Goal: Task Accomplishment & Management: Contribute content

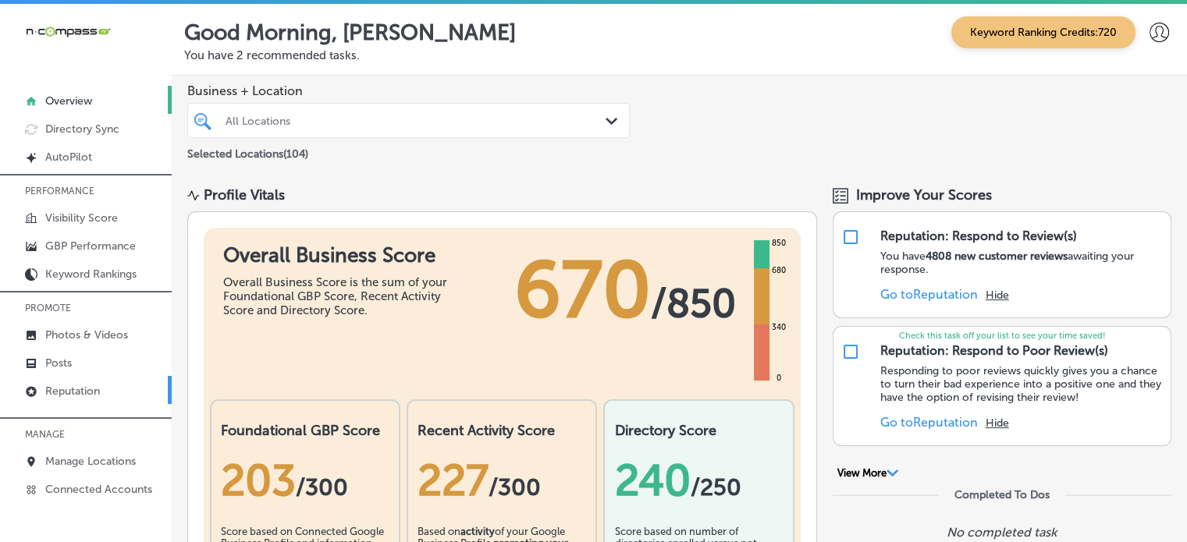
click at [68, 392] on p "Reputation" at bounding box center [72, 391] width 55 height 13
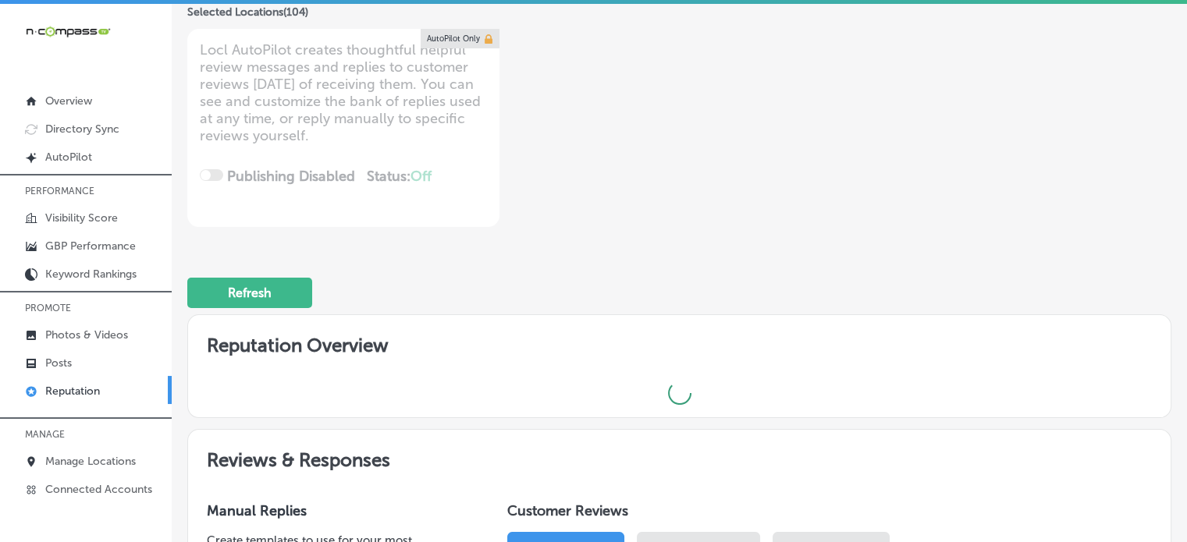
scroll to position [187, 0]
type textarea "x"
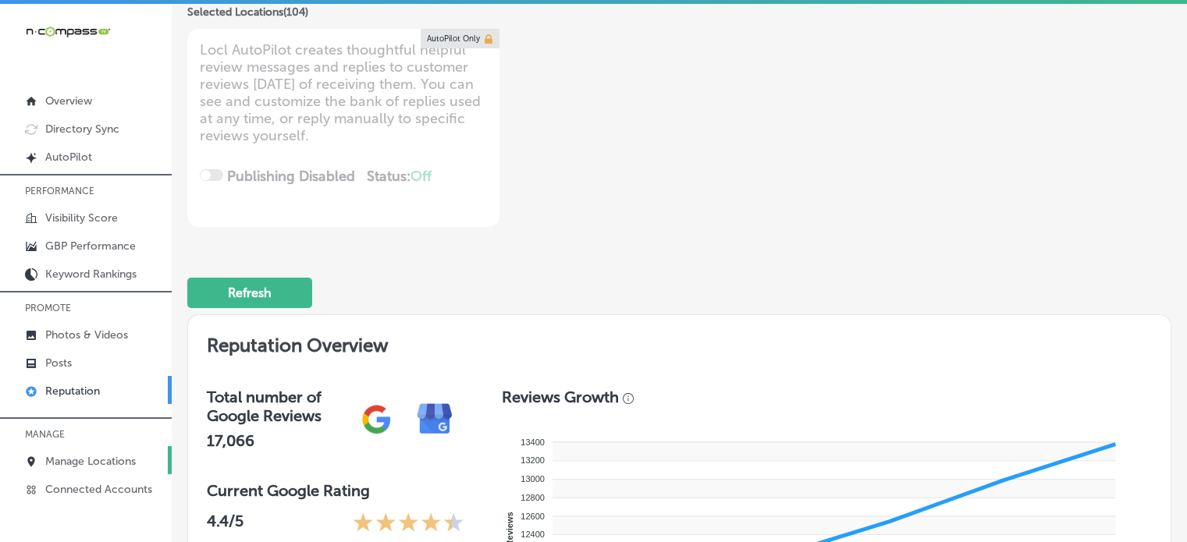
click at [80, 455] on p "Manage Locations" at bounding box center [90, 461] width 91 height 13
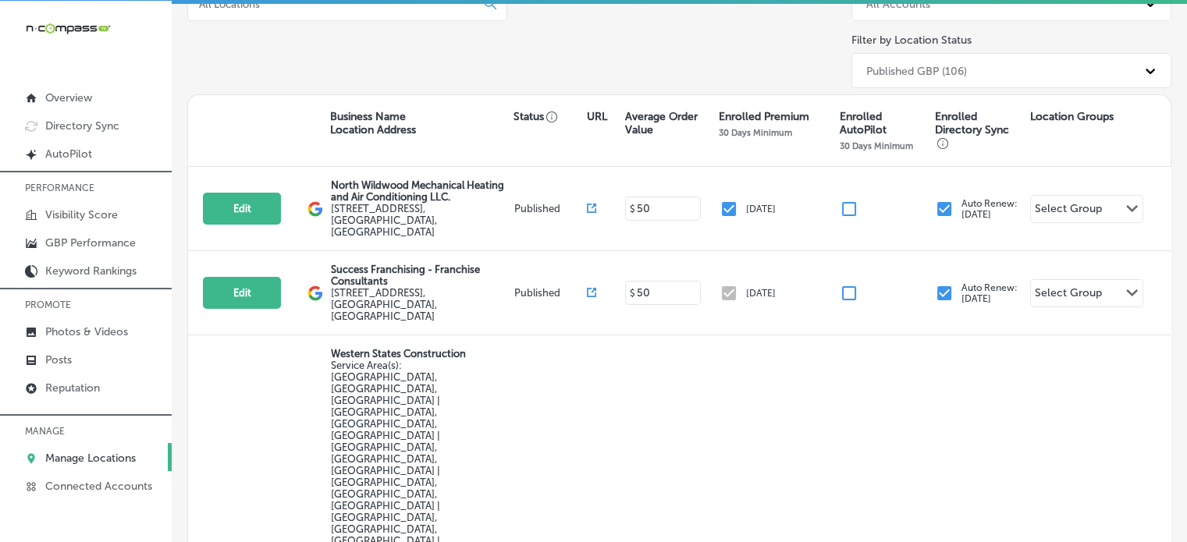
scroll to position [221, 0]
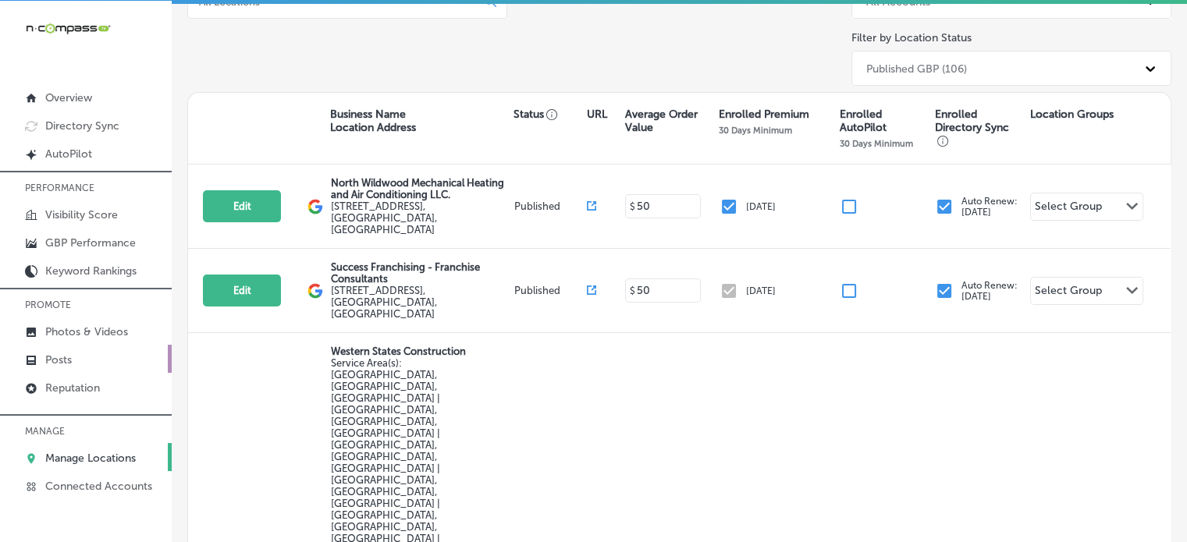
click at [68, 359] on p "Posts" at bounding box center [58, 359] width 27 height 13
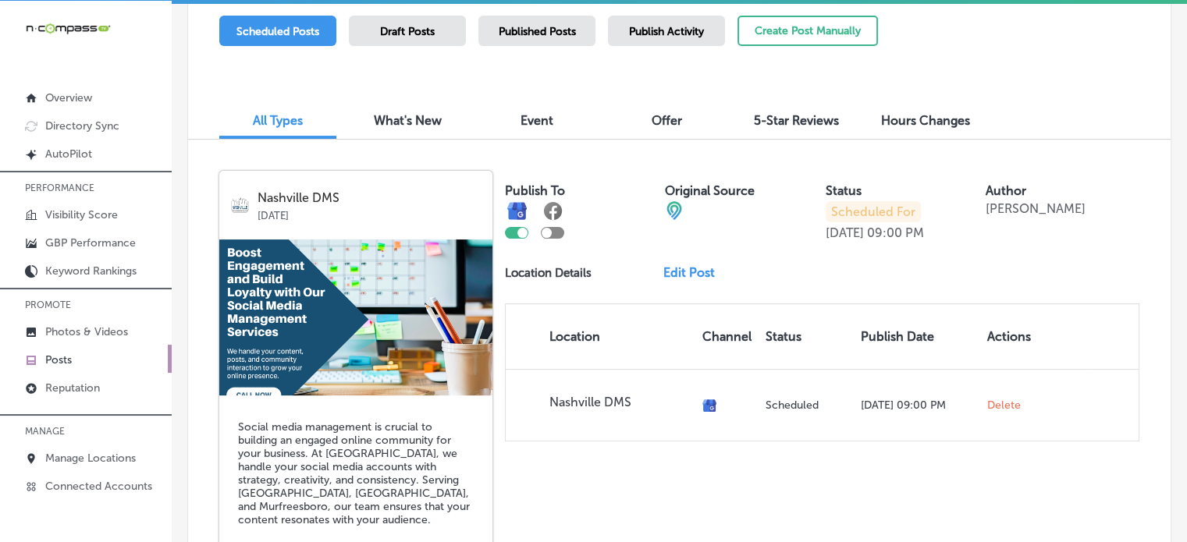
scroll to position [424, 0]
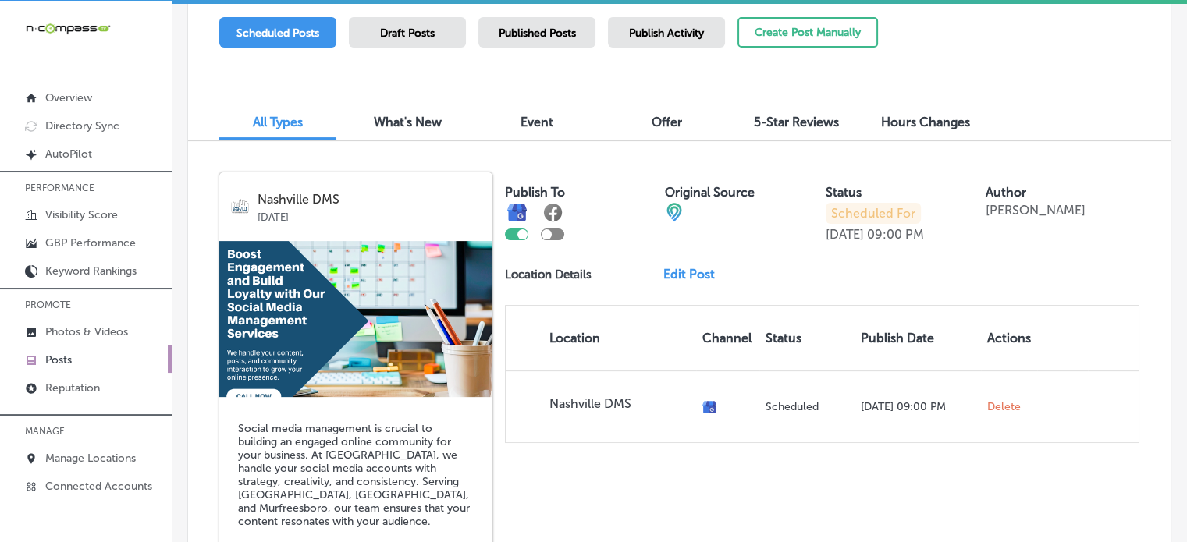
click at [90, 359] on link "Posts" at bounding box center [86, 359] width 172 height 28
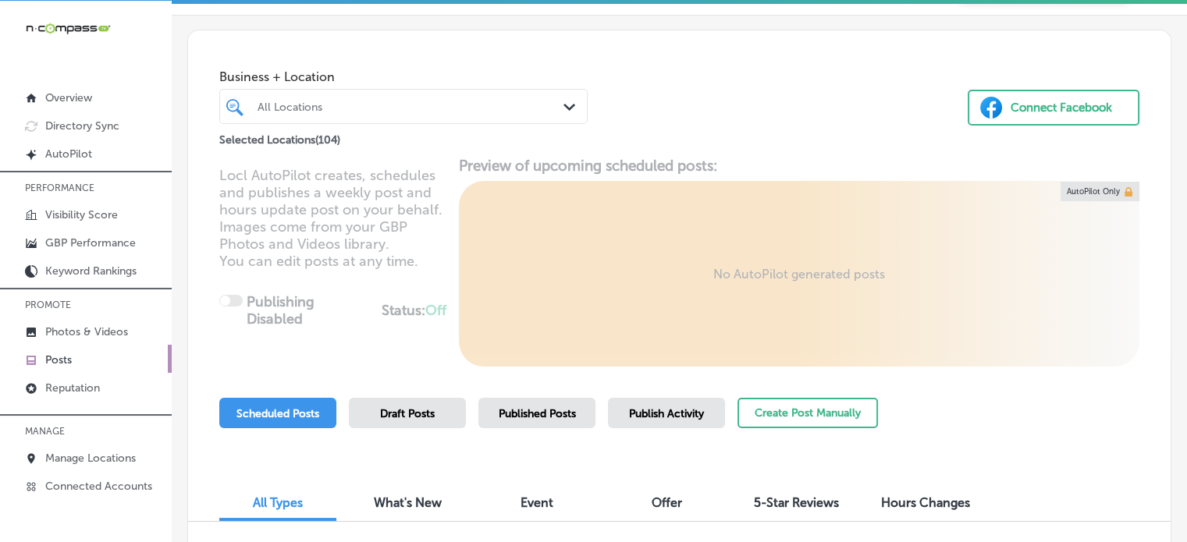
scroll to position [5, 0]
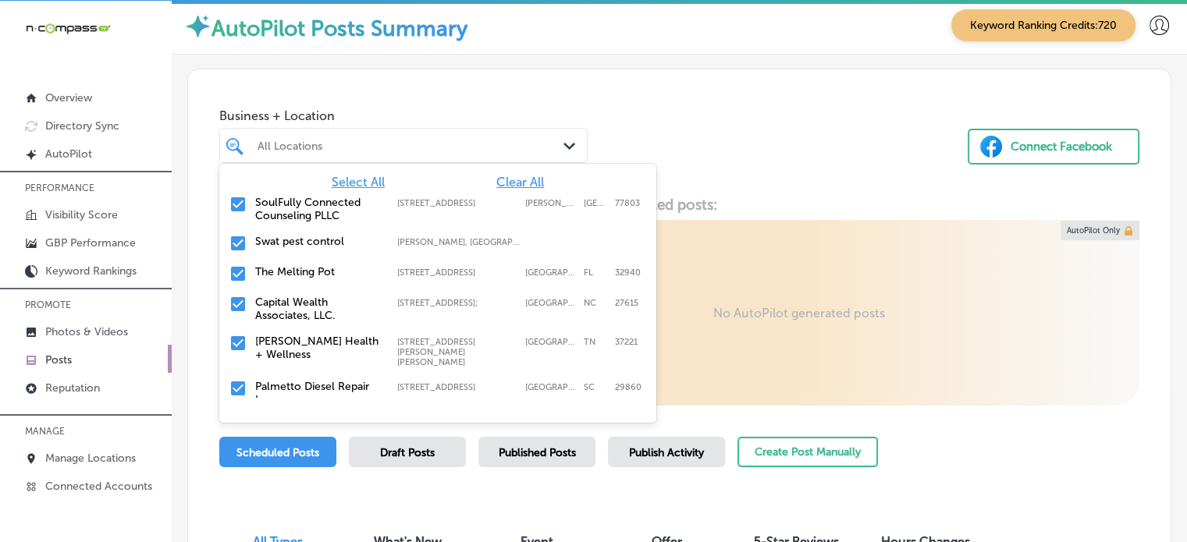
click at [456, 143] on div "All Locations" at bounding box center [410, 145] width 307 height 13
click at [512, 179] on span "Clear All" at bounding box center [520, 182] width 48 height 15
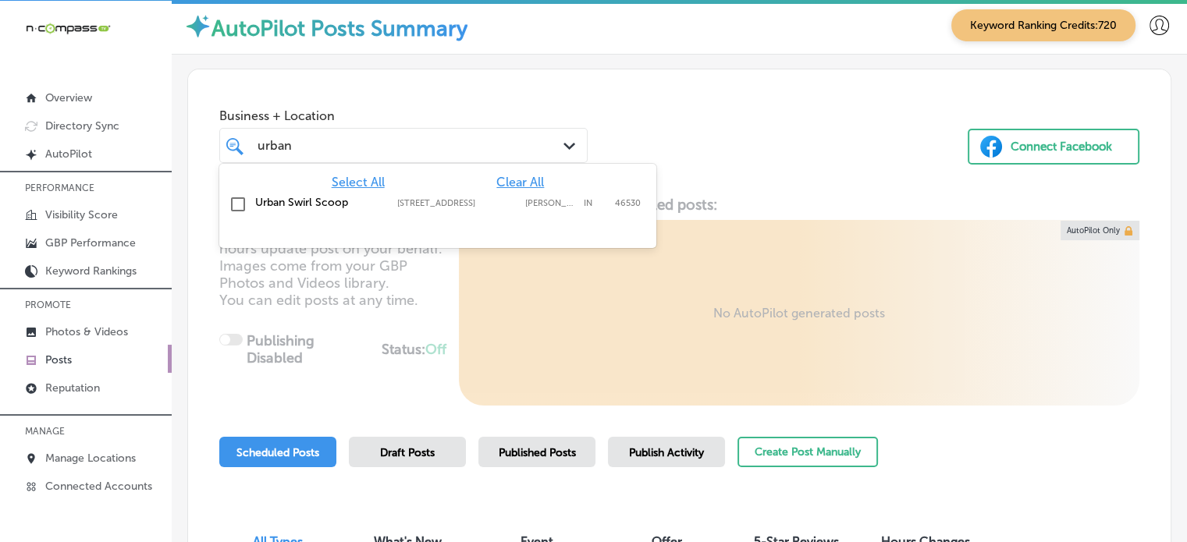
click at [325, 199] on label "Urban Swirl Scoop" at bounding box center [318, 202] width 126 height 13
type input "urban"
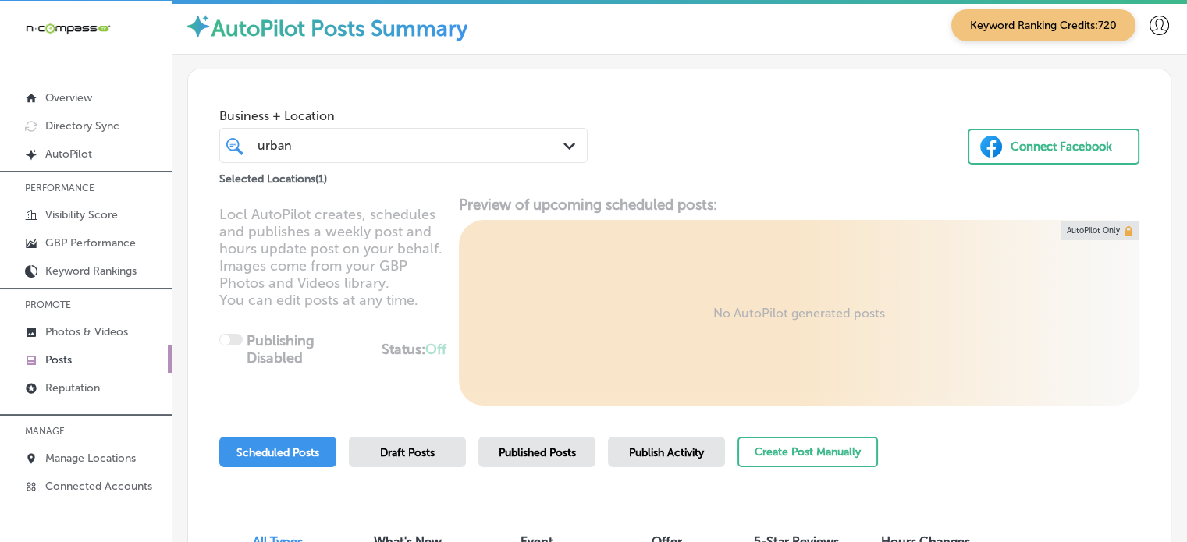
click at [799, 118] on div "Business + Location urban urban Path Created with Sketch. Selected Locations ( …" at bounding box center [679, 128] width 982 height 119
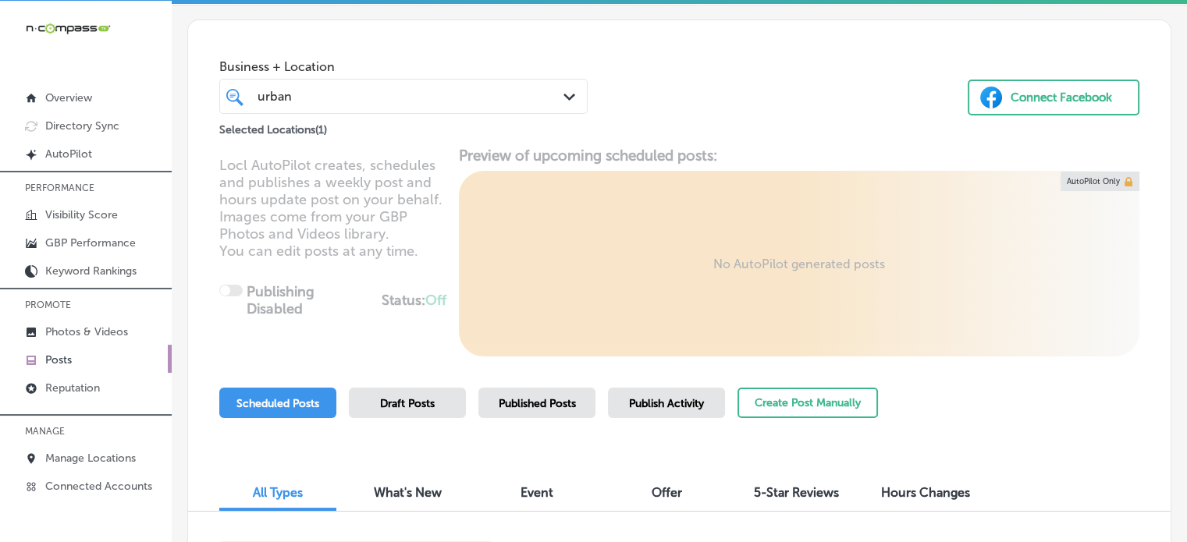
scroll to position [34, 0]
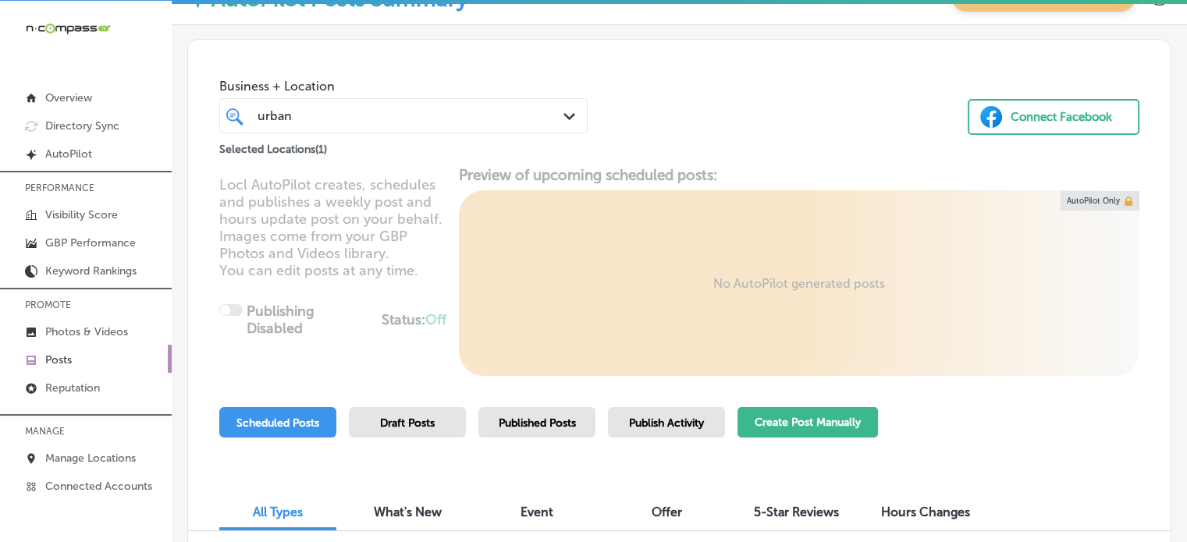
click at [799, 427] on button "Create Post Manually" at bounding box center [807, 422] width 140 height 30
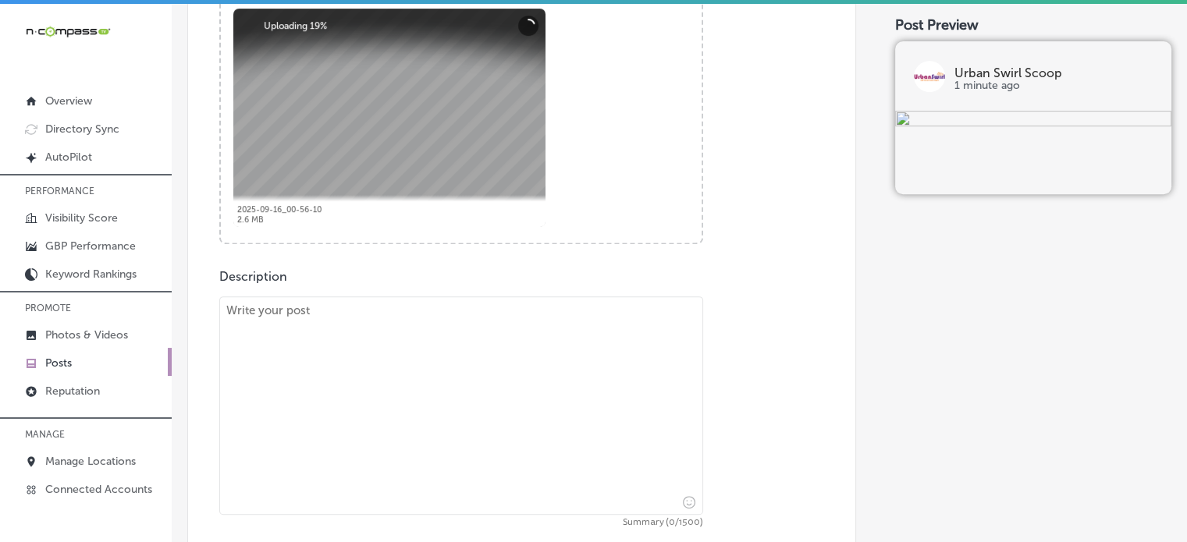
scroll to position [664, 0]
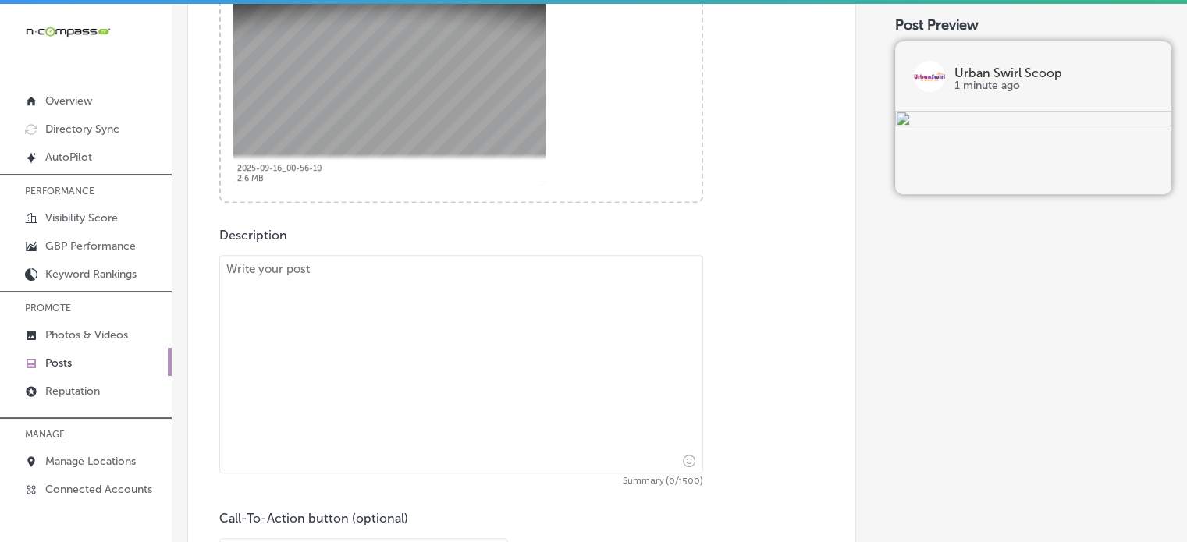
click at [386, 311] on textarea at bounding box center [461, 364] width 484 height 218
paste textarea ""Looking to host the perfect ice cream party? Urban Swirl & Scoop serving Grang…"
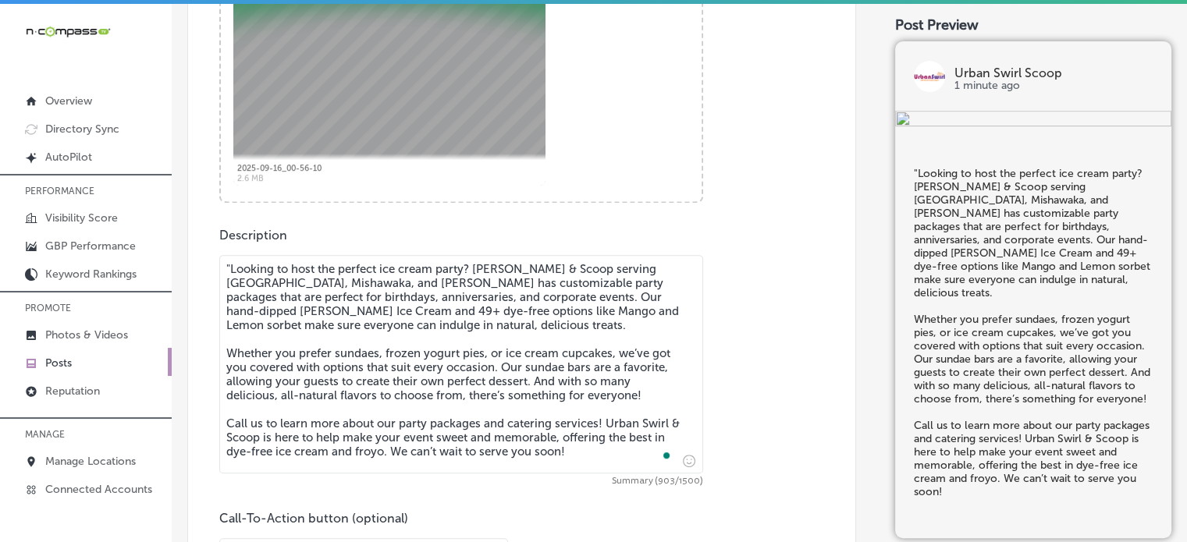
click at [234, 269] on textarea ""Looking to host the perfect ice cream party? Urban Swirl & Scoop serving Grang…" at bounding box center [461, 364] width 484 height 218
click at [356, 392] on textarea "Looking to host the perfect ice cream party? Urban Swirl & Scoop serving Grange…" at bounding box center [461, 364] width 484 height 218
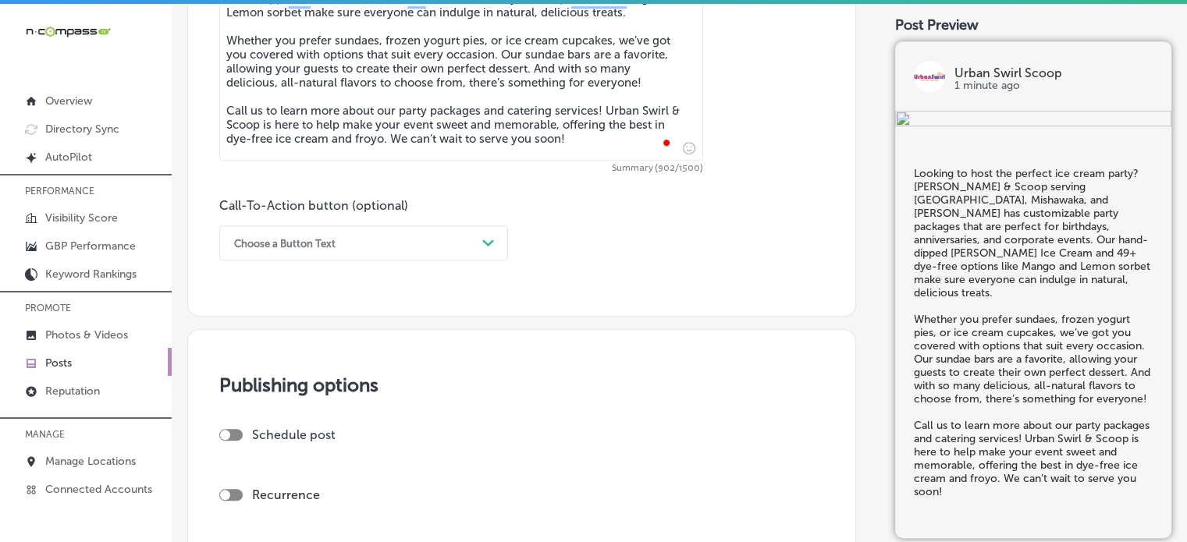
scroll to position [978, 0]
type textarea "Looking to host the perfect ice cream party? Urban Swirl & Scoop serving Grange…"
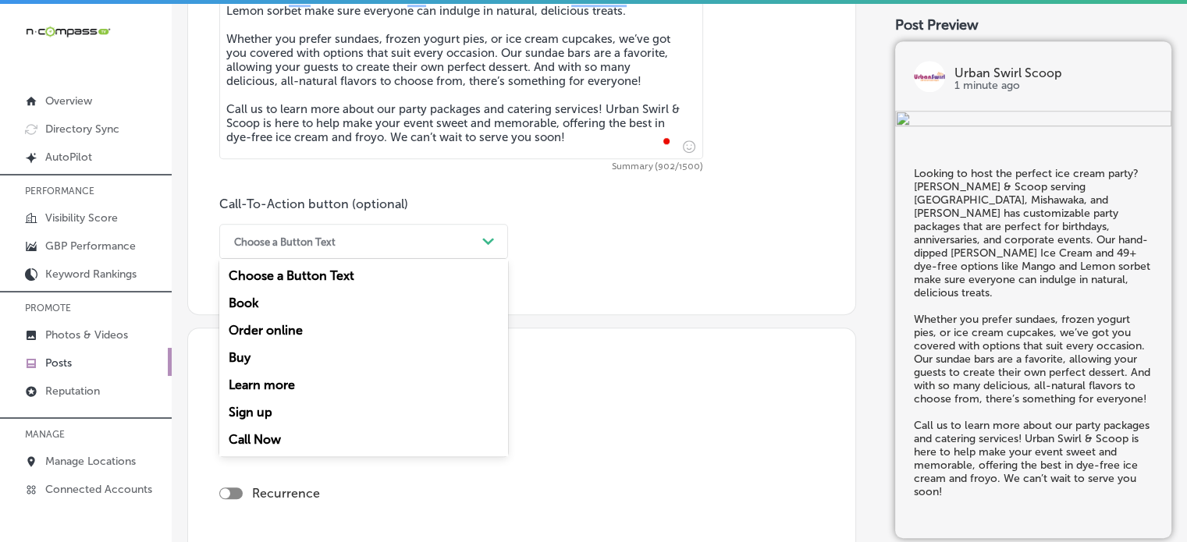
click at [474, 254] on div "Choose a Button Text Path Created with Sketch." at bounding box center [363, 241] width 289 height 35
click at [399, 236] on div "Choose a Button Text" at bounding box center [351, 241] width 250 height 24
click at [259, 431] on div "Call Now" at bounding box center [363, 439] width 289 height 27
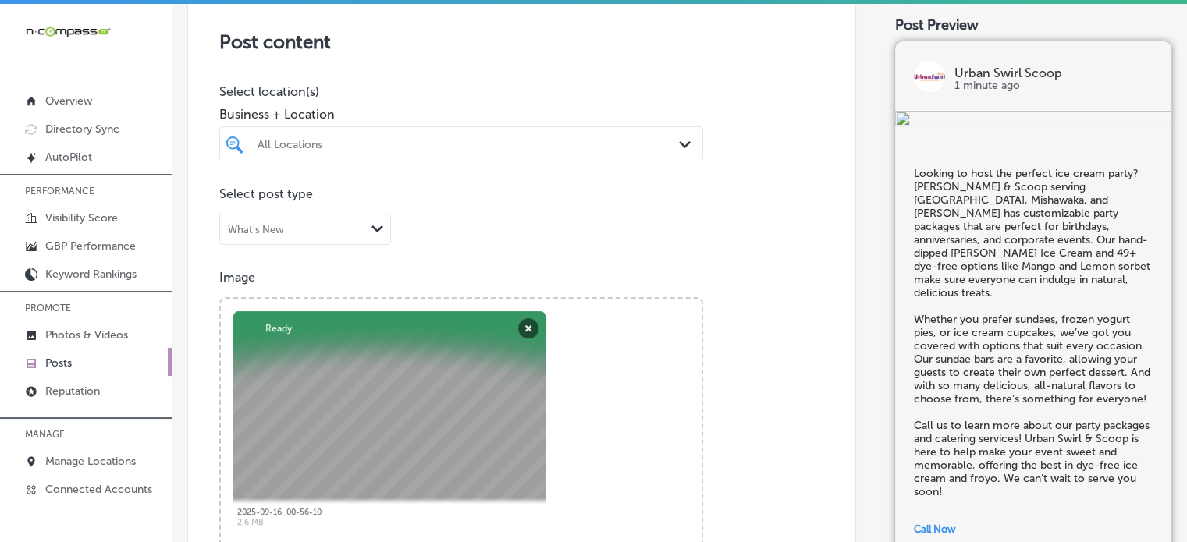
scroll to position [318, 0]
click at [468, 137] on div at bounding box center [440, 146] width 369 height 21
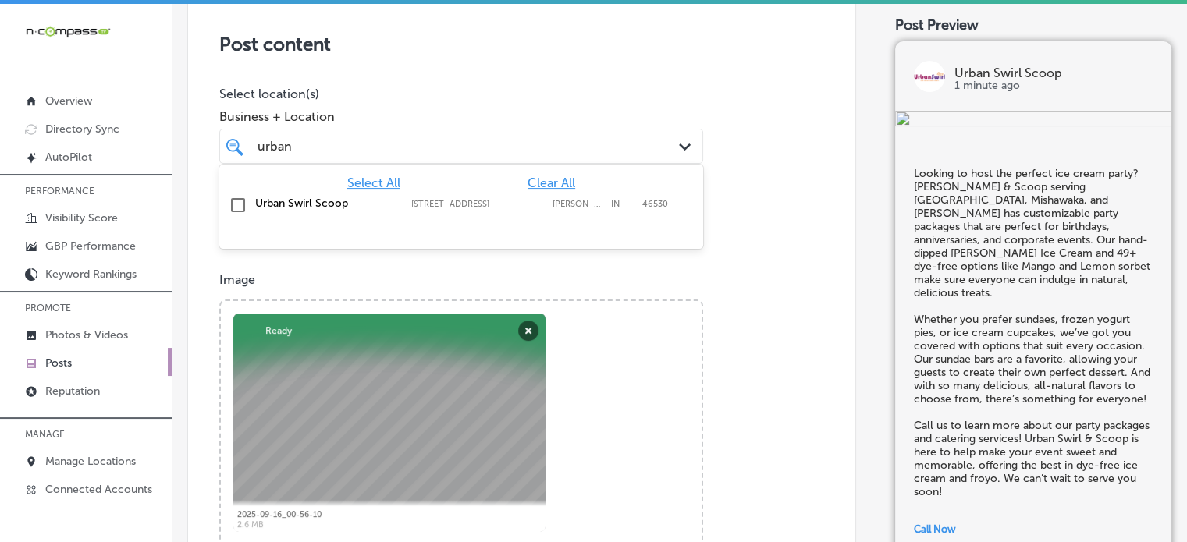
click at [320, 200] on label "Urban Swirl Scoop" at bounding box center [325, 203] width 140 height 13
type input "urban"
click at [418, 94] on p "Select location(s)" at bounding box center [461, 94] width 484 height 15
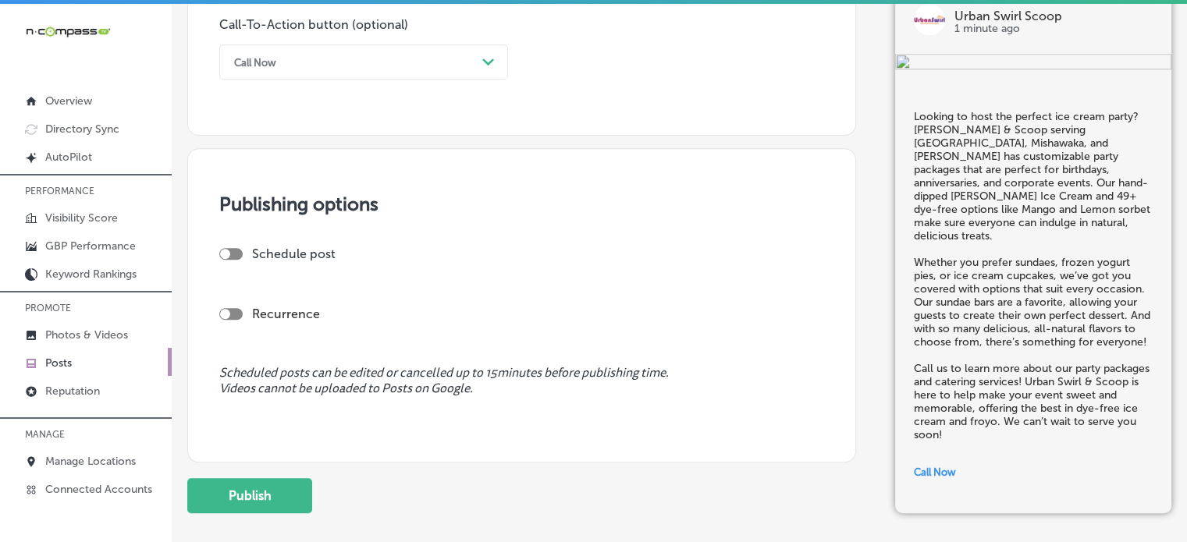
scroll to position [1175, 0]
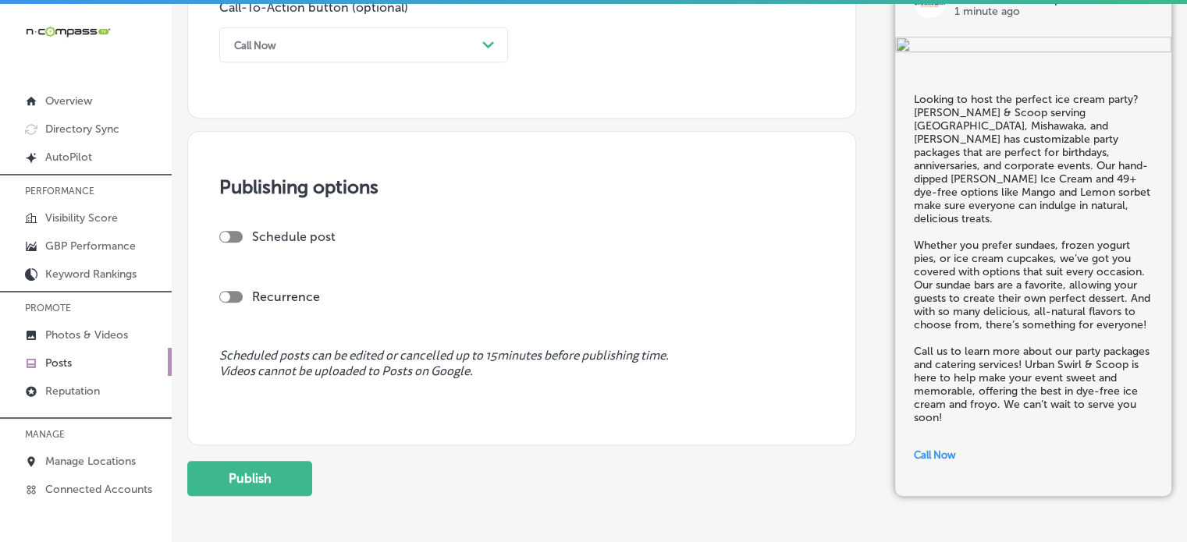
click at [233, 240] on div at bounding box center [230, 237] width 23 height 12
checkbox input "true"
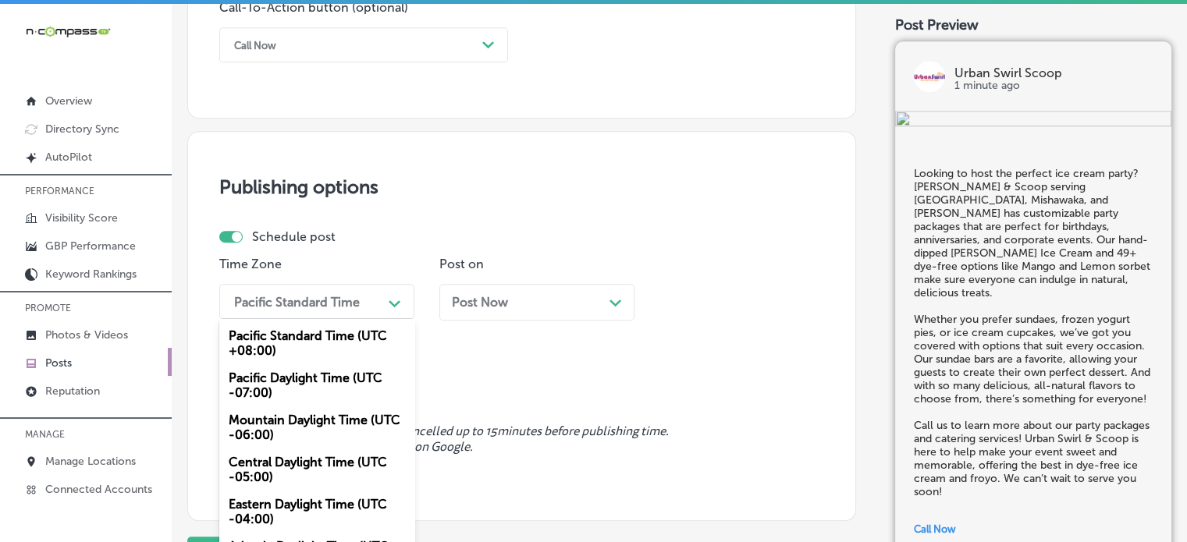
scroll to position [1192, 0]
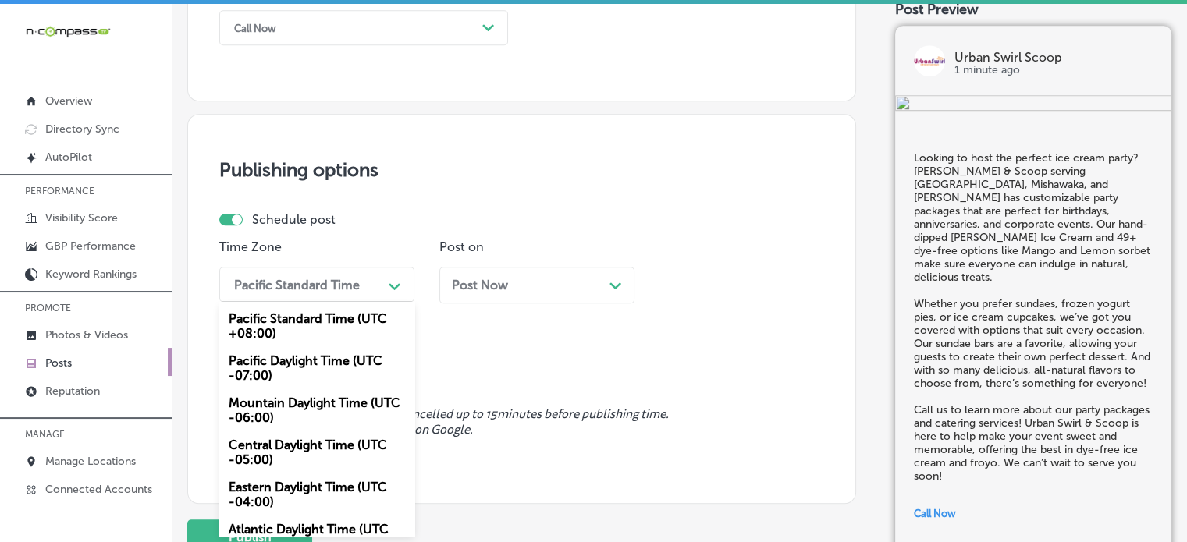
click at [371, 302] on div "option Pacific Standard Time (UTC +08:00) focused, 1 of 6. 6 results available.…" at bounding box center [316, 284] width 195 height 35
click at [300, 422] on div "Mountain Daylight Time (UTC -06:00)" at bounding box center [316, 410] width 195 height 42
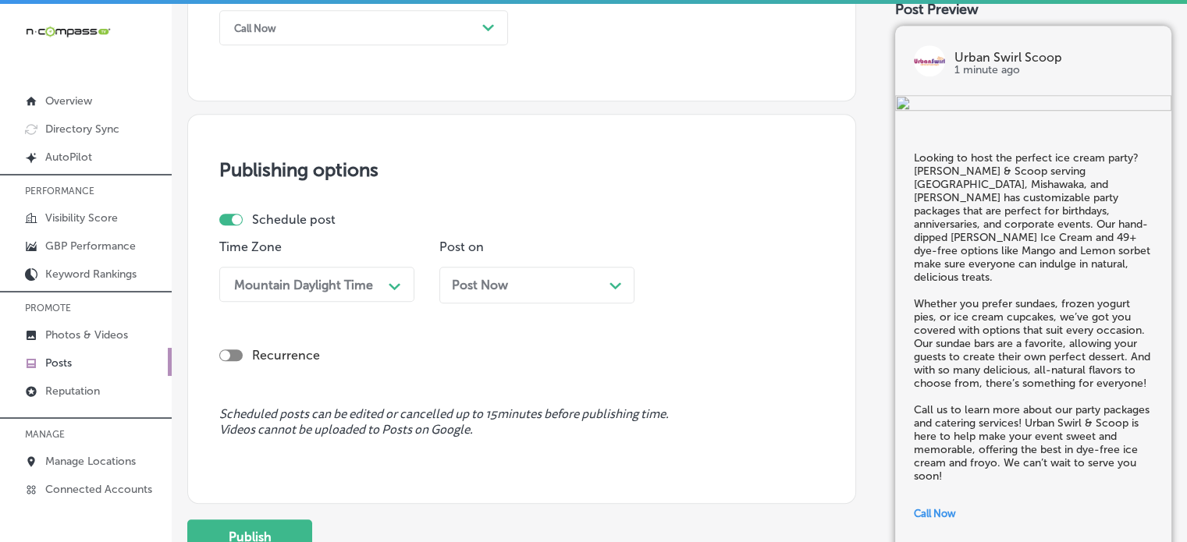
click at [494, 301] on div "Post Now Path Created with Sketch." at bounding box center [536, 285] width 195 height 37
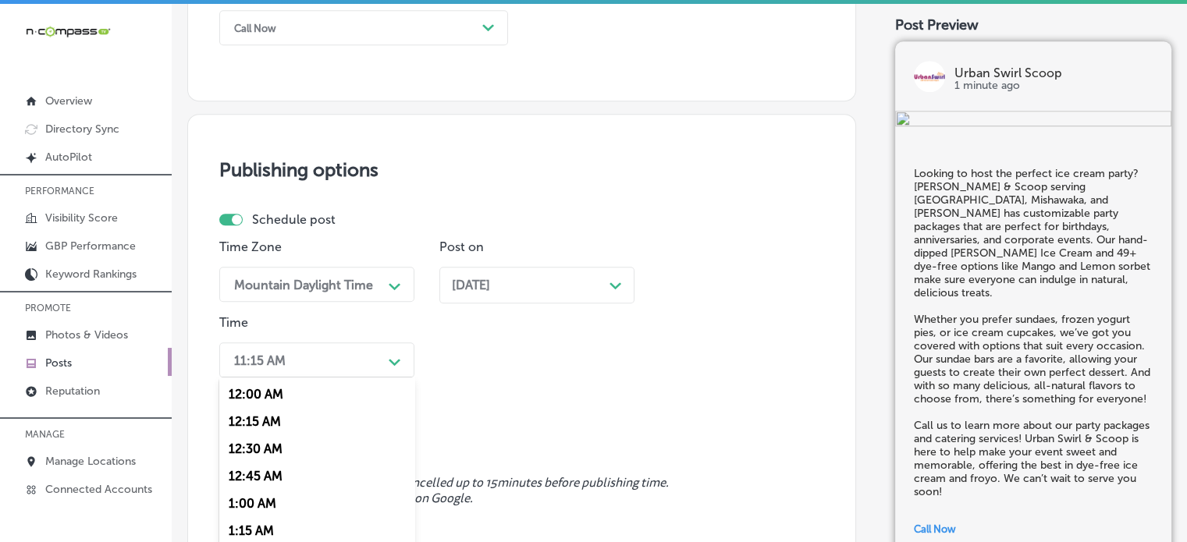
scroll to position [1267, 0]
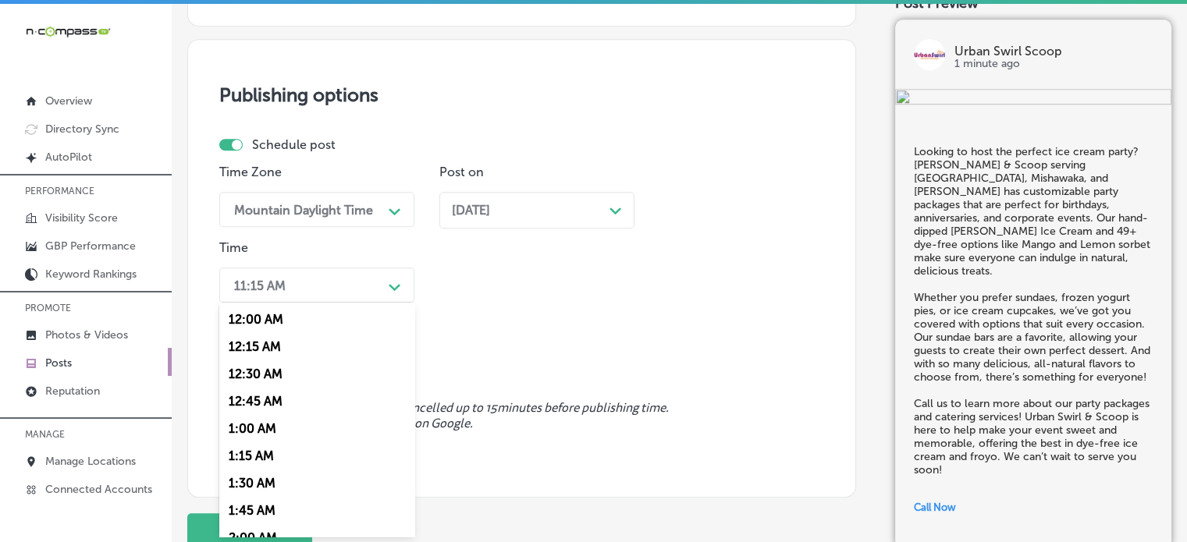
click at [372, 303] on div "option 12:30 AM focused, 3 of 96. 96 results available. Use Up and Down to choo…" at bounding box center [316, 285] width 195 height 35
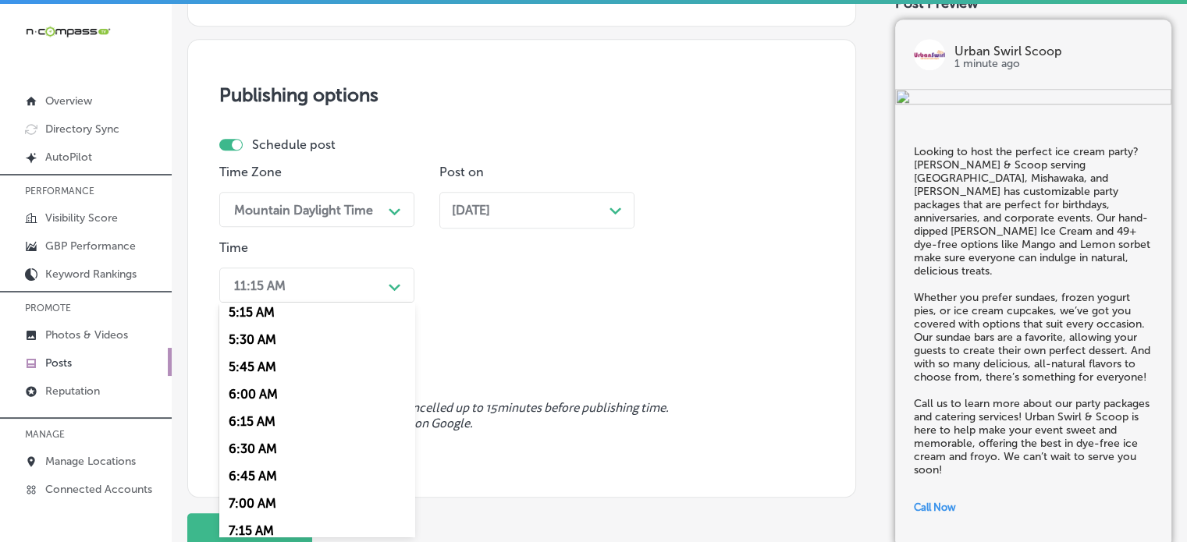
click at [258, 507] on div "7:00 AM" at bounding box center [316, 503] width 195 height 27
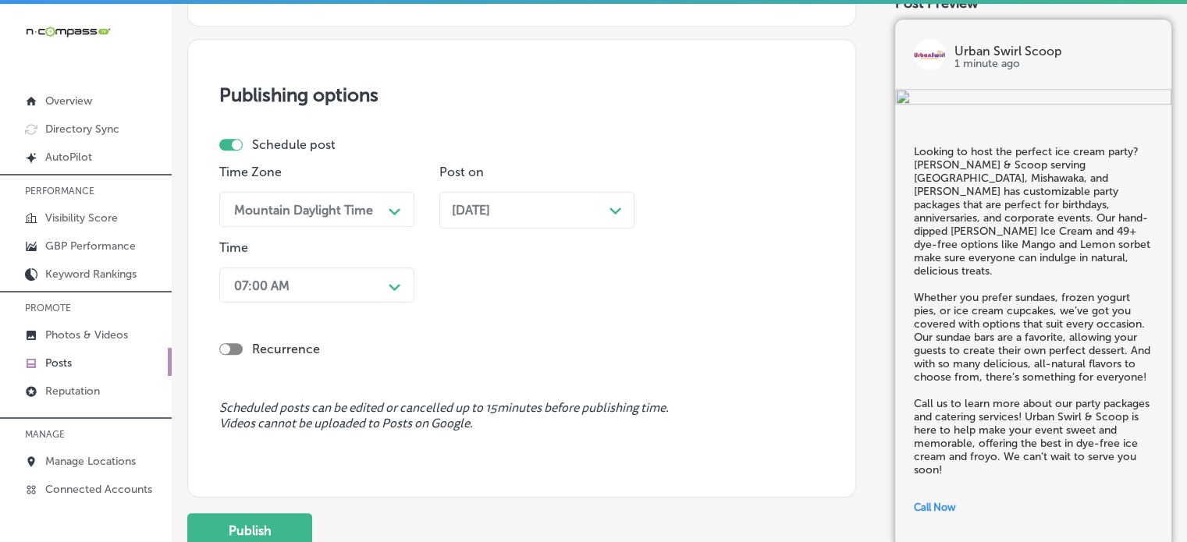
click at [394, 398] on div "Publishing options Schedule post Time Zone Mountain Daylight Time Path Created …" at bounding box center [521, 268] width 669 height 459
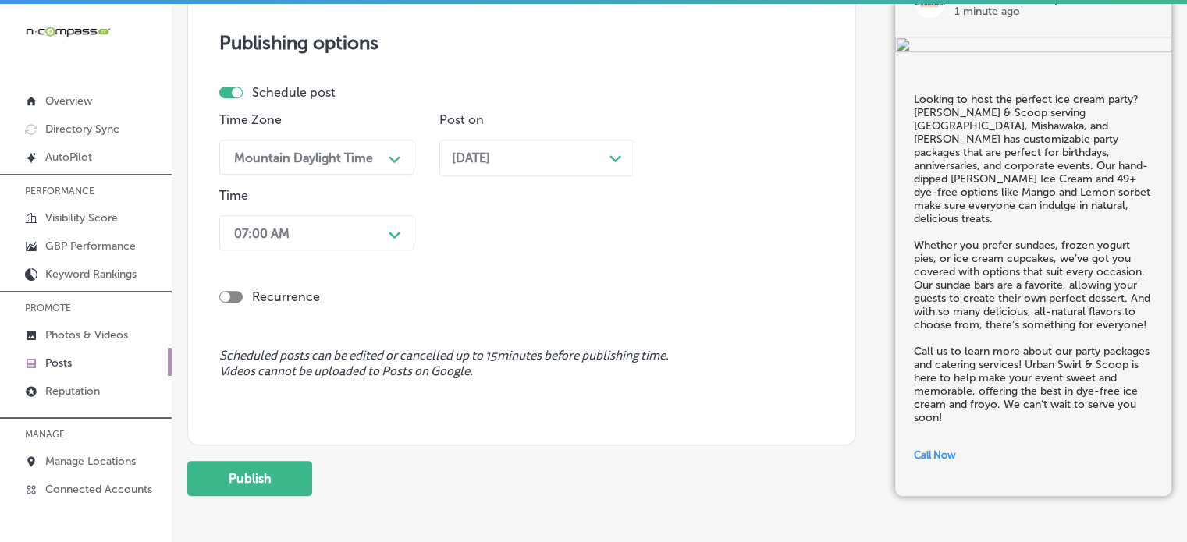
scroll to position [1386, 0]
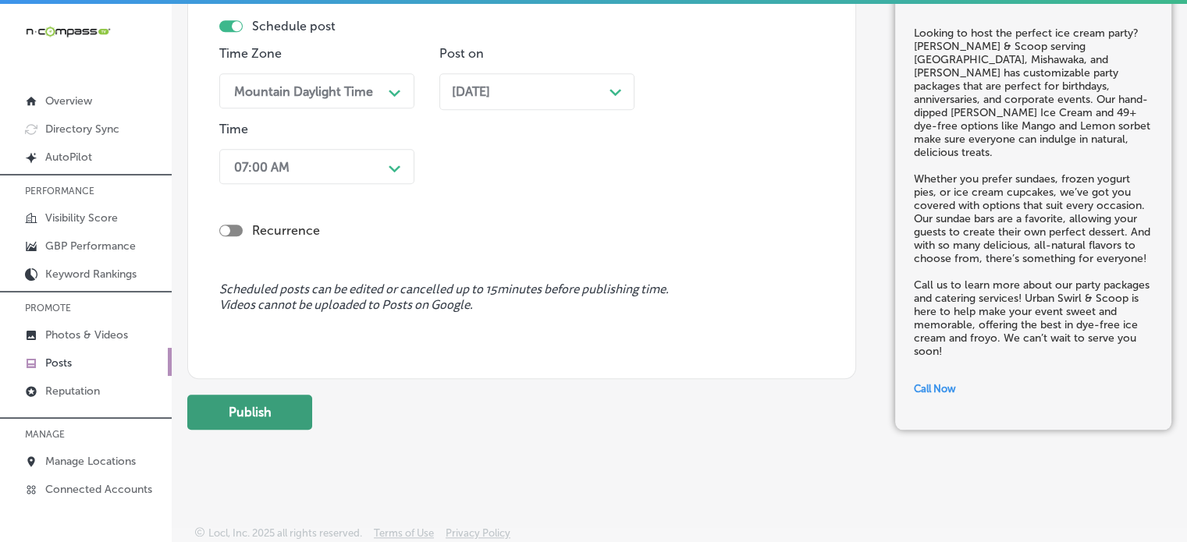
click at [258, 414] on button "Publish" at bounding box center [249, 412] width 125 height 35
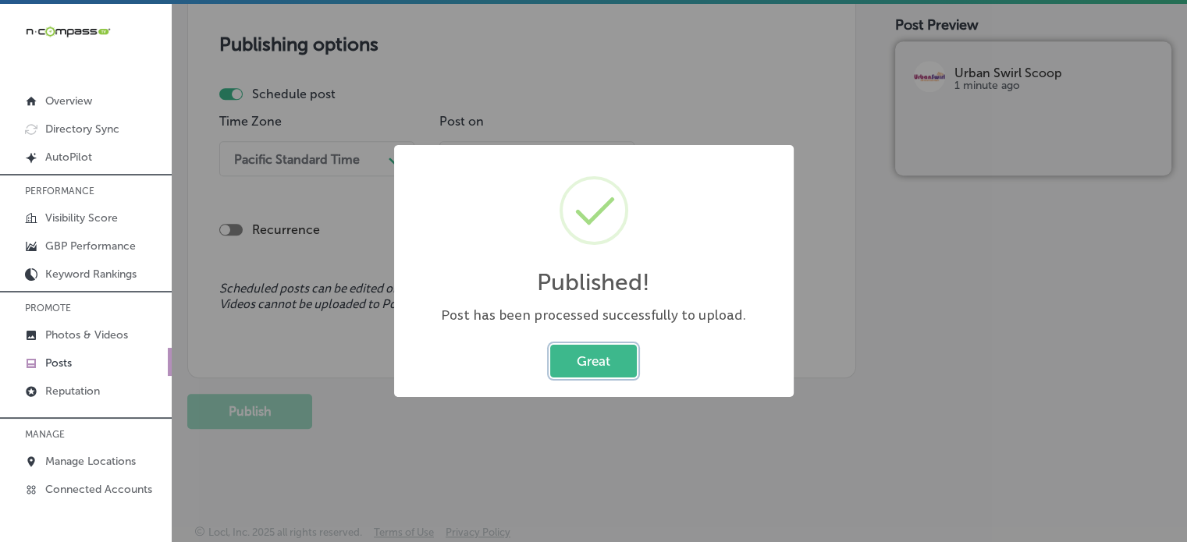
scroll to position [1317, 0]
click at [599, 352] on button "Great" at bounding box center [593, 361] width 87 height 32
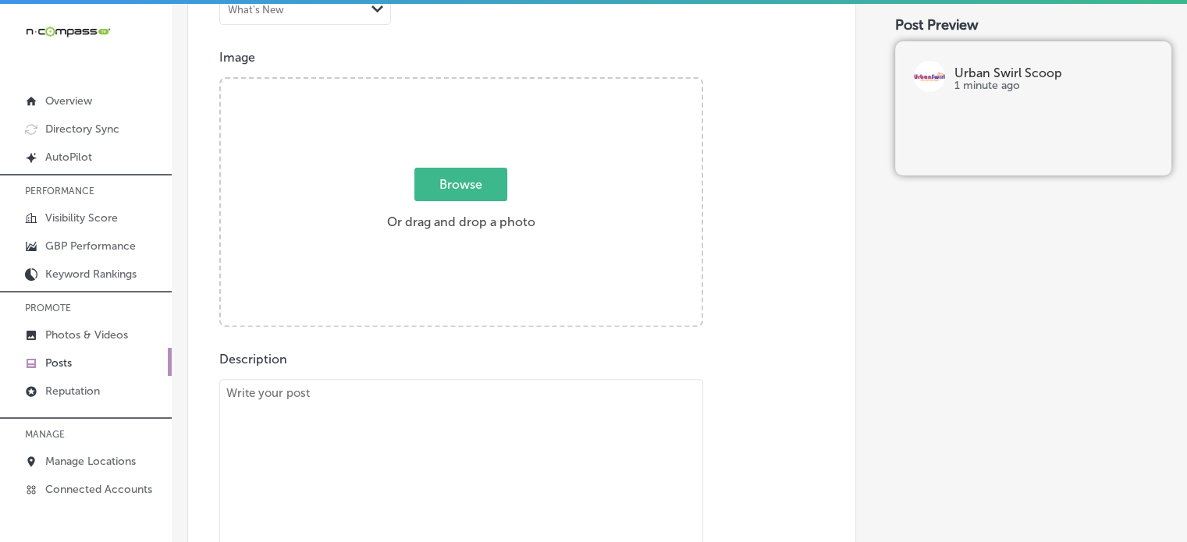
scroll to position [537, 0]
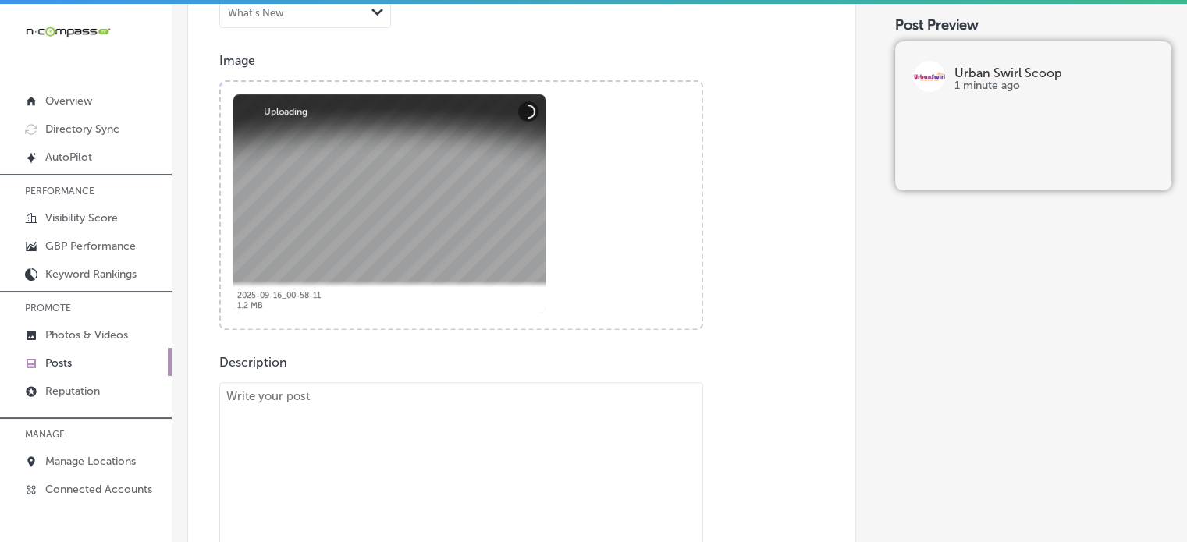
click at [595, 486] on textarea "To enrich screen reader interactions, please activate Accessibility in Grammarl…" at bounding box center [461, 491] width 484 height 218
paste textarea ""Fall has arrived, and so have our delicious seasonal flavors! Serving [GEOGRAP…"
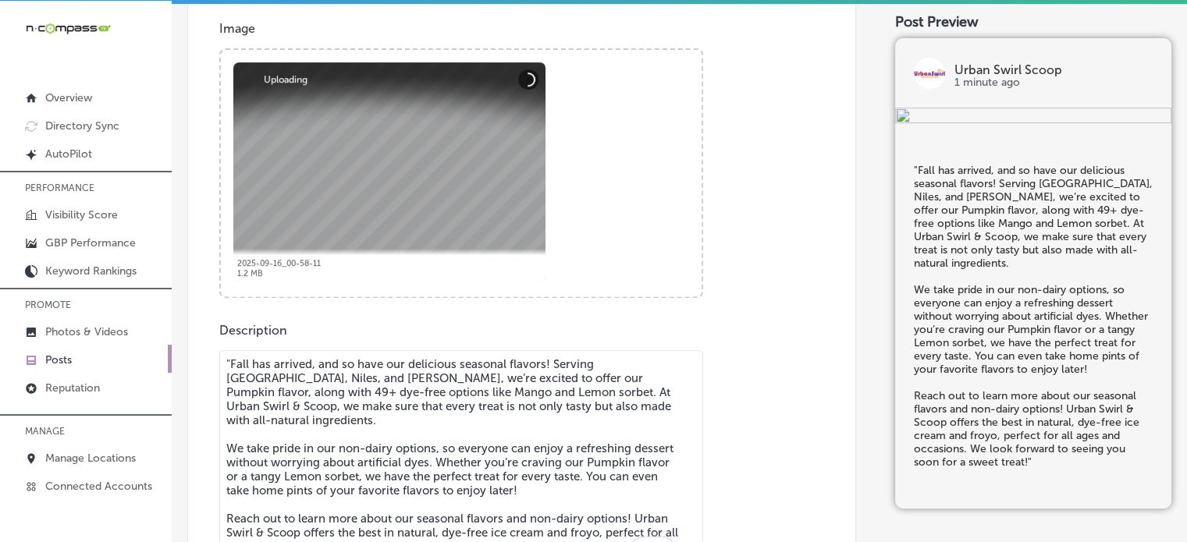
scroll to position [696, 0]
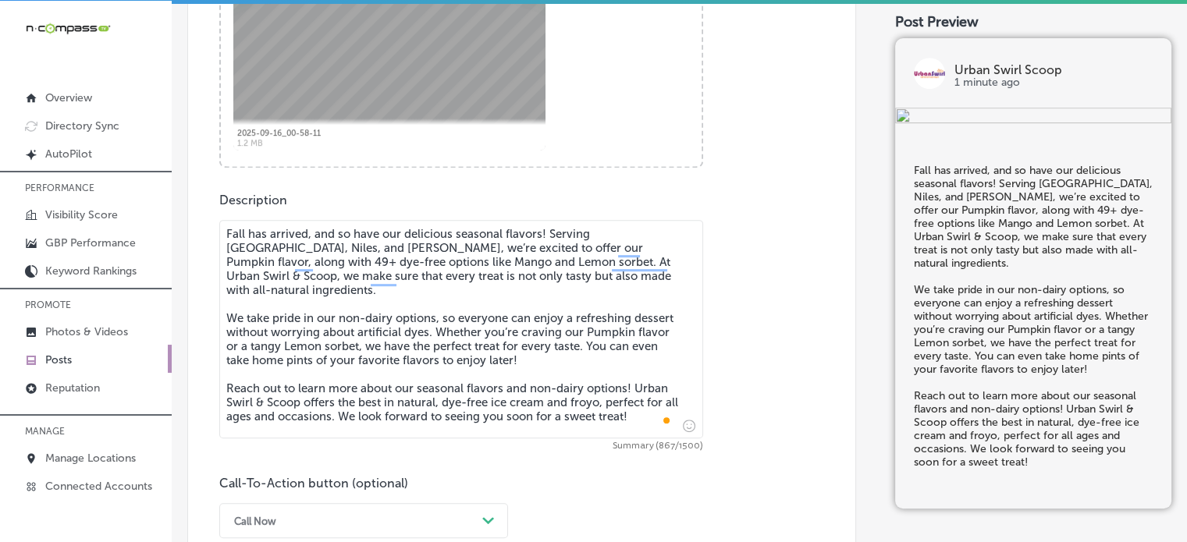
click at [387, 313] on textarea "Fall has arrived, and so have our delicious seasonal flavors! Serving [GEOGRAPH…" at bounding box center [461, 329] width 484 height 218
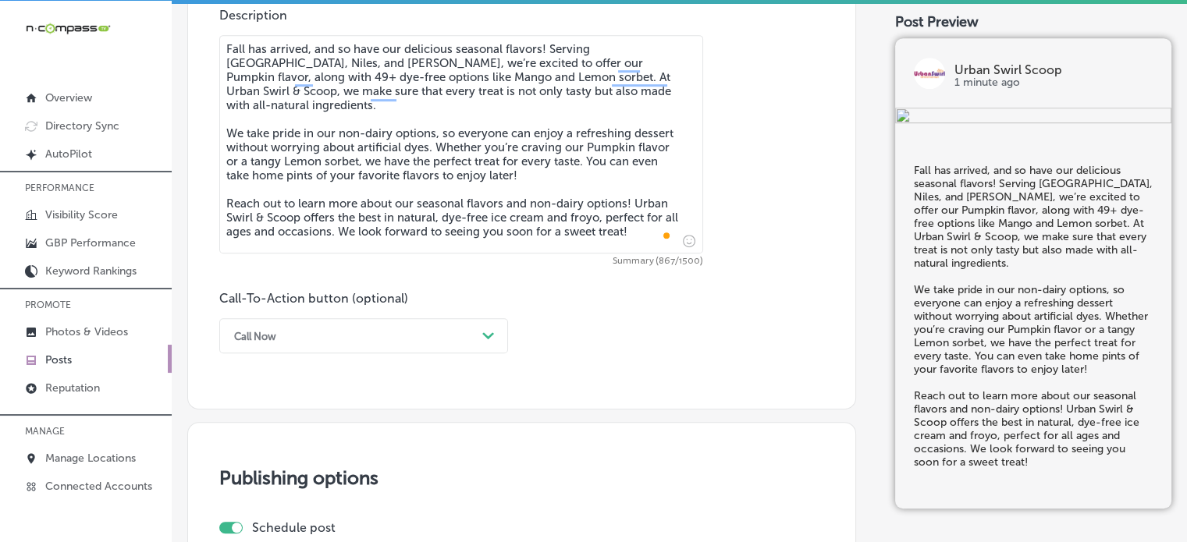
scroll to position [883, 0]
type textarea "Fall has arrived, and so have our delicious seasonal flavors! Serving [GEOGRAPH…"
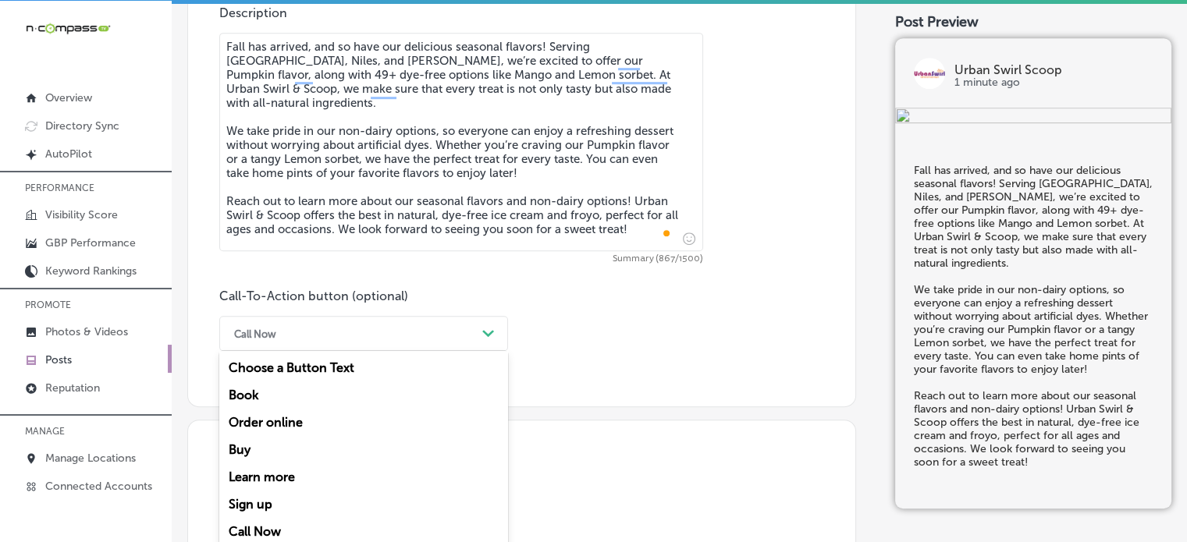
scroll to position [896, 0]
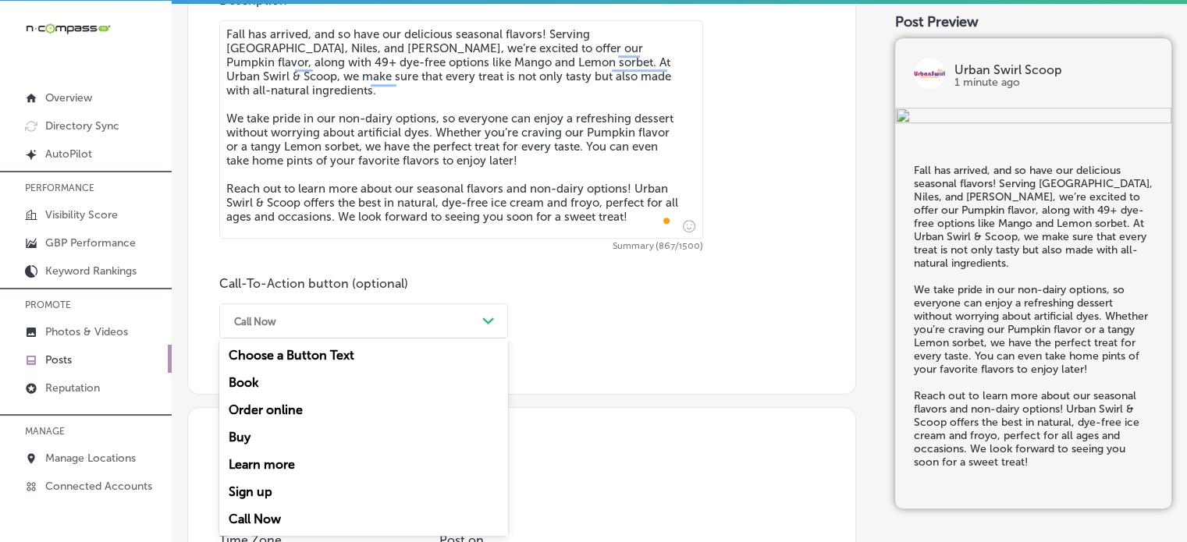
click at [403, 339] on div "option Call Now, selected. option Choose a Button Text focused, 1 of 7. 7 resul…" at bounding box center [363, 320] width 289 height 35
click at [276, 459] on div "Learn more" at bounding box center [363, 464] width 289 height 27
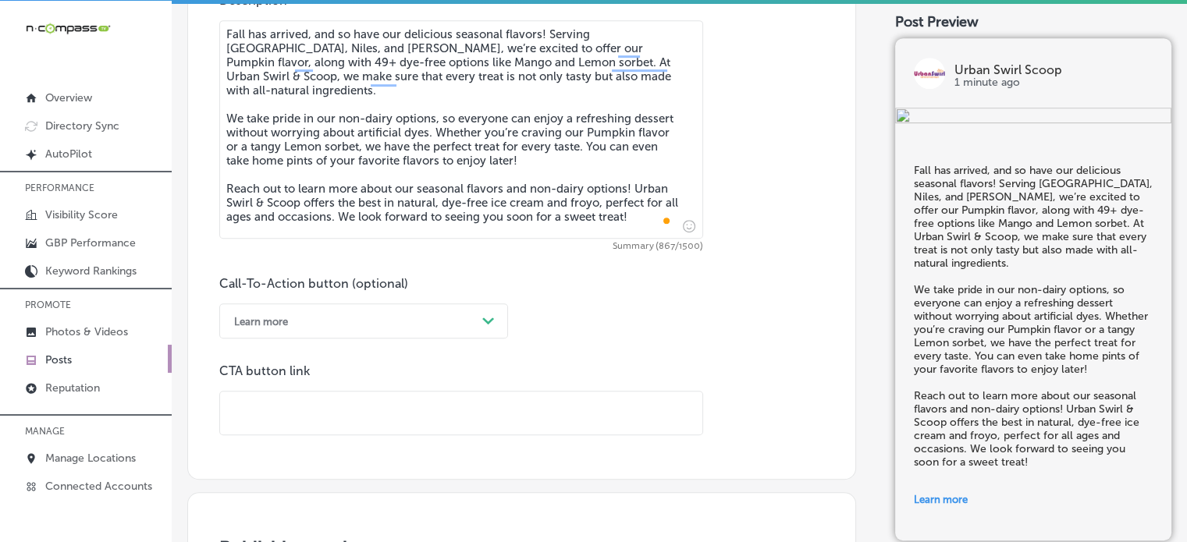
click at [364, 399] on input "text" at bounding box center [461, 413] width 482 height 43
paste input "[URL][DOMAIN_NAME]"
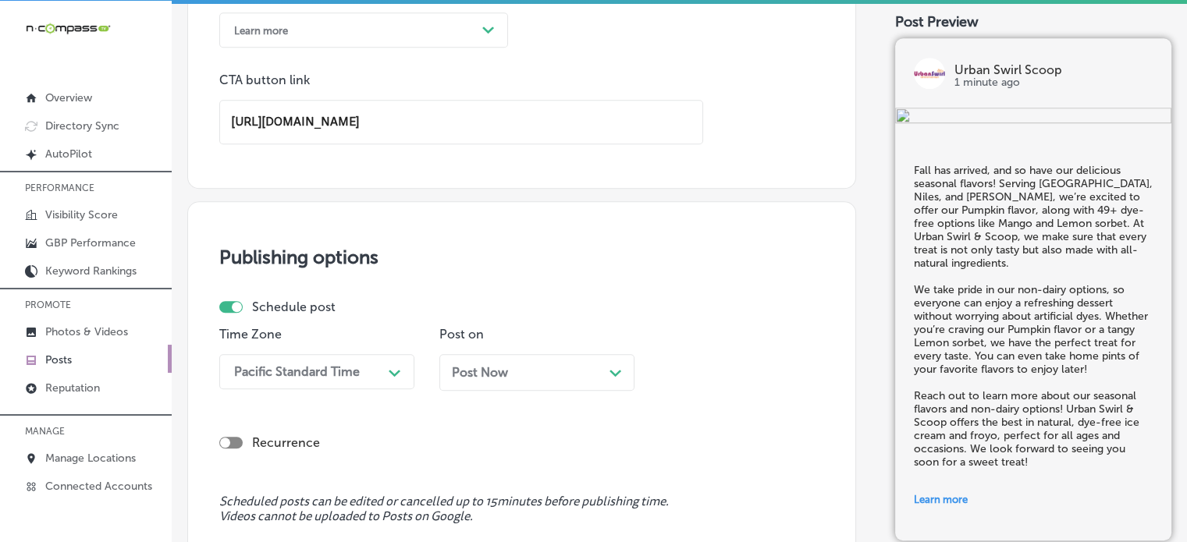
scroll to position [1203, 0]
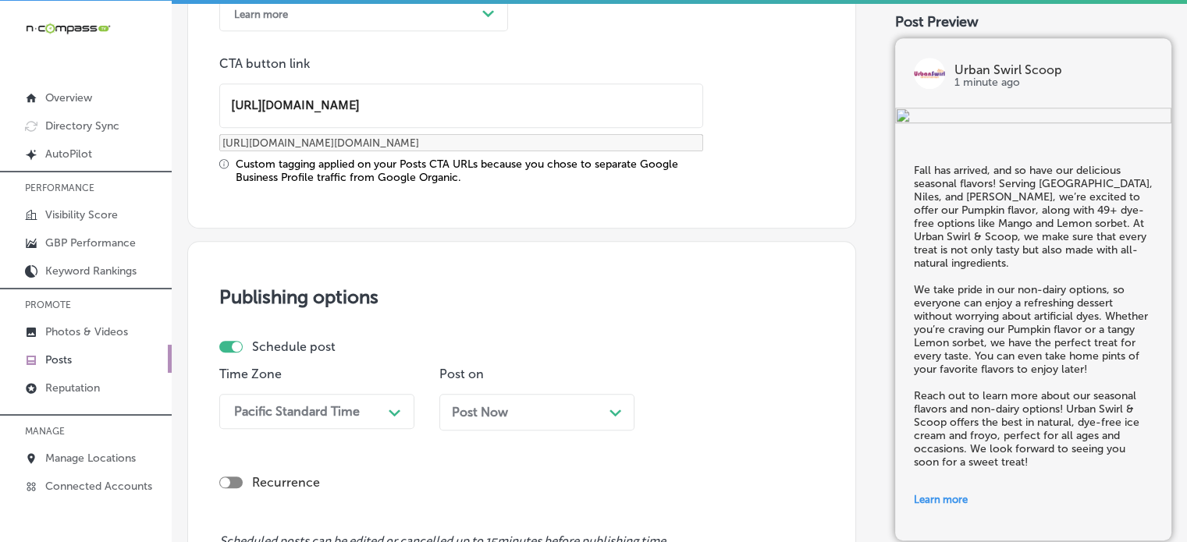
type input "[URL][DOMAIN_NAME]"
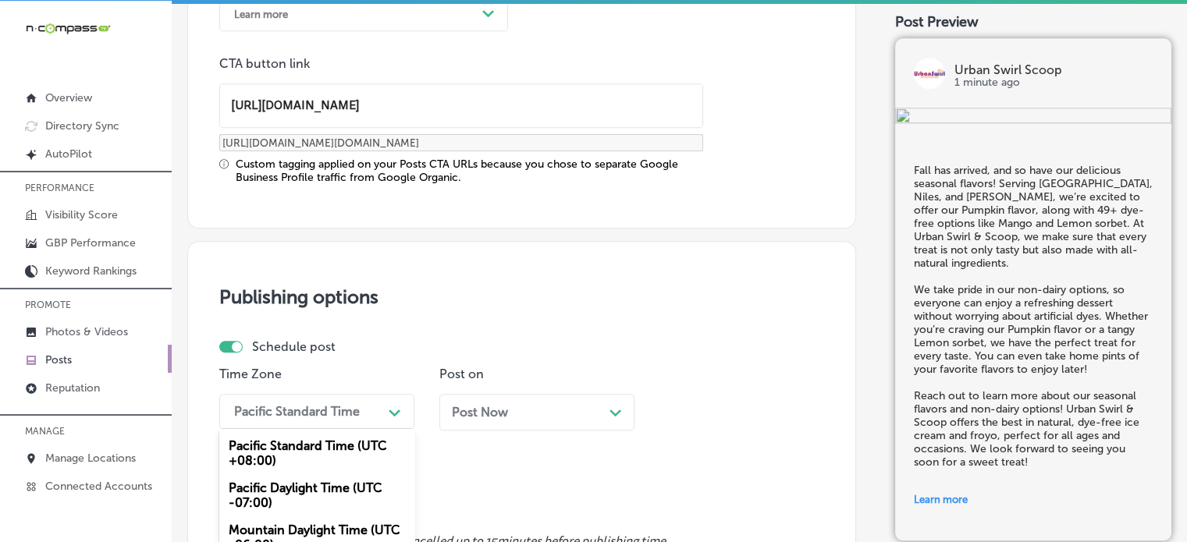
scroll to position [1328, 0]
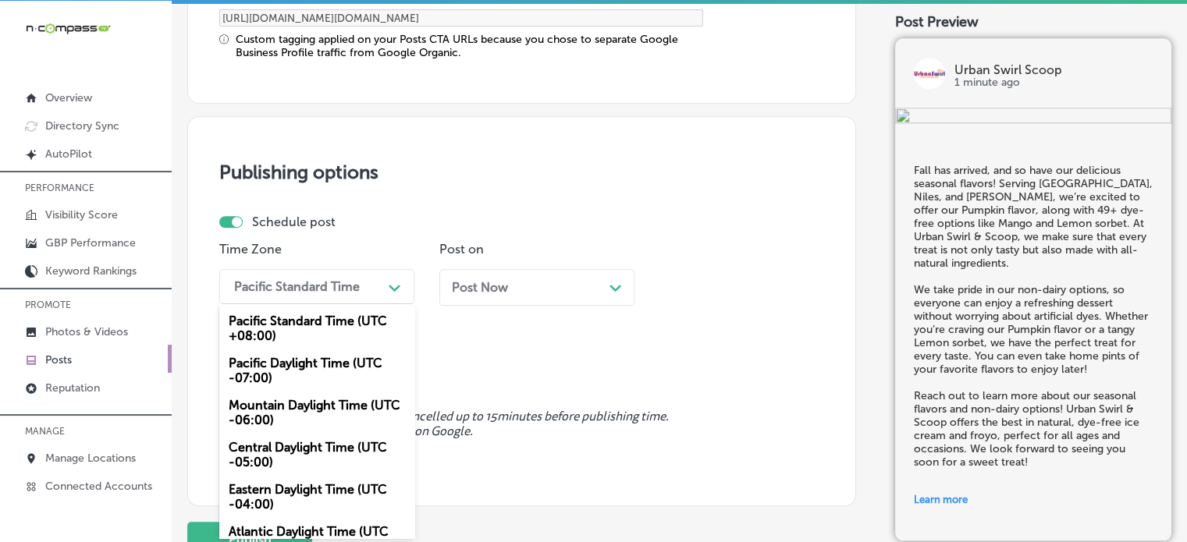
click at [365, 304] on div "option Mountain Daylight Time (UTC -06:00), selected. option Mountain Daylight …" at bounding box center [316, 286] width 195 height 35
click at [318, 403] on div "Mountain Daylight Time (UTC -06:00)" at bounding box center [316, 413] width 195 height 42
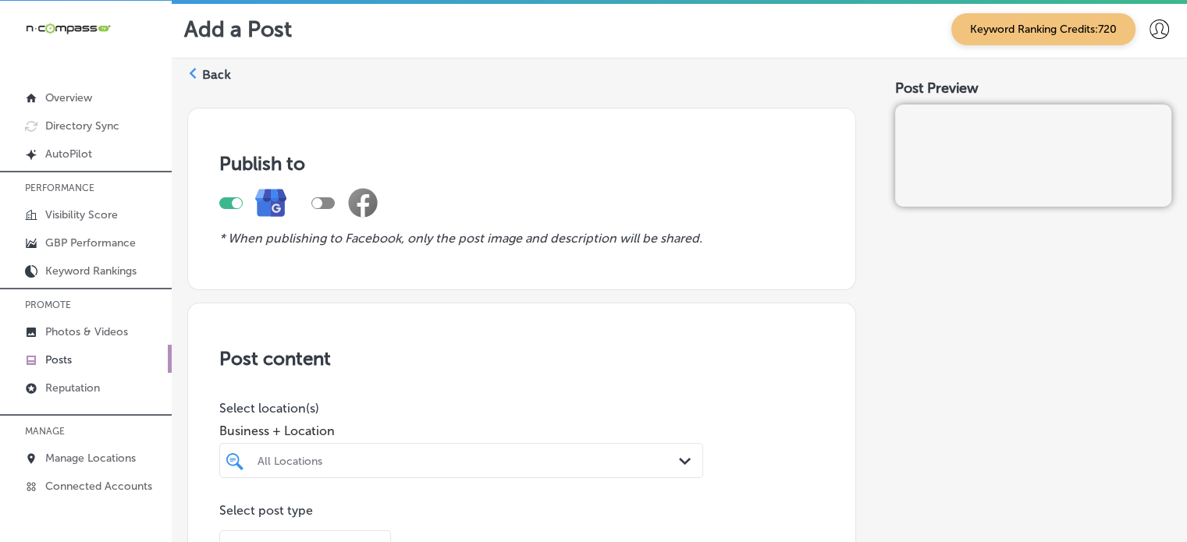
scroll to position [112, 0]
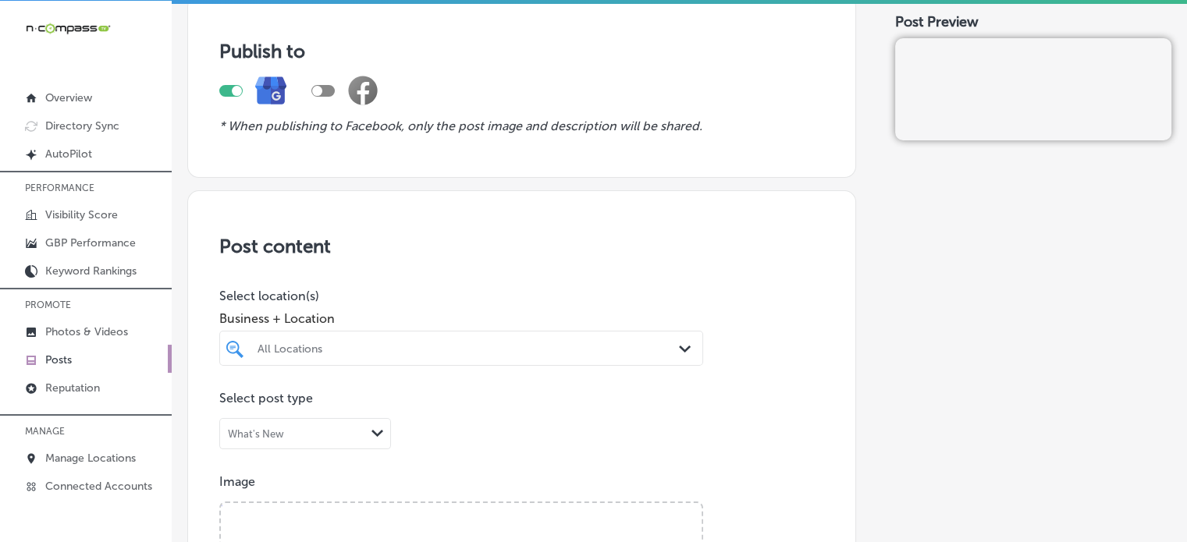
click at [468, 350] on div "All Locations Path Created with Sketch." at bounding box center [461, 348] width 484 height 35
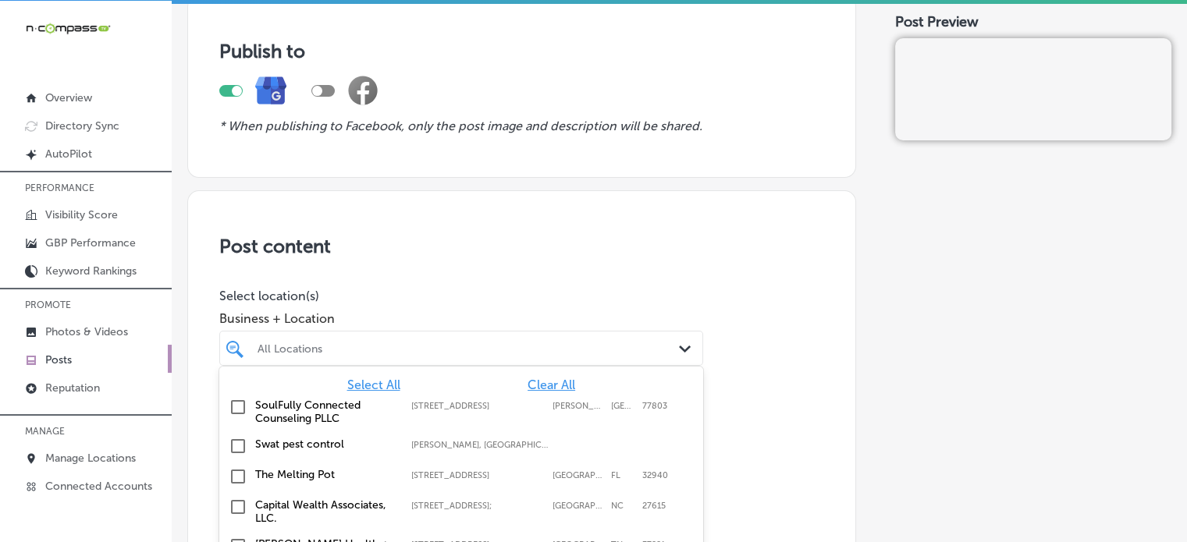
scroll to position [201, 0]
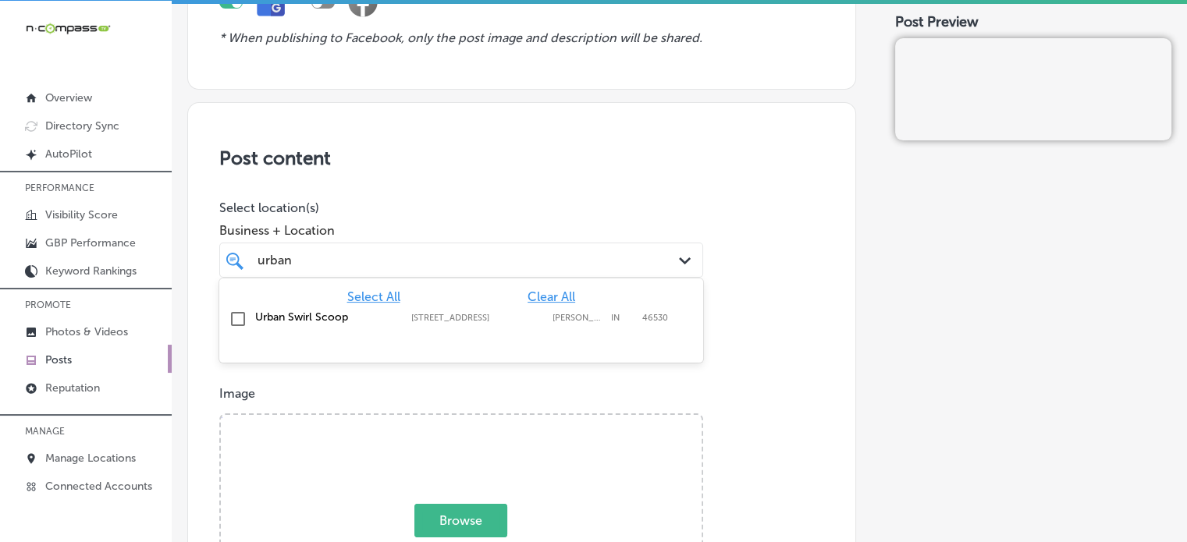
click at [290, 314] on label "Urban Swirl Scoop" at bounding box center [325, 317] width 140 height 13
type input "urban"
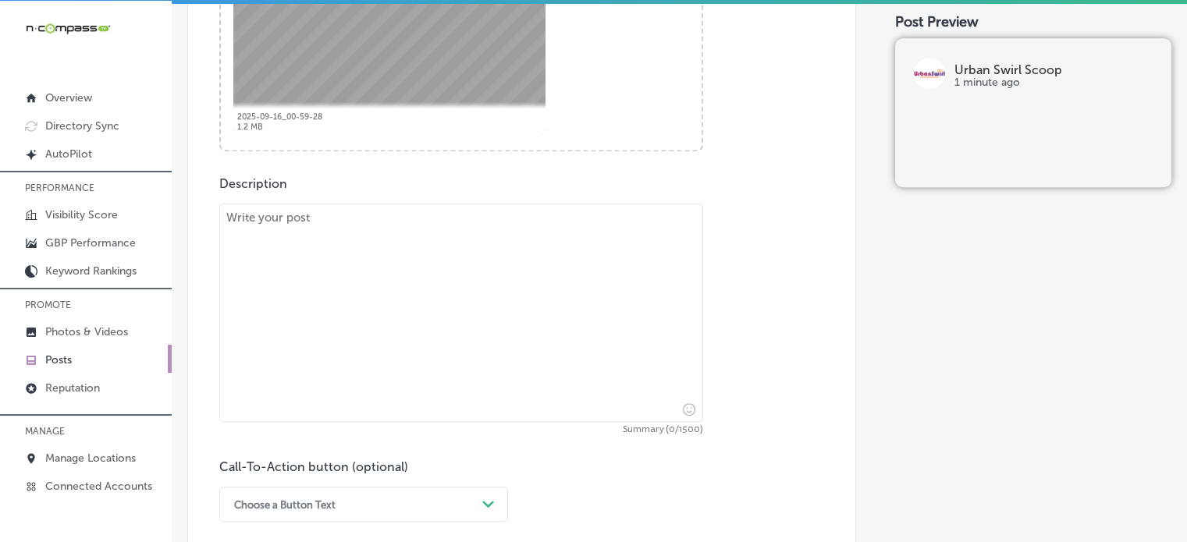
scroll to position [737, 0]
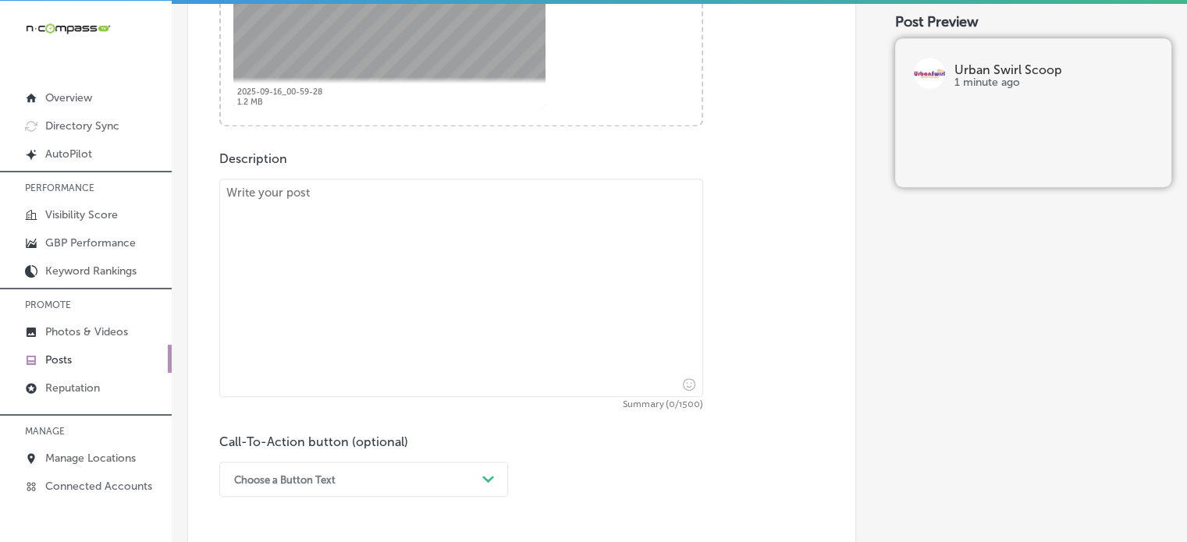
paste textarea ""Fall has arrived, and so have our delicious seasonal flavors! Serving [GEOGRAP…"
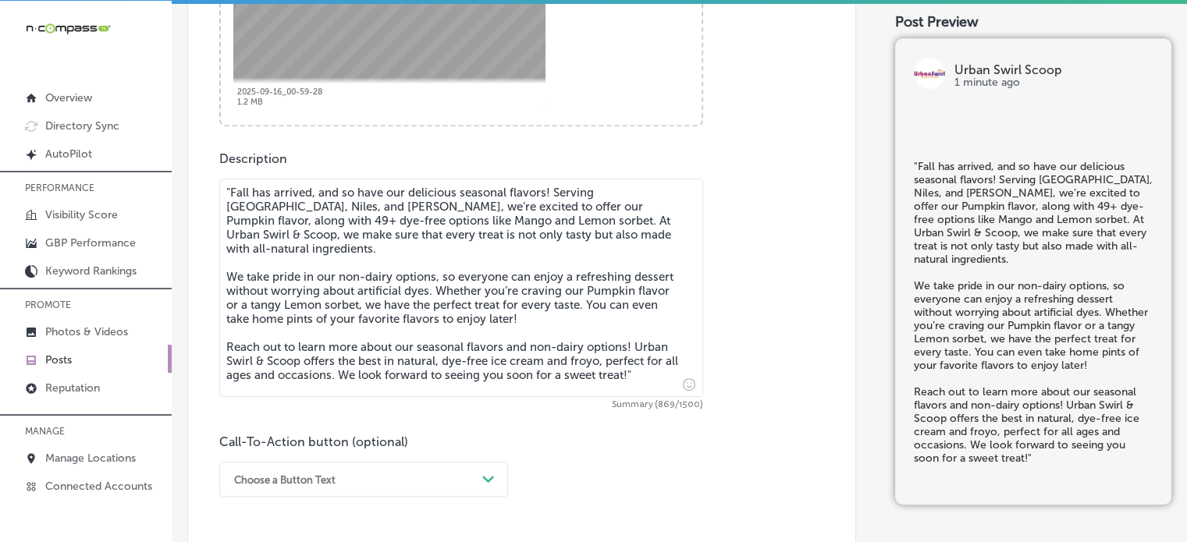
click at [552, 346] on textarea ""Fall has arrived, and so have our delicious seasonal flavors! Serving [GEOGRAP…" at bounding box center [461, 288] width 484 height 218
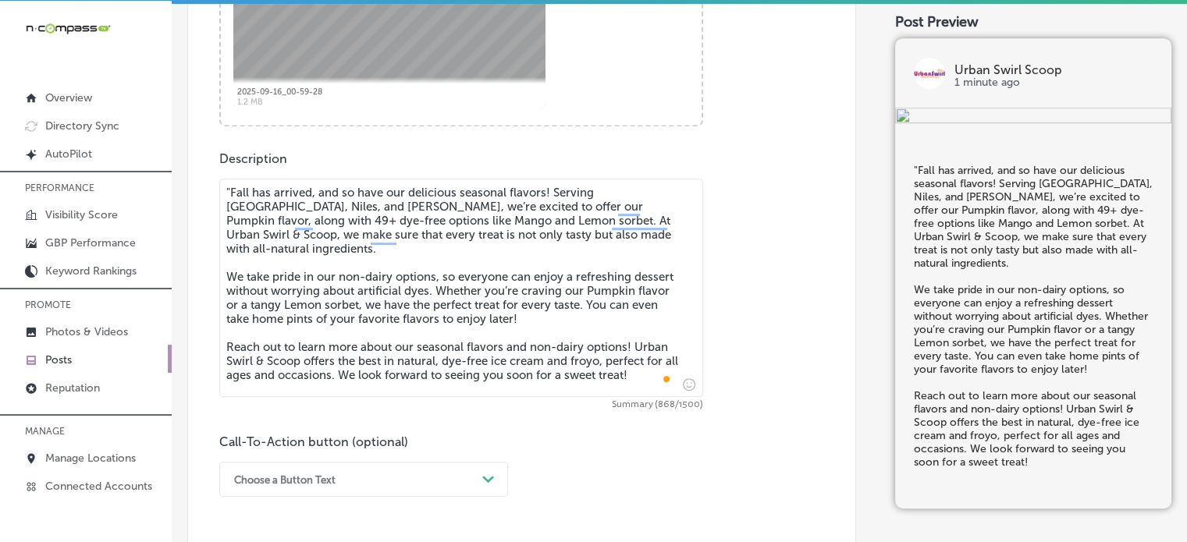
click at [228, 187] on textarea ""Fall has arrived, and so have our delicious seasonal flavors! Serving [GEOGRAP…" at bounding box center [461, 288] width 484 height 218
type textarea "Fall has arrived, and so have our delicious seasonal flavors! Serving [GEOGRAPH…"
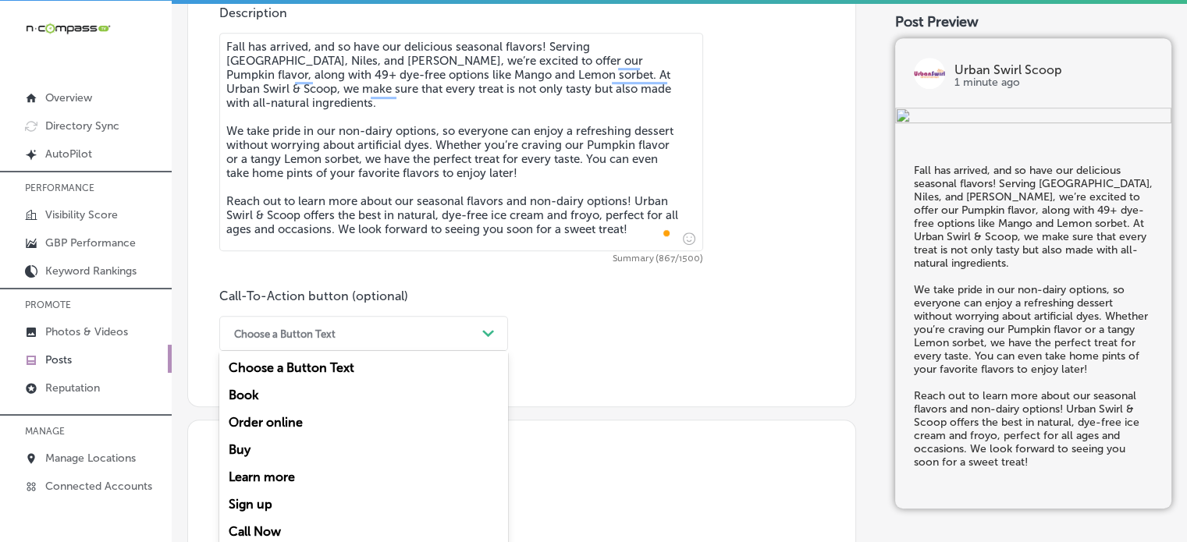
scroll to position [896, 0]
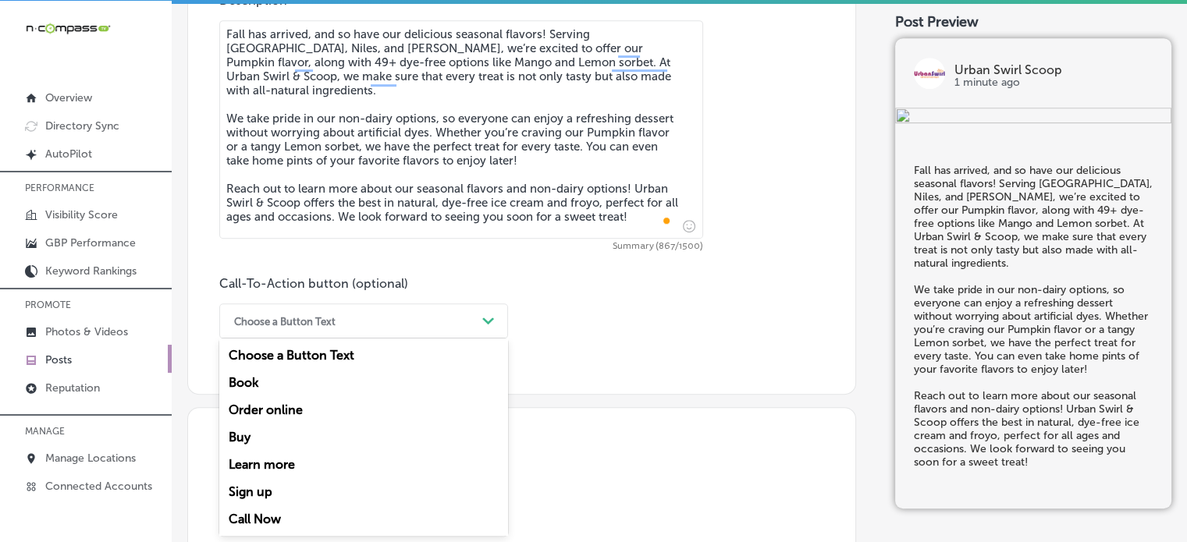
click at [429, 328] on div "Choose a Button Text" at bounding box center [351, 321] width 250 height 24
click at [280, 470] on div "Learn more" at bounding box center [363, 464] width 289 height 27
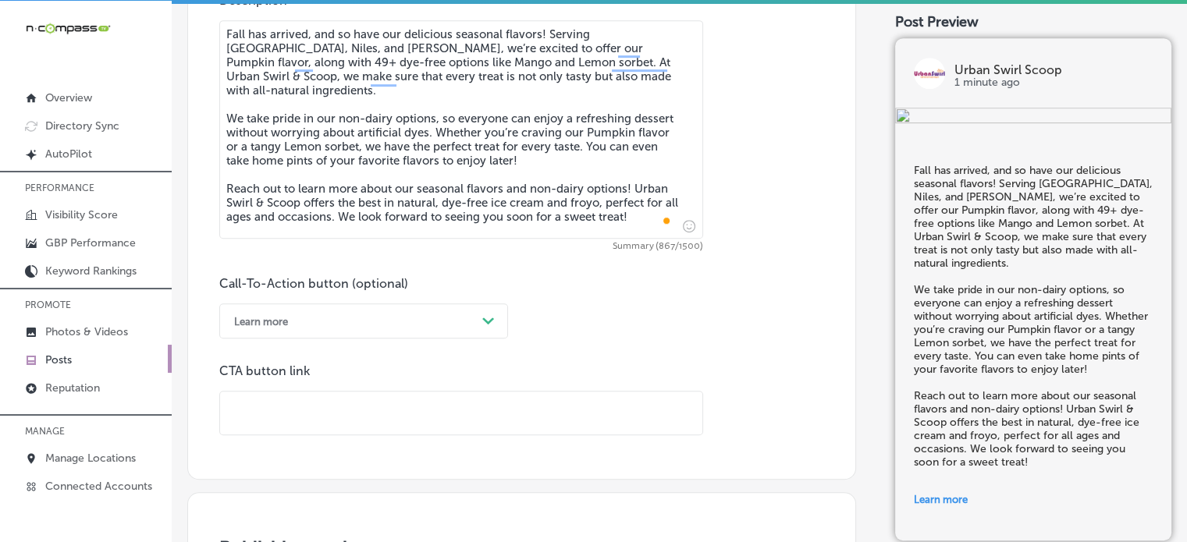
click at [393, 414] on input "text" at bounding box center [461, 413] width 482 height 43
paste input "[URL][DOMAIN_NAME]"
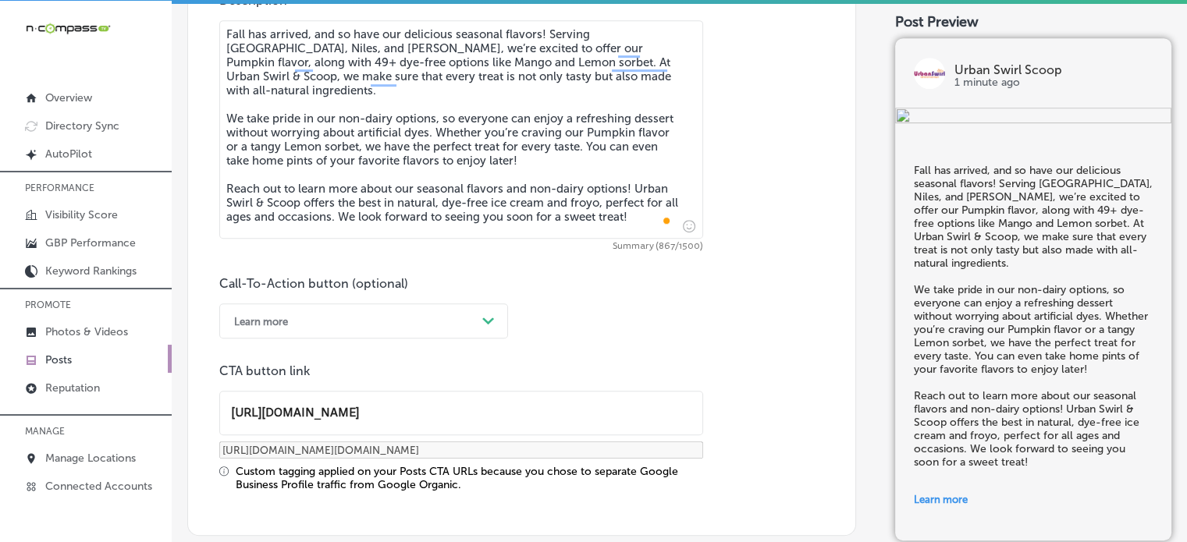
type input "[URL][DOMAIN_NAME]"
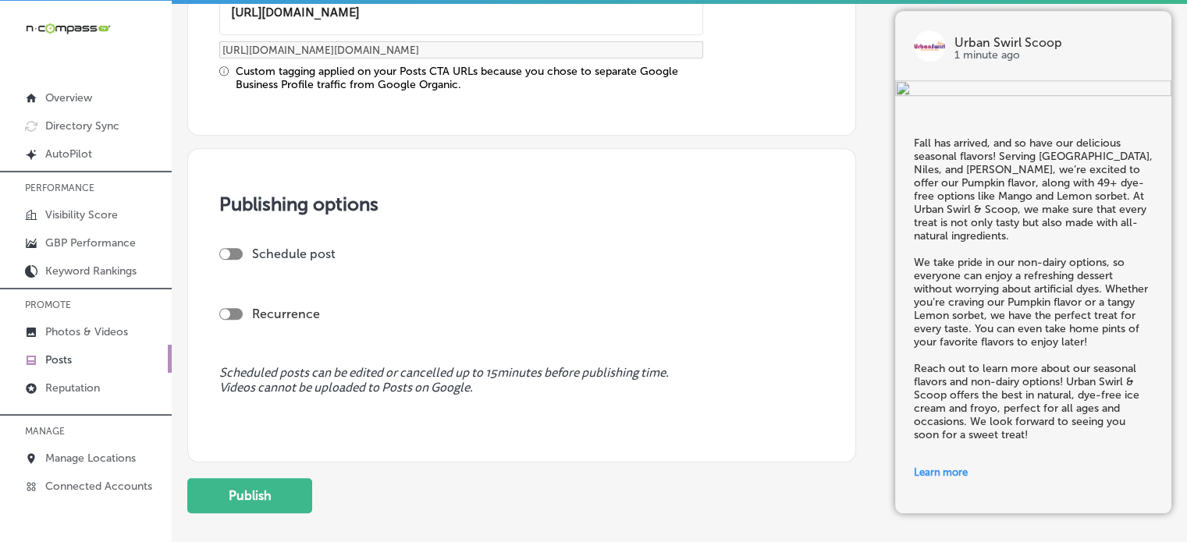
scroll to position [1305, 0]
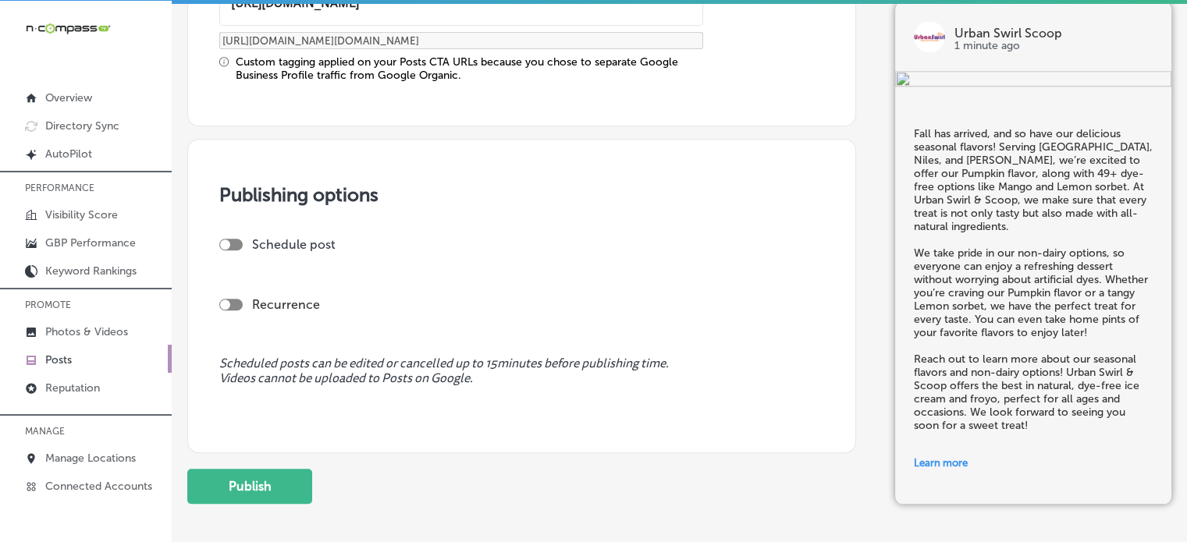
click at [218, 230] on div "Publishing options Schedule post Recurrence Scheduled posts can be edited or ca…" at bounding box center [521, 296] width 669 height 314
click at [232, 247] on div at bounding box center [230, 245] width 23 height 12
checkbox input "true"
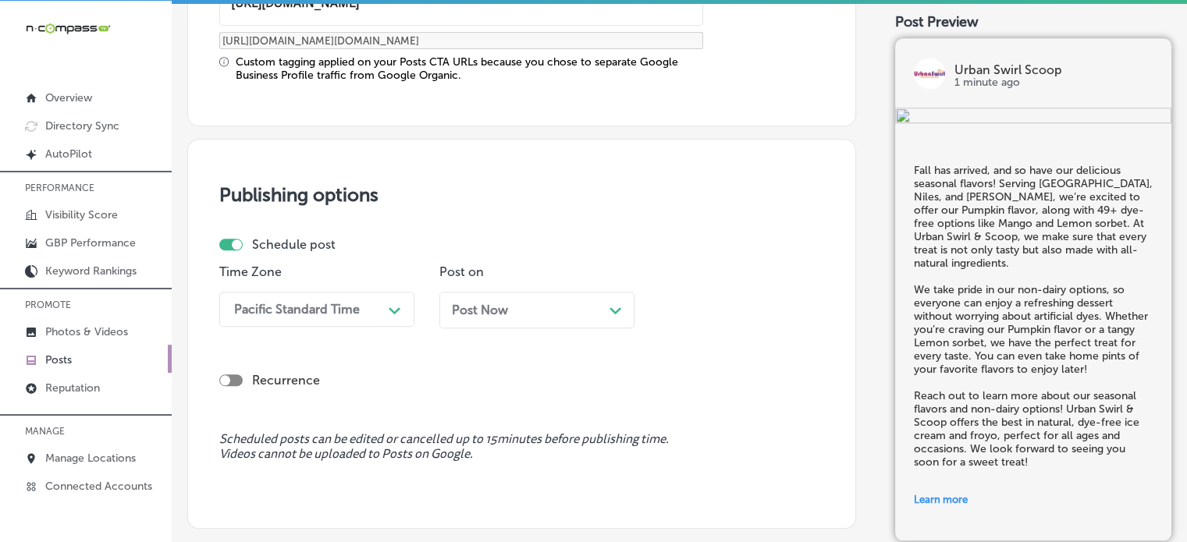
scroll to position [1328, 0]
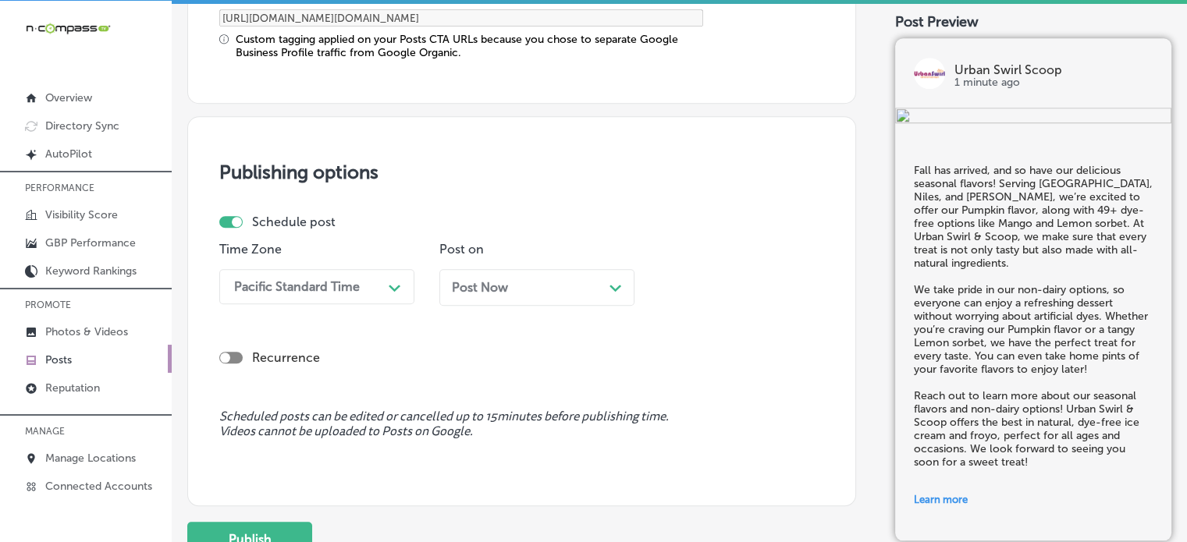
click at [301, 304] on div "Pacific Standard Time Path Created with Sketch." at bounding box center [316, 286] width 195 height 35
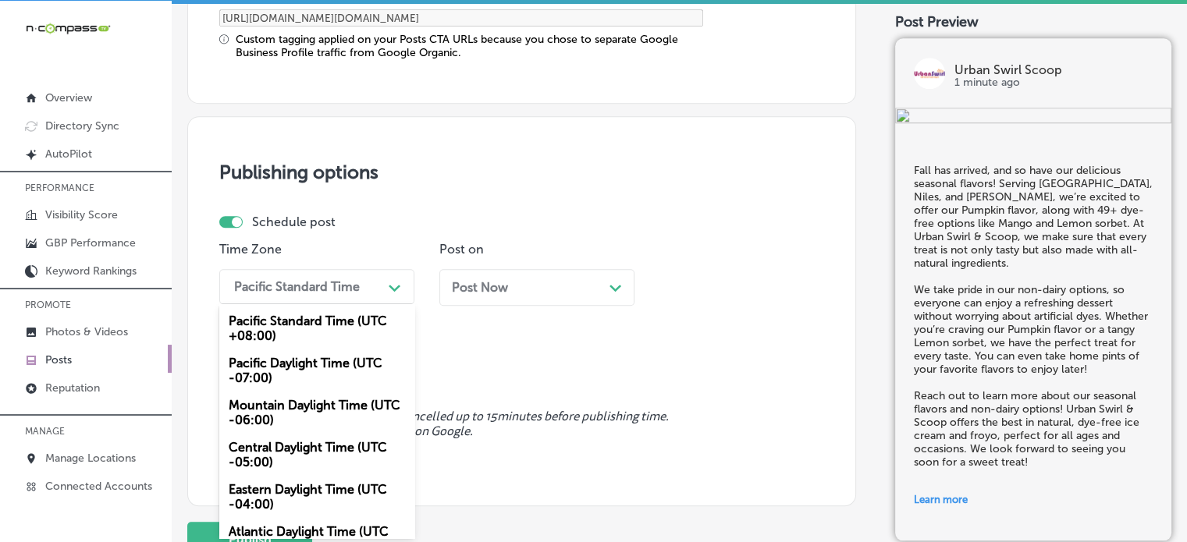
click at [306, 402] on div "Mountain Daylight Time (UTC -06:00)" at bounding box center [316, 413] width 195 height 42
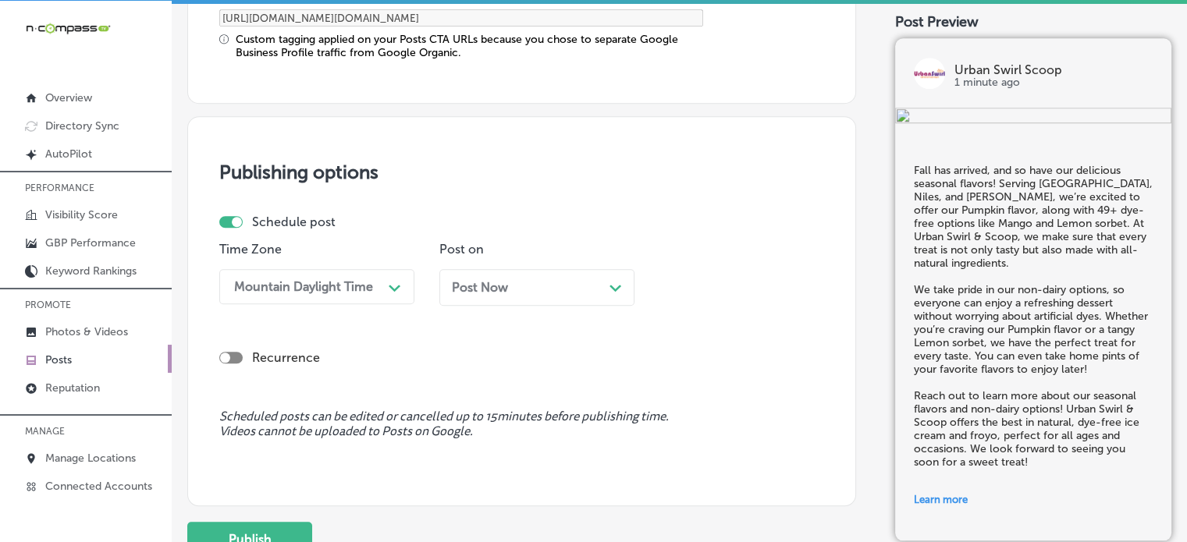
click at [540, 290] on div "Post Now Path Created with Sketch." at bounding box center [537, 287] width 170 height 15
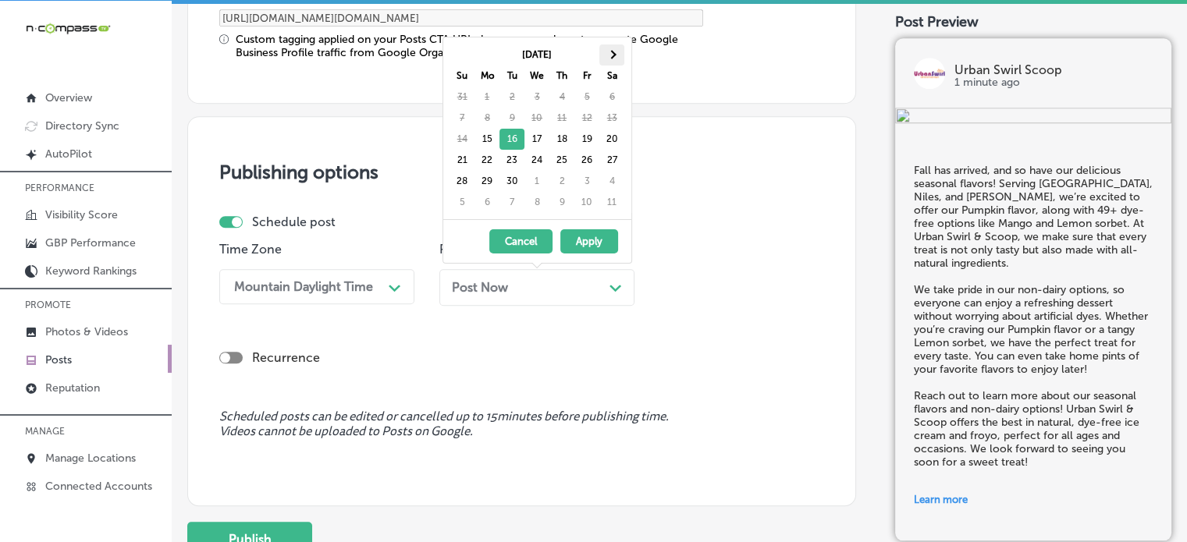
click at [611, 55] on span at bounding box center [611, 54] width 9 height 9
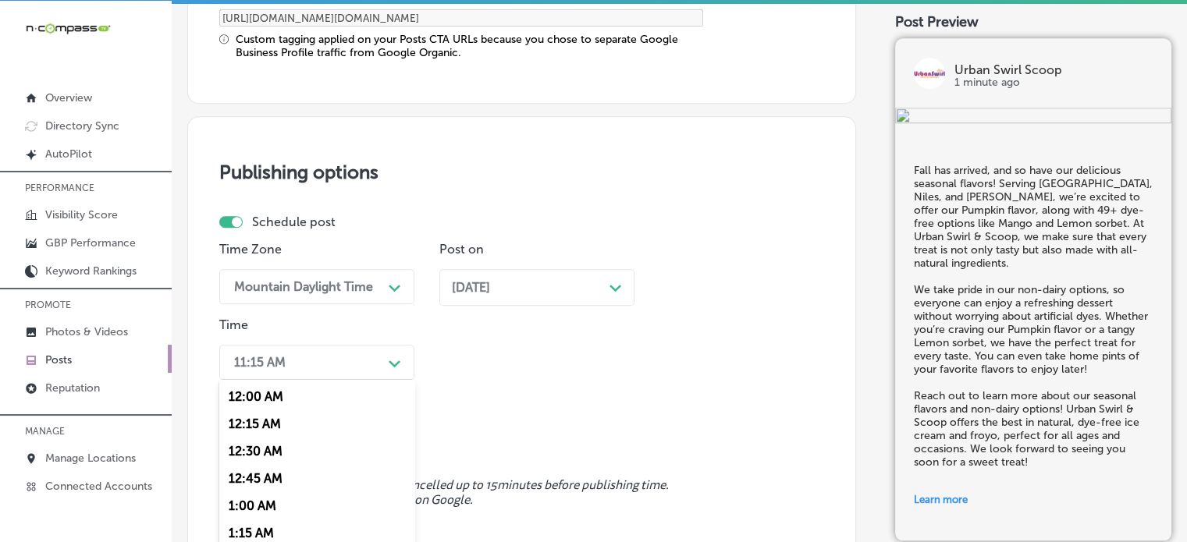
scroll to position [1404, 0]
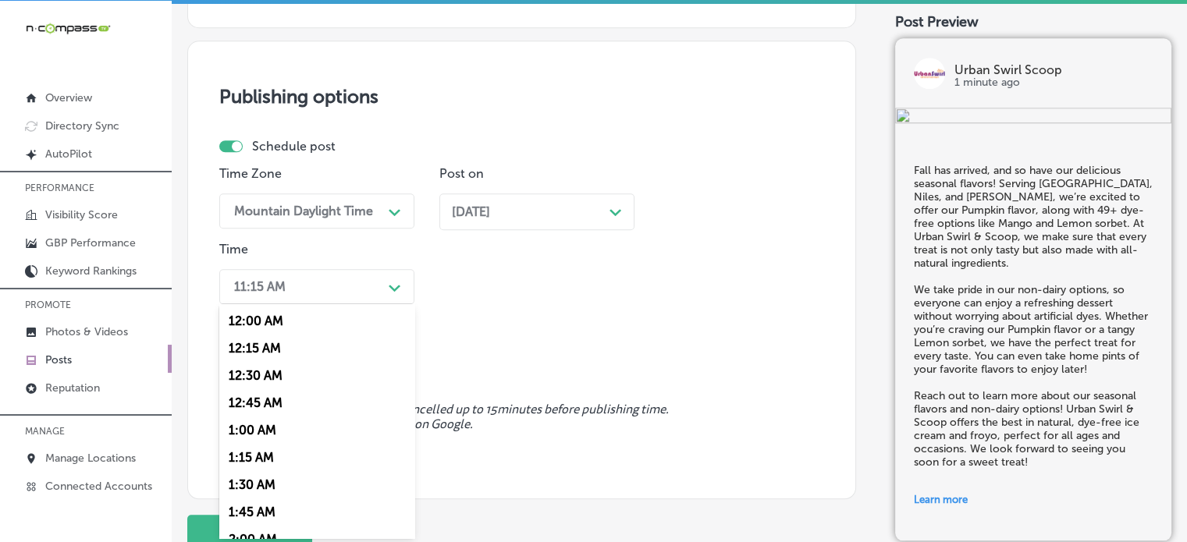
click at [319, 304] on div "option 12:30 AM focused, 3 of 96. 96 results available. Use Up and Down to choo…" at bounding box center [316, 286] width 195 height 35
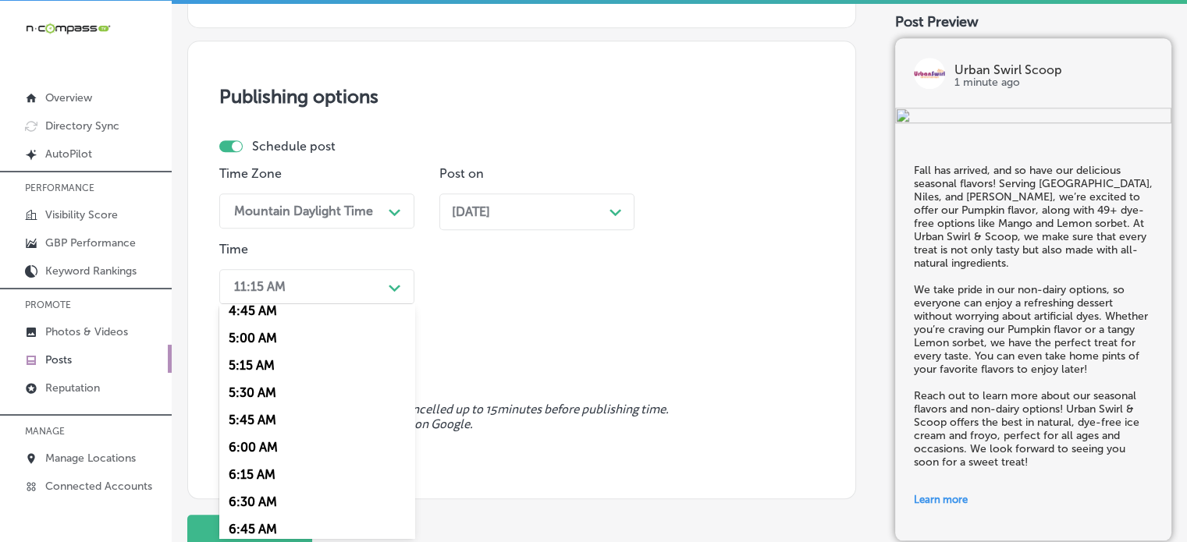
scroll to position [598, 0]
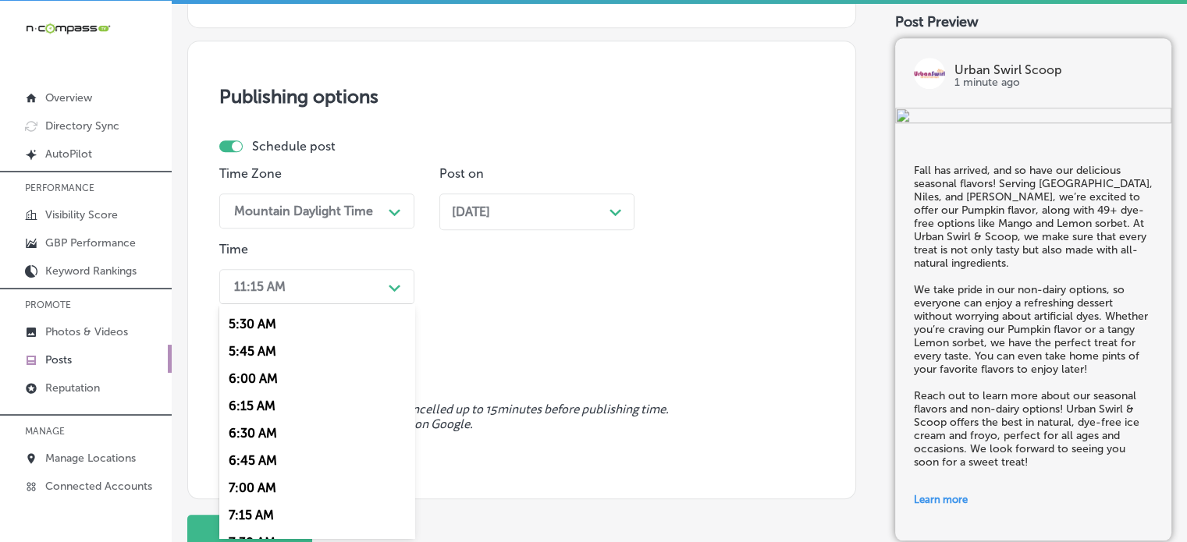
click at [252, 492] on div "7:00 AM" at bounding box center [316, 487] width 195 height 27
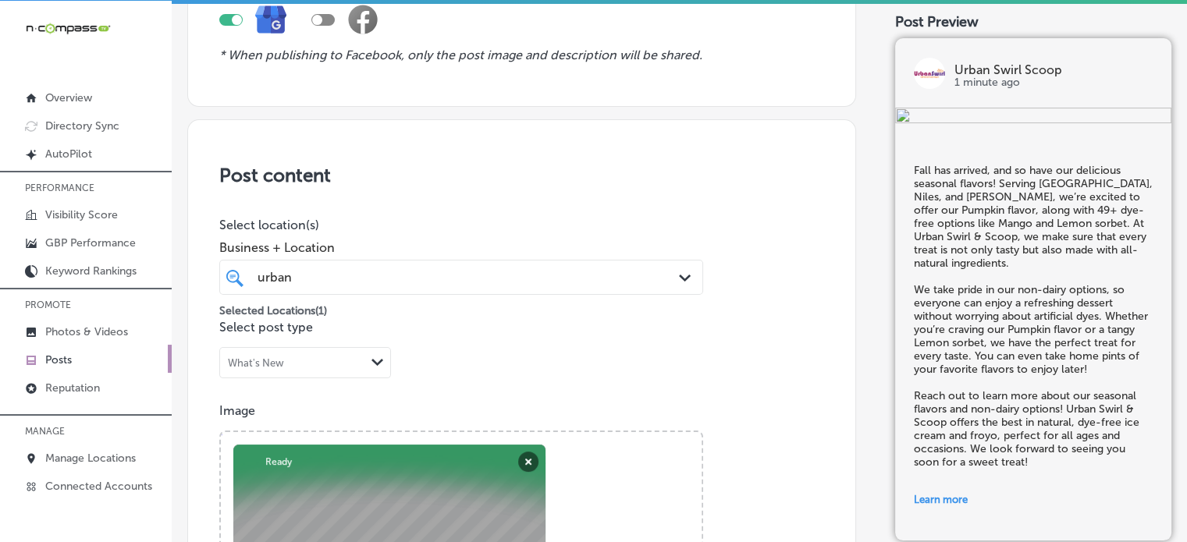
scroll to position [167, 0]
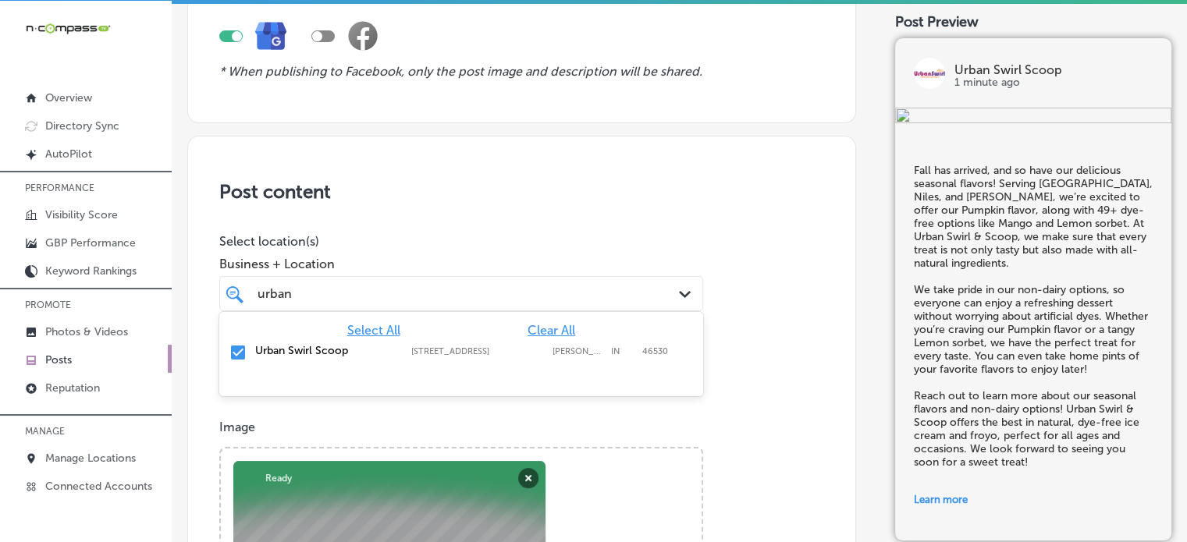
click at [521, 298] on div "urban urban" at bounding box center [440, 293] width 369 height 21
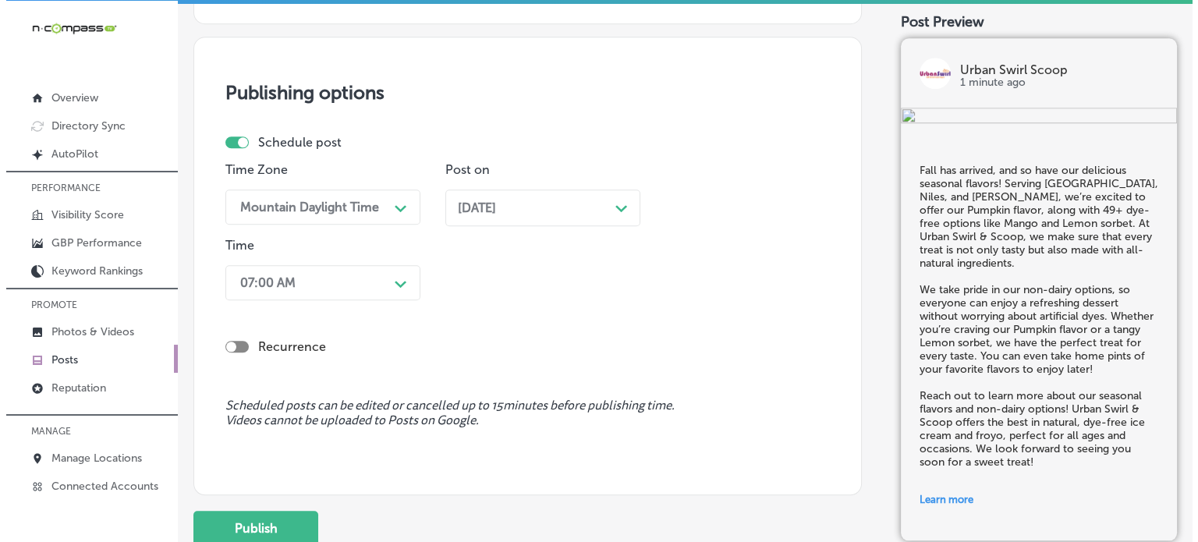
scroll to position [1526, 0]
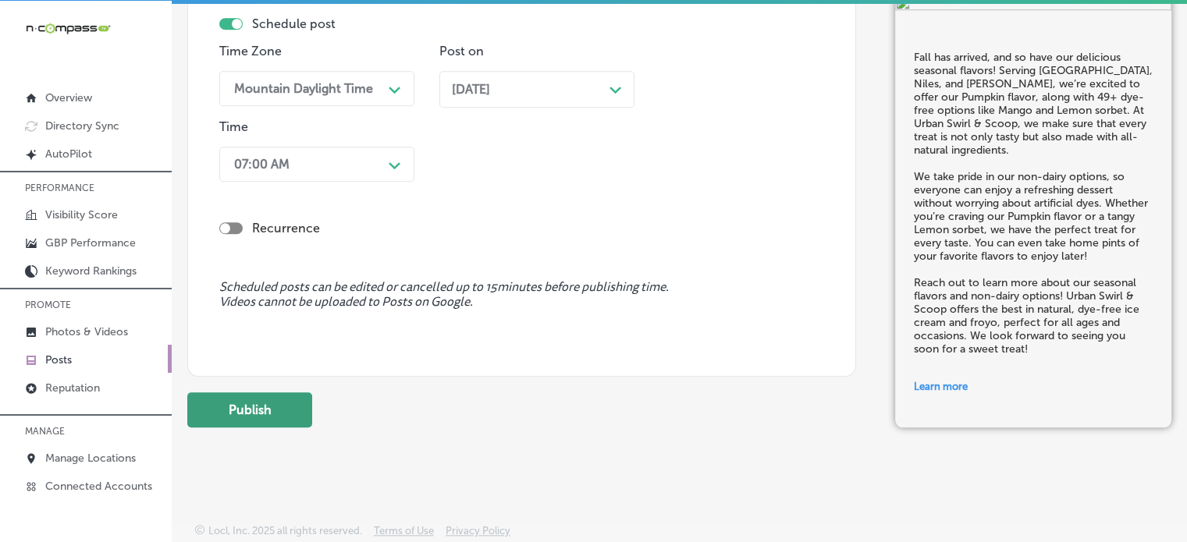
click at [269, 396] on button "Publish" at bounding box center [249, 409] width 125 height 35
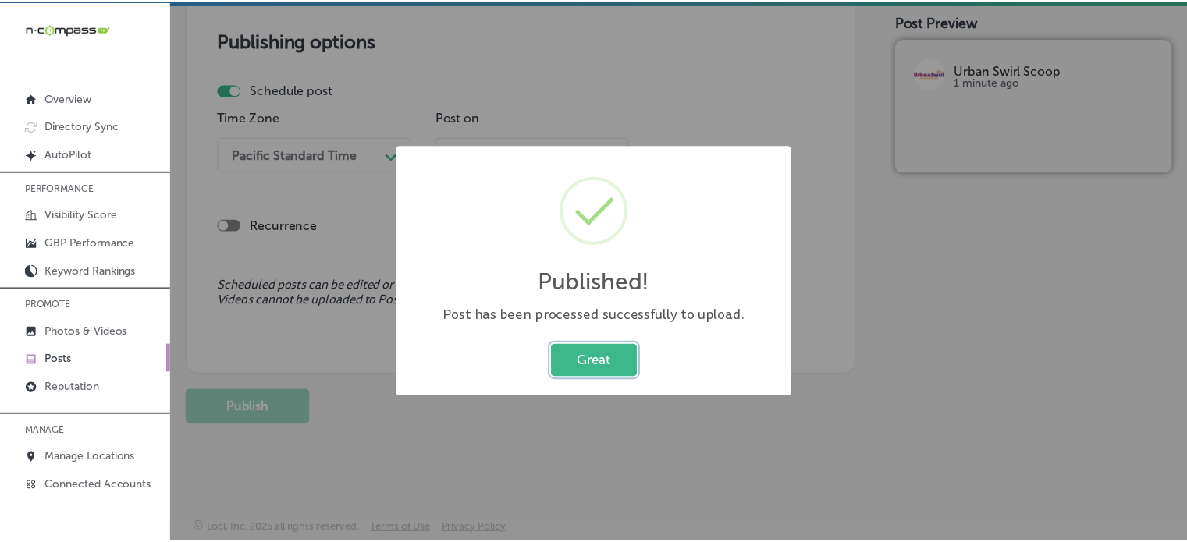
scroll to position [1317, 0]
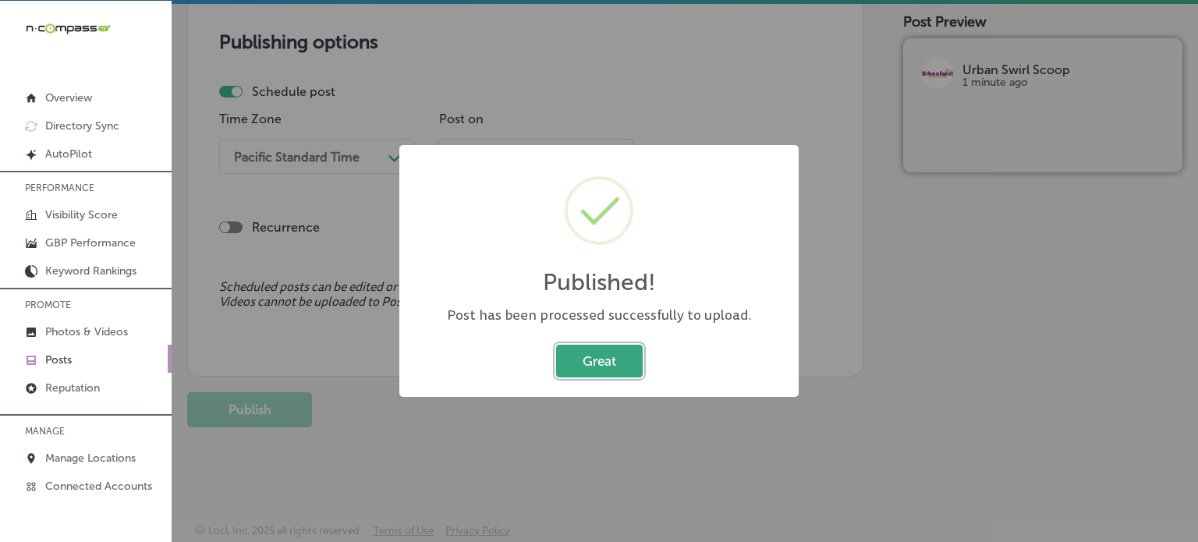
click at [597, 350] on button "Great" at bounding box center [599, 361] width 87 height 32
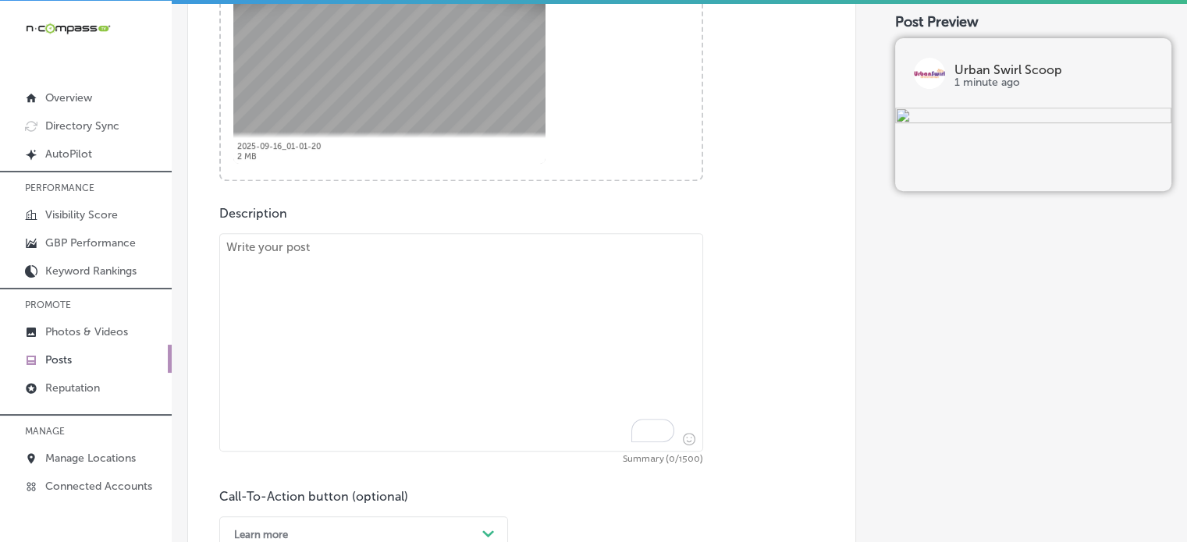
scroll to position [689, 0]
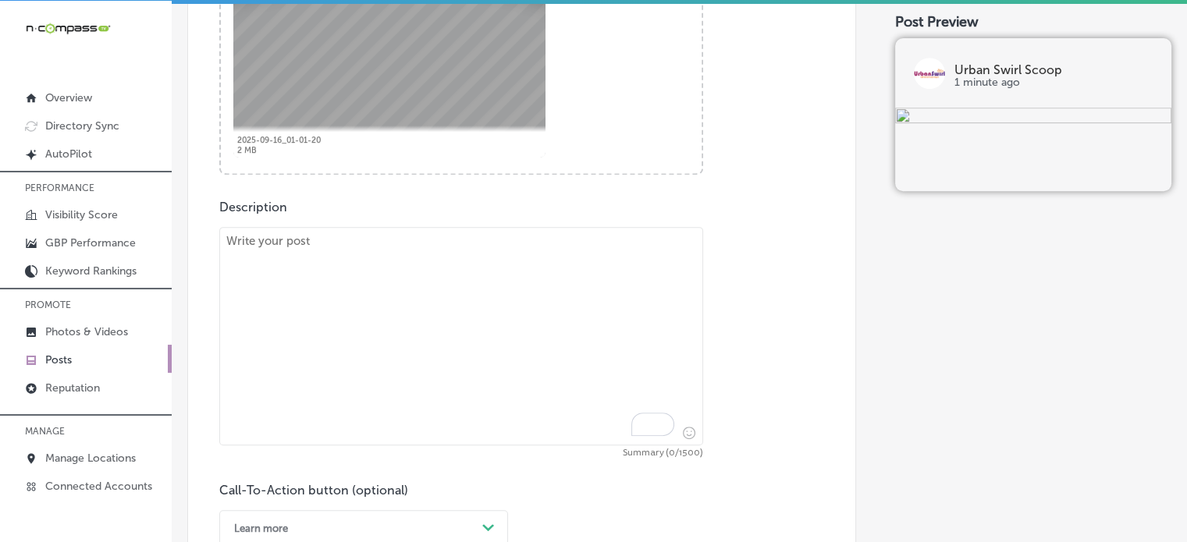
paste textarea ""If you're looking for a fun and delicious dessert, Urban Swirl & Scoop has got…"
click at [440, 308] on textarea "To enrich screen reader interactions, please activate Accessibility in Grammarl…" at bounding box center [461, 336] width 484 height 218
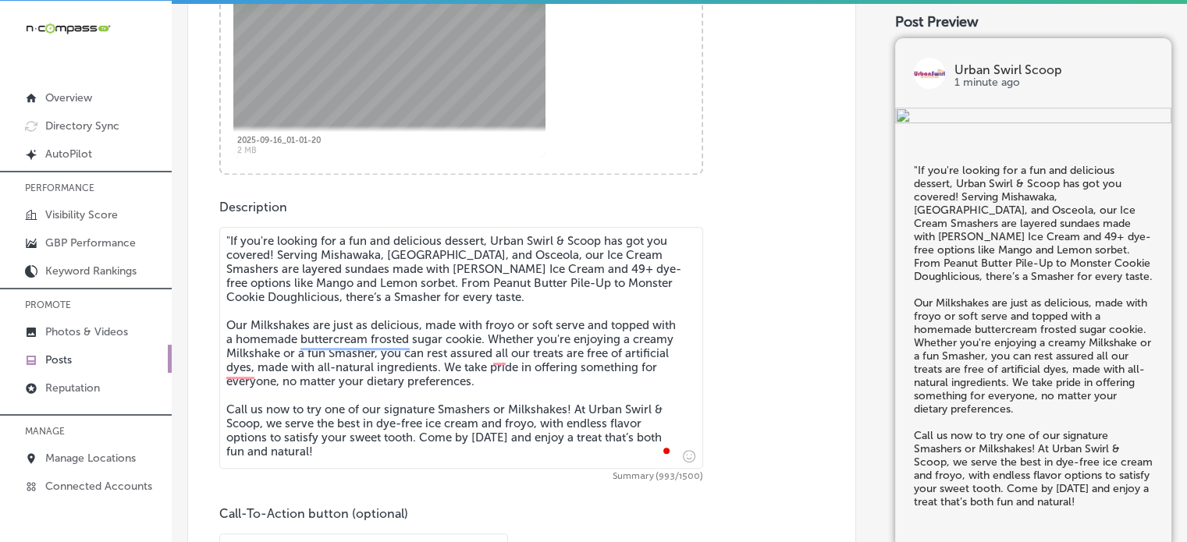
click at [228, 232] on textarea ""If you're looking for a fun and delicious dessert, Urban Swirl & Scoop has got…" at bounding box center [461, 348] width 484 height 242
type textarea "If you're looking for a fun and delicious dessert, Urban Swirl & Scoop has got …"
click at [453, 479] on span "Summary (992/1500)" at bounding box center [461, 476] width 484 height 9
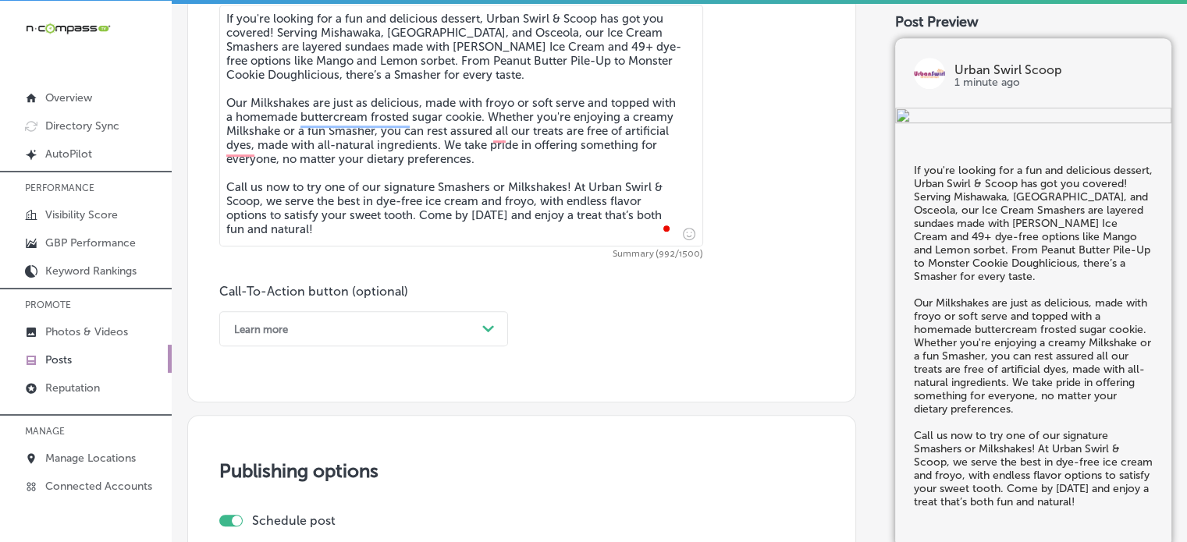
scroll to position [919, 0]
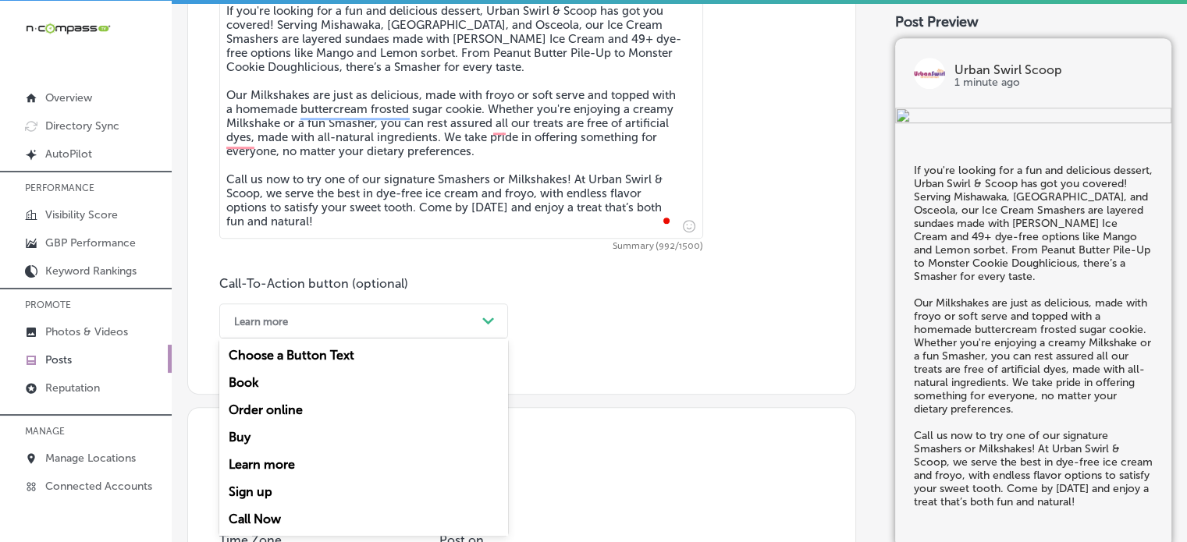
click at [432, 328] on div "Learn more" at bounding box center [351, 321] width 250 height 24
click at [260, 514] on div "Call Now" at bounding box center [363, 519] width 289 height 27
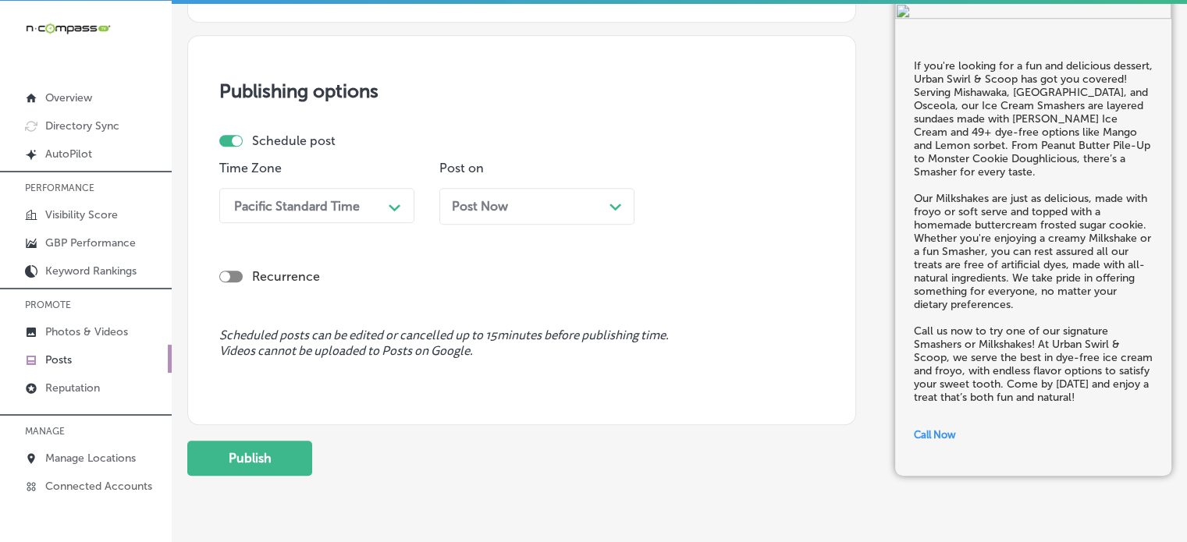
scroll to position [1297, 0]
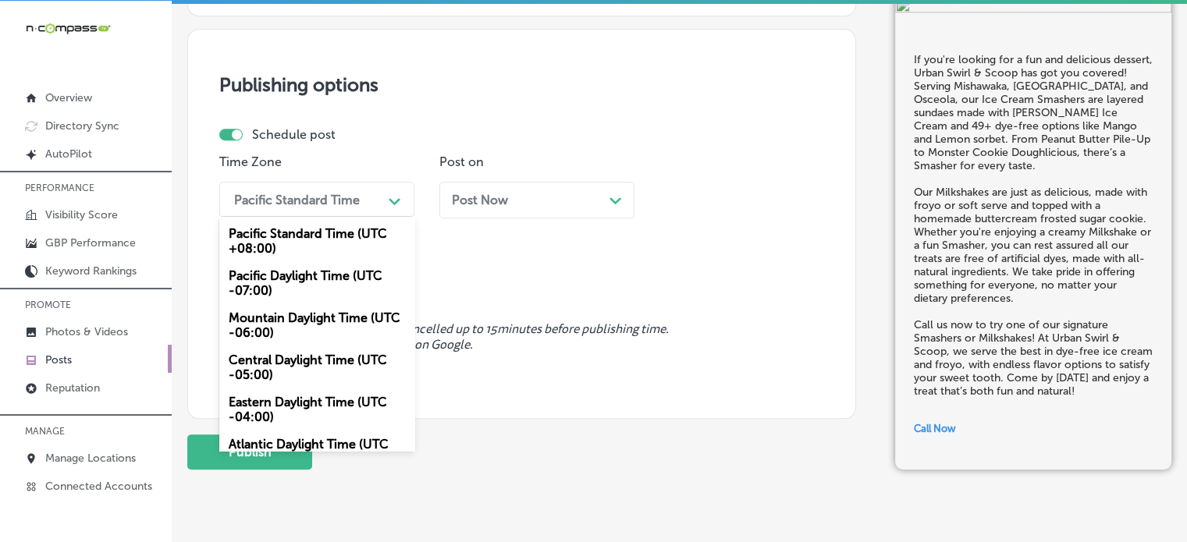
click at [392, 190] on div "Path Created with Sketch." at bounding box center [394, 199] width 25 height 25
click at [343, 325] on div "Mountain Daylight Time (UTC -06:00)" at bounding box center [316, 325] width 195 height 42
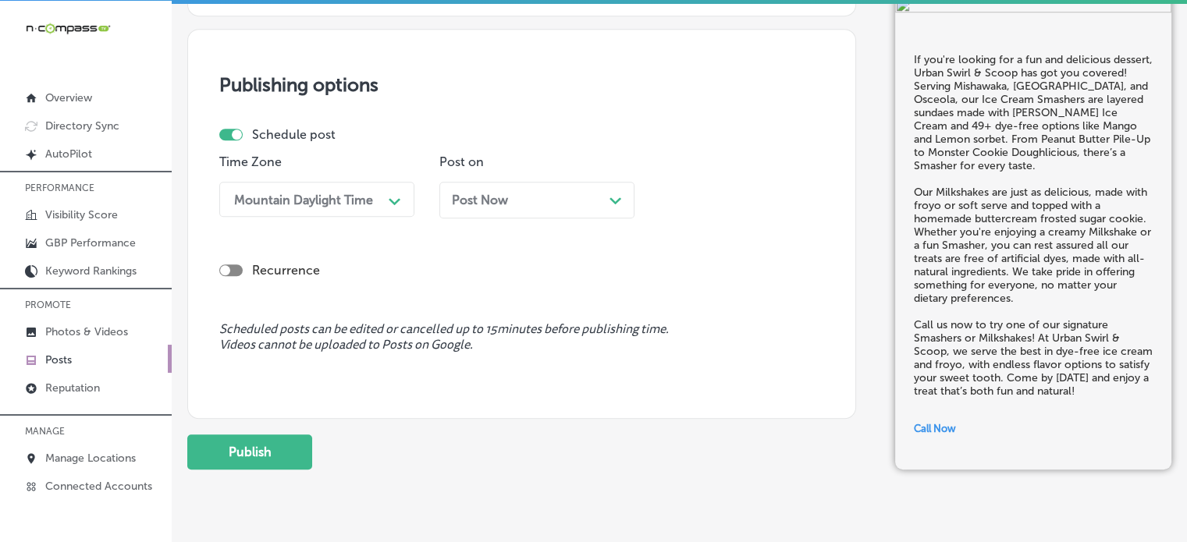
click at [493, 201] on span "Post Now" at bounding box center [480, 200] width 56 height 15
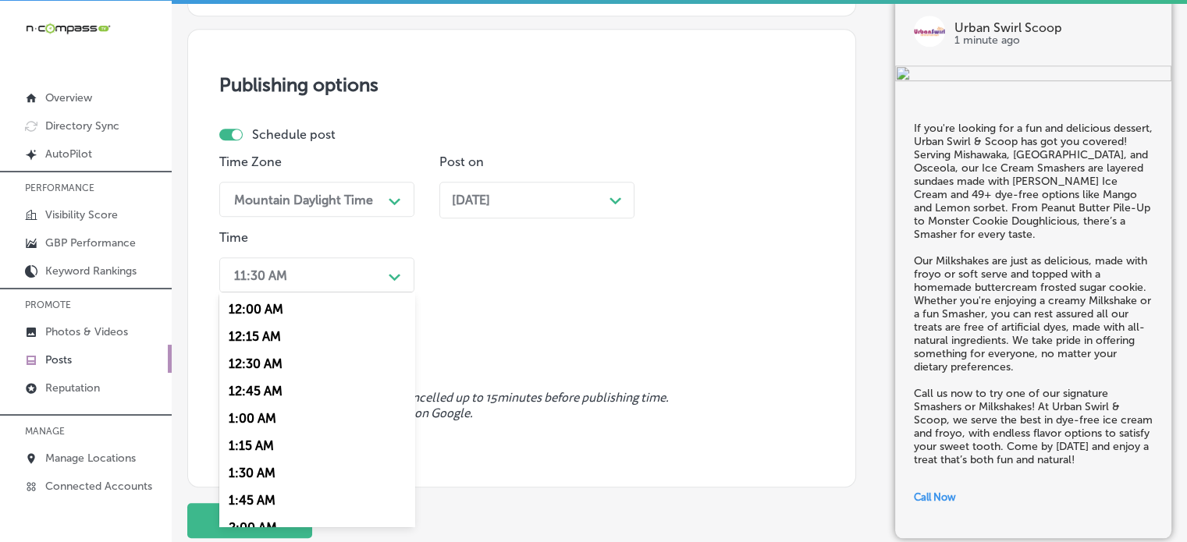
click at [350, 277] on div "11:30 AM" at bounding box center [304, 274] width 156 height 27
click at [252, 502] on div "7:00 AM" at bounding box center [316, 498] width 195 height 27
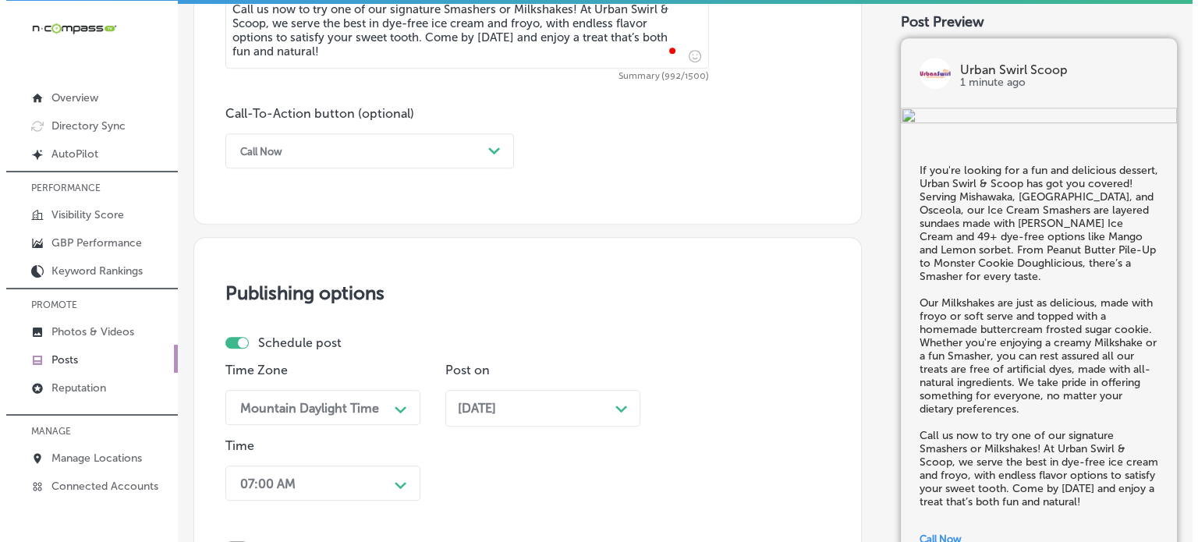
scroll to position [1410, 0]
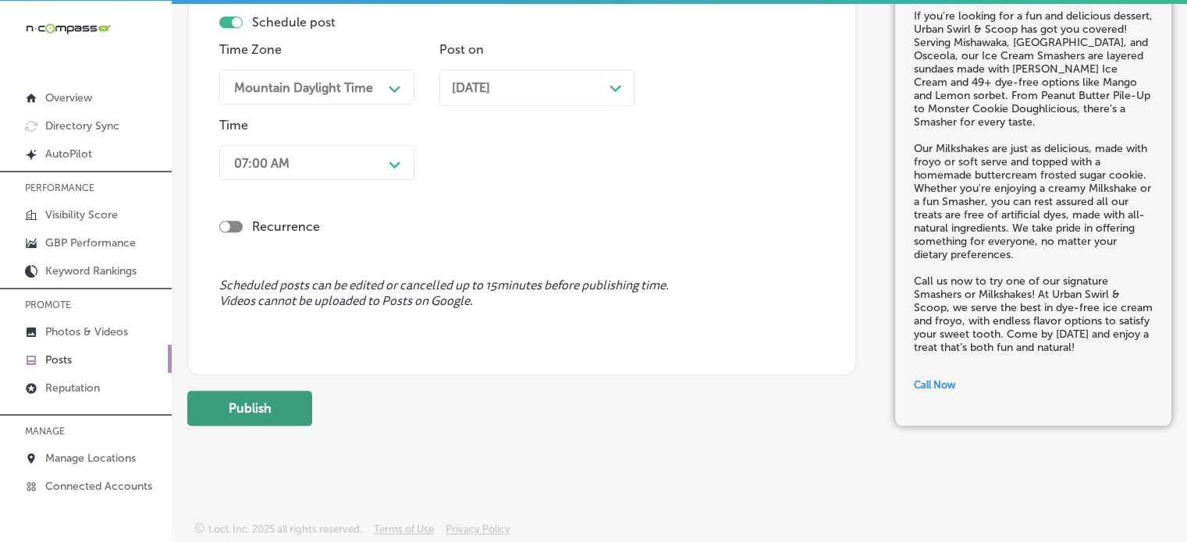
click at [234, 415] on button "Publish" at bounding box center [249, 408] width 125 height 35
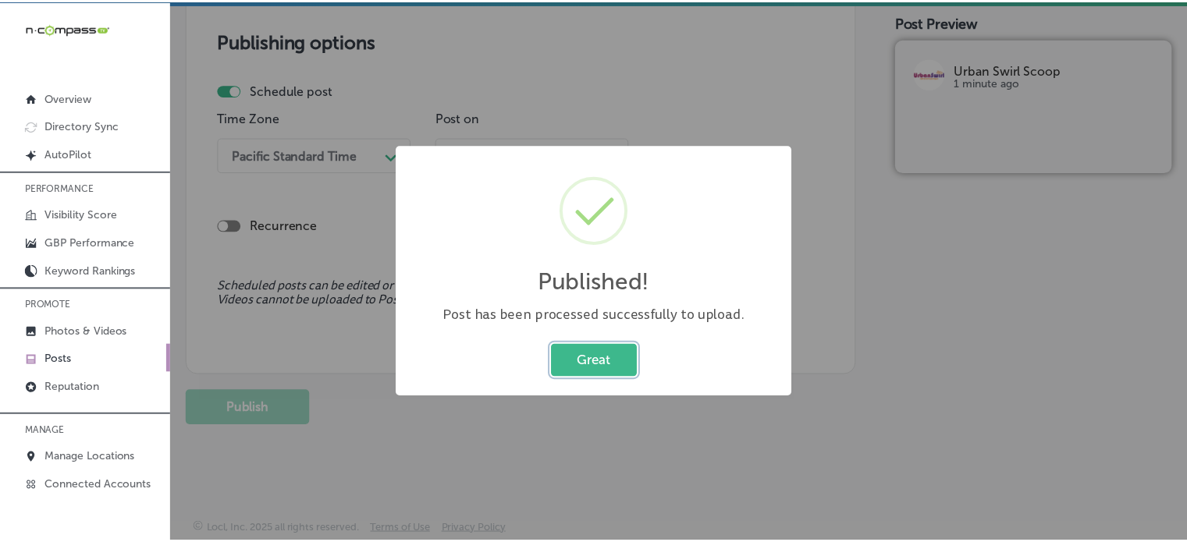
scroll to position [1341, 0]
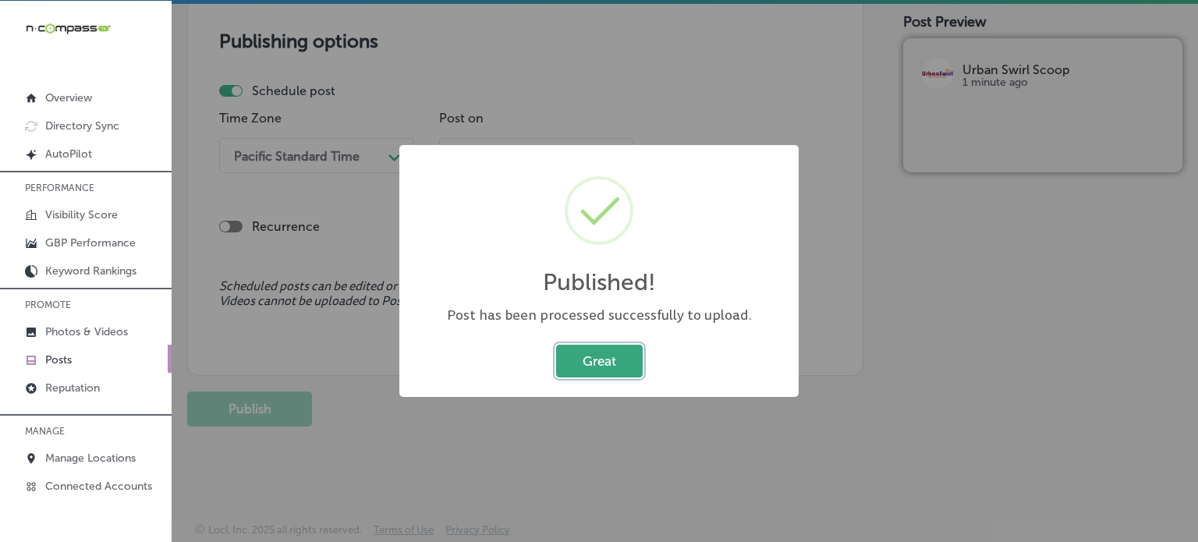
click at [624, 369] on button "Great" at bounding box center [599, 361] width 87 height 32
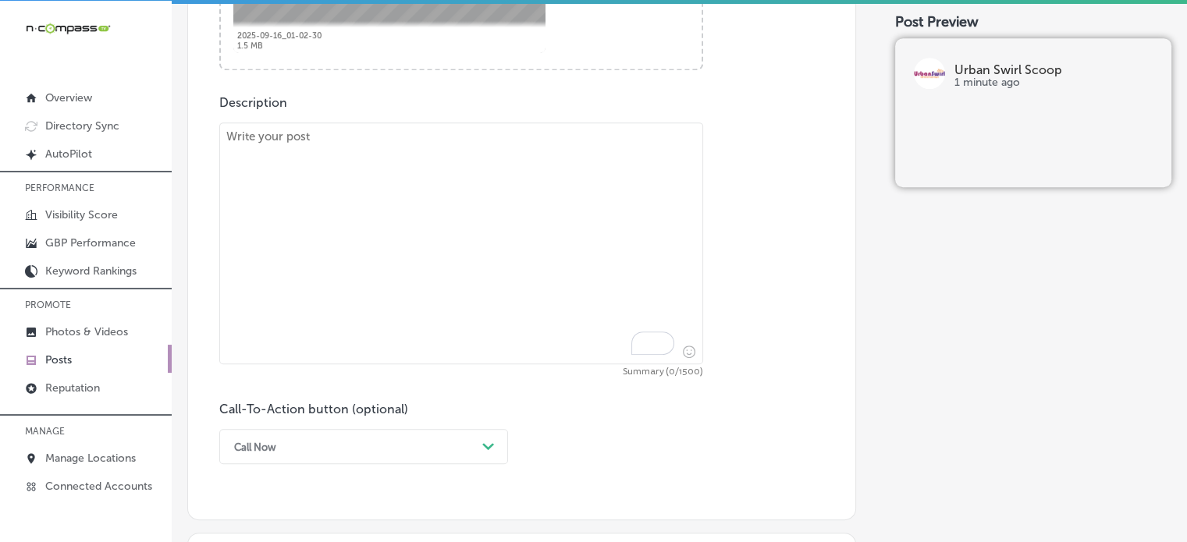
scroll to position [794, 0]
click at [524, 355] on textarea "To enrich screen reader interactions, please activate Accessibility in Grammarl…" at bounding box center [461, 243] width 484 height 242
paste textarea ""At Urban Swirl & Scoop, we love showing our appreciation for our Hometown Hero…"
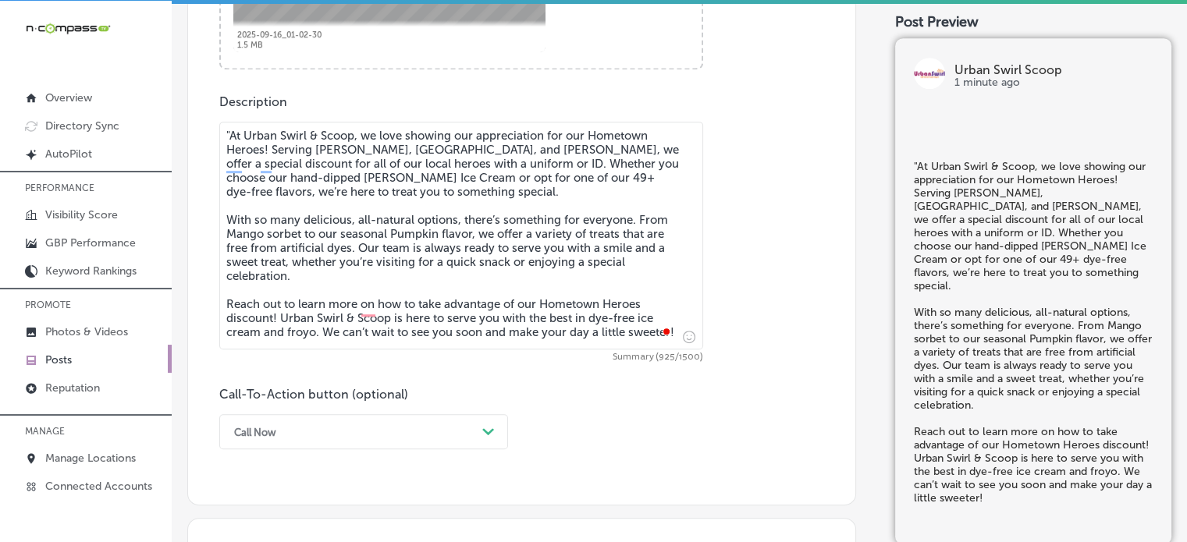
click at [231, 130] on textarea ""At Urban Swirl & Scoop, we love showing our appreciation for our Hometown Hero…" at bounding box center [461, 236] width 484 height 228
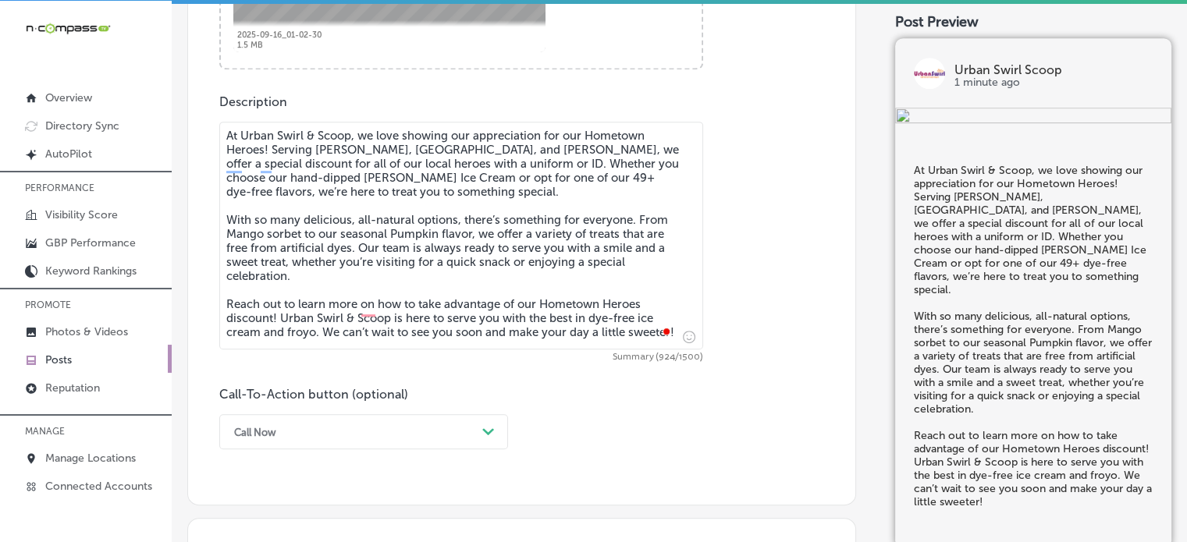
type textarea "At Urban Swirl & Scoop, we love showing our appreciation for our Hometown Heroe…"
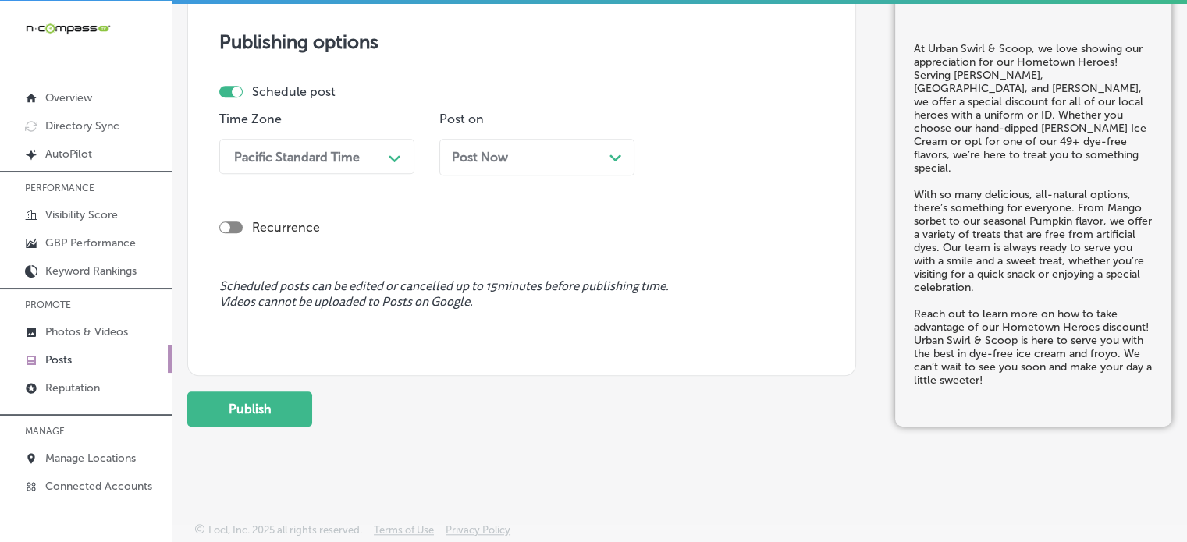
scroll to position [1055, 0]
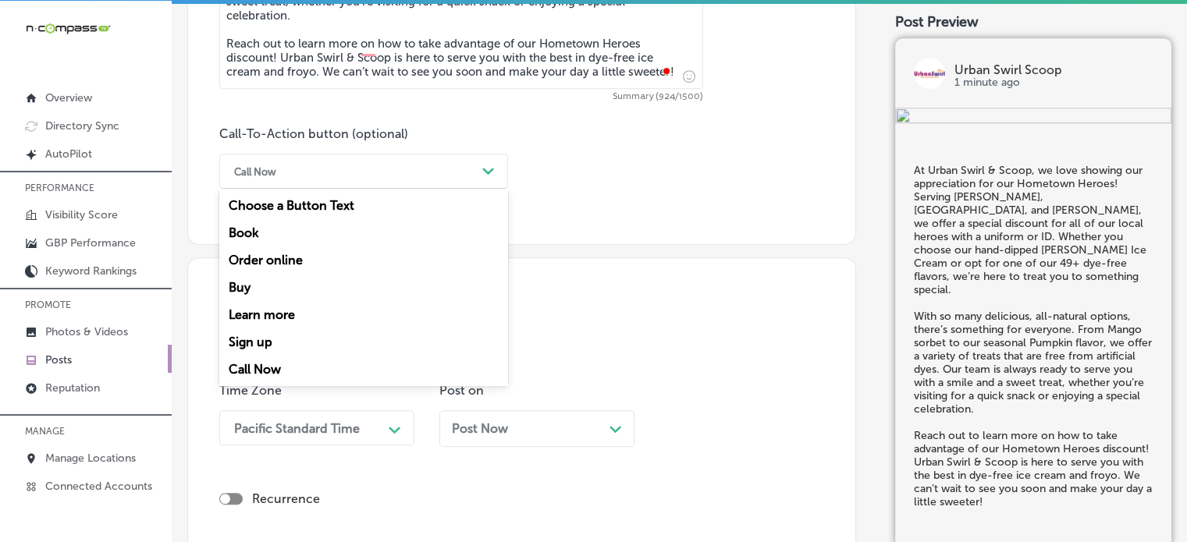
click at [278, 170] on div "Call Now" at bounding box center [351, 171] width 250 height 24
click at [278, 311] on div "Learn more" at bounding box center [363, 314] width 289 height 27
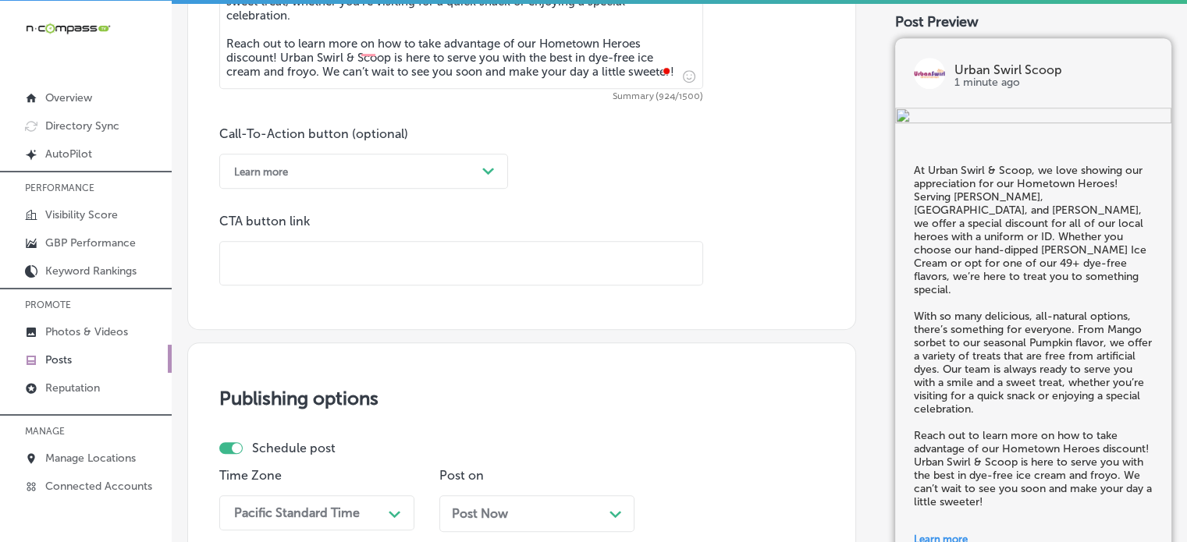
click at [407, 267] on input "text" at bounding box center [461, 263] width 482 height 43
paste input "[URL][DOMAIN_NAME]"
type input "[URL][DOMAIN_NAME]"
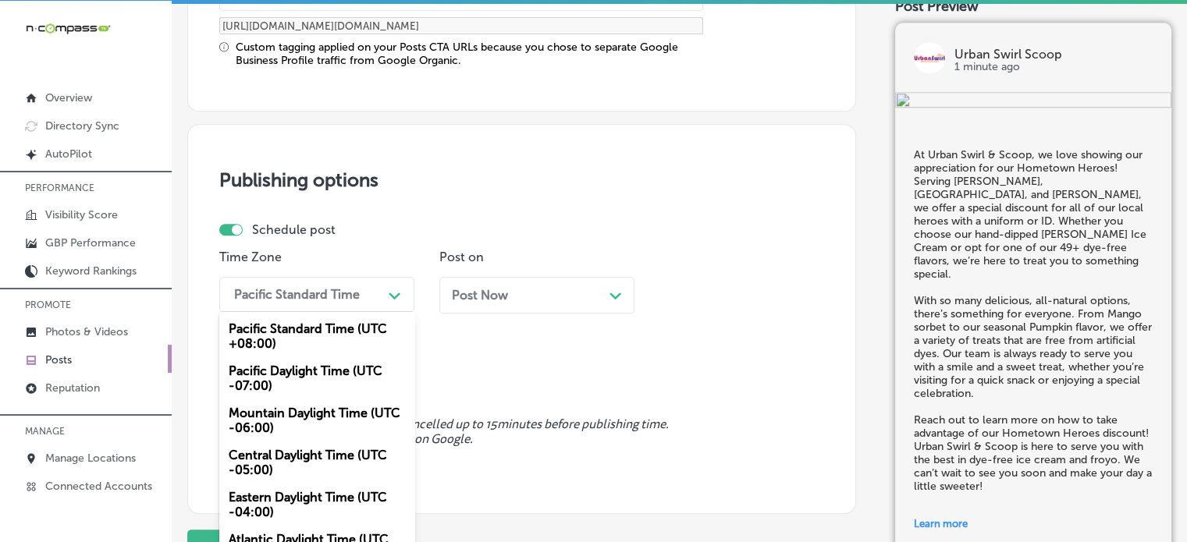
scroll to position [1337, 0]
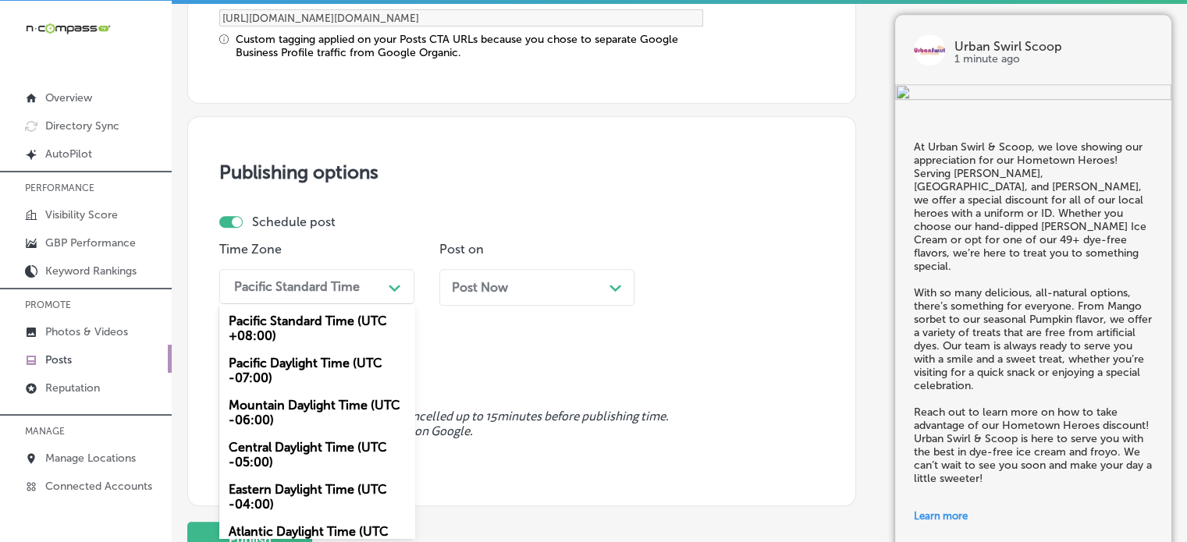
click at [339, 302] on div "option Mountain Daylight Time (UTC -06:00), selected. option Pacific Standard T…" at bounding box center [316, 286] width 195 height 35
click at [302, 411] on div "Mountain Daylight Time (UTC -06:00)" at bounding box center [316, 413] width 195 height 42
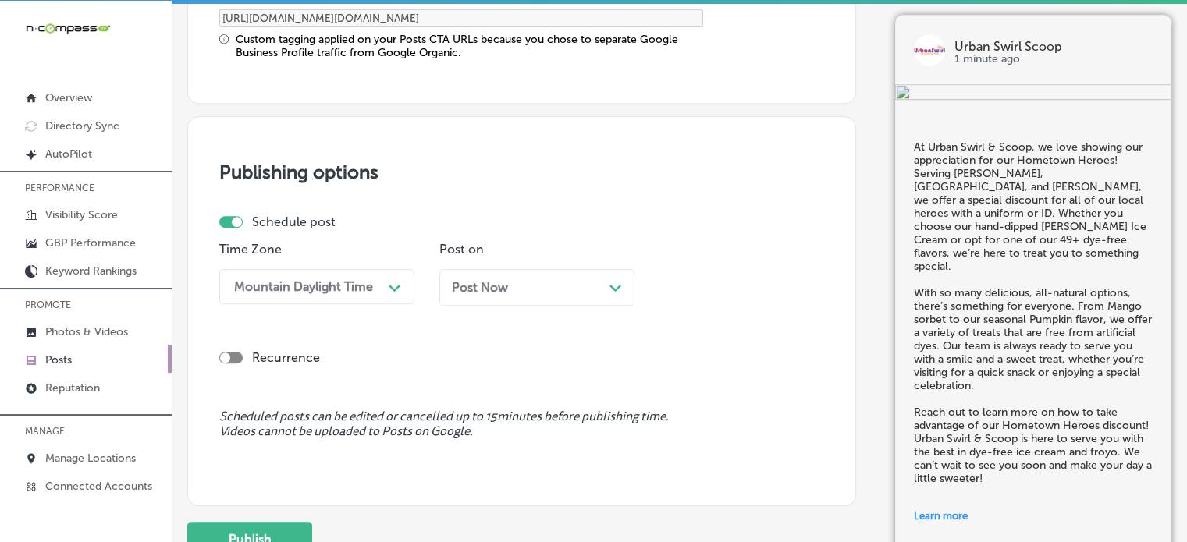
click at [501, 293] on div "Post Now Path Created with Sketch." at bounding box center [536, 287] width 195 height 37
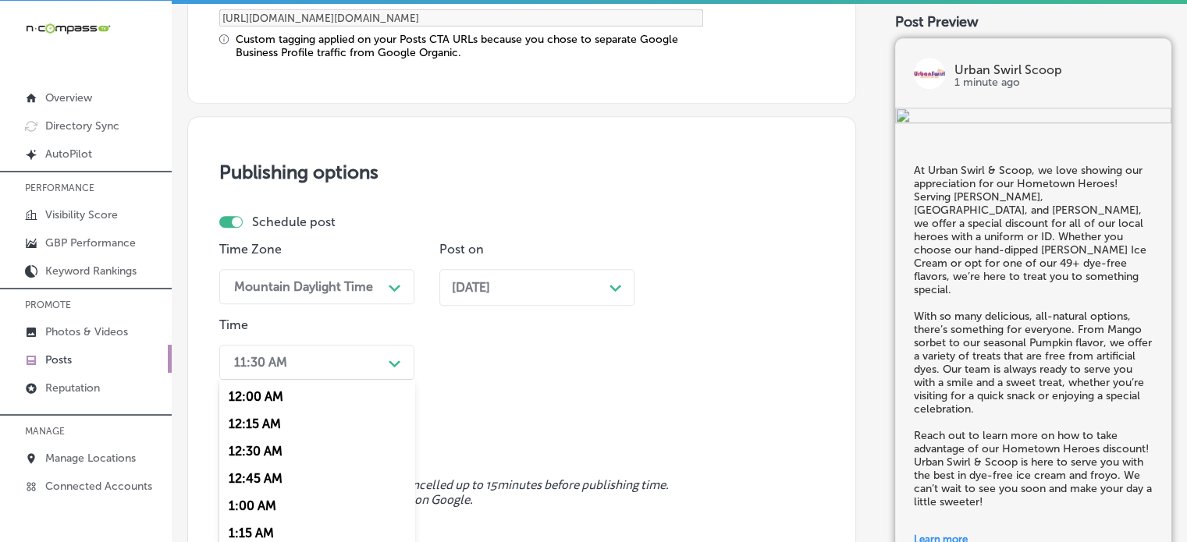
scroll to position [1413, 0]
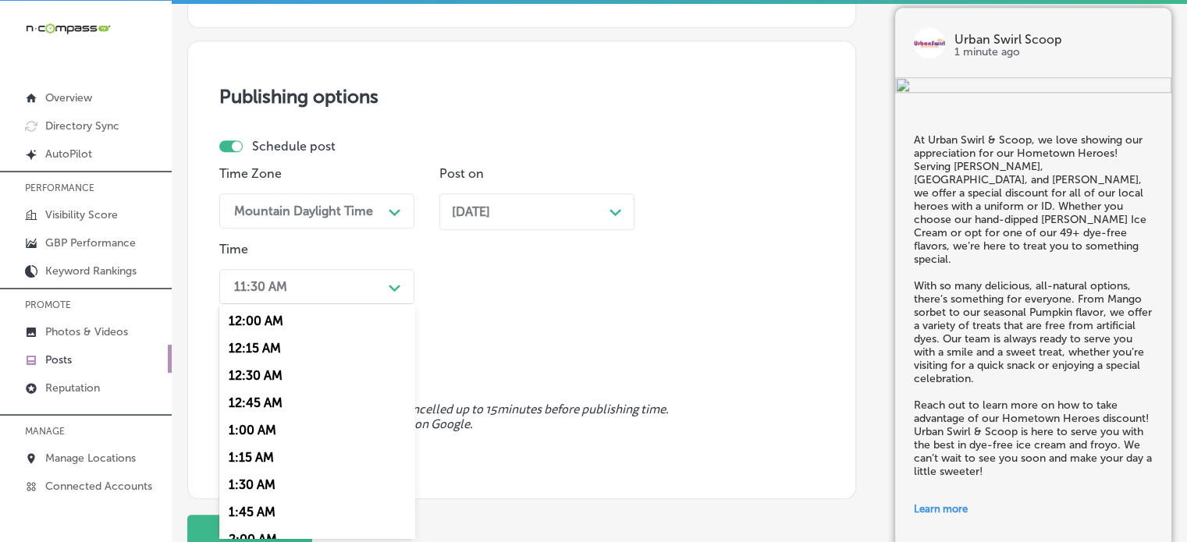
click at [356, 304] on div "option 7:00 AM, selected. option 12:15 AM focused, 2 of 96. 96 results availabl…" at bounding box center [316, 286] width 195 height 35
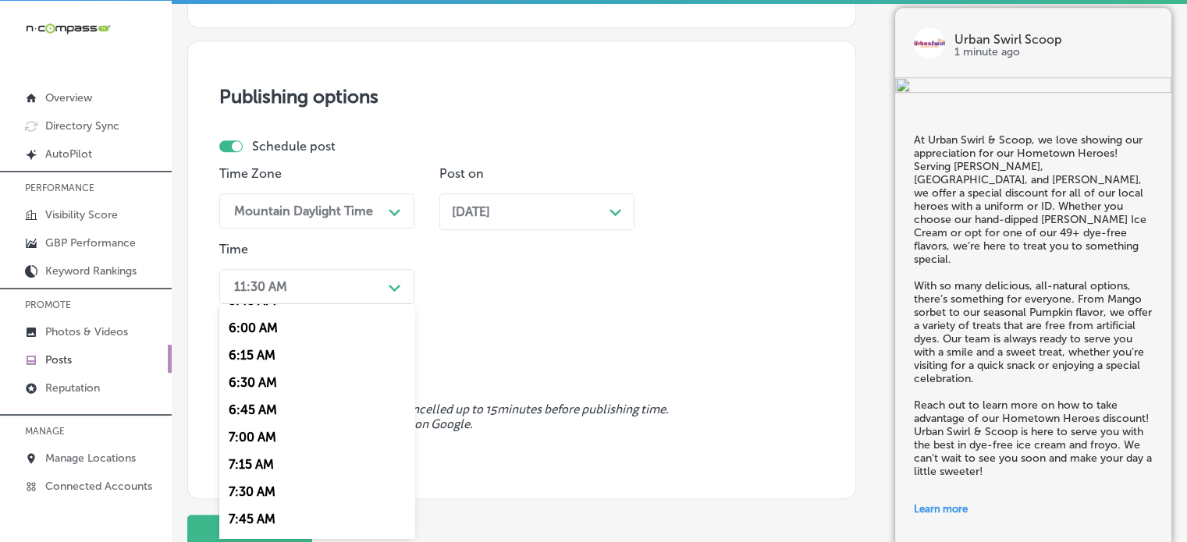
scroll to position [649, 0]
click at [249, 434] on div "7:00 AM" at bounding box center [316, 436] width 195 height 27
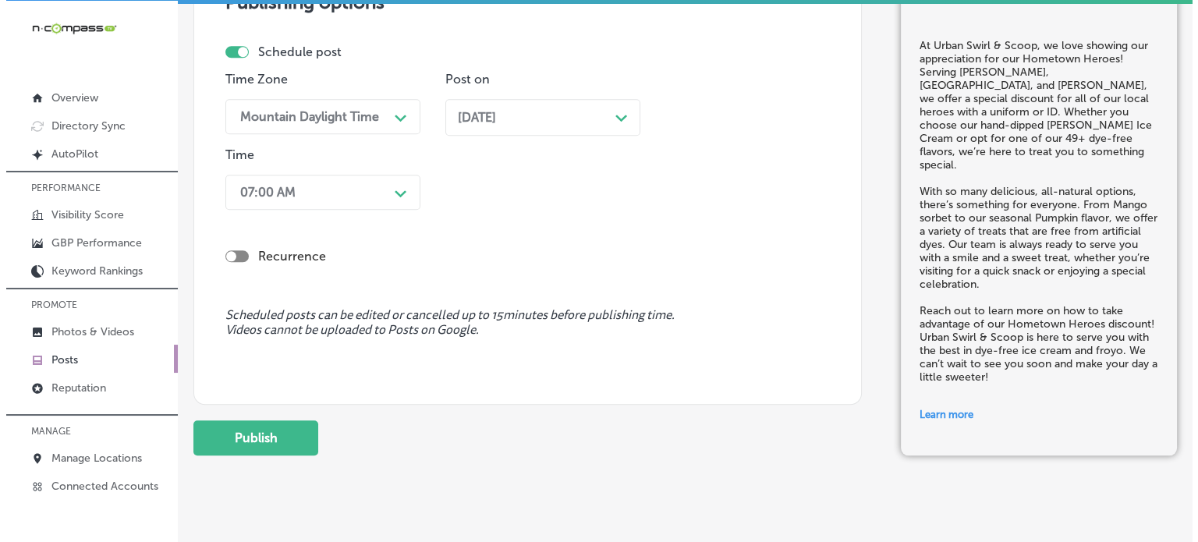
scroll to position [1520, 0]
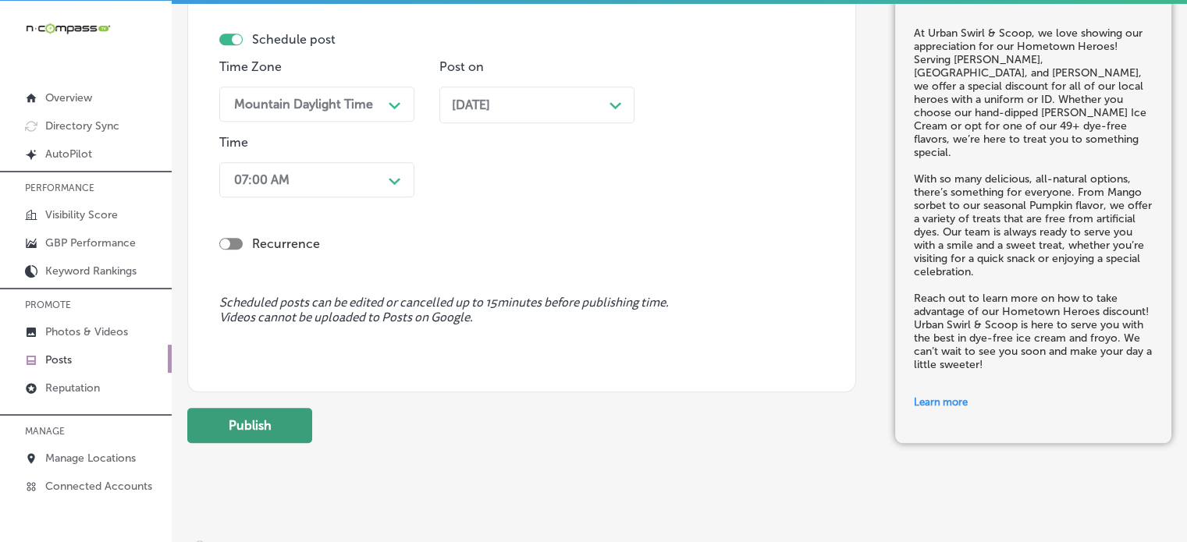
click at [268, 427] on button "Publish" at bounding box center [249, 425] width 125 height 35
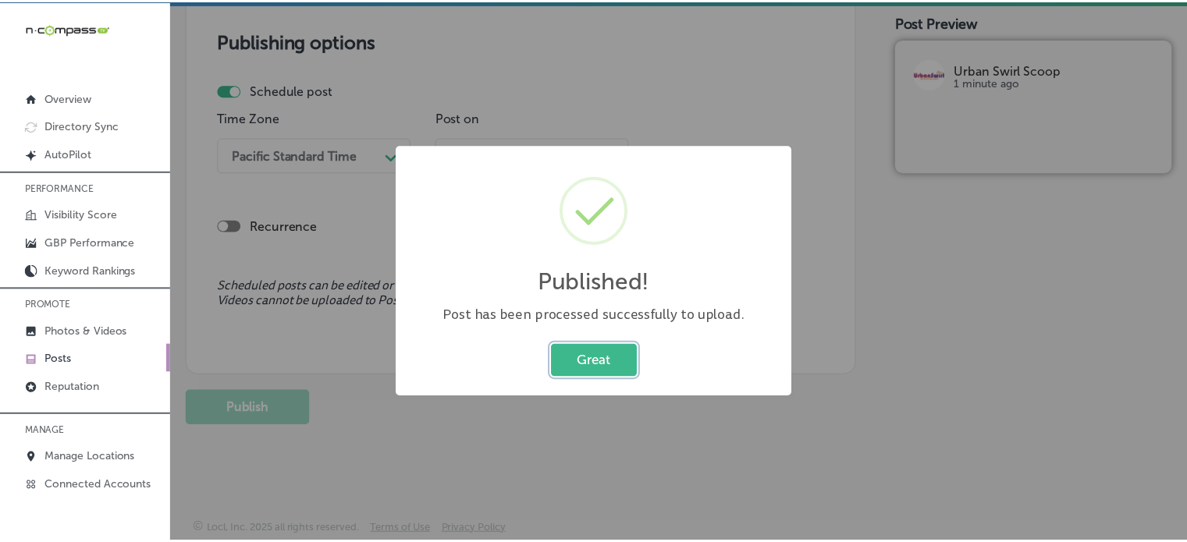
scroll to position [1326, 0]
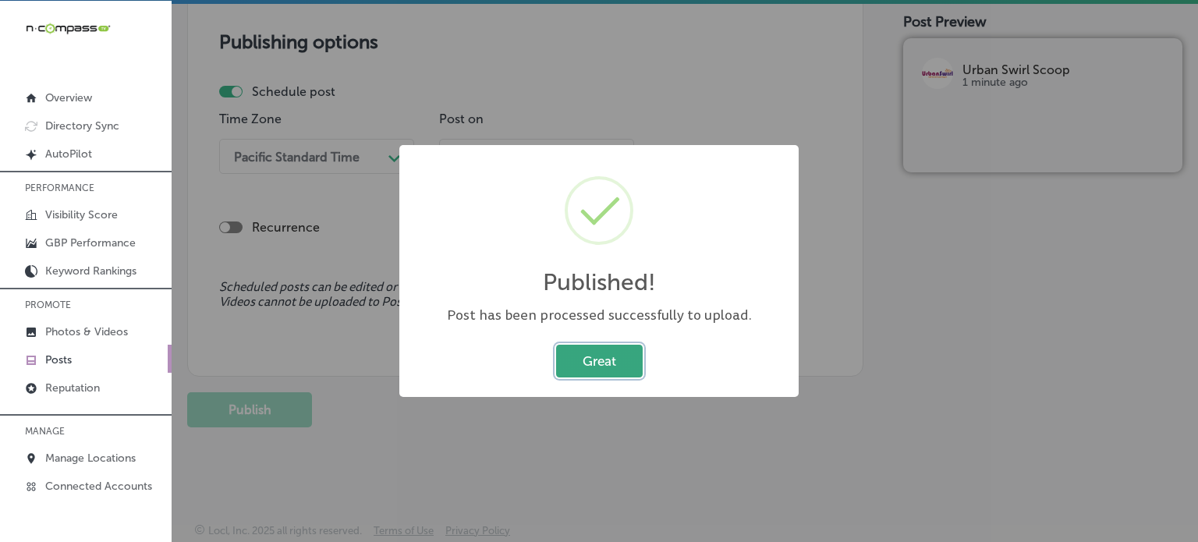
click at [641, 352] on button "Great" at bounding box center [599, 361] width 87 height 32
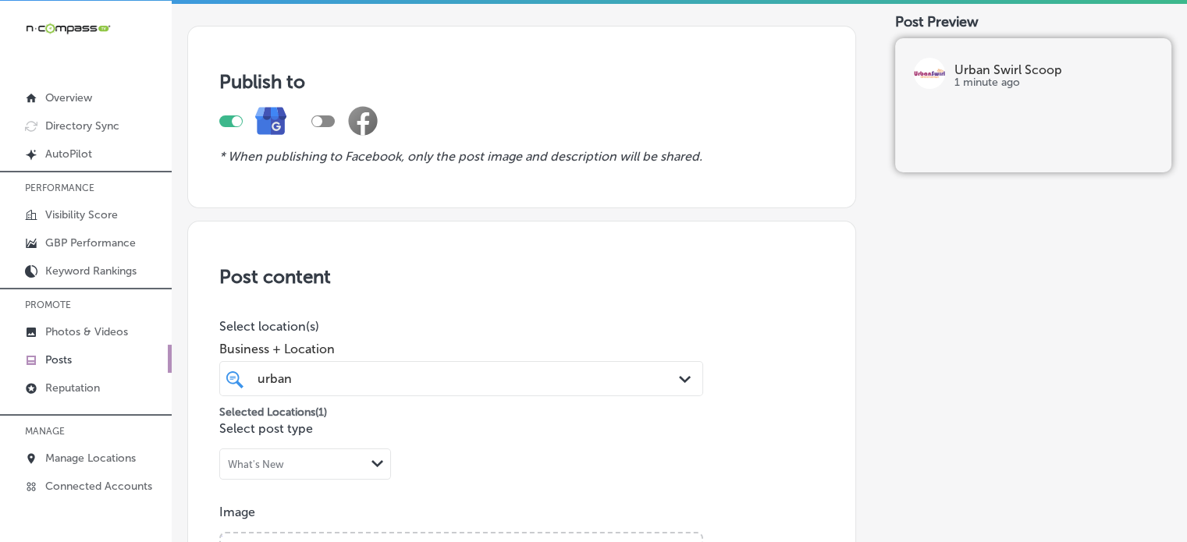
scroll to position [0, 0]
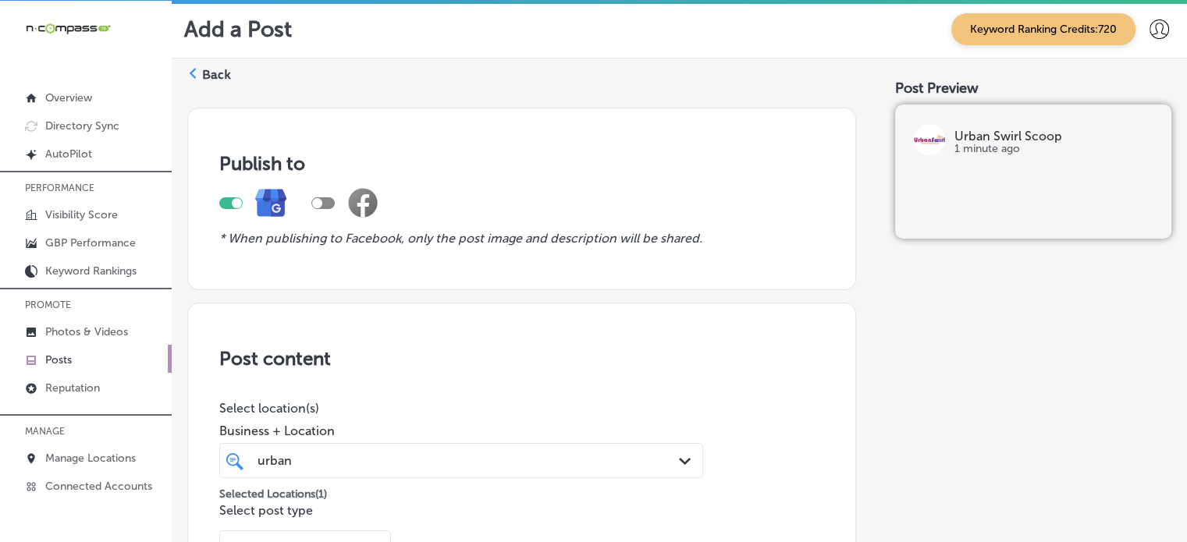
click at [193, 72] on icon at bounding box center [192, 73] width 11 height 11
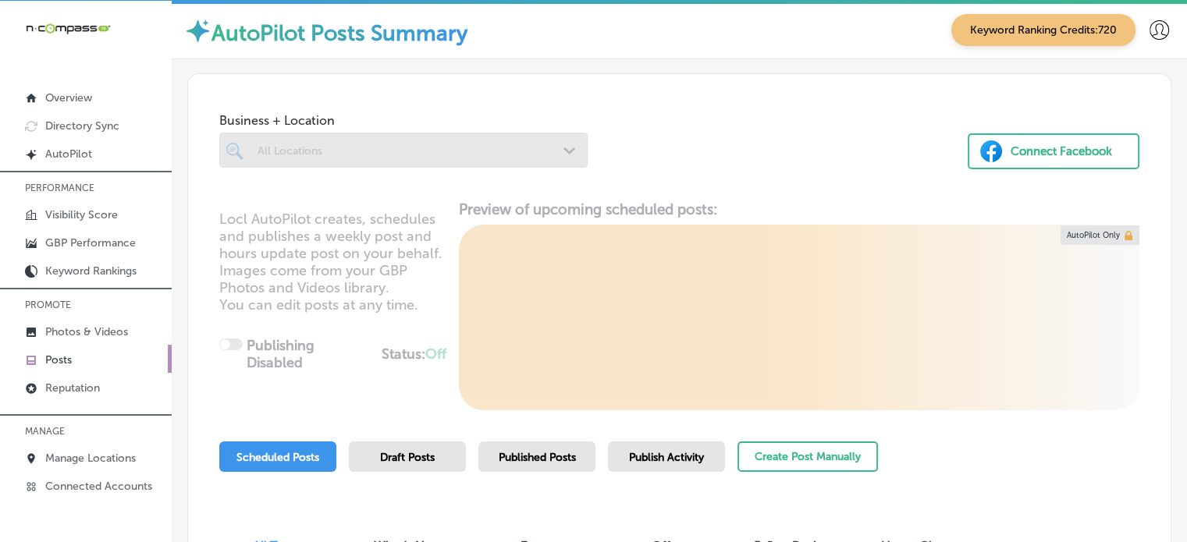
click at [315, 157] on div at bounding box center [403, 150] width 368 height 35
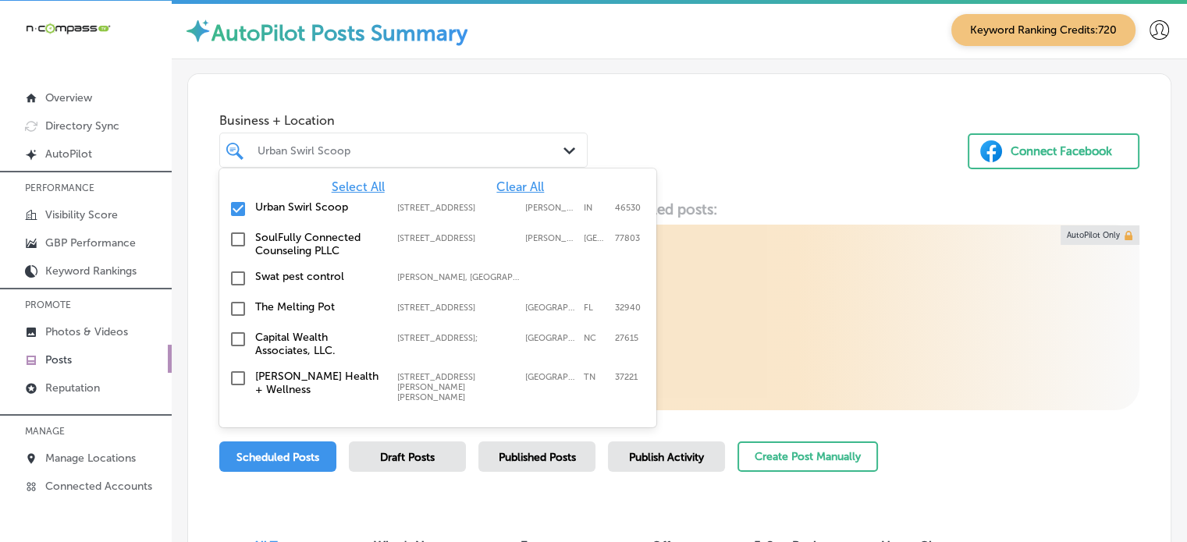
click at [315, 157] on div at bounding box center [388, 150] width 265 height 21
click at [510, 186] on span "Clear All" at bounding box center [520, 186] width 48 height 15
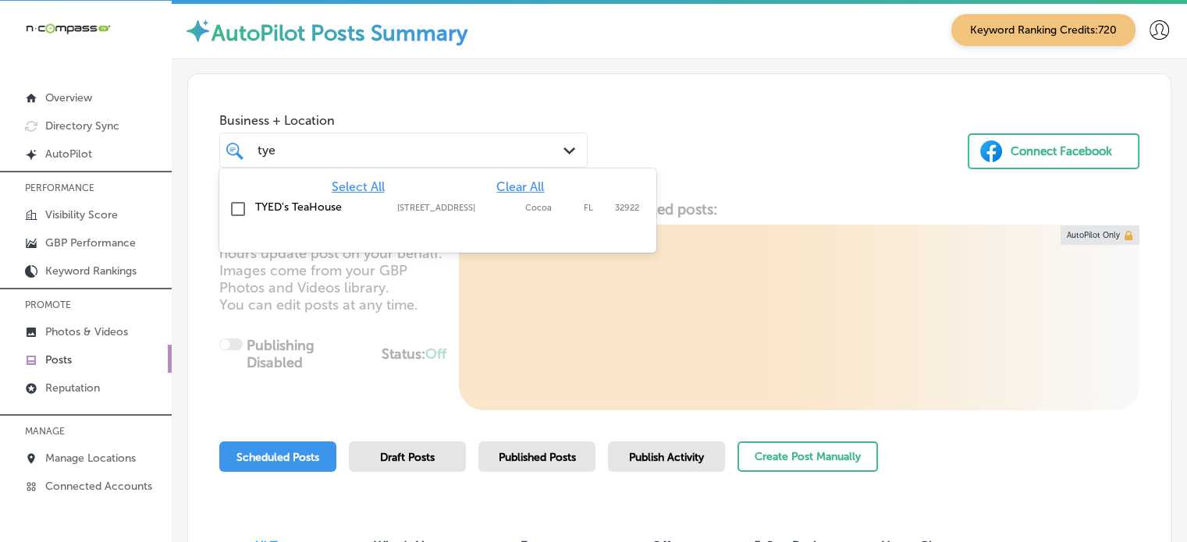
click at [300, 205] on label "TYED's TeaHouse" at bounding box center [318, 207] width 126 height 13
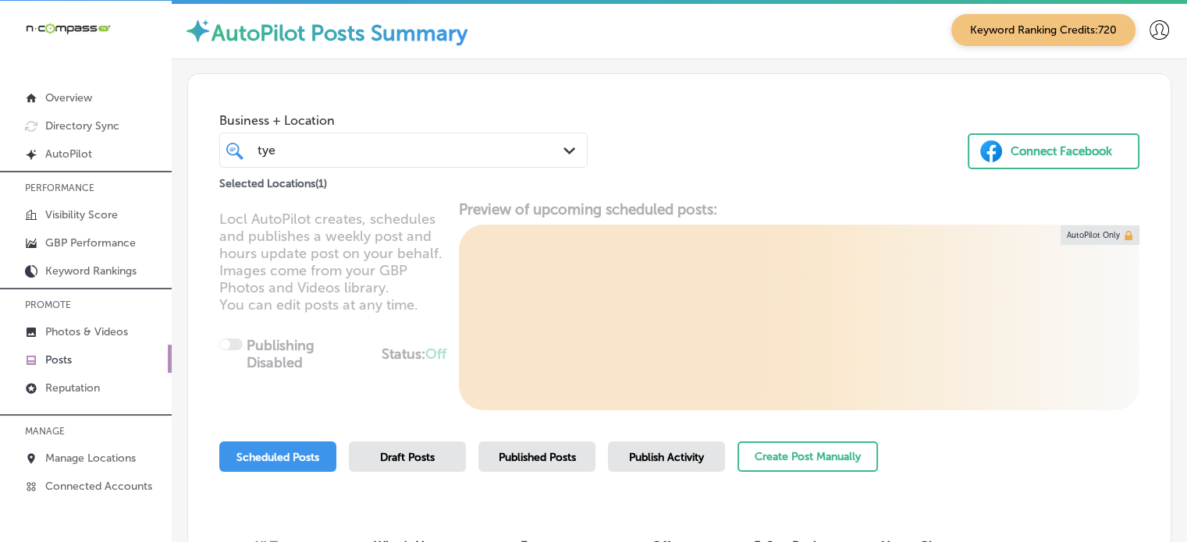
click at [683, 126] on div "Business + Location [PERSON_NAME] Path Created with Sketch. Selected Locations …" at bounding box center [679, 133] width 982 height 119
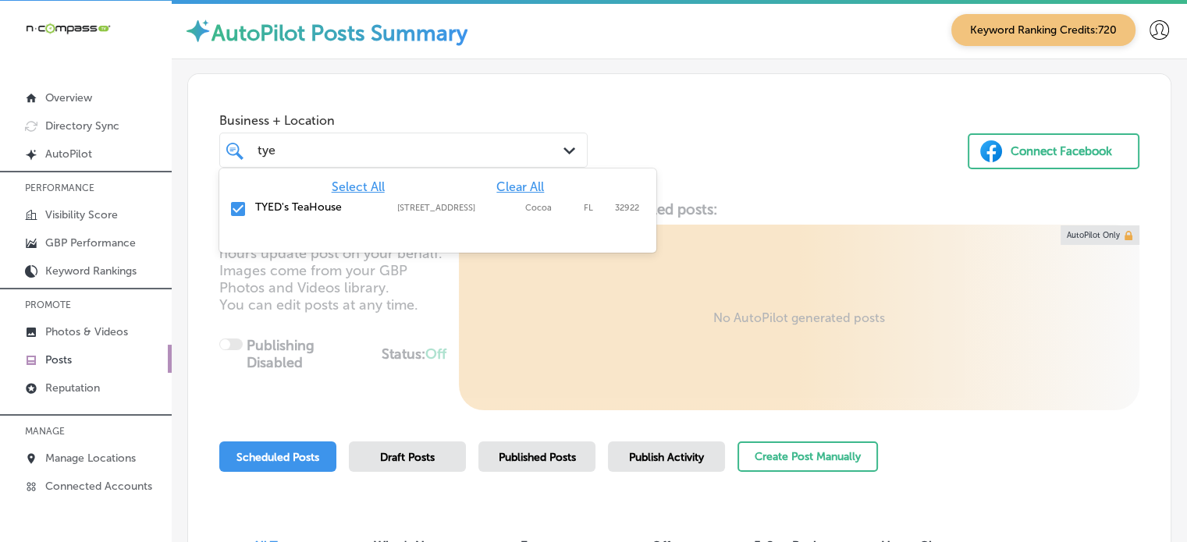
click at [512, 158] on div "[PERSON_NAME]" at bounding box center [388, 150] width 265 height 21
click at [521, 189] on span "Clear All" at bounding box center [520, 186] width 48 height 15
type input "t"
click at [277, 208] on label "[PERSON_NAME] BBQ" at bounding box center [318, 207] width 126 height 13
type input "ald"
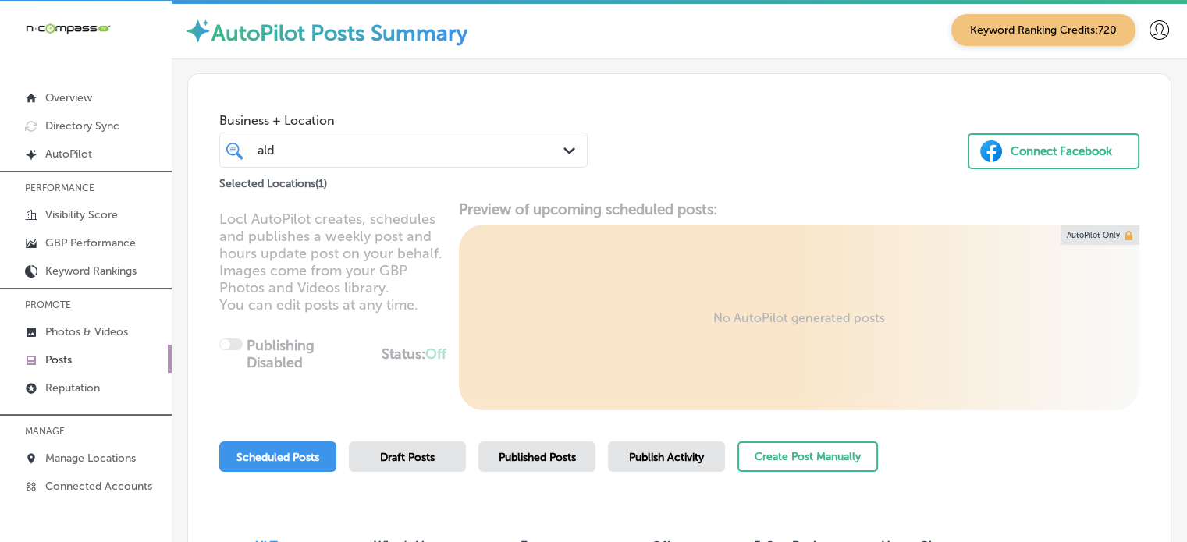
click at [538, 113] on span "Business + Location" at bounding box center [403, 120] width 368 height 15
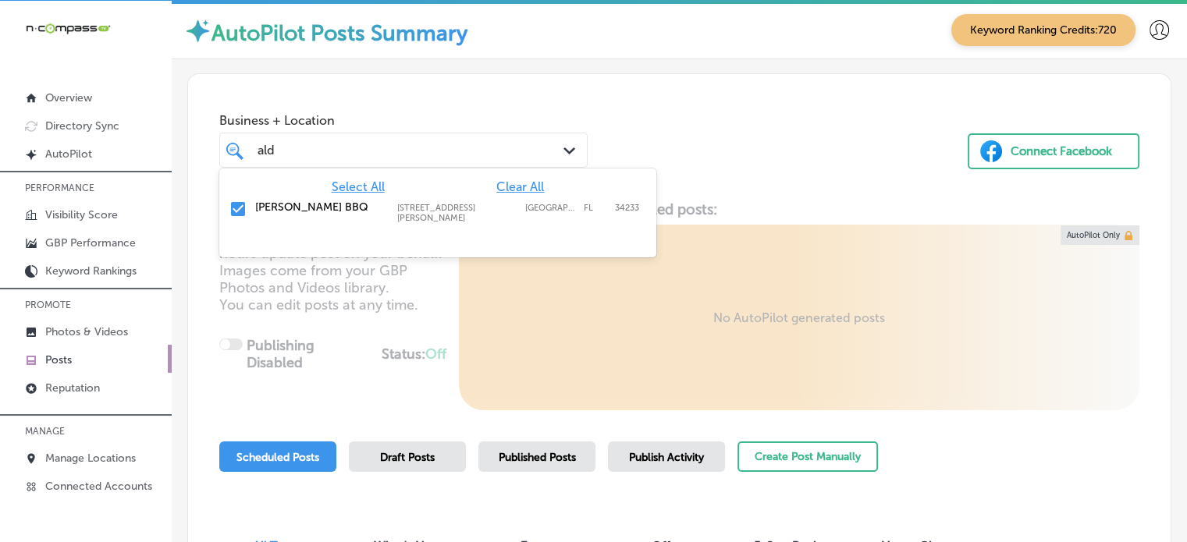
click at [543, 142] on div "ald ald" at bounding box center [403, 150] width 307 height 24
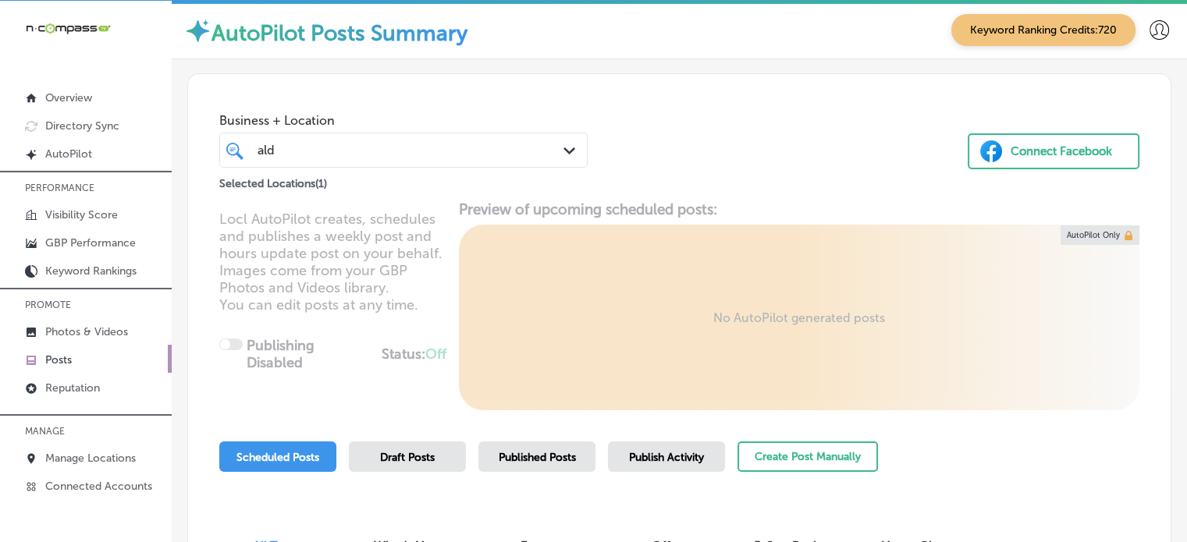
click at [599, 131] on div "Business + Location ald ald Path Created with Sketch. Selected Locations ( 1 ) …" at bounding box center [679, 133] width 982 height 119
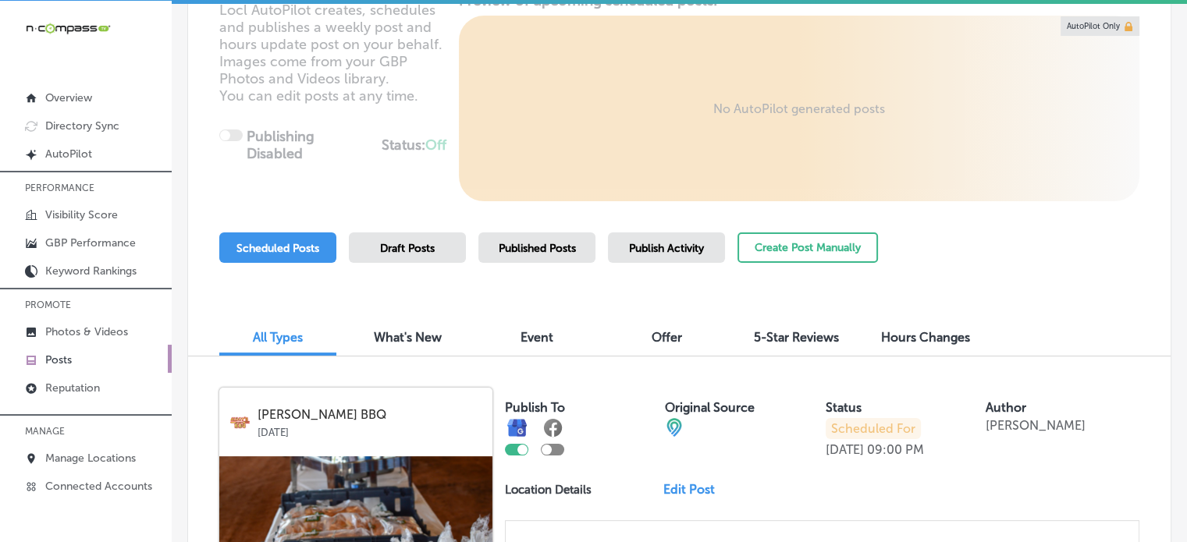
scroll to position [209, 0]
click at [808, 240] on button "Create Post Manually" at bounding box center [807, 247] width 140 height 30
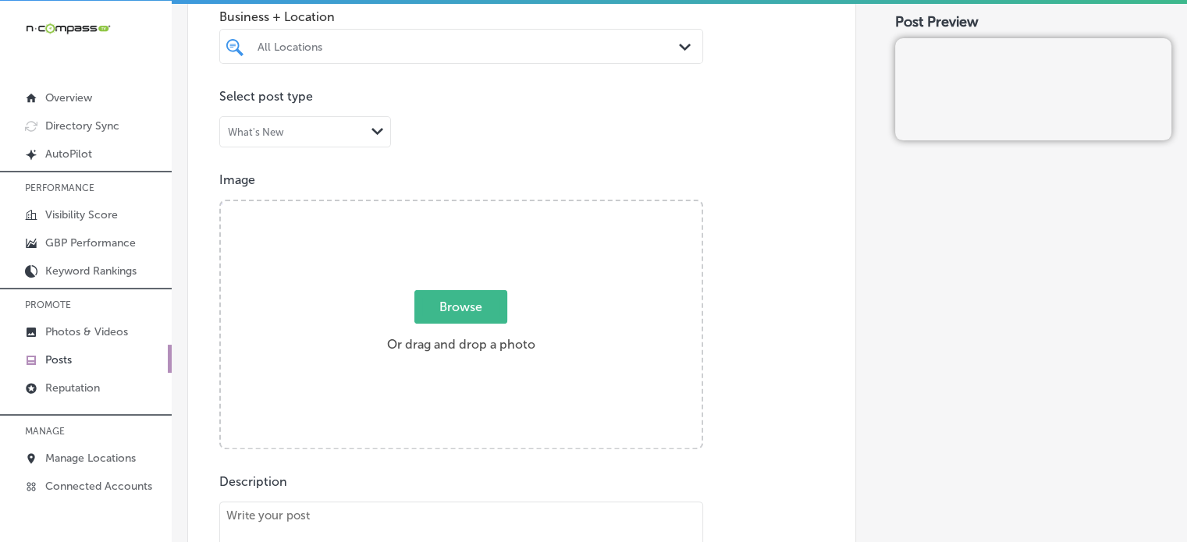
scroll to position [415, 0]
click at [437, 40] on div "All Locations" at bounding box center [468, 45] width 423 height 13
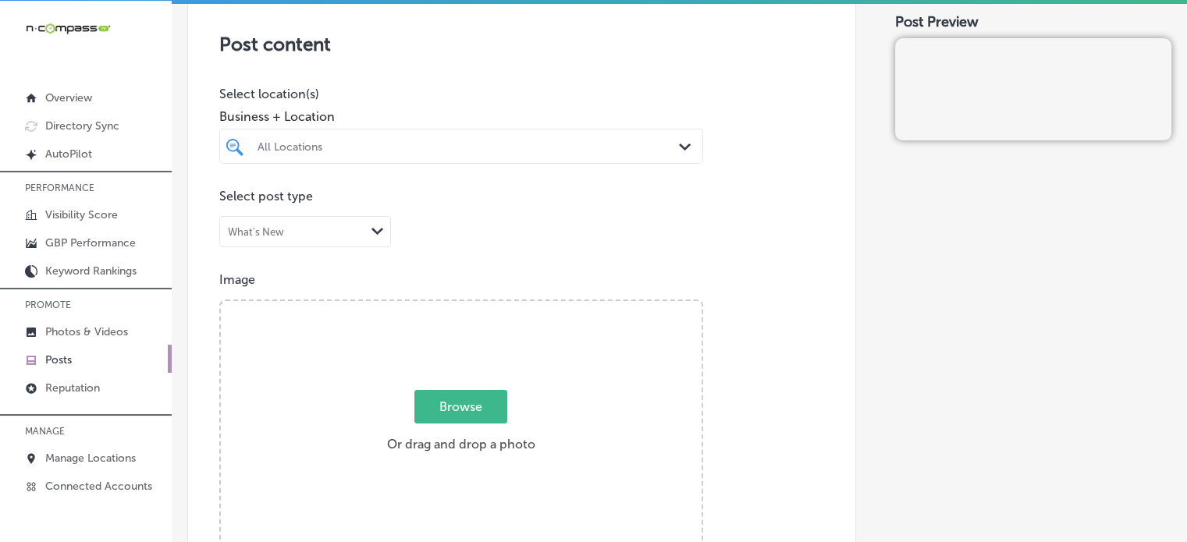
scroll to position [311, 0]
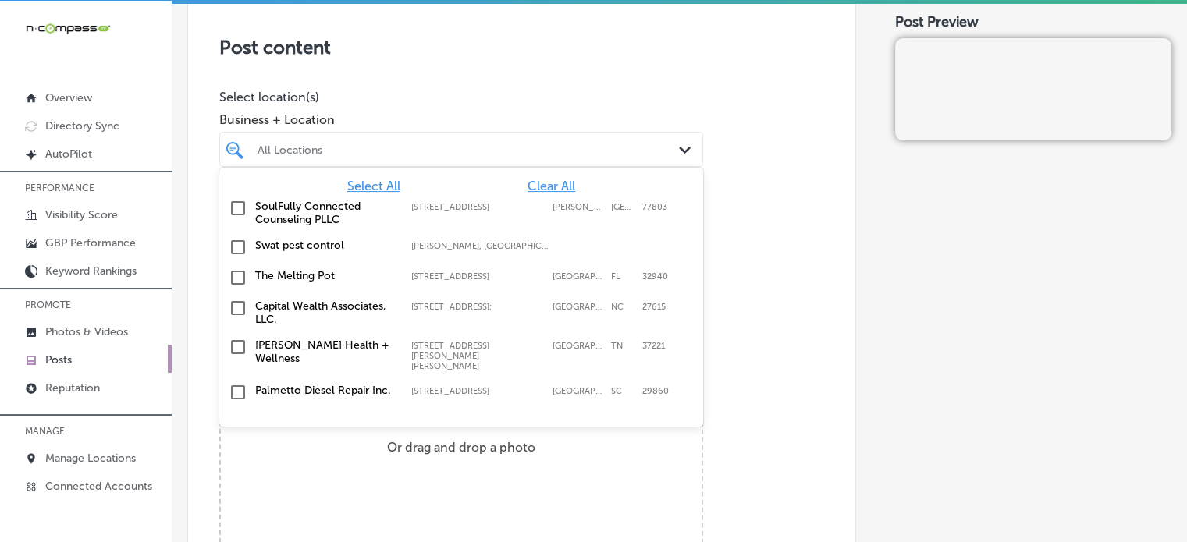
click at [467, 144] on div "All Locations" at bounding box center [468, 149] width 423 height 13
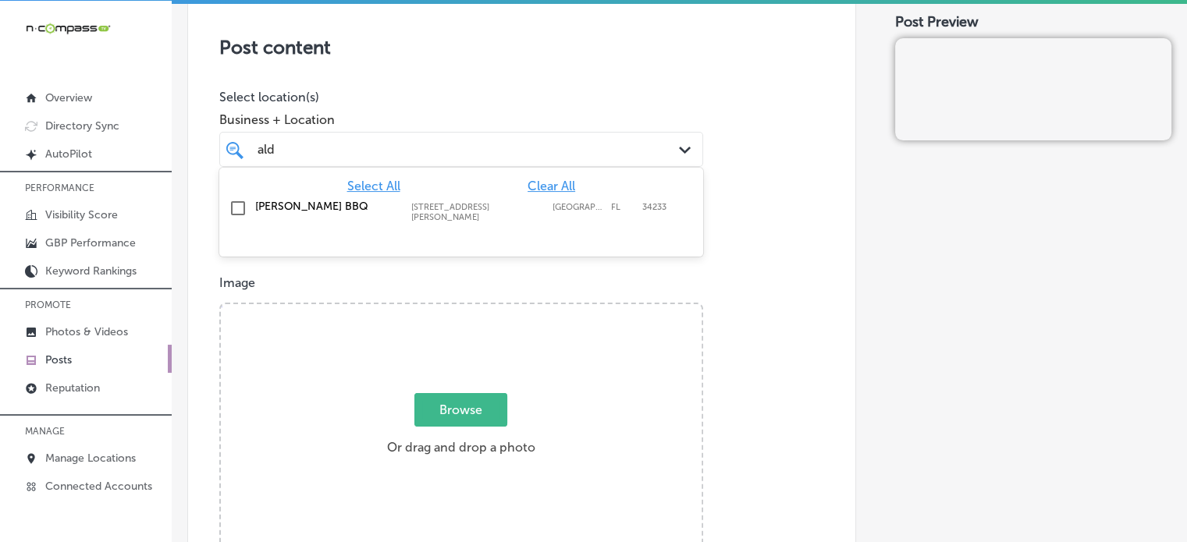
click at [304, 211] on label "[PERSON_NAME] BBQ" at bounding box center [325, 206] width 140 height 13
type input "ald"
click at [458, 61] on div "Post content Select location(s) Business + Location option [STREET_ADDRESS][PER…" at bounding box center [521, 485] width 669 height 988
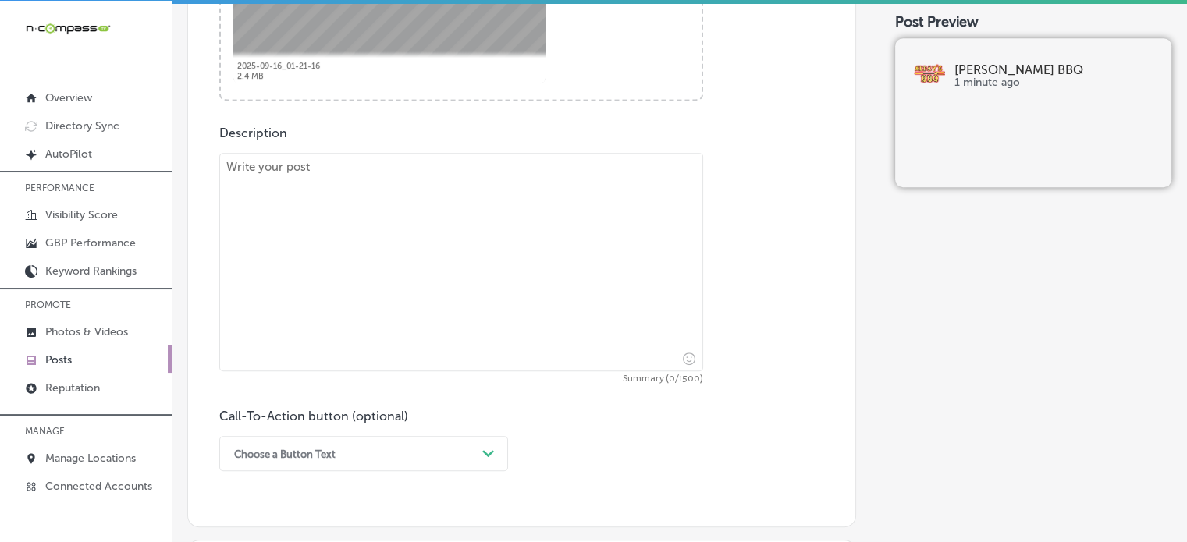
scroll to position [782, 0]
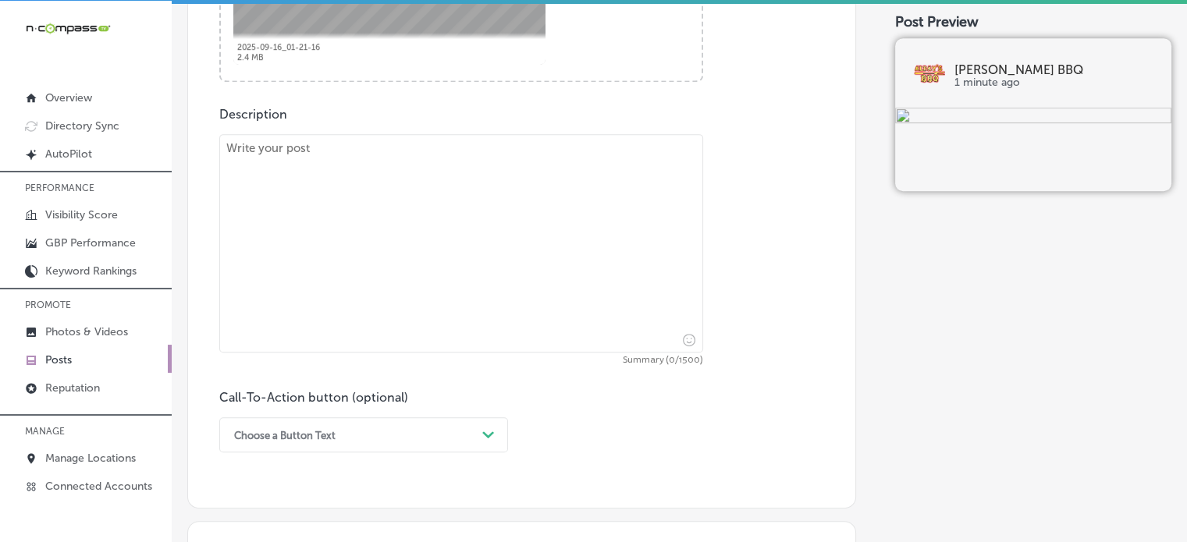
click at [490, 263] on textarea at bounding box center [461, 243] width 484 height 218
paste textarea ""Loremip do sitam co adip Elitsed doeiu te Incididun, Utlabo, et Dolore Mag? Al…"
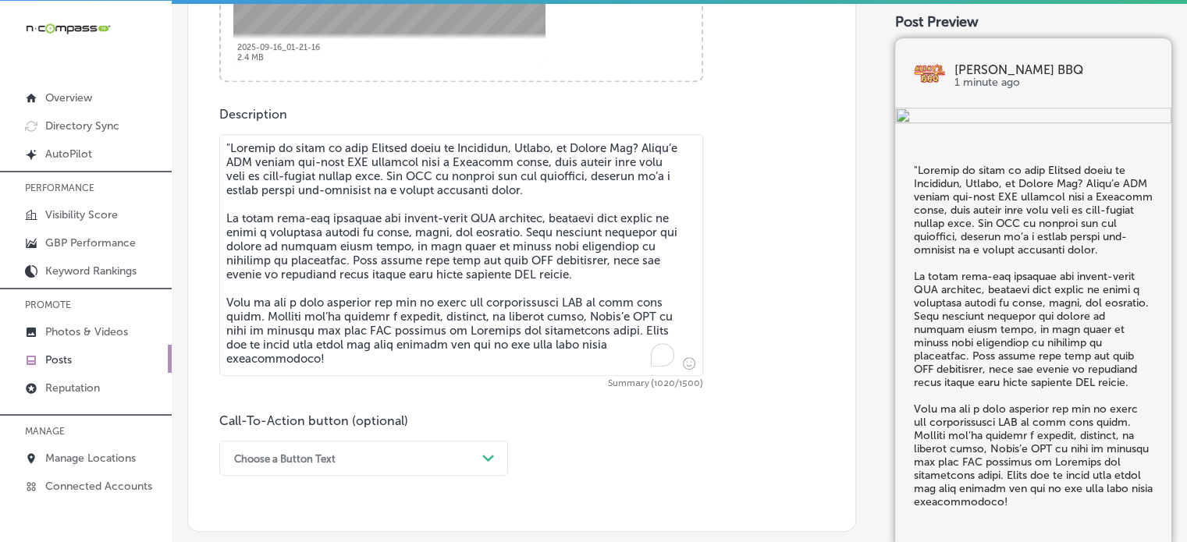
click at [231, 148] on textarea "To enrich screen reader interactions, please activate Accessibility in Grammarl…" at bounding box center [461, 255] width 484 height 242
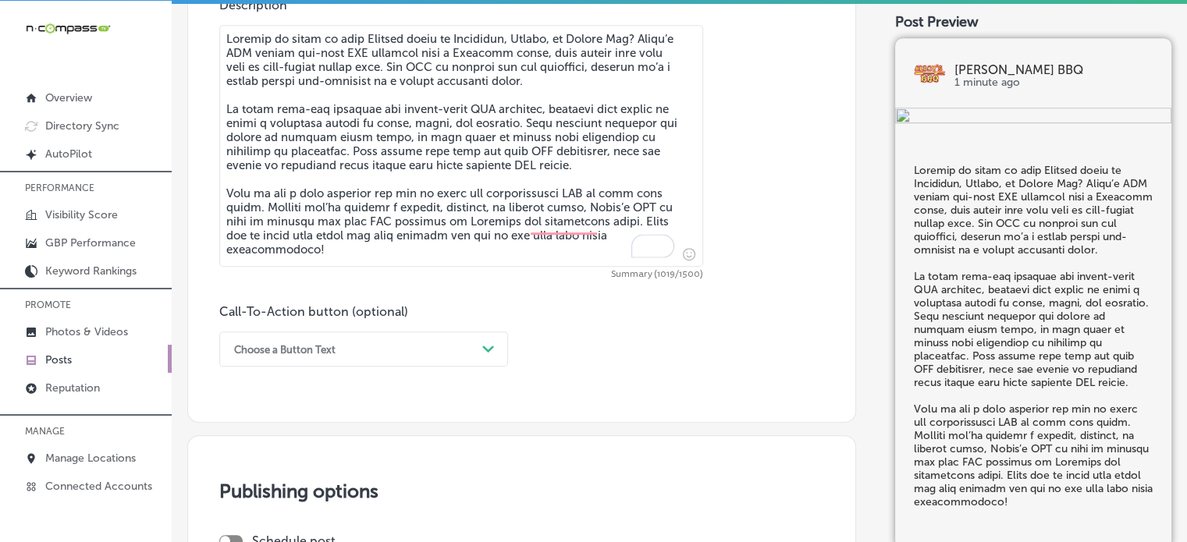
scroll to position [901, 0]
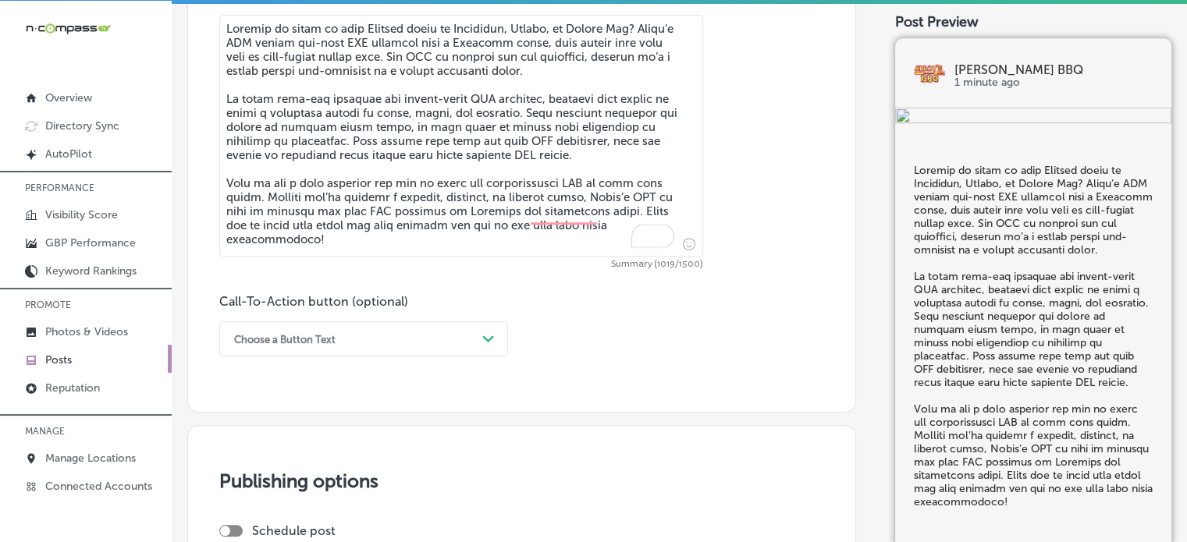
type textarea "Loremip do sitam co adip Elitsed doeiu te Incididun, Utlabo, et Dolore Mag? Ali…"
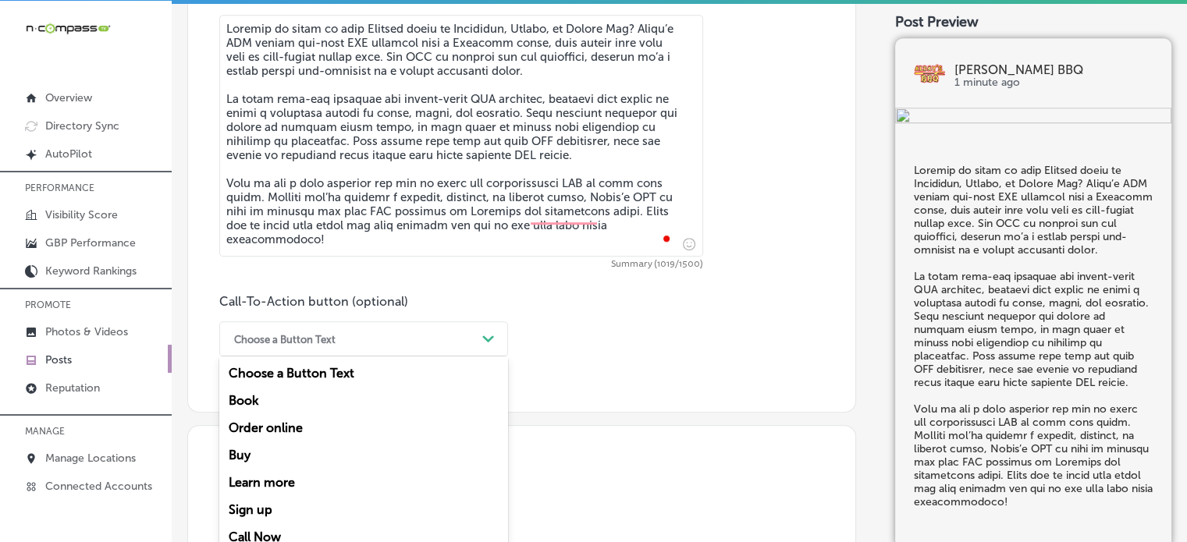
scroll to position [919, 0]
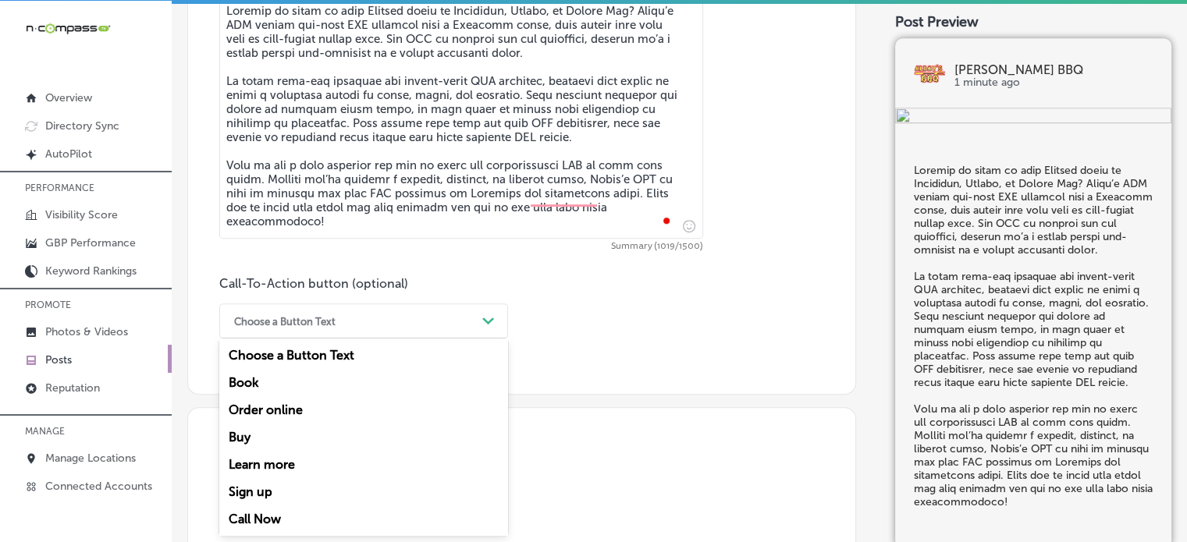
click at [414, 329] on div "Choose a Button Text" at bounding box center [351, 321] width 250 height 24
click at [257, 514] on div "Call Now" at bounding box center [363, 519] width 289 height 27
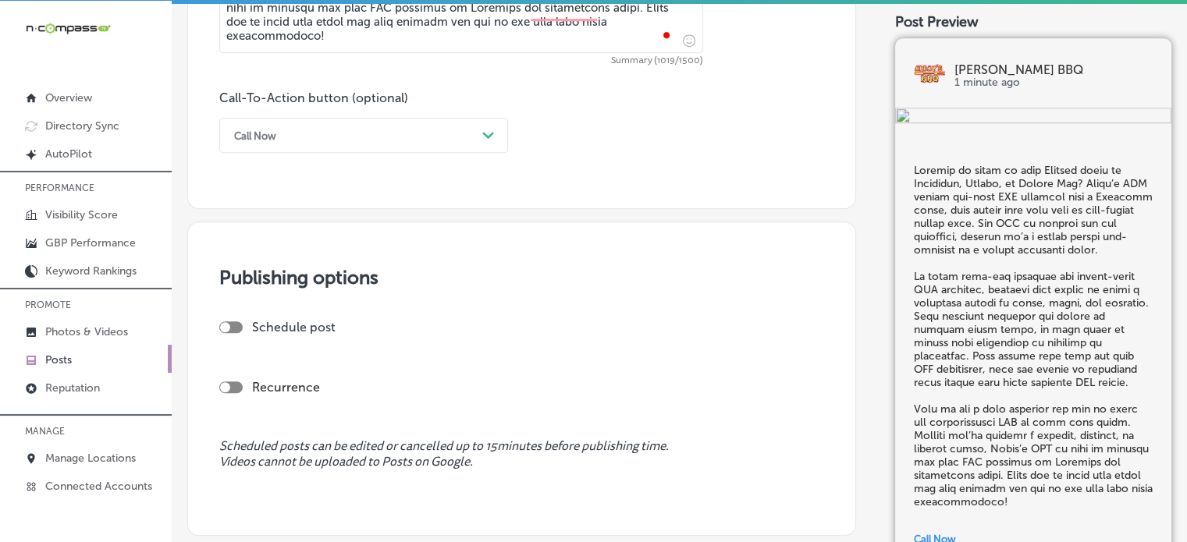
scroll to position [1129, 0]
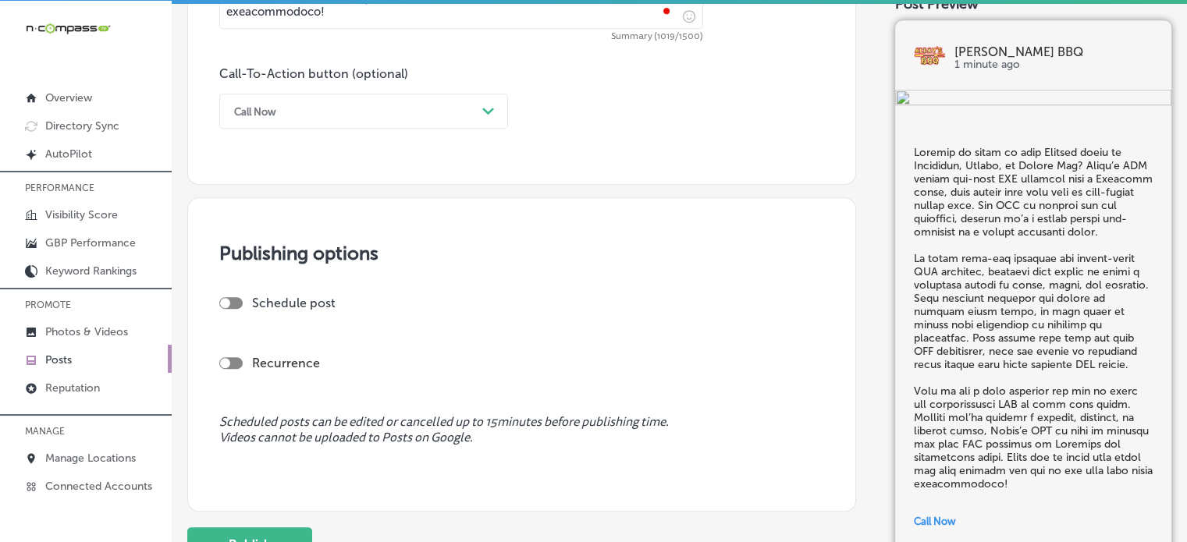
click at [241, 308] on div "Schedule post" at bounding box center [515, 303] width 592 height 15
click at [240, 299] on div at bounding box center [230, 303] width 23 height 12
checkbox input "true"
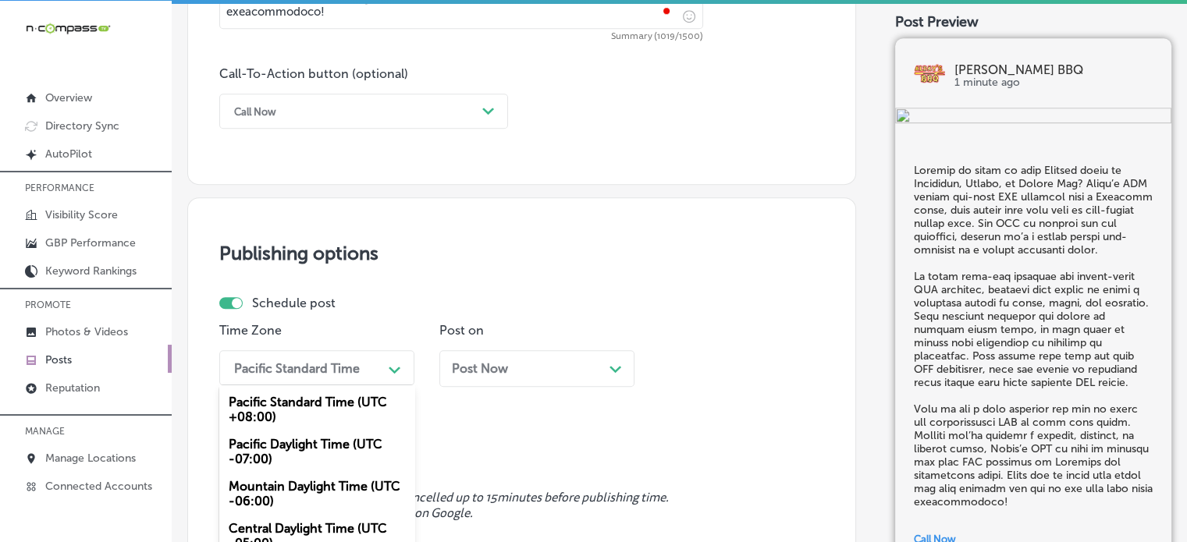
scroll to position [1211, 0]
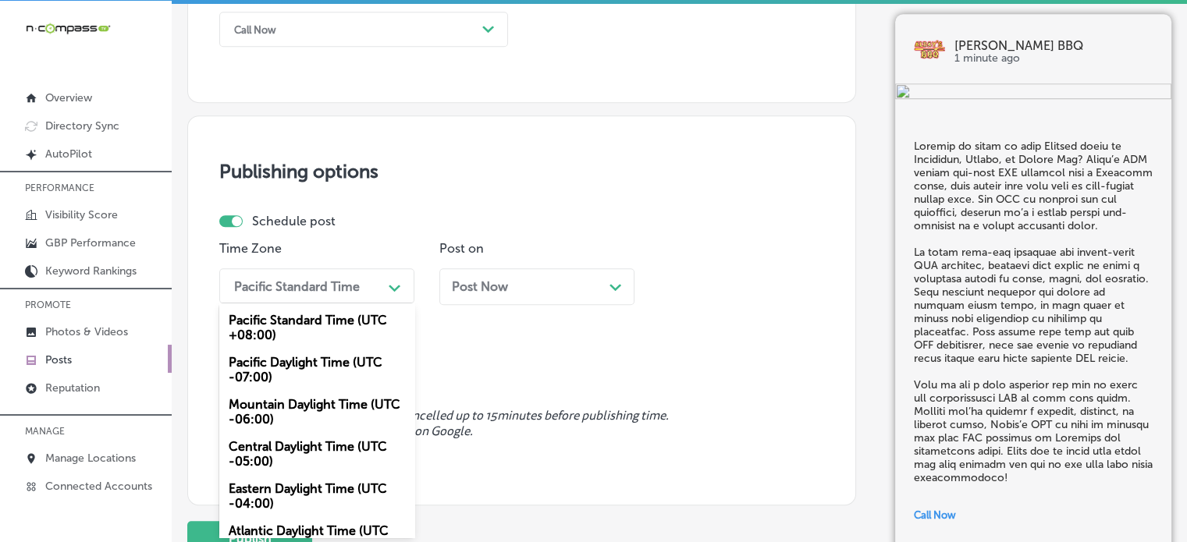
click at [268, 303] on div "option Pacific Daylight Time (UTC -07:00) focused, 2 of 6. 6 results available.…" at bounding box center [316, 285] width 195 height 35
click at [288, 412] on div "Mountain Daylight Time (UTC -06:00)" at bounding box center [316, 412] width 195 height 42
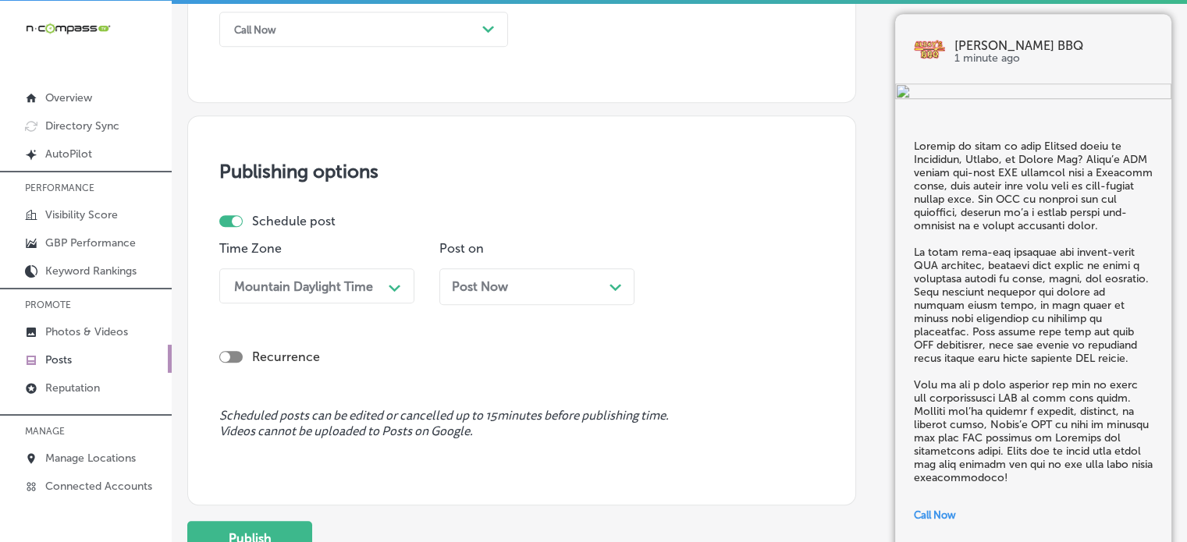
click at [509, 283] on div "Post Now Path Created with Sketch." at bounding box center [537, 286] width 170 height 15
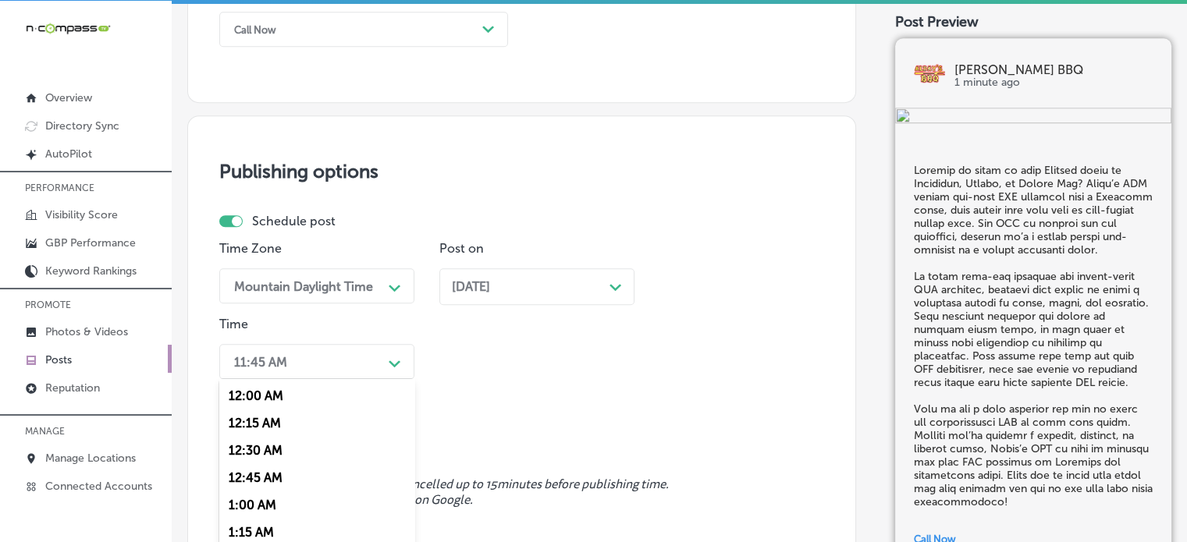
scroll to position [1287, 0]
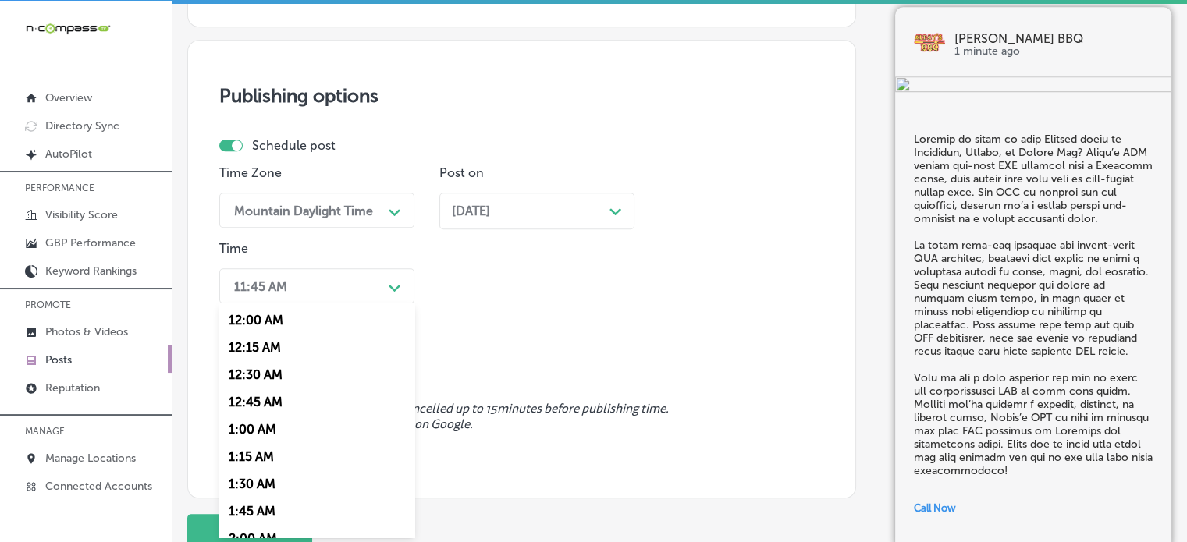
click at [343, 303] on div "option 12:15 AM focused, 2 of 96. 96 results available. Use Up and Down to choo…" at bounding box center [316, 285] width 195 height 35
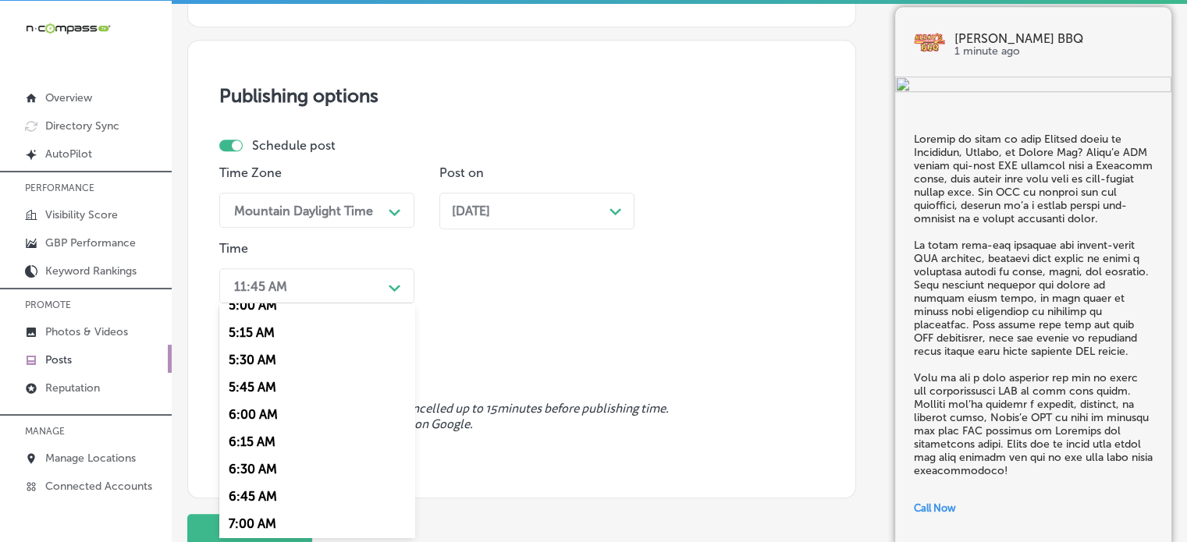
scroll to position [687, 0]
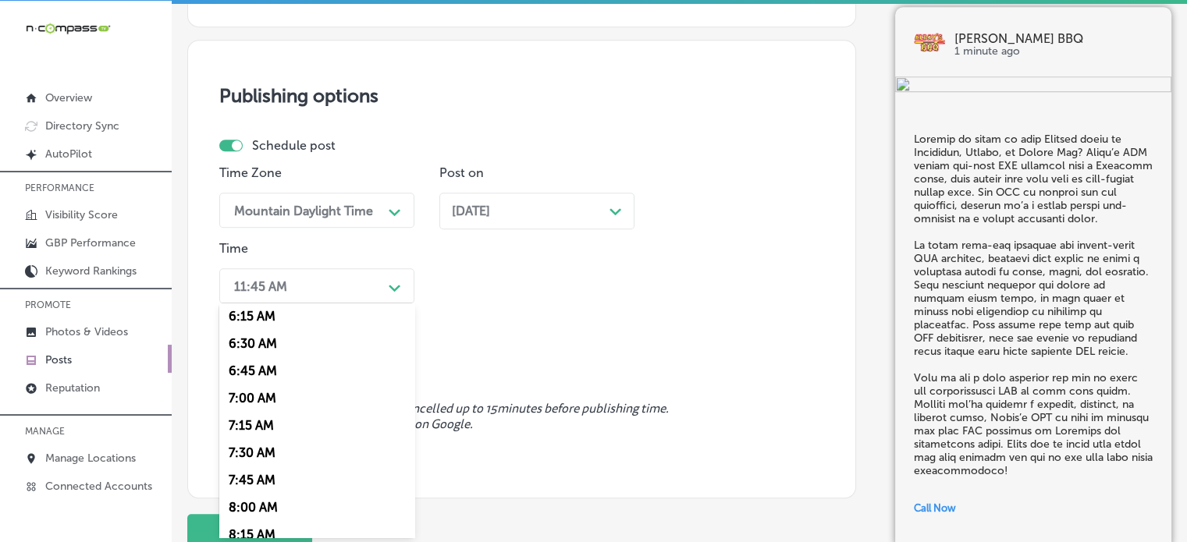
click at [257, 399] on div "7:00 AM" at bounding box center [316, 398] width 195 height 27
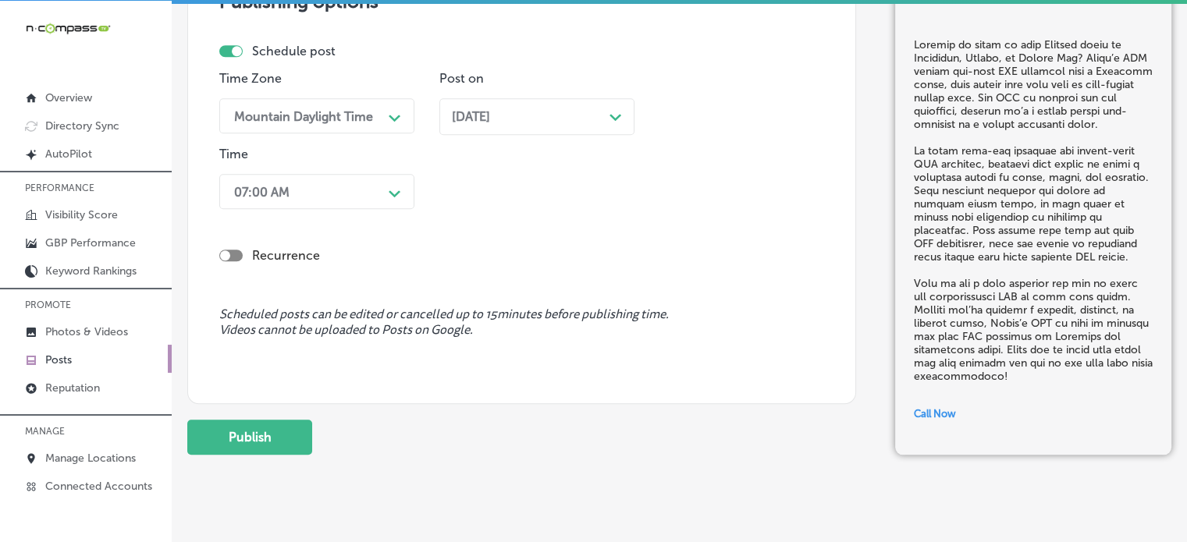
scroll to position [1390, 0]
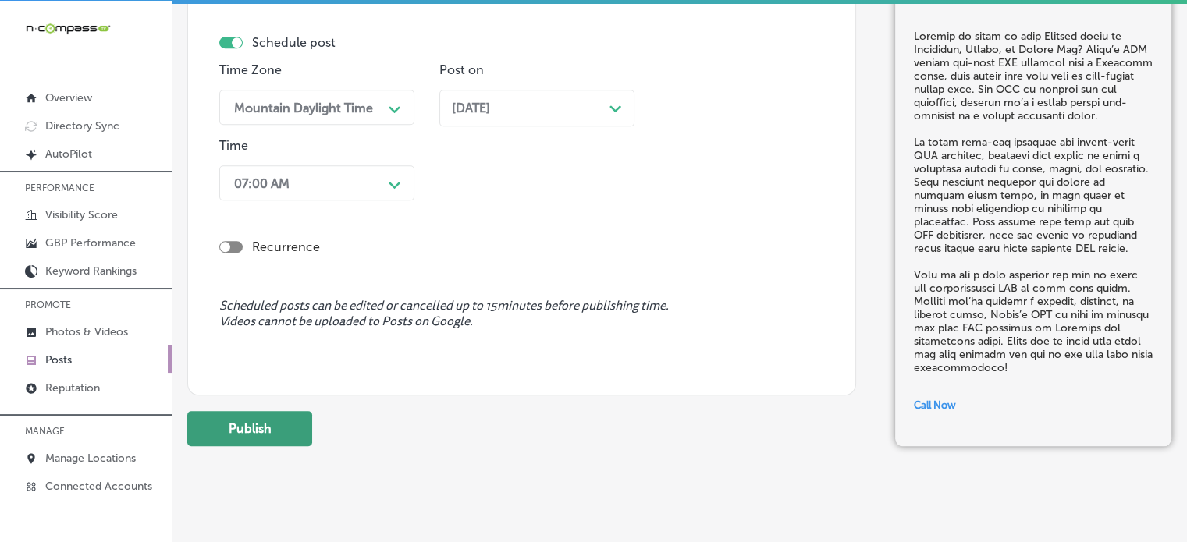
click at [268, 428] on button "Publish" at bounding box center [249, 428] width 125 height 35
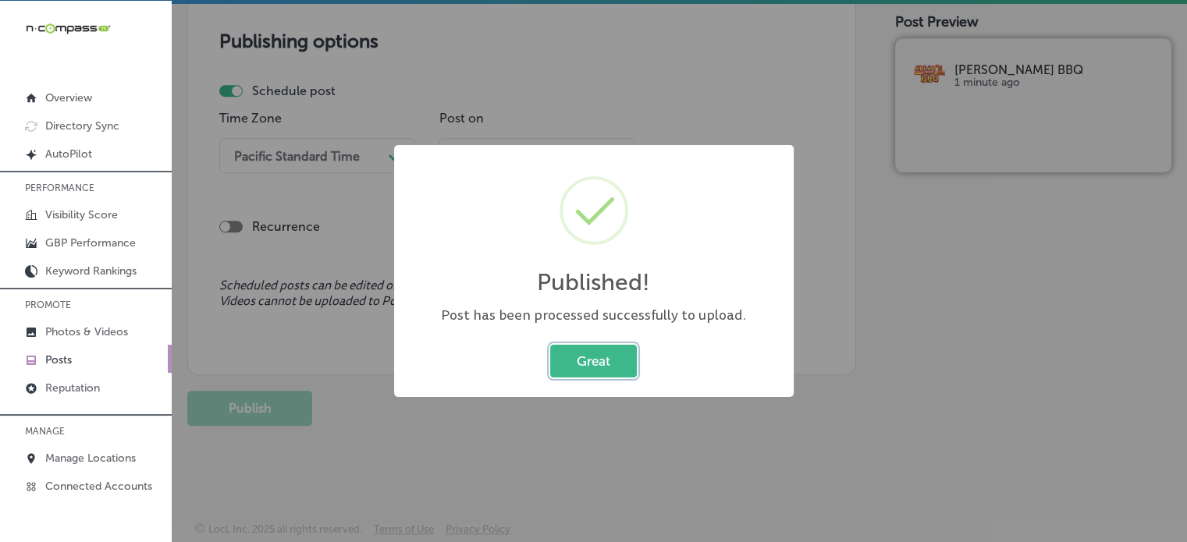
scroll to position [1340, 0]
click at [587, 353] on button "Great" at bounding box center [593, 361] width 87 height 32
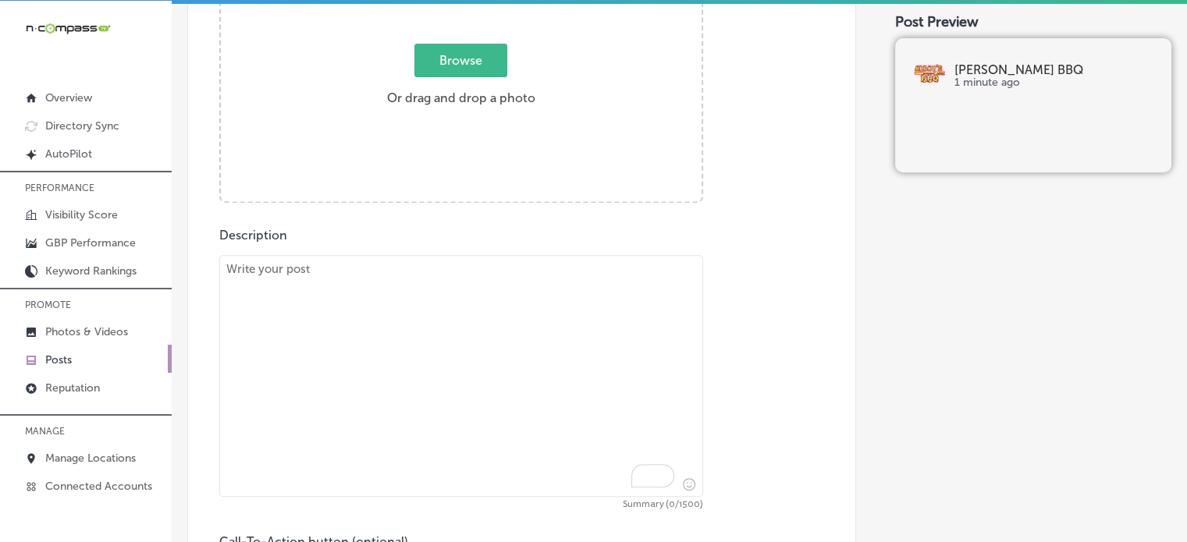
scroll to position [657, 0]
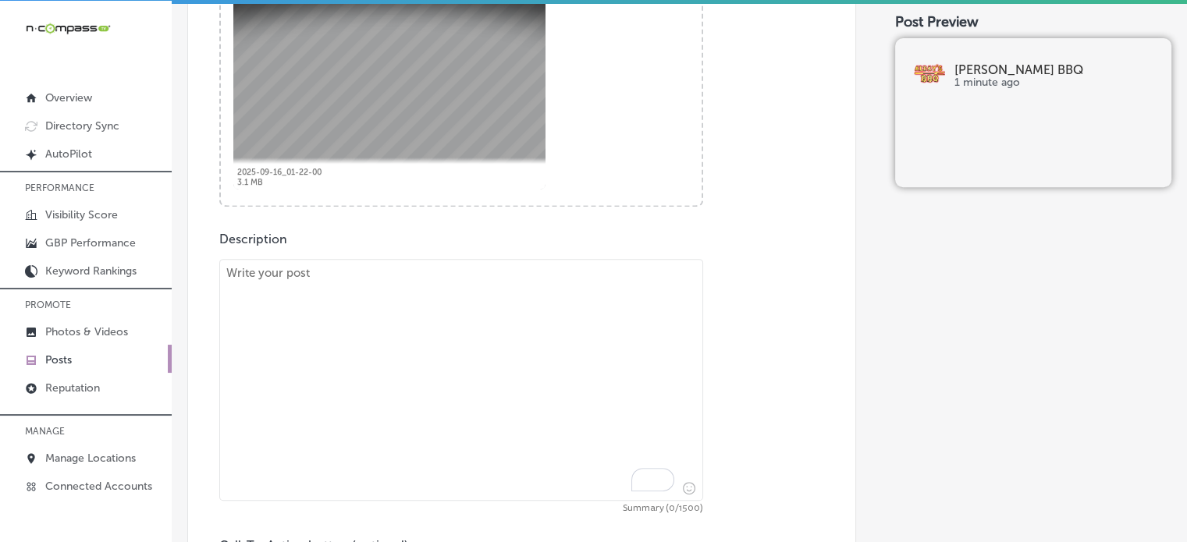
paste textarea ""If you're in [GEOGRAPHIC_DATA], [GEOGRAPHIC_DATA], or [GEOGRAPHIC_DATA], and y…"
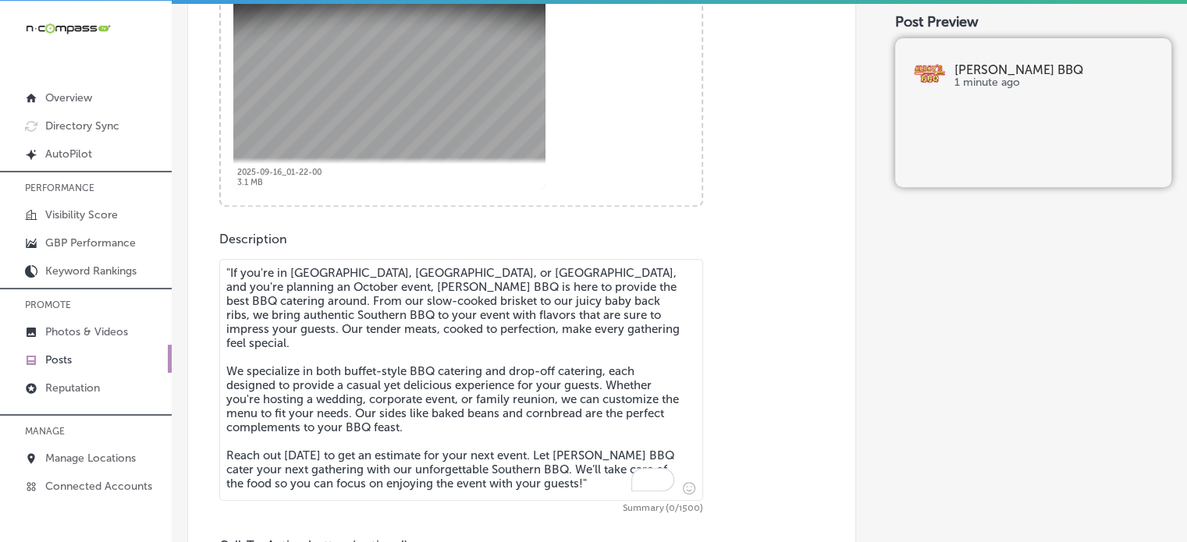
click at [532, 327] on textarea ""If you're in [GEOGRAPHIC_DATA], [GEOGRAPHIC_DATA], or [GEOGRAPHIC_DATA], and y…" at bounding box center [461, 380] width 484 height 242
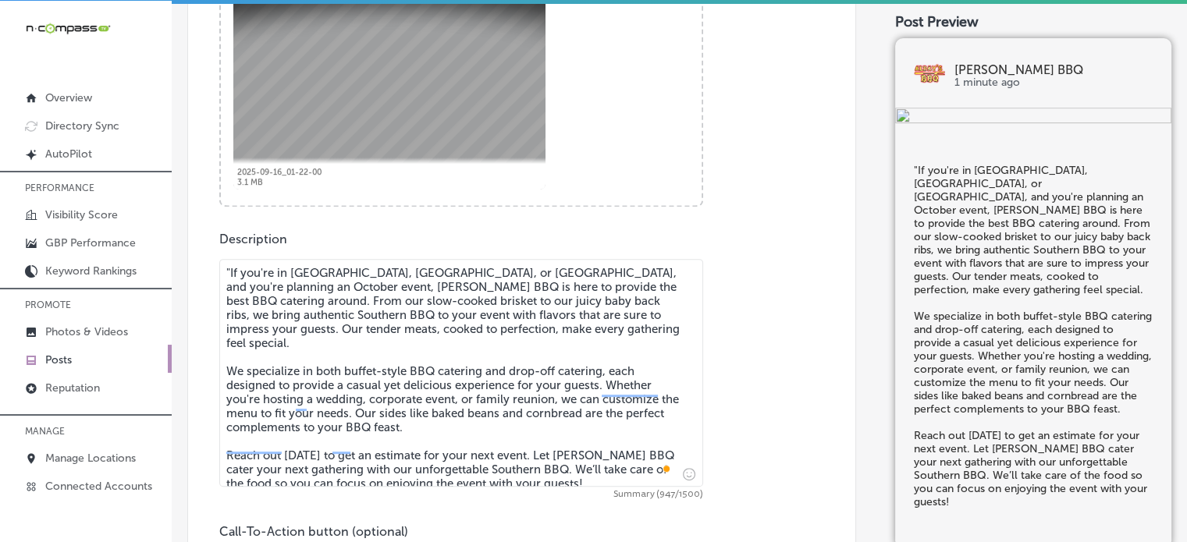
click at [229, 267] on textarea ""If you're in [GEOGRAPHIC_DATA], [GEOGRAPHIC_DATA], or [GEOGRAPHIC_DATA], and y…" at bounding box center [461, 373] width 484 height 228
click at [368, 351] on textarea "If you're in [GEOGRAPHIC_DATA], [GEOGRAPHIC_DATA], or [GEOGRAPHIC_DATA], and yo…" at bounding box center [461, 373] width 484 height 228
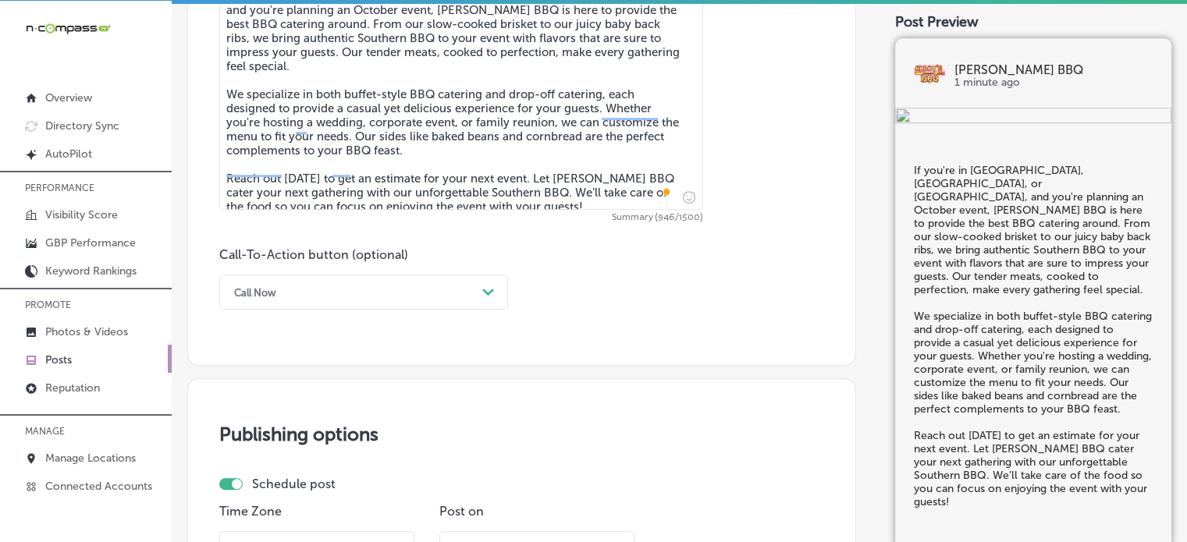
scroll to position [935, 0]
type textarea "If you're in [GEOGRAPHIC_DATA], [GEOGRAPHIC_DATA], or [GEOGRAPHIC_DATA], and yo…"
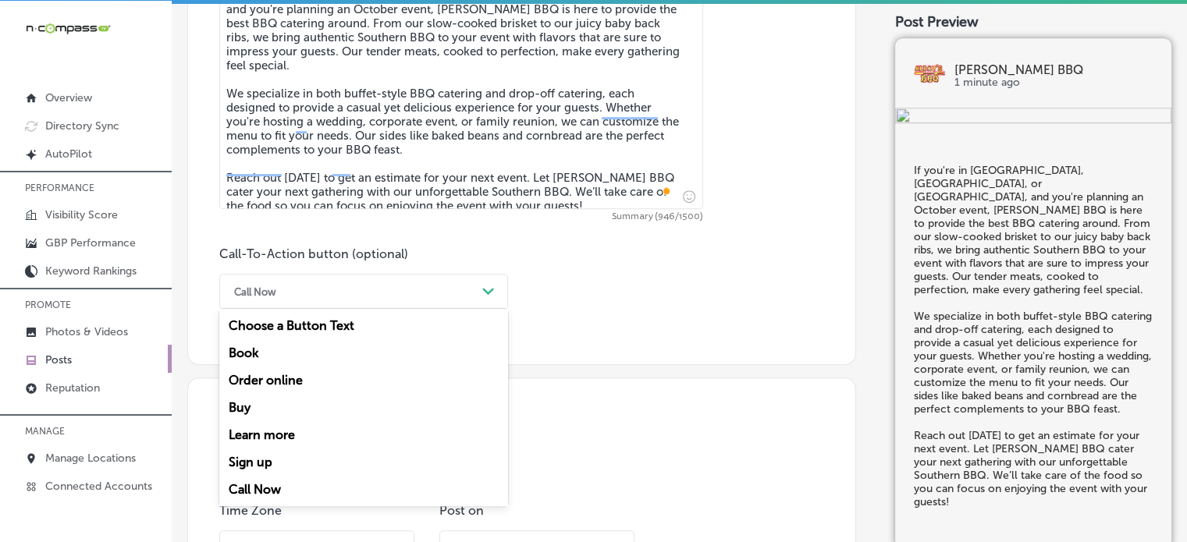
click at [406, 296] on div "Call Now" at bounding box center [351, 291] width 250 height 24
click at [279, 441] on div "Learn more" at bounding box center [363, 434] width 289 height 27
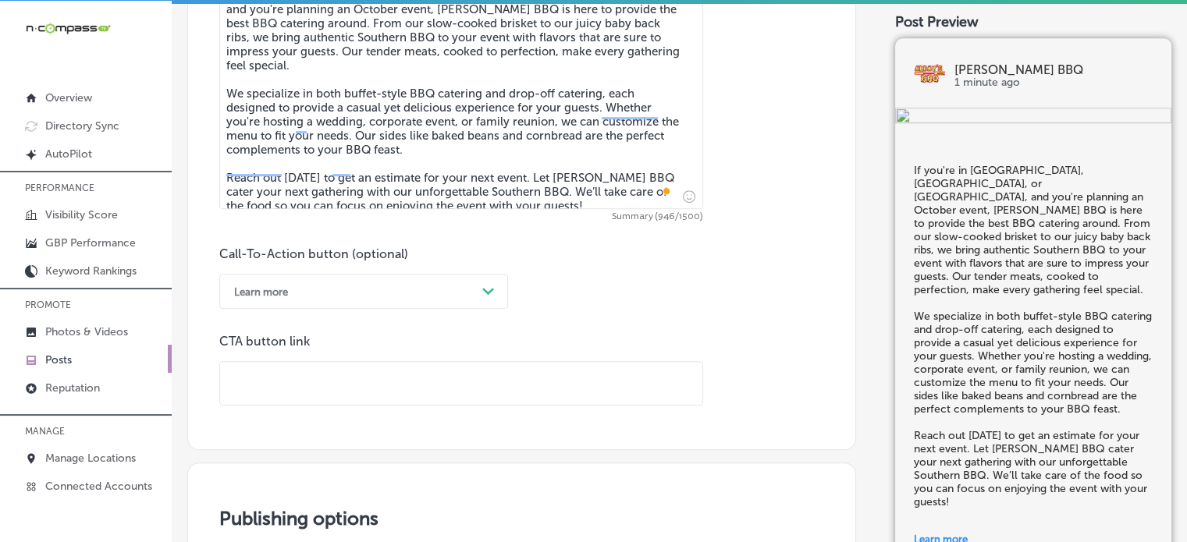
paste input "[URL][DOMAIN_NAME]"
click at [371, 364] on input "[URL][DOMAIN_NAME]" at bounding box center [461, 383] width 482 height 43
type input "[URL][DOMAIN_NAME]"
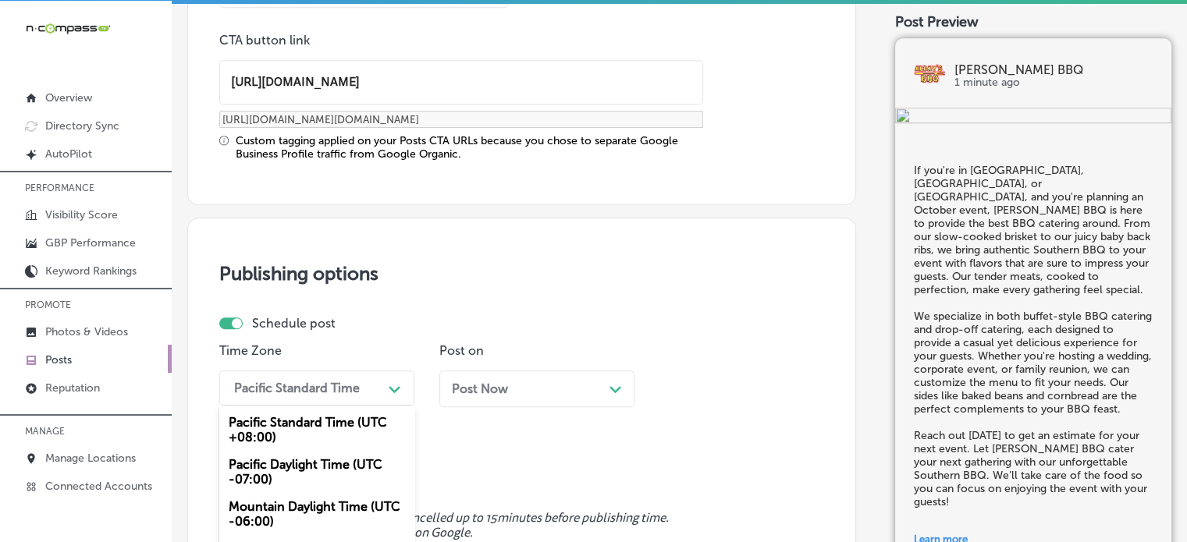
scroll to position [1337, 0]
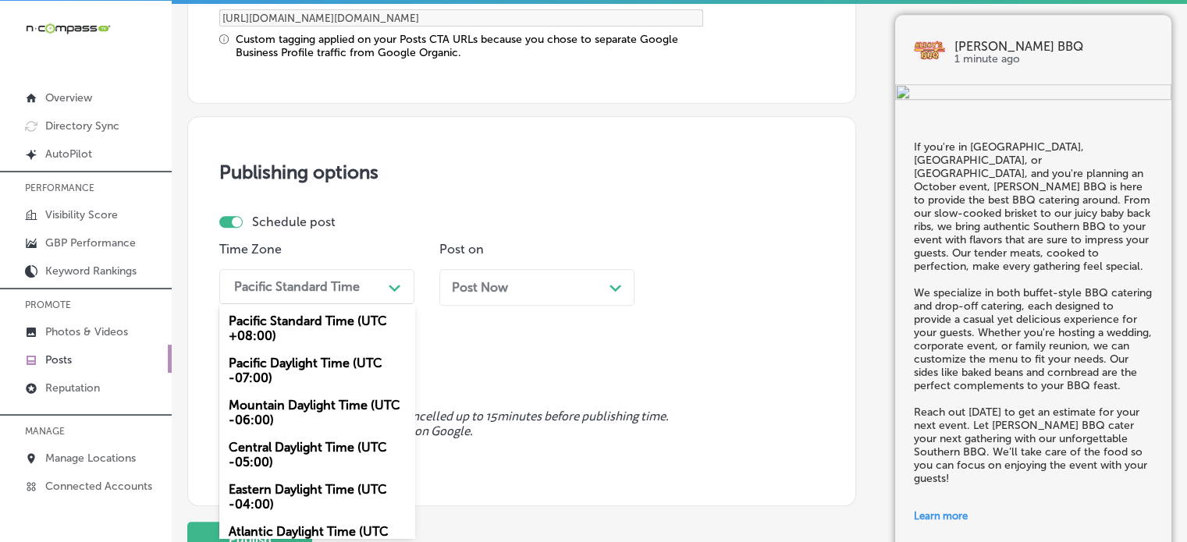
click at [322, 304] on div "option Mountain Daylight Time (UTC -06:00), selected. option Pacific Daylight T…" at bounding box center [316, 286] width 195 height 35
click at [271, 419] on div "Mountain Daylight Time (UTC -06:00)" at bounding box center [316, 413] width 195 height 42
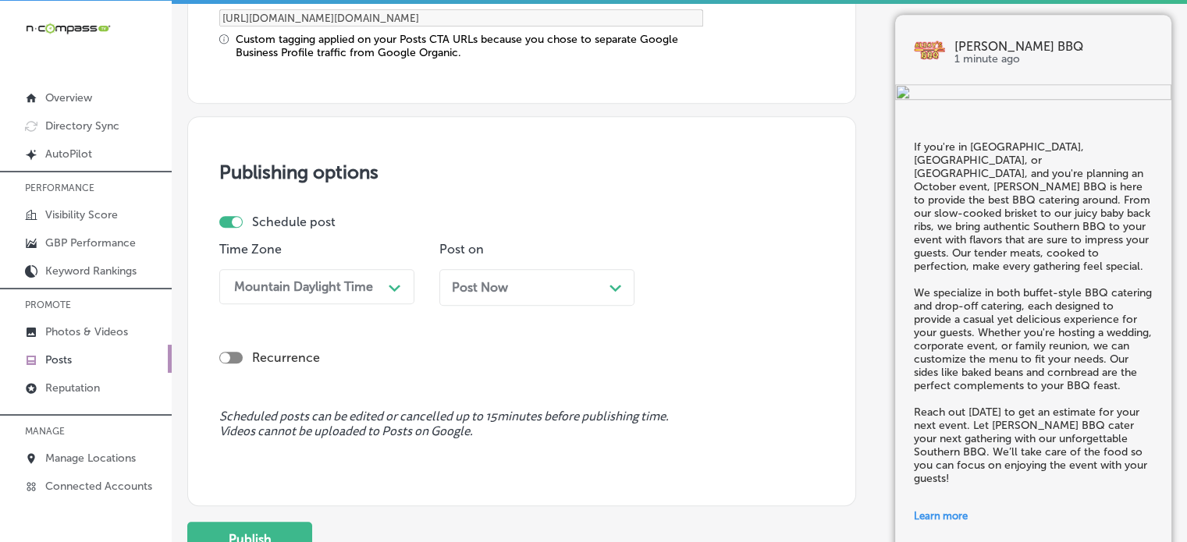
click at [527, 282] on div "Post Now Path Created with Sketch." at bounding box center [537, 287] width 170 height 15
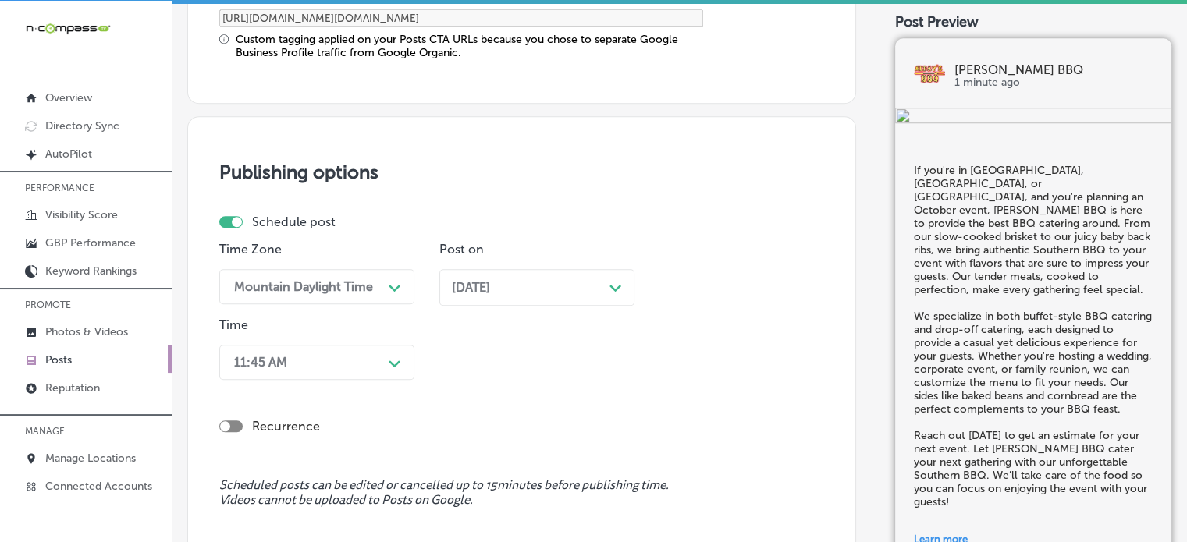
scroll to position [1413, 0]
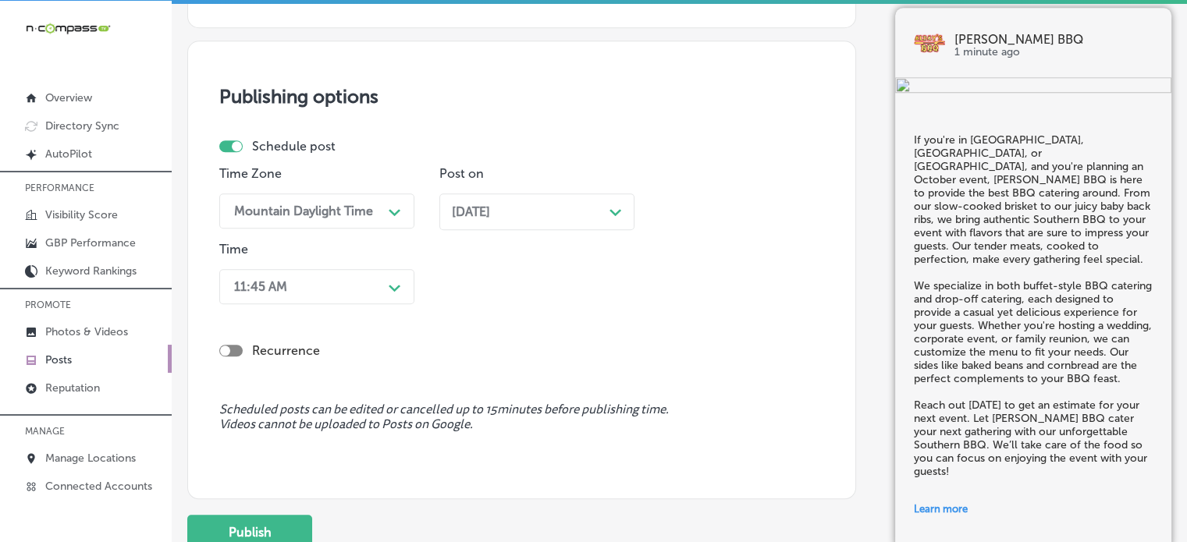
click at [354, 304] on div "11:45 AM Path Created with Sketch." at bounding box center [316, 286] width 195 height 35
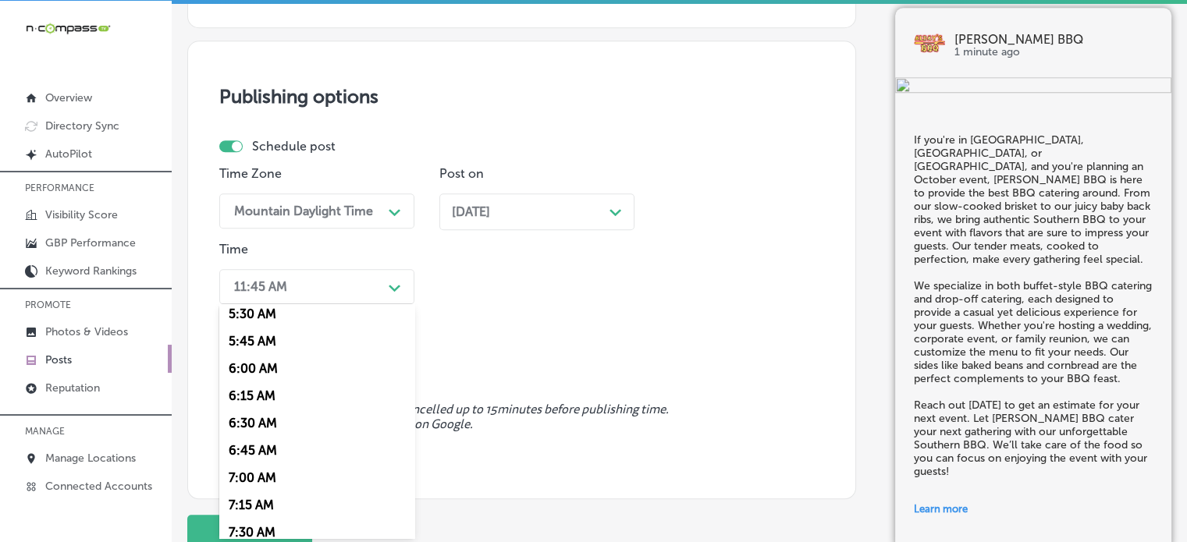
scroll to position [609, 0]
click at [253, 477] on div "7:00 AM" at bounding box center [316, 476] width 195 height 27
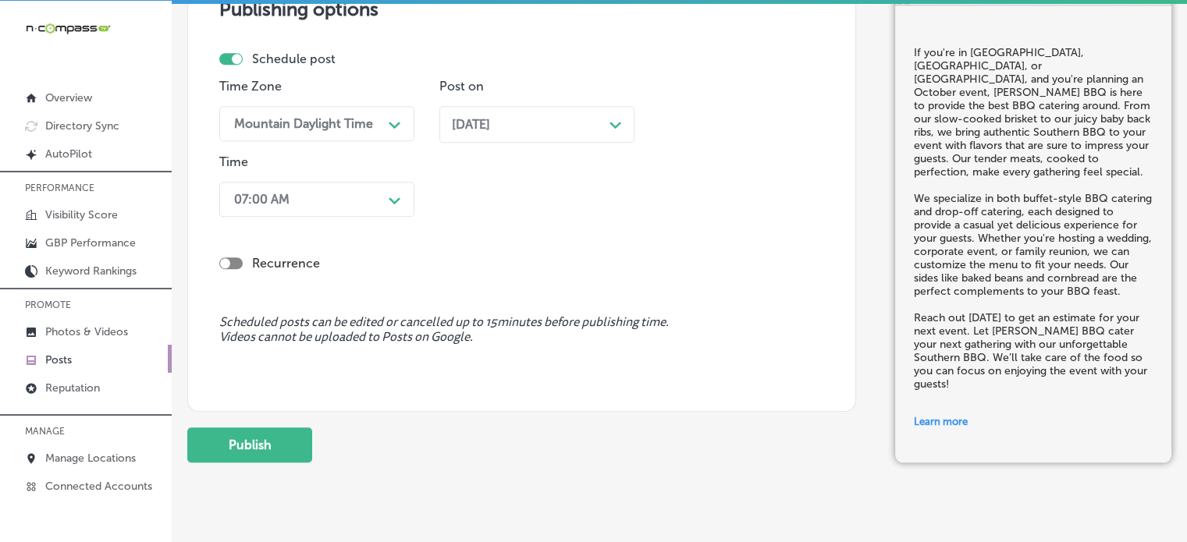
scroll to position [1501, 0]
click at [258, 438] on button "Publish" at bounding box center [249, 444] width 125 height 35
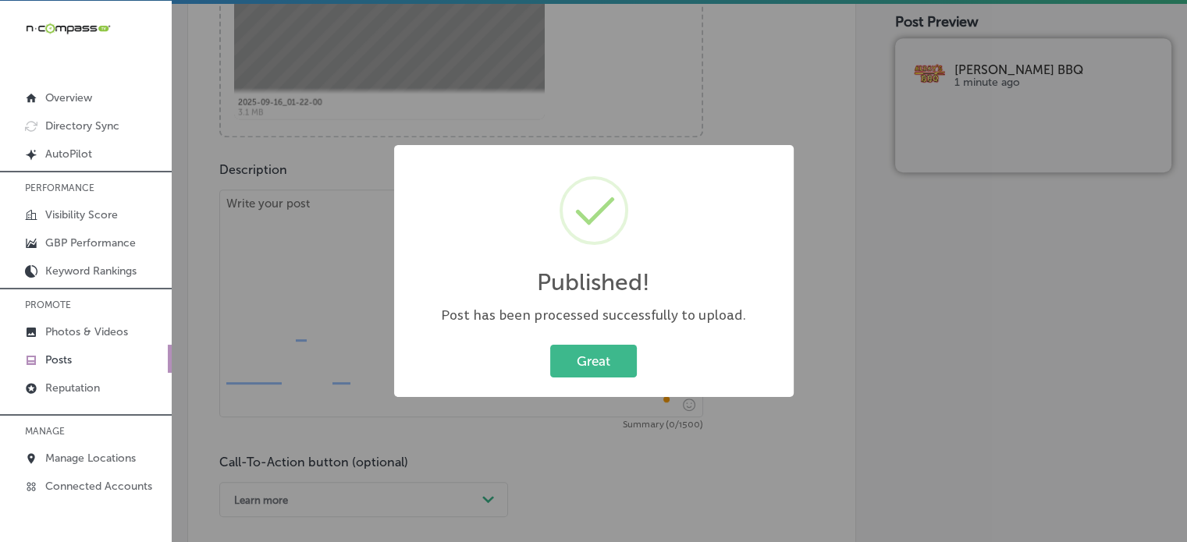
scroll to position [0, 0]
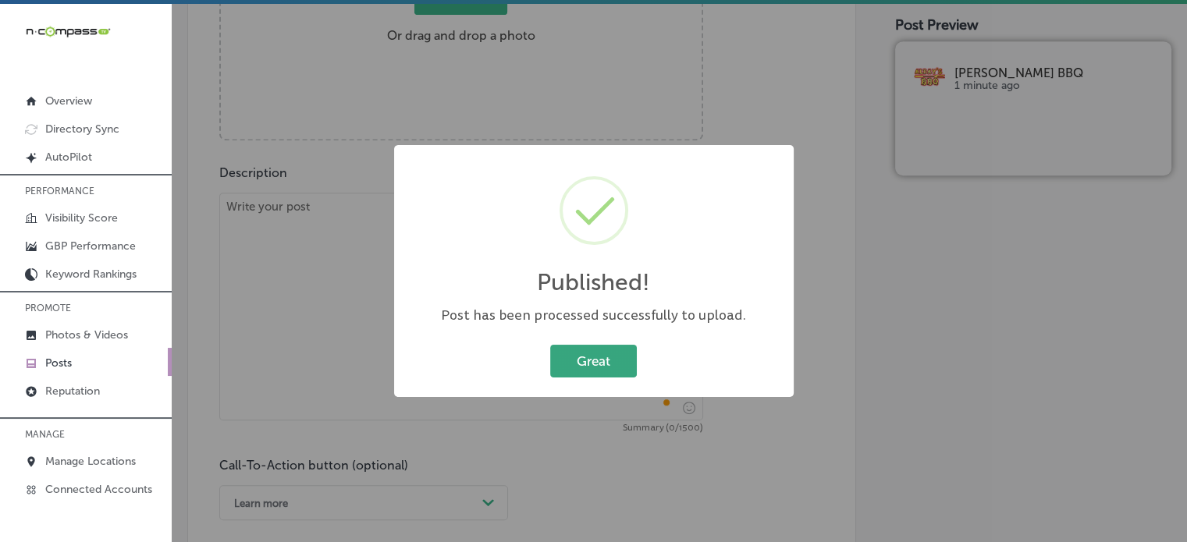
click at [599, 363] on button "Great" at bounding box center [593, 361] width 87 height 32
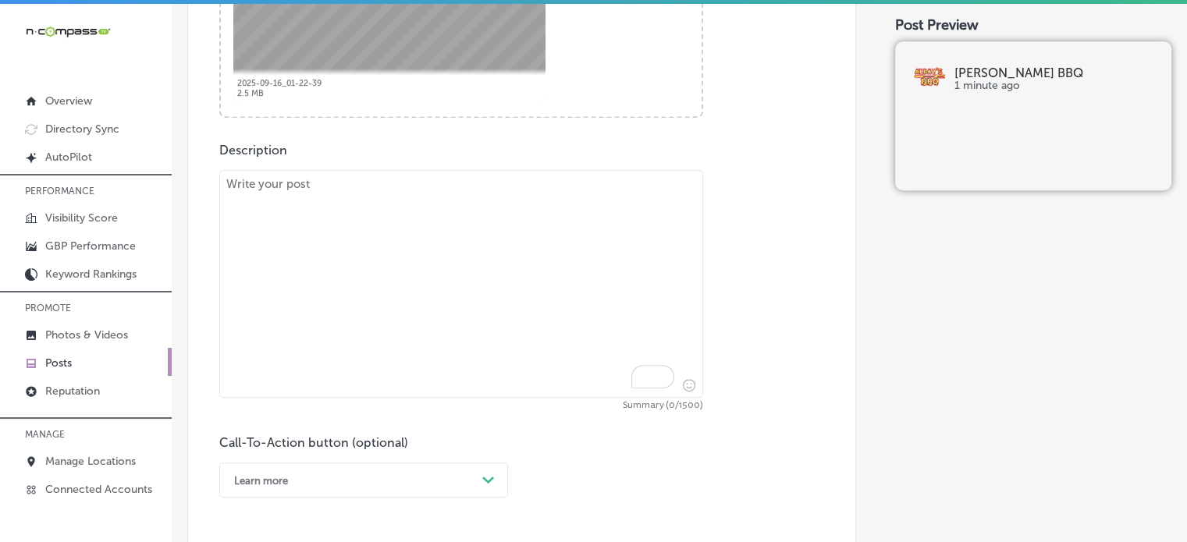
scroll to position [768, 0]
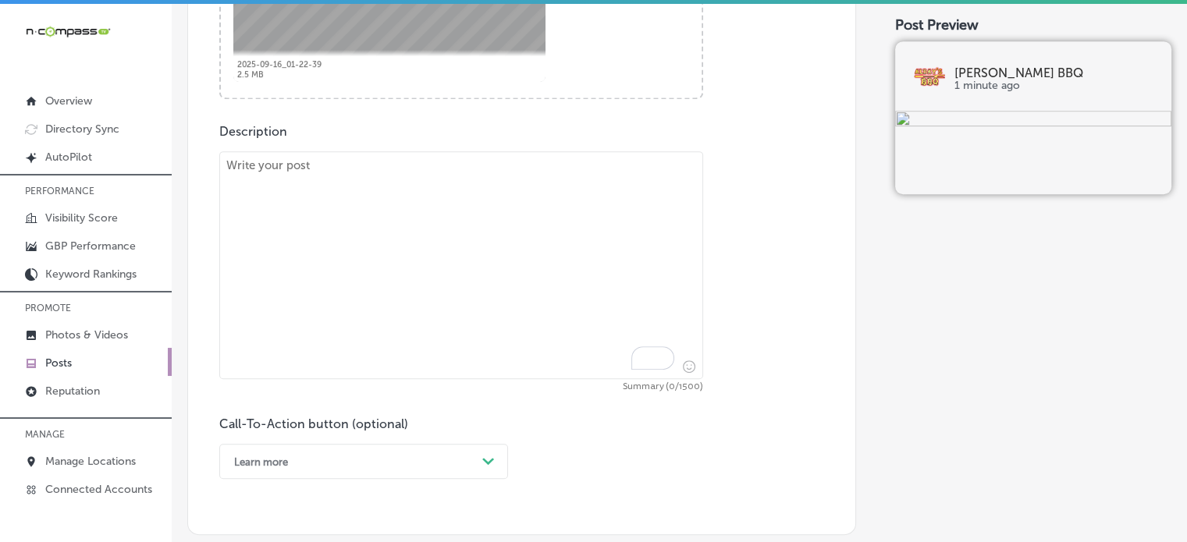
click at [414, 261] on textarea "To enrich screen reader interactions, please activate Accessibility in Grammarl…" at bounding box center [461, 265] width 484 height 228
paste textarea ""Looking to add some Southern flavor to your October event in [GEOGRAPHIC_DATA]…"
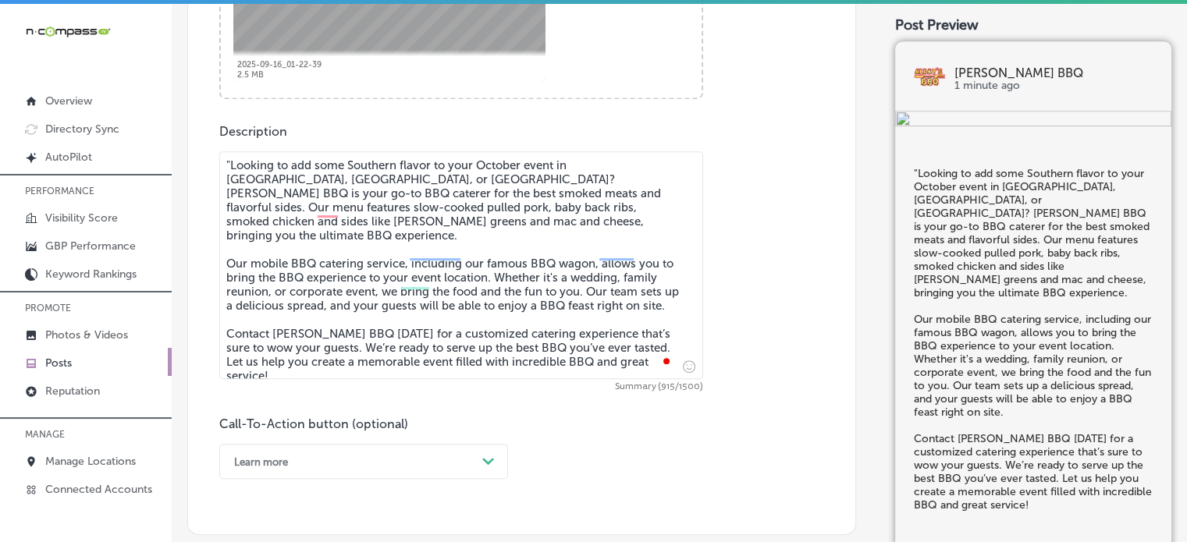
click at [229, 168] on textarea ""Looking to add some Southern flavor to your October event in [GEOGRAPHIC_DATA]…" at bounding box center [461, 265] width 484 height 228
click at [421, 274] on textarea "Looking to add some Southern flavor to your October event in [GEOGRAPHIC_DATA],…" at bounding box center [461, 265] width 484 height 228
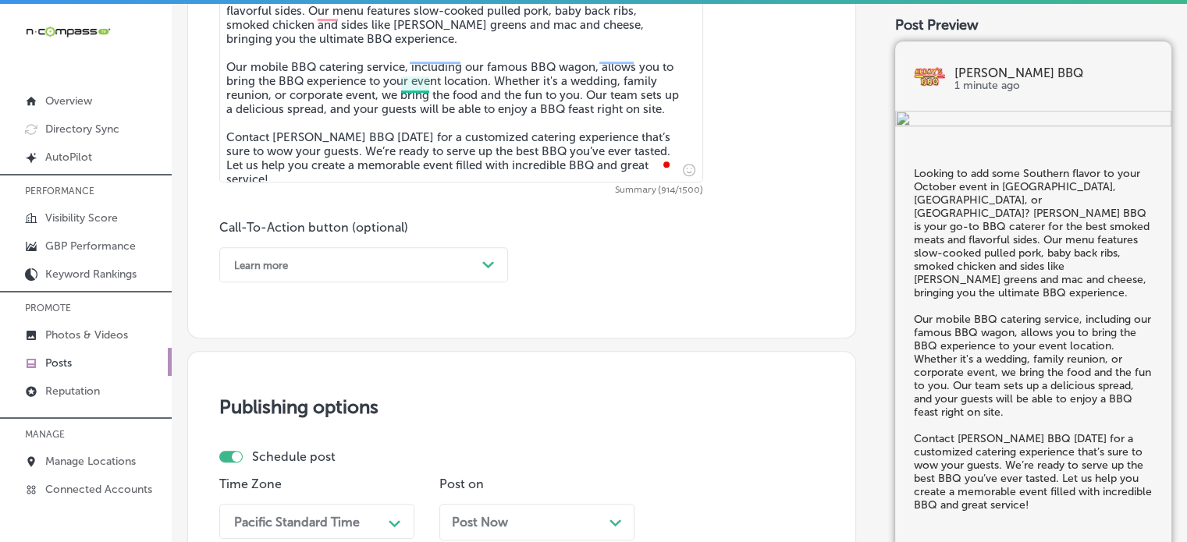
scroll to position [971, 0]
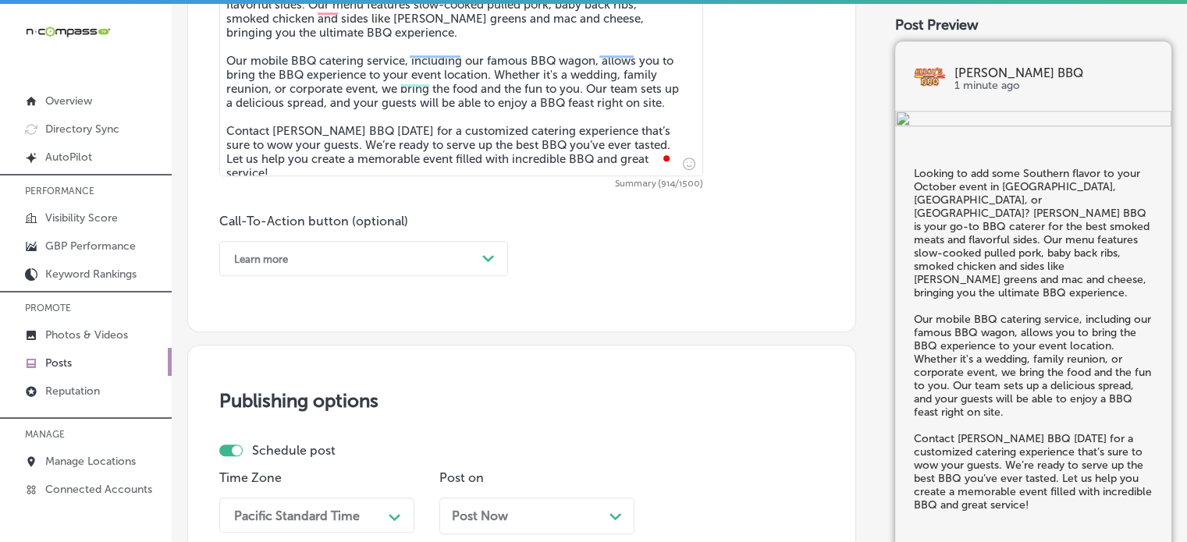
type textarea "Looking to add some Southern flavor to your October event in [GEOGRAPHIC_DATA],…"
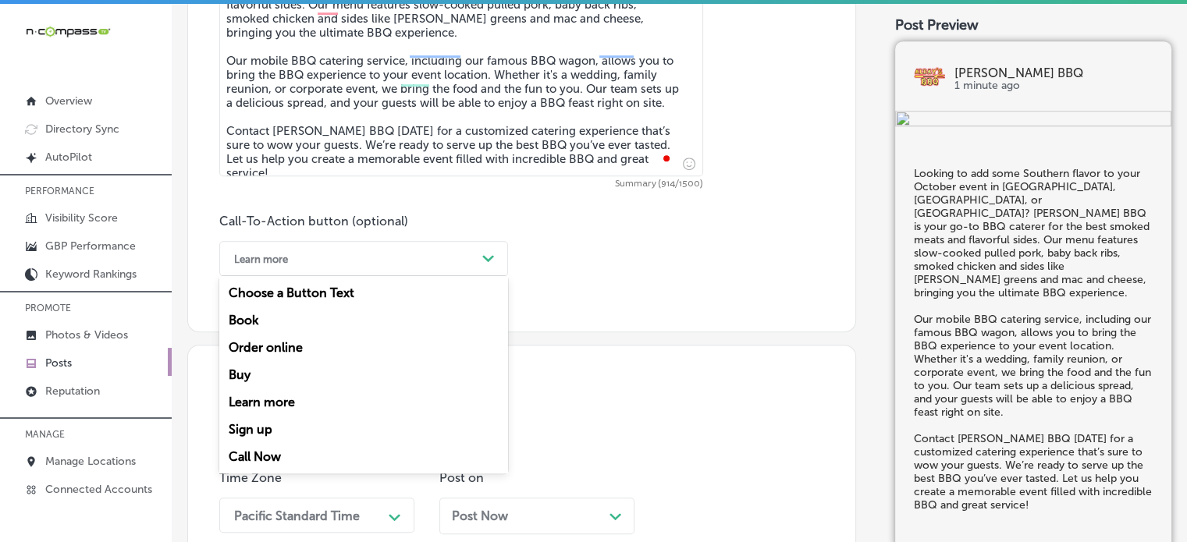
click at [468, 257] on div "Learn more" at bounding box center [351, 259] width 250 height 24
click at [260, 446] on div "Call Now" at bounding box center [363, 456] width 289 height 27
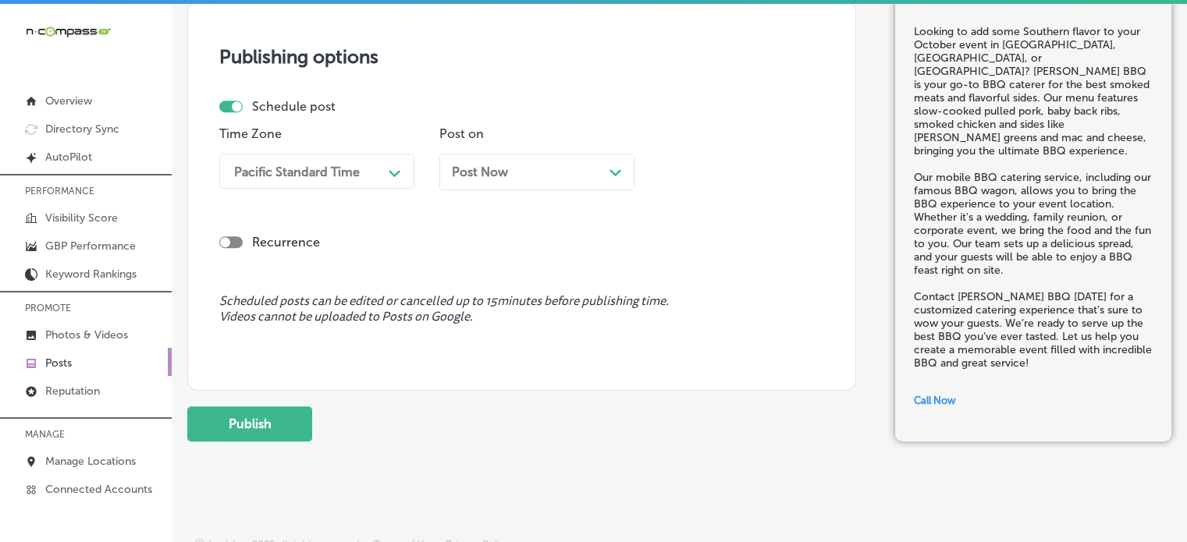
scroll to position [1317, 0]
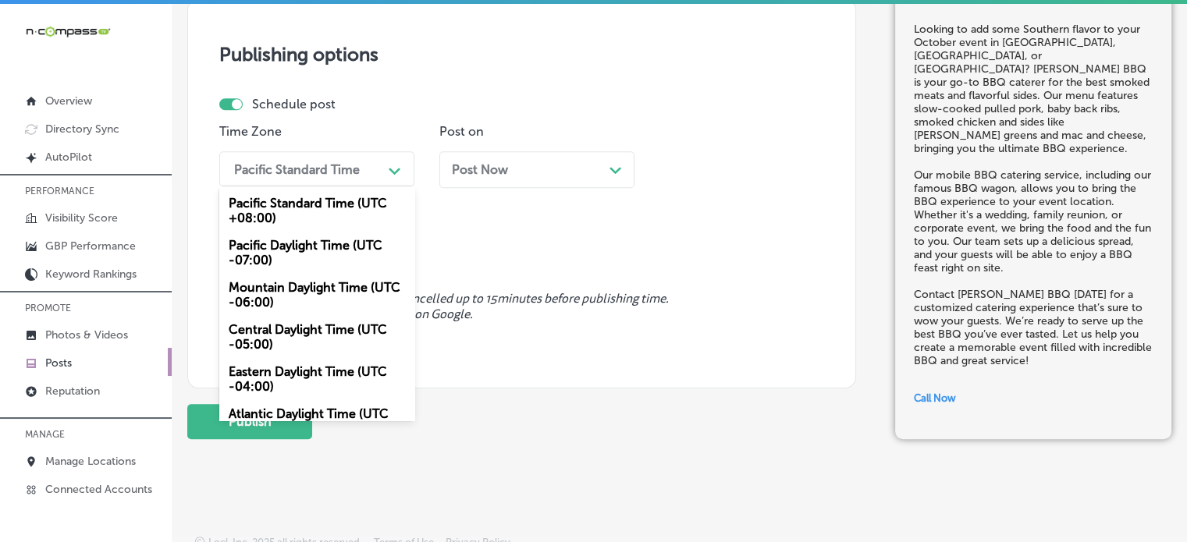
click at [355, 165] on div "Pacific Standard Time" at bounding box center [297, 169] width 126 height 15
click at [343, 182] on div "Pacific Standard Time" at bounding box center [304, 168] width 156 height 27
click at [275, 300] on div "Mountain Daylight Time (UTC -06:00)" at bounding box center [316, 295] width 195 height 42
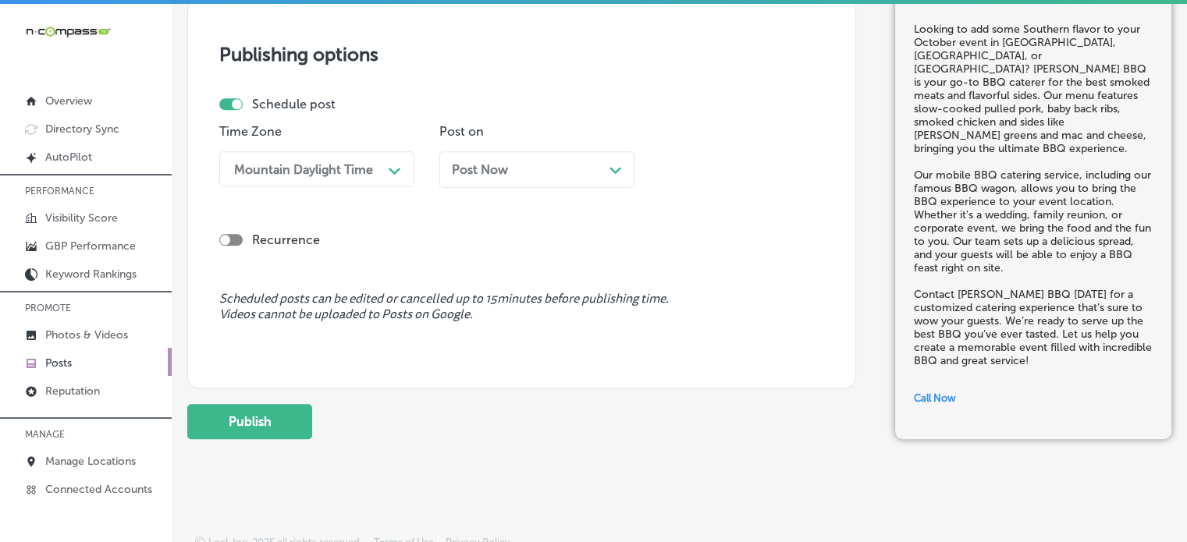
click at [539, 162] on div "Post Now Path Created with Sketch." at bounding box center [537, 169] width 170 height 15
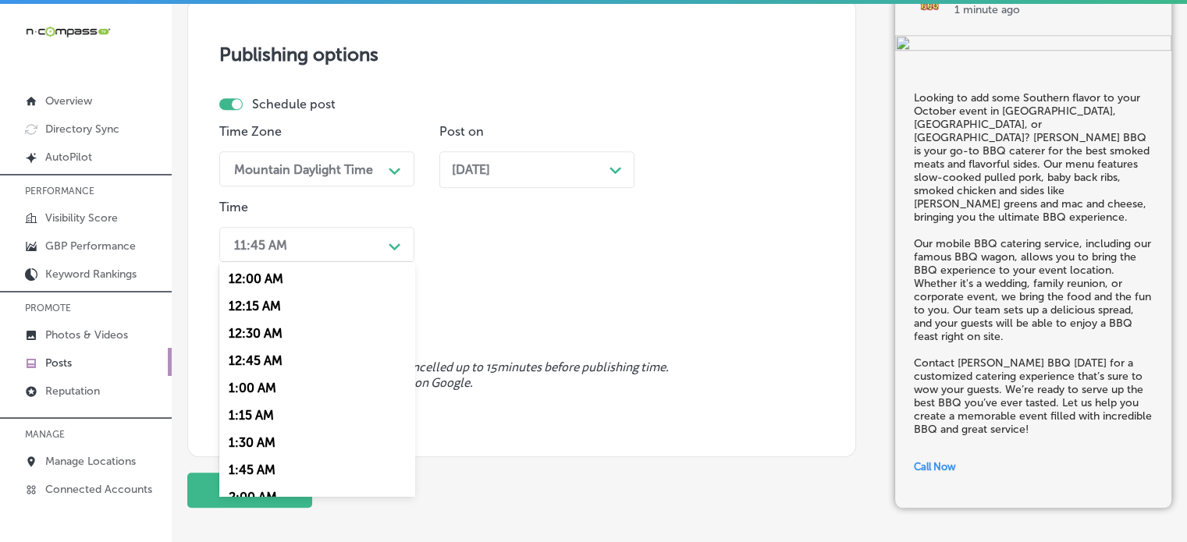
click at [346, 239] on div "11:45 AM" at bounding box center [304, 244] width 156 height 27
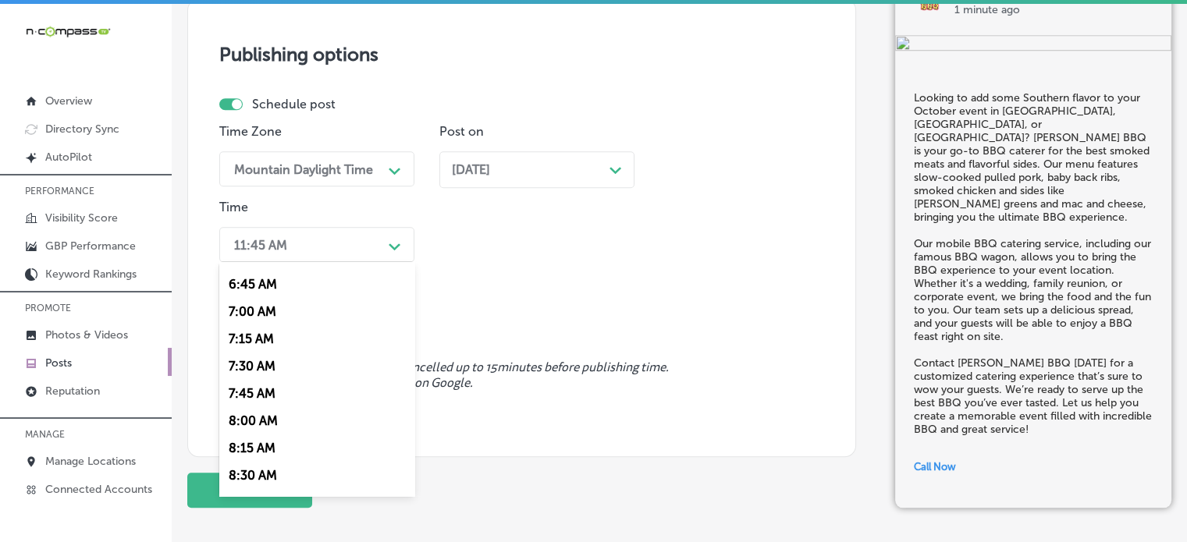
click at [268, 307] on div "7:00 AM" at bounding box center [316, 311] width 195 height 27
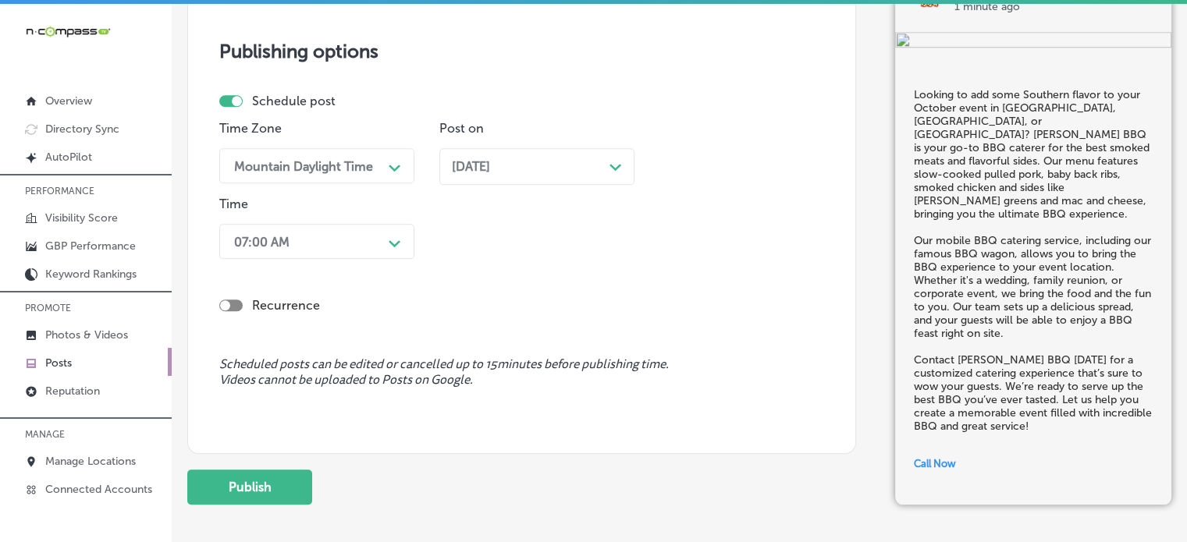
scroll to position [1395, 0]
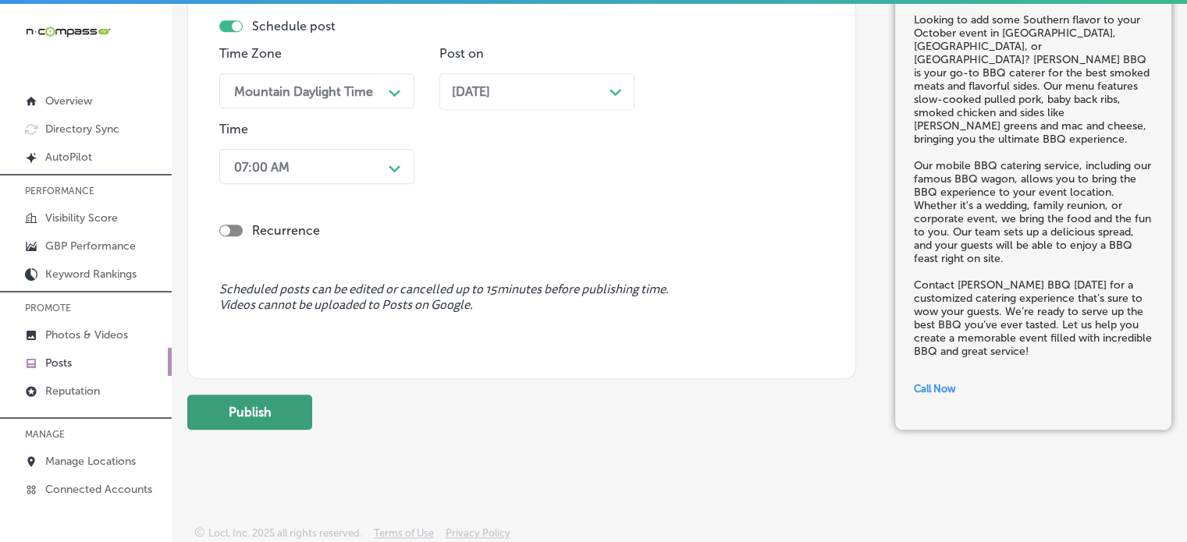
click at [276, 405] on button "Publish" at bounding box center [249, 412] width 125 height 35
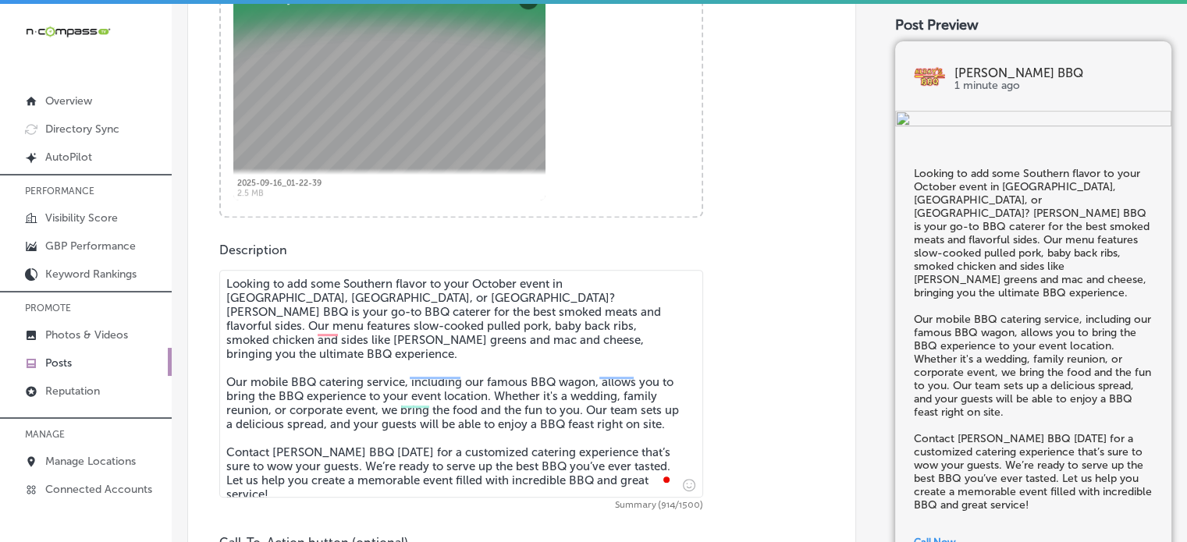
scroll to position [648, 0]
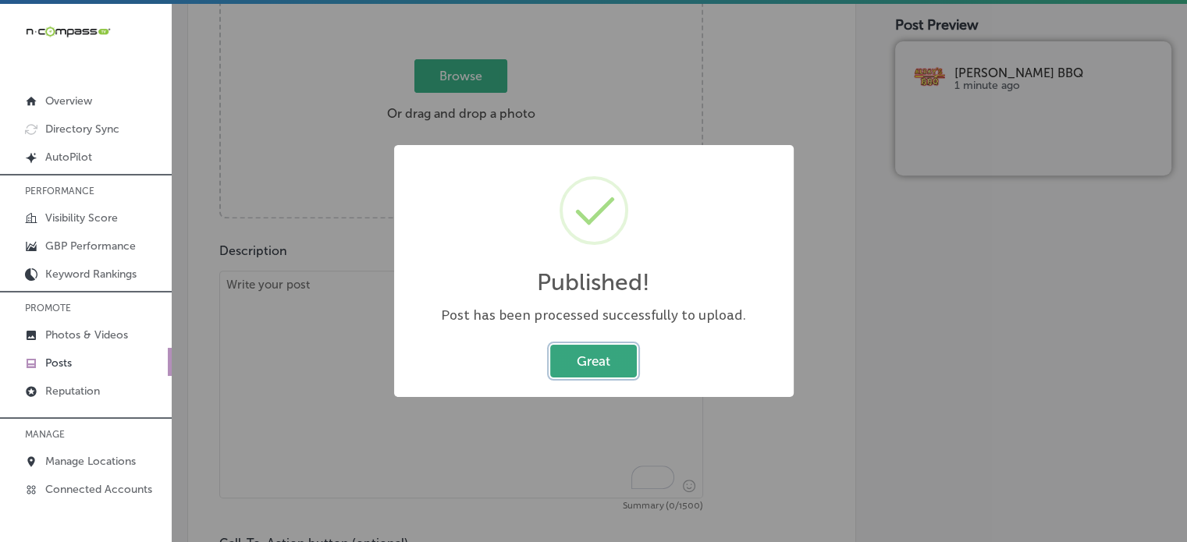
click at [632, 349] on button "Great" at bounding box center [593, 361] width 87 height 32
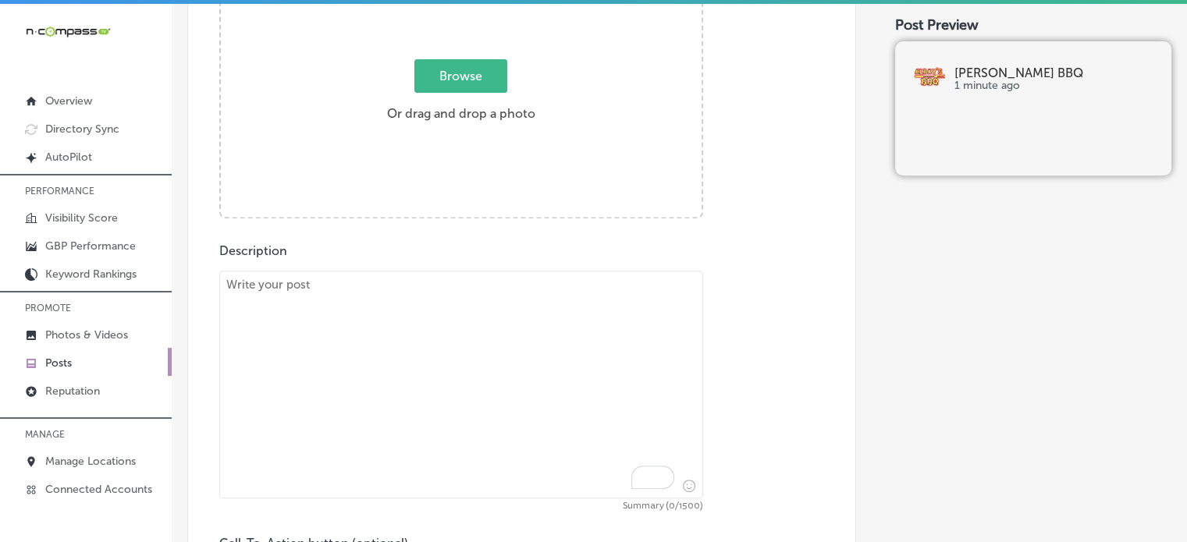
scroll to position [558, 0]
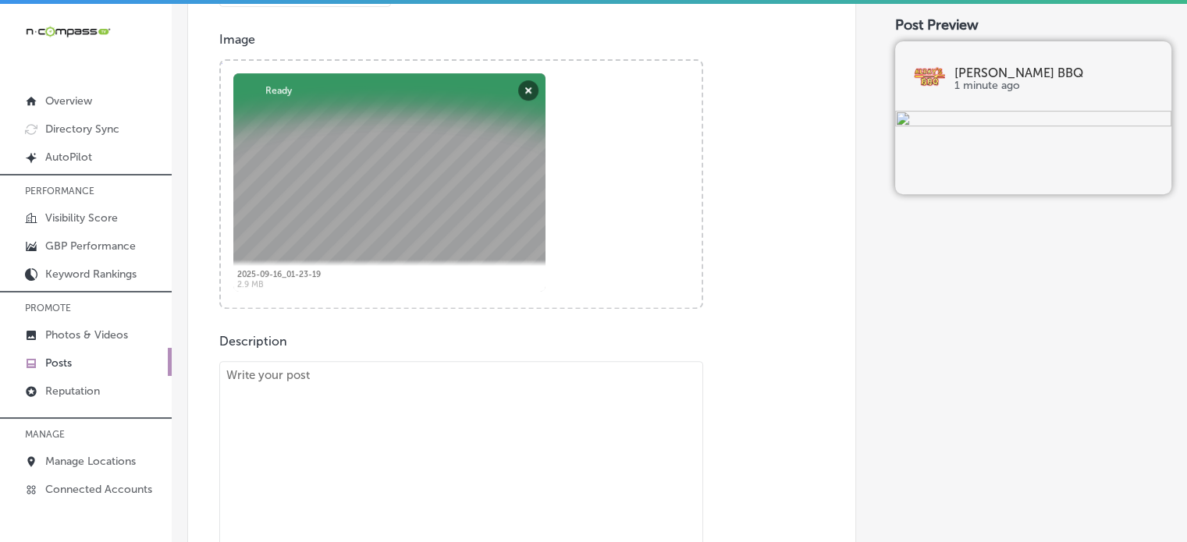
paste textarea ""Hosting a fall celebration in [GEOGRAPHIC_DATA], [GEOGRAPHIC_DATA], or [GEOGRA…"
click at [487, 422] on textarea "To enrich screen reader interactions, please activate Accessibility in Grammarl…" at bounding box center [461, 475] width 484 height 228
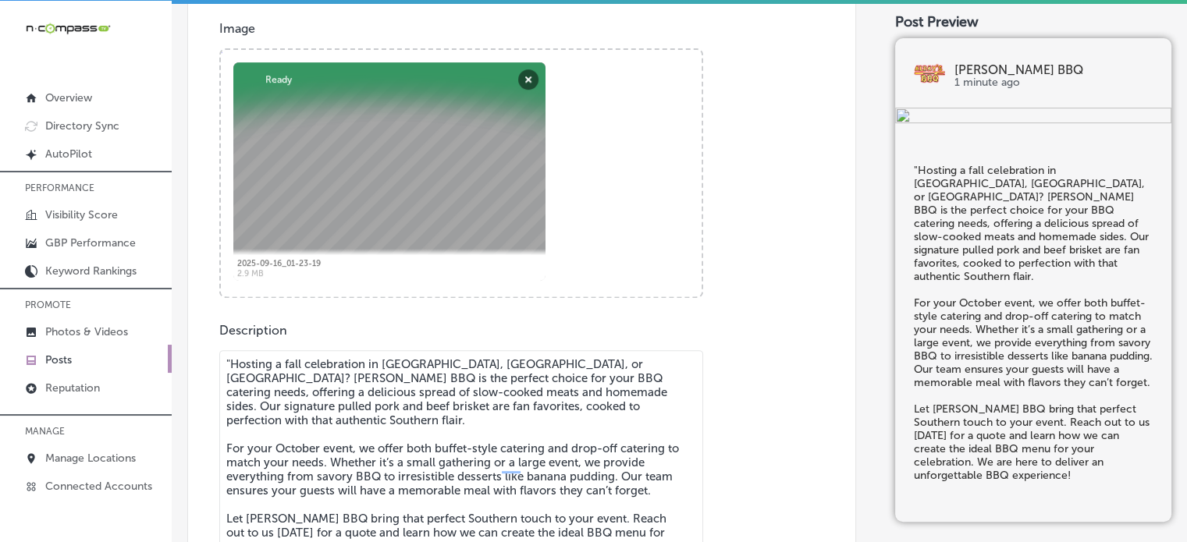
scroll to position [659, 0]
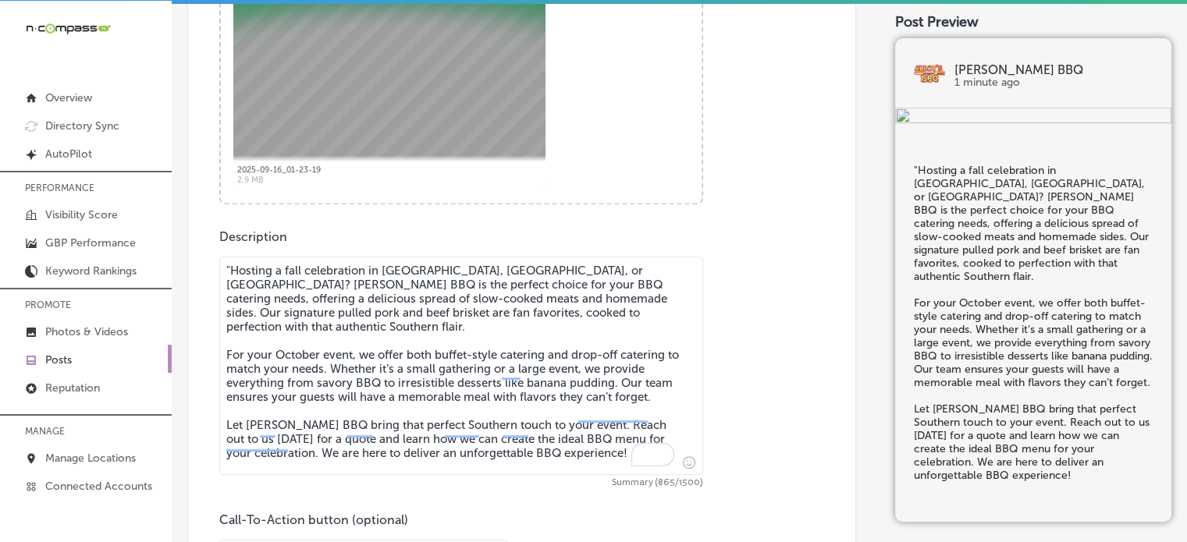
click at [229, 267] on textarea ""Hosting a fall celebration in [GEOGRAPHIC_DATA], [GEOGRAPHIC_DATA], or [GEOGRA…" at bounding box center [461, 366] width 484 height 218
click at [318, 342] on textarea "Hosting a fall celebration in [GEOGRAPHIC_DATA], [GEOGRAPHIC_DATA], or [GEOGRAP…" at bounding box center [461, 366] width 484 height 218
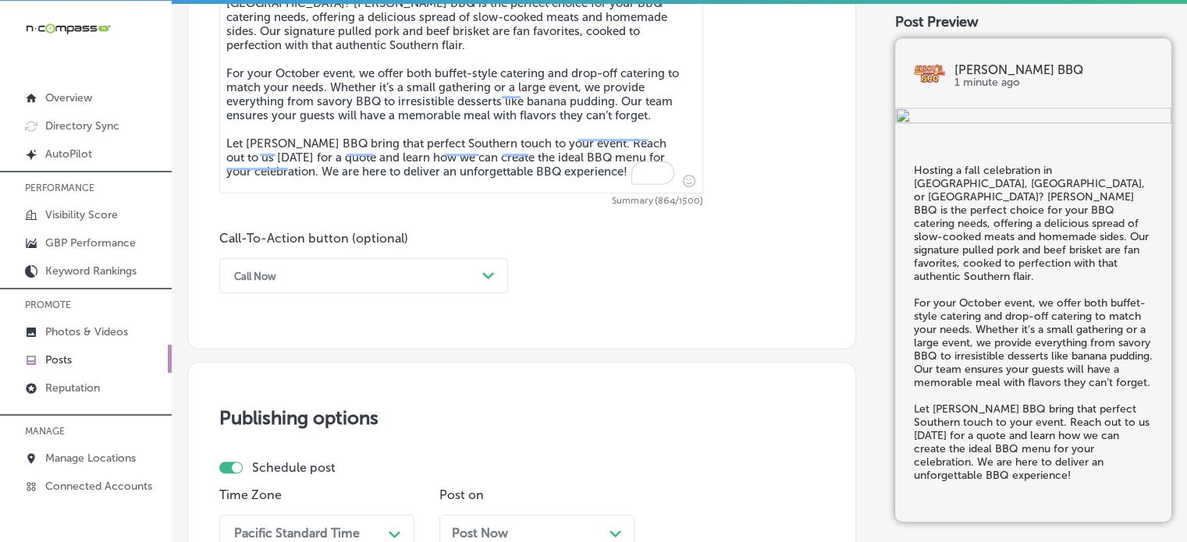
scroll to position [945, 0]
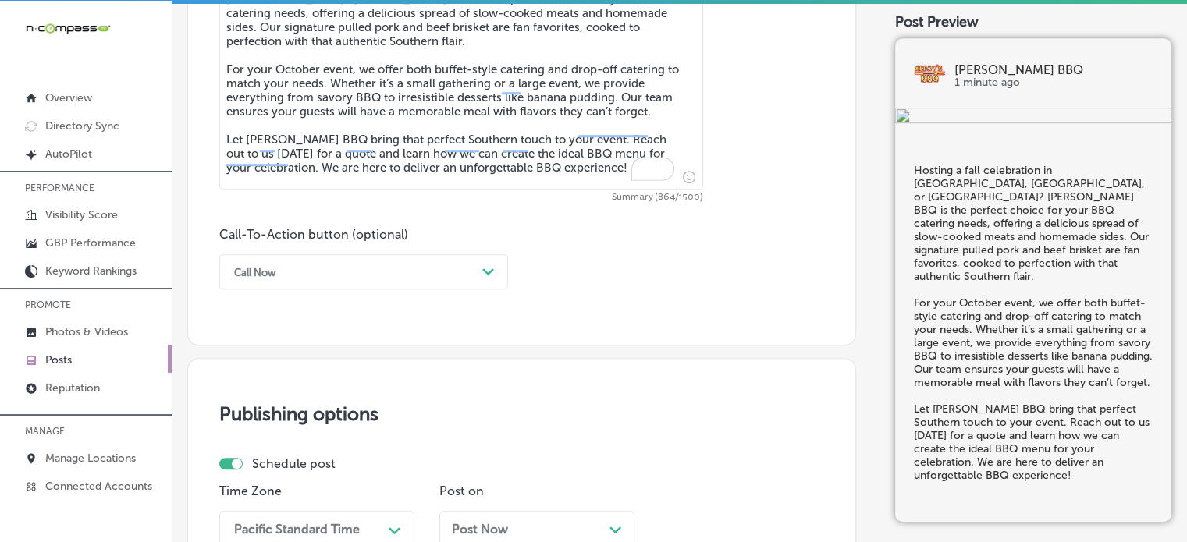
type textarea "Hosting a fall celebration in [GEOGRAPHIC_DATA], [GEOGRAPHIC_DATA], or [GEOGRAP…"
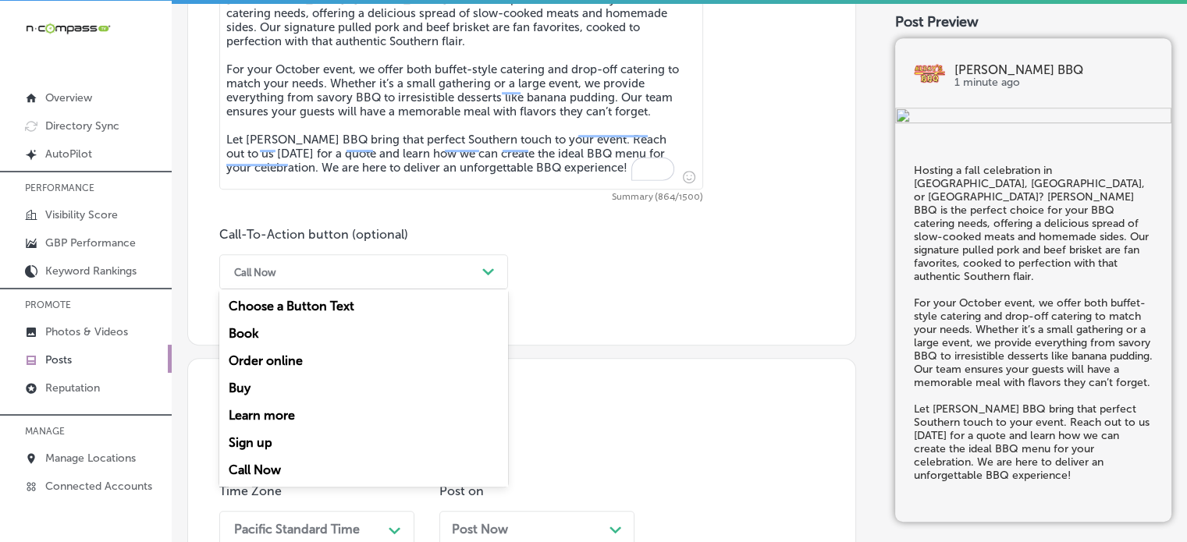
click at [456, 264] on div "Call Now" at bounding box center [351, 272] width 250 height 24
click at [268, 415] on div "Learn more" at bounding box center [363, 415] width 289 height 27
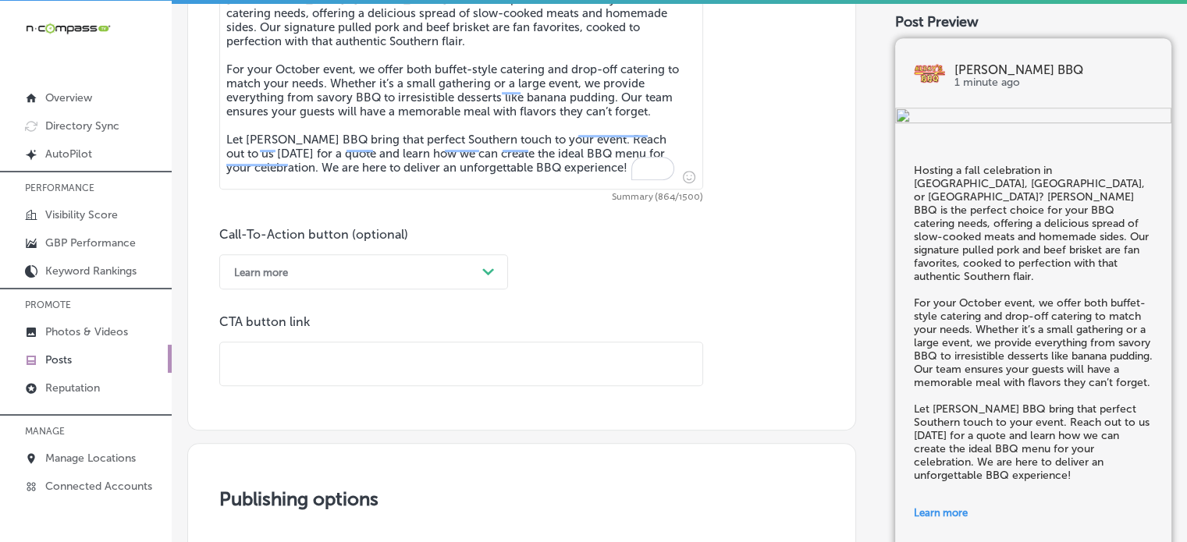
click at [398, 371] on input "text" at bounding box center [461, 364] width 482 height 43
paste input "[URL][DOMAIN_NAME]"
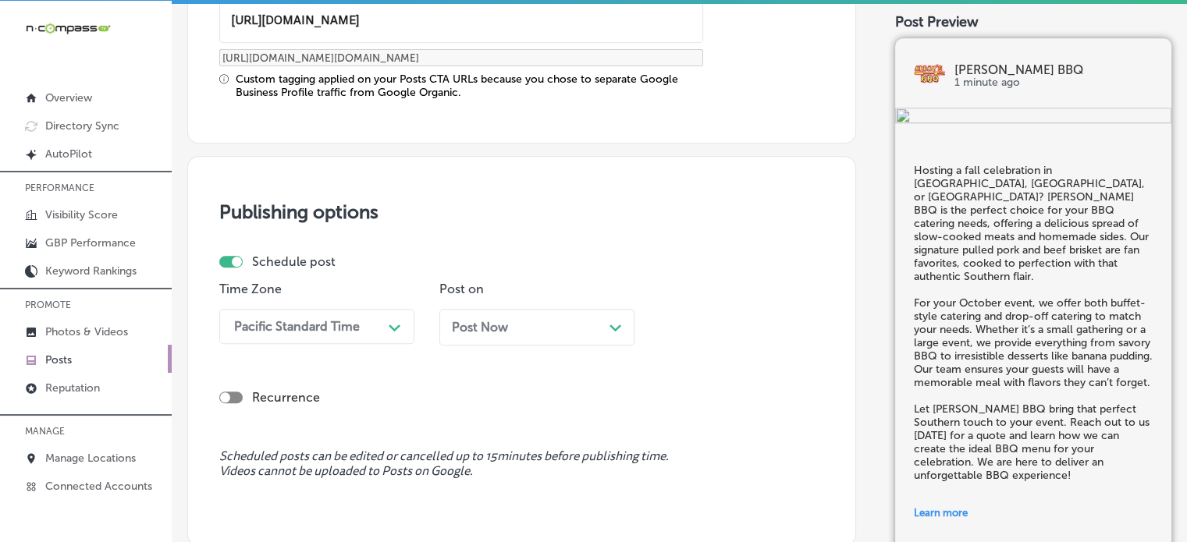
type input "[URL][DOMAIN_NAME]"
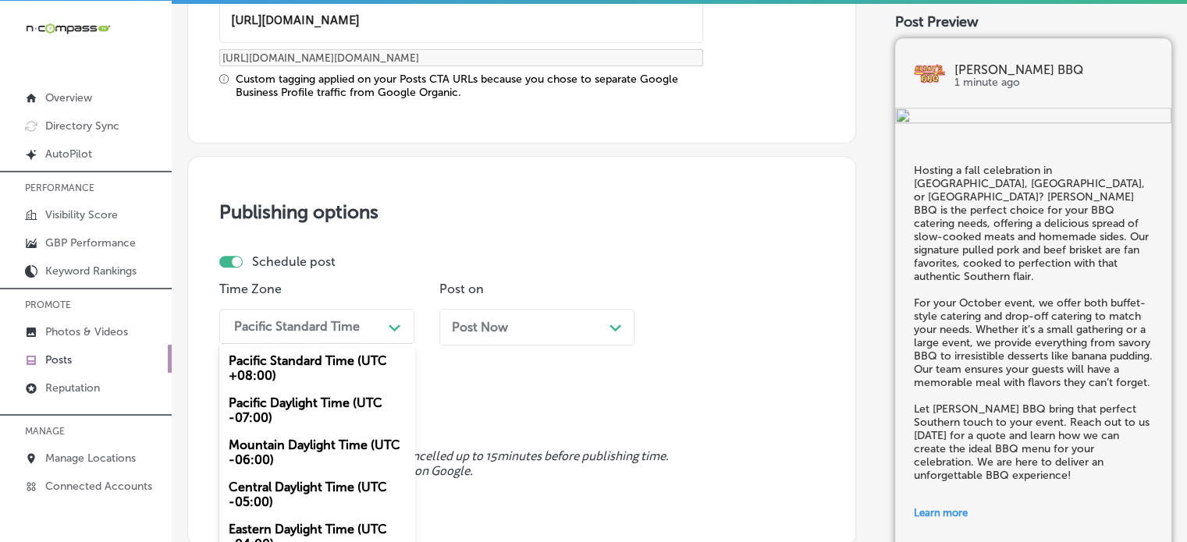
scroll to position [1328, 0]
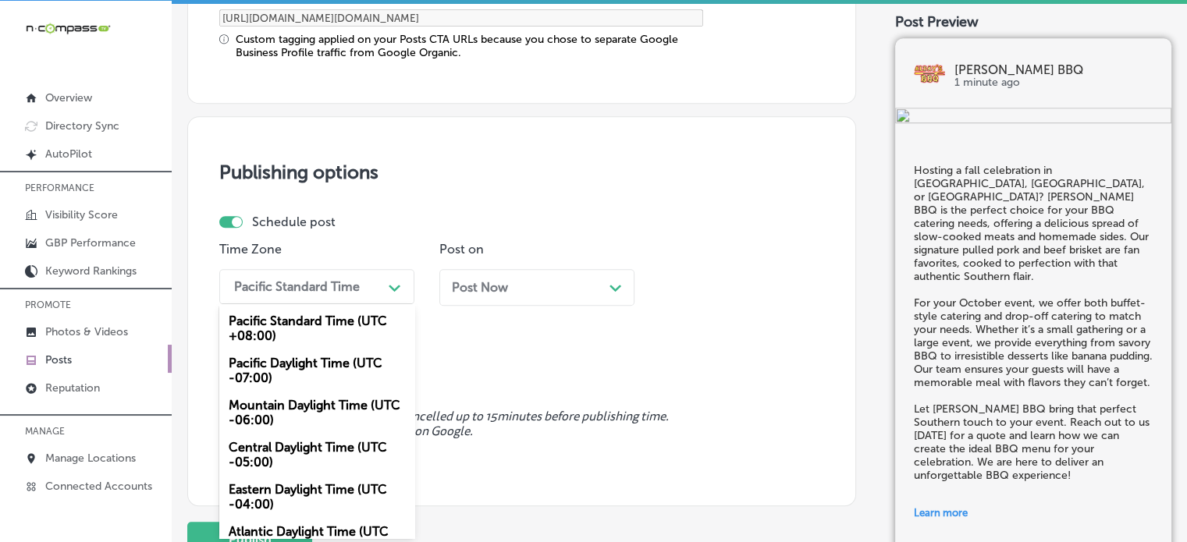
click at [327, 304] on div "option Mountain Daylight Time (UTC -06:00), selected. option Pacific Standard T…" at bounding box center [316, 286] width 195 height 35
click at [303, 417] on div "Mountain Daylight Time (UTC -06:00)" at bounding box center [316, 413] width 195 height 42
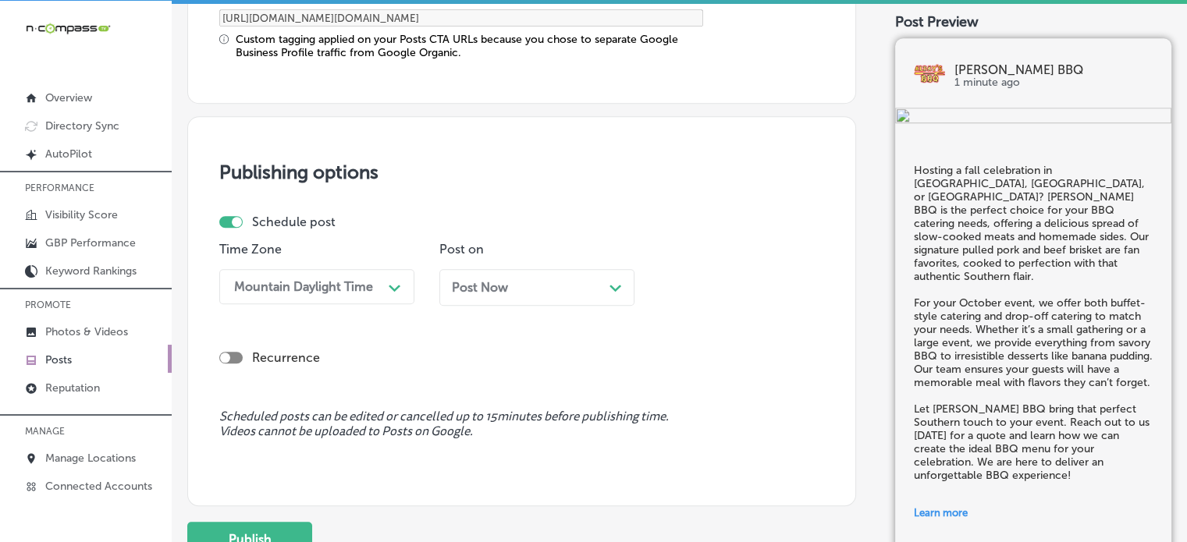
click at [501, 293] on div "Post Now Path Created with Sketch." at bounding box center [536, 287] width 195 height 37
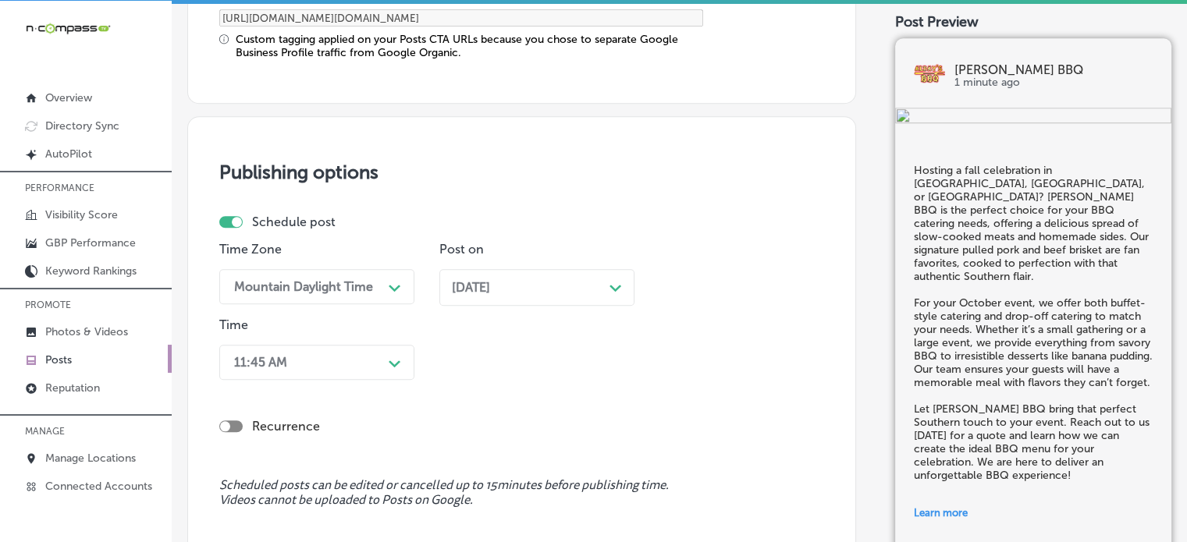
scroll to position [1404, 0]
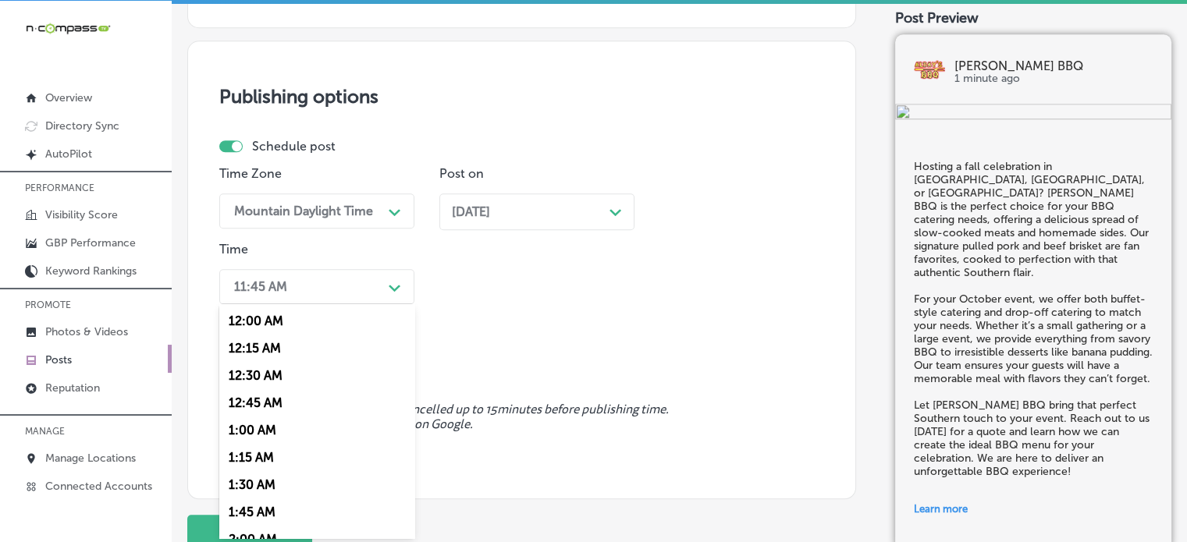
click at [328, 304] on div "option 7:00 AM, selected. option 12:30 AM focused, 3 of 96. 96 results availabl…" at bounding box center [316, 286] width 195 height 35
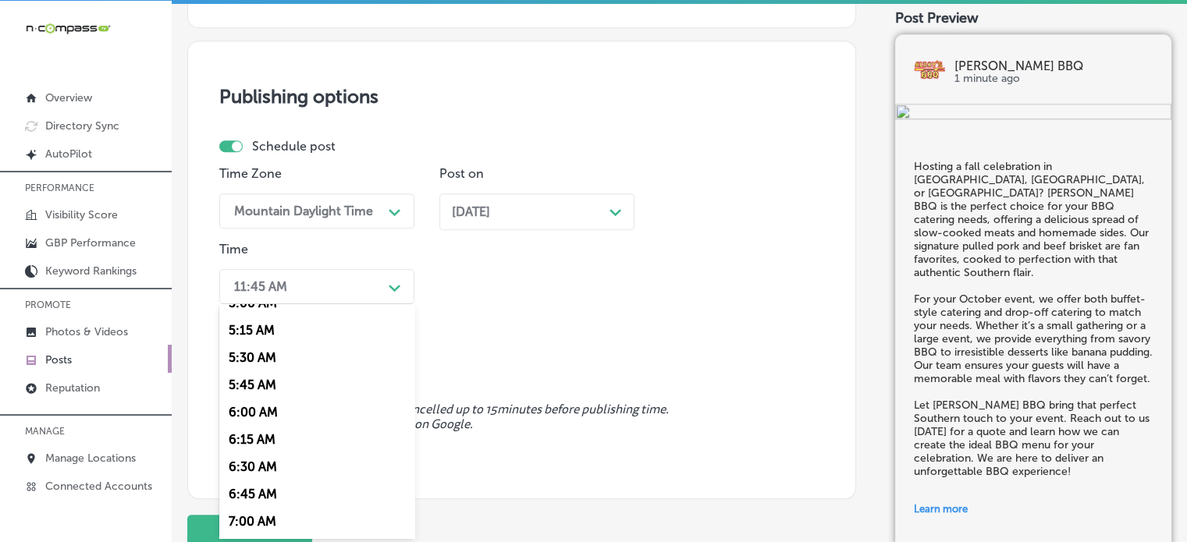
click at [269, 516] on div "7:00 AM" at bounding box center [316, 521] width 195 height 27
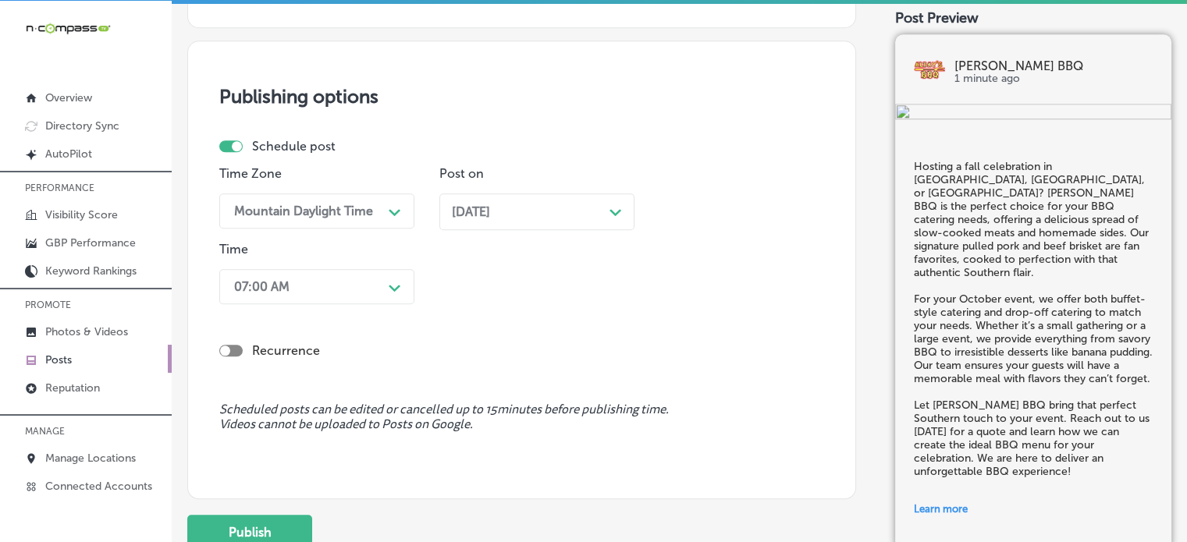
scroll to position [1522, 0]
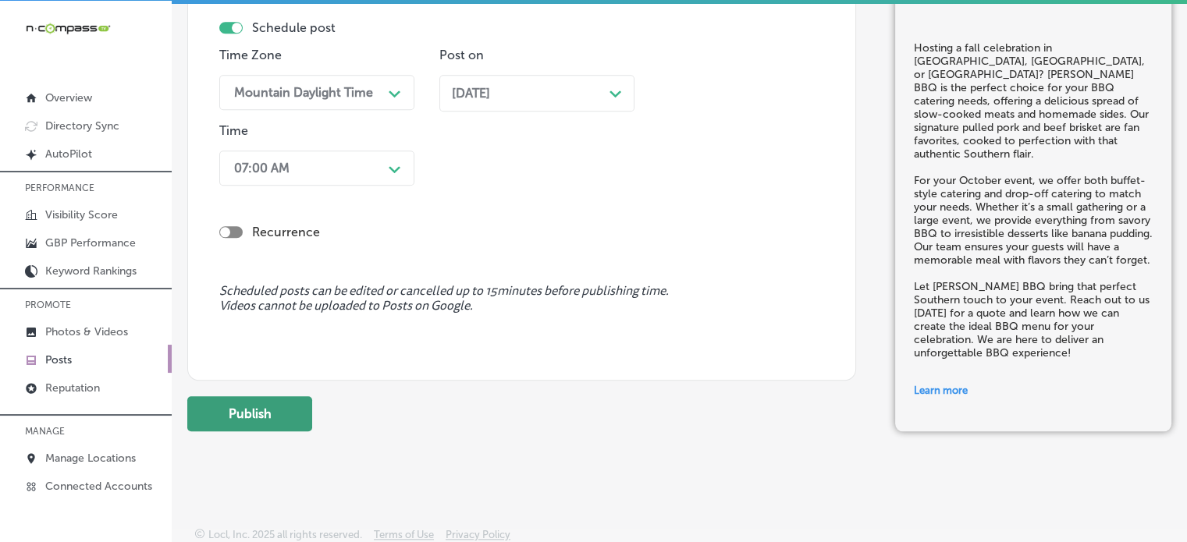
click at [265, 408] on button "Publish" at bounding box center [249, 413] width 125 height 35
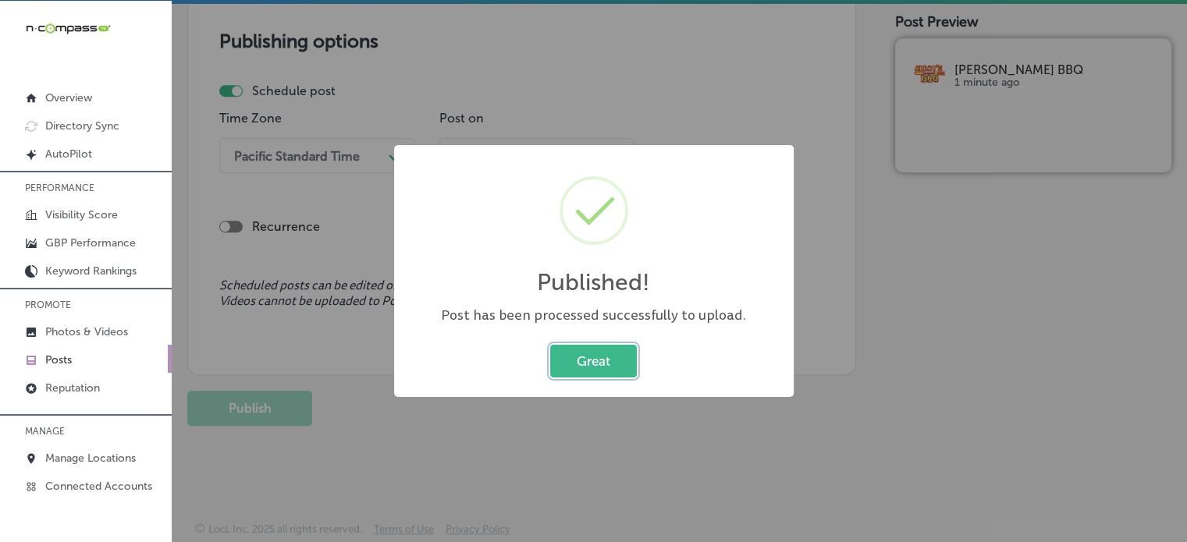
scroll to position [1317, 0]
click at [598, 353] on button "Great" at bounding box center [593, 361] width 87 height 32
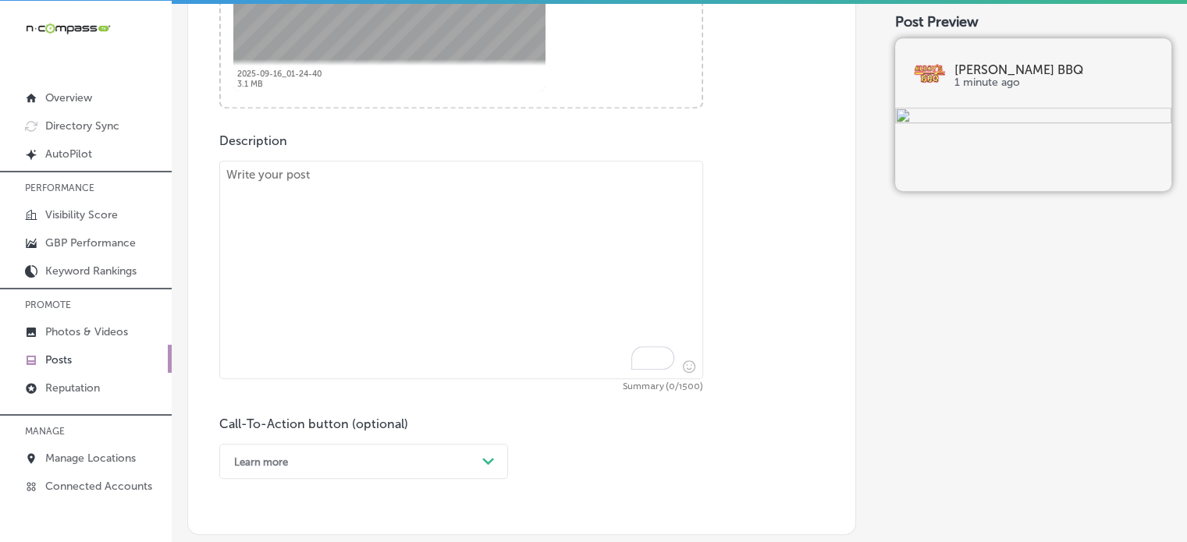
scroll to position [771, 0]
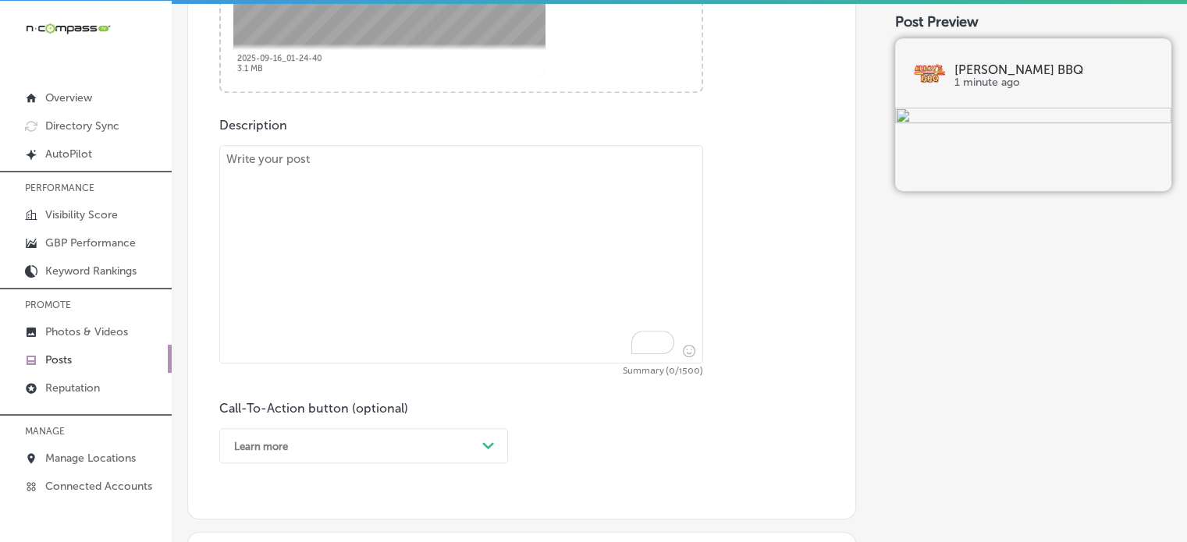
click at [478, 253] on textarea "To enrich screen reader interactions, please activate Accessibility in Grammarl…" at bounding box center [461, 254] width 484 height 218
paste textarea ""Loremip dol'si am Conse, Adip Elits Doeius, te Incidi Utl, Etdol’m ALI en admi…"
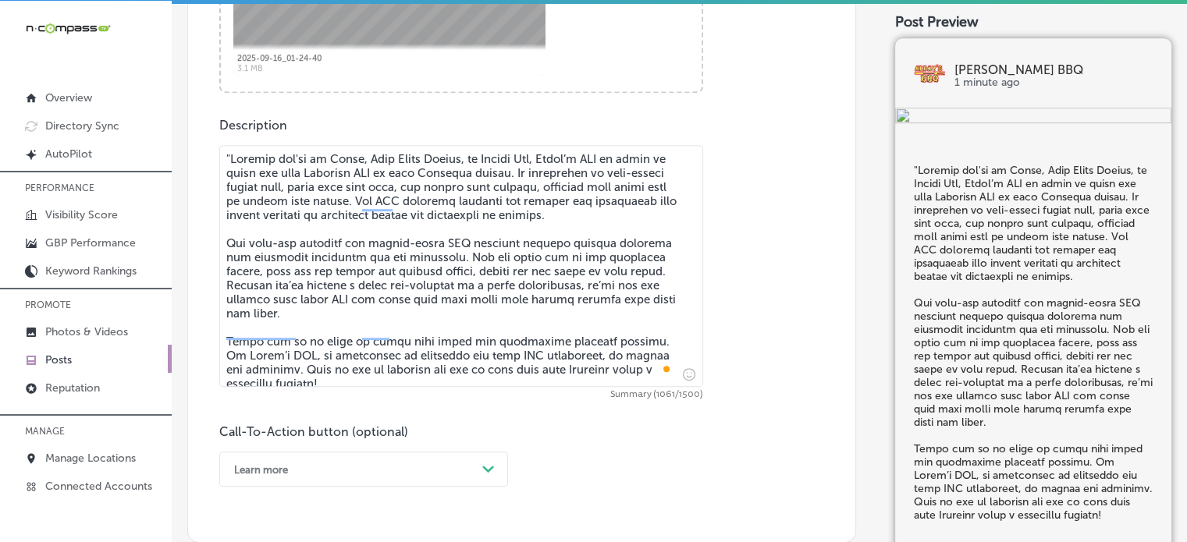
click at [229, 150] on textarea "To enrich screen reader interactions, please activate Accessibility in Grammarl…" at bounding box center [461, 266] width 484 height 242
click at [396, 293] on textarea "To enrich screen reader interactions, please activate Accessibility in Grammarl…" at bounding box center [461, 266] width 484 height 242
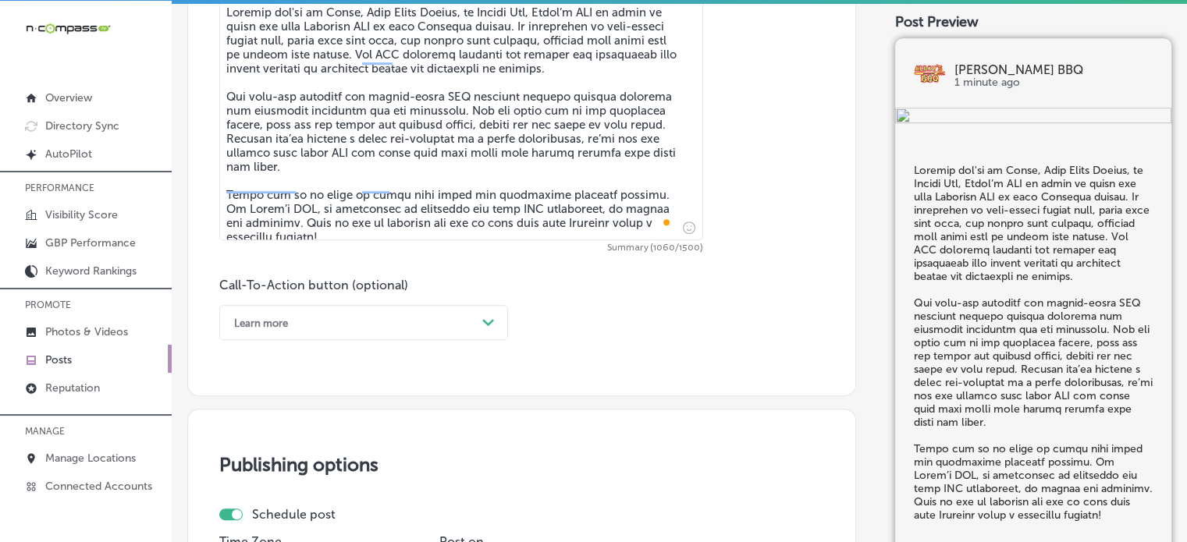
type textarea "Loremip dol'si am Conse, Adip Elits Doeius, te Incidi Utl, Etdol’m ALI en admin…"
click at [435, 313] on div "Learn more" at bounding box center [351, 323] width 250 height 24
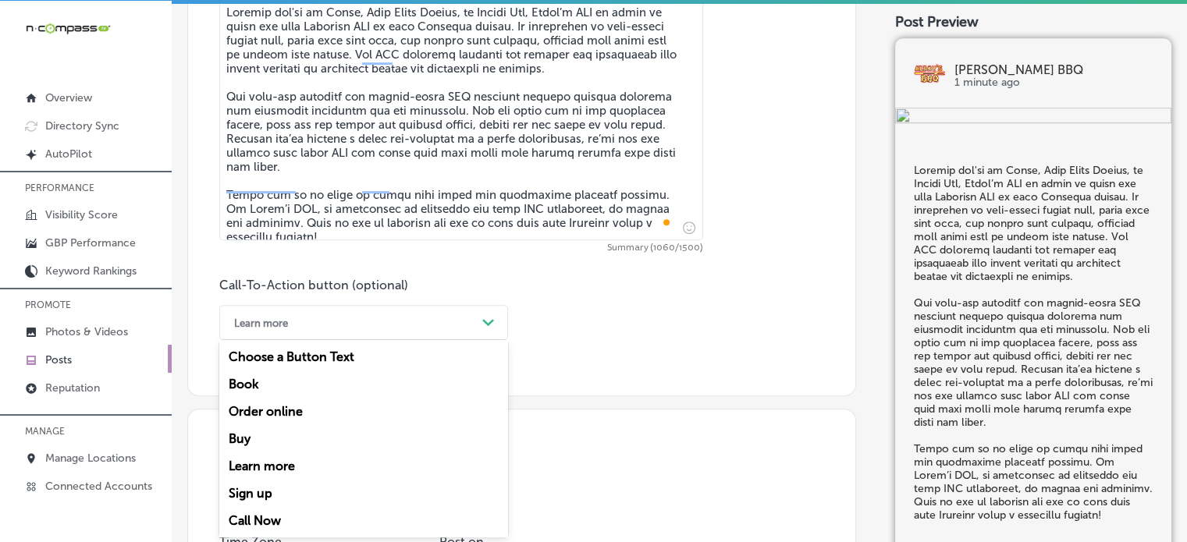
click at [262, 518] on div "Call Now" at bounding box center [363, 520] width 289 height 27
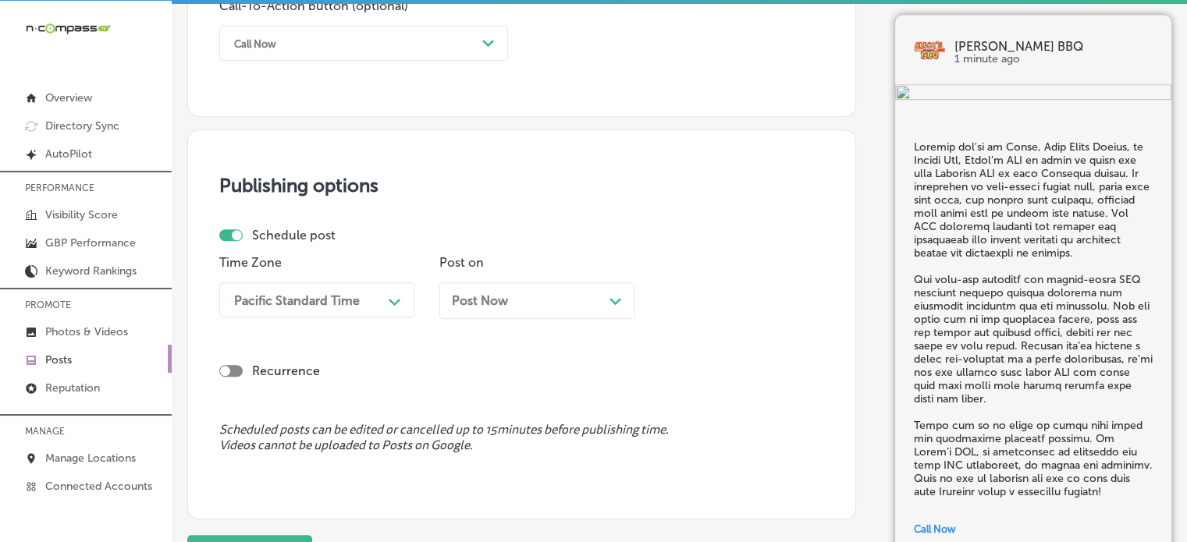
click at [317, 300] on div "Pacific Standard Time Path Created with Sketch." at bounding box center [316, 299] width 195 height 35
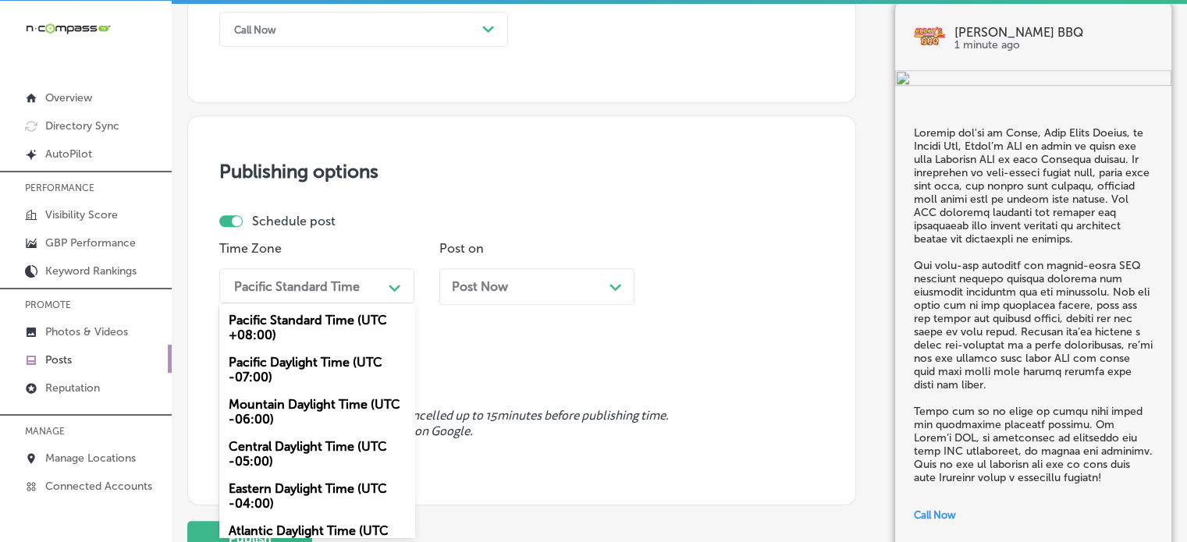
click at [287, 422] on div "Mountain Daylight Time (UTC -06:00)" at bounding box center [316, 412] width 195 height 42
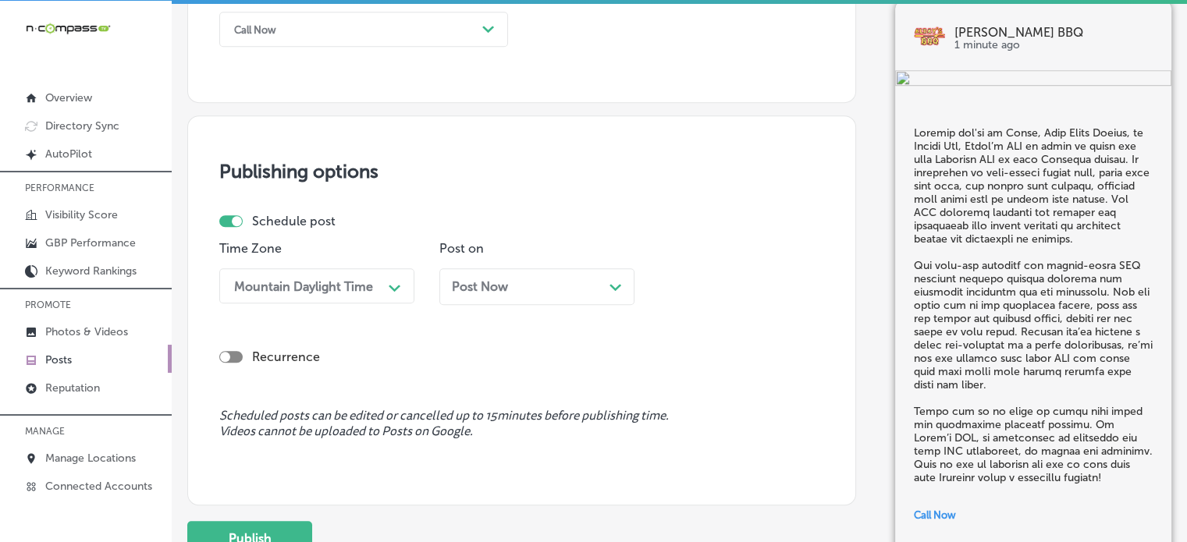
click at [509, 290] on div "Post Now Path Created with Sketch." at bounding box center [537, 286] width 170 height 15
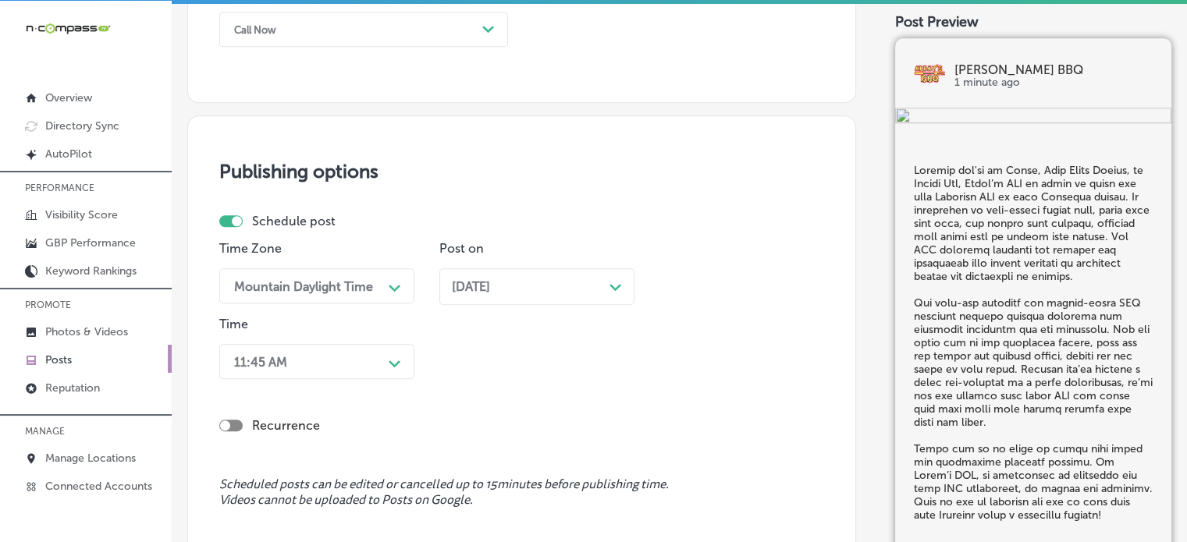
click at [353, 368] on div "11:45 AM Path Created with Sketch." at bounding box center [316, 361] width 195 height 35
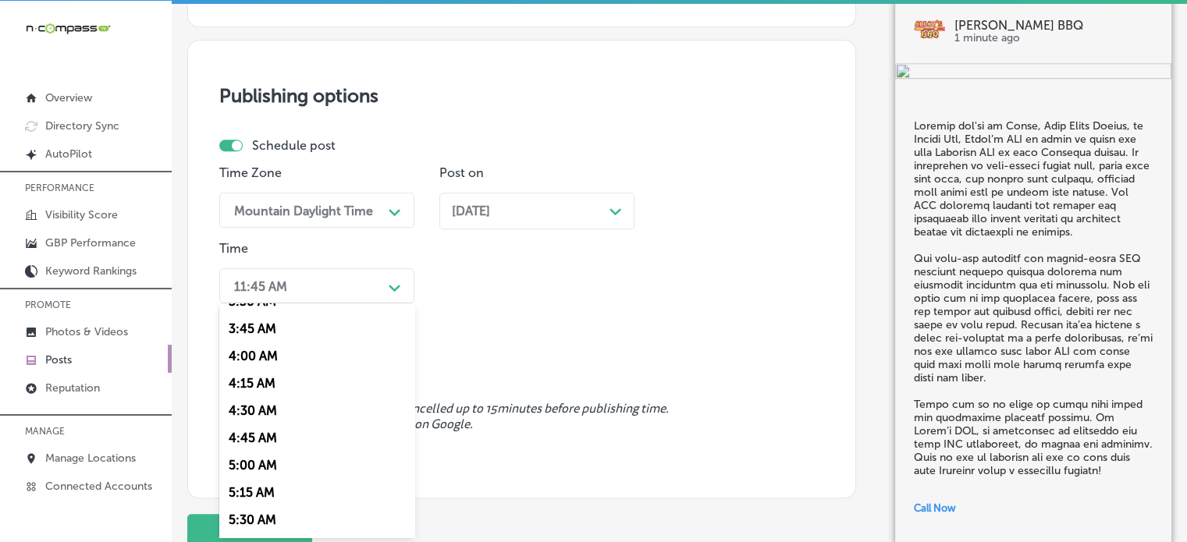
scroll to position [566, 0]
click at [254, 513] on div "7:00 AM" at bounding box center [316, 518] width 195 height 27
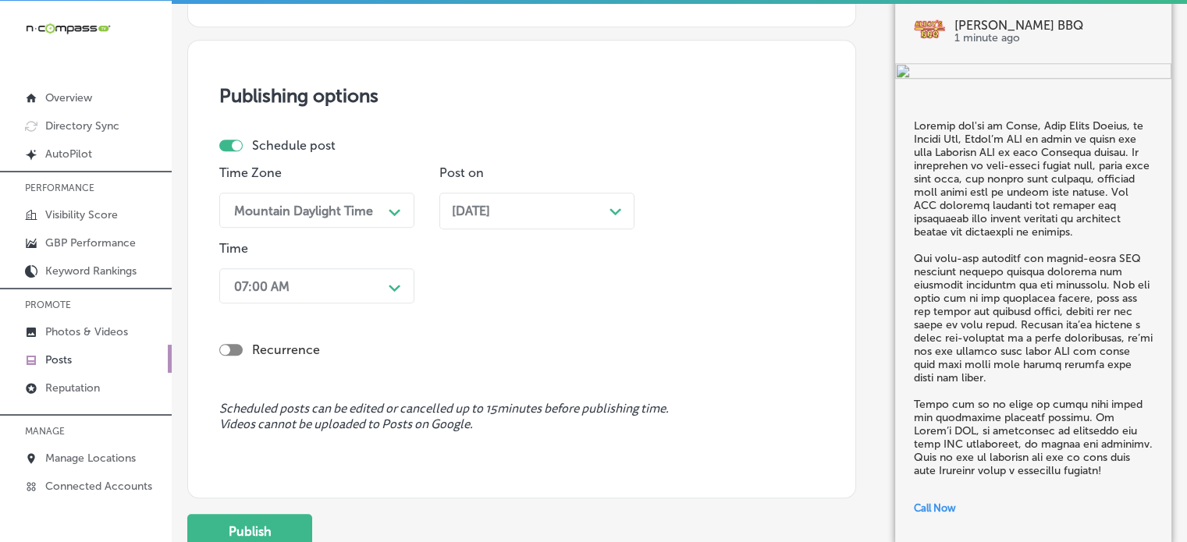
click at [362, 402] on span "Scheduled posts can be edited or cancelled up to 15 minutes before publishing t…" at bounding box center [521, 417] width 605 height 30
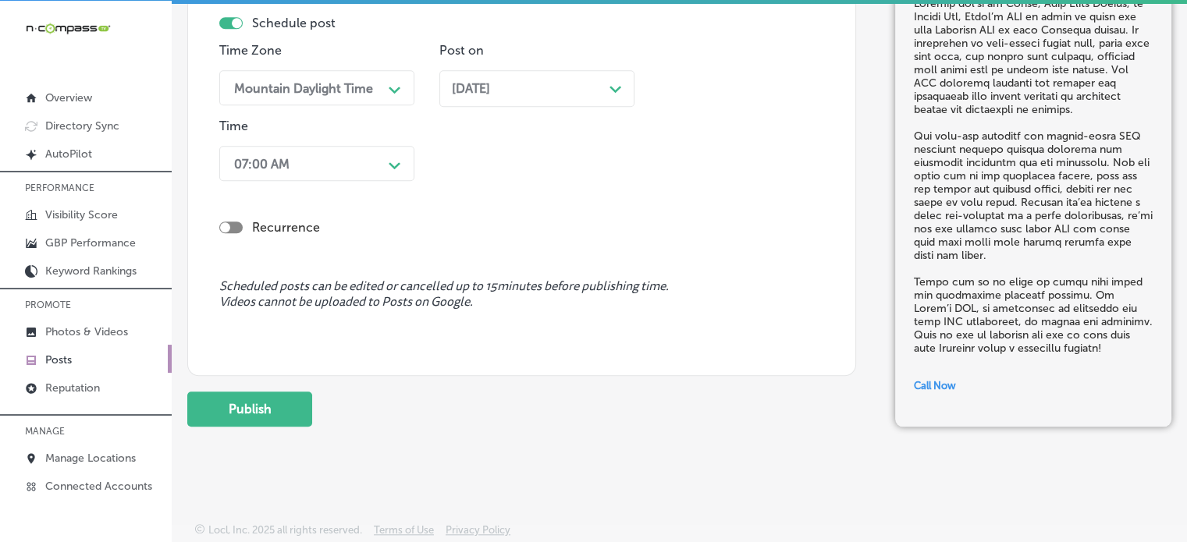
scroll to position [1410, 0]
click at [256, 406] on button "Publish" at bounding box center [249, 408] width 125 height 35
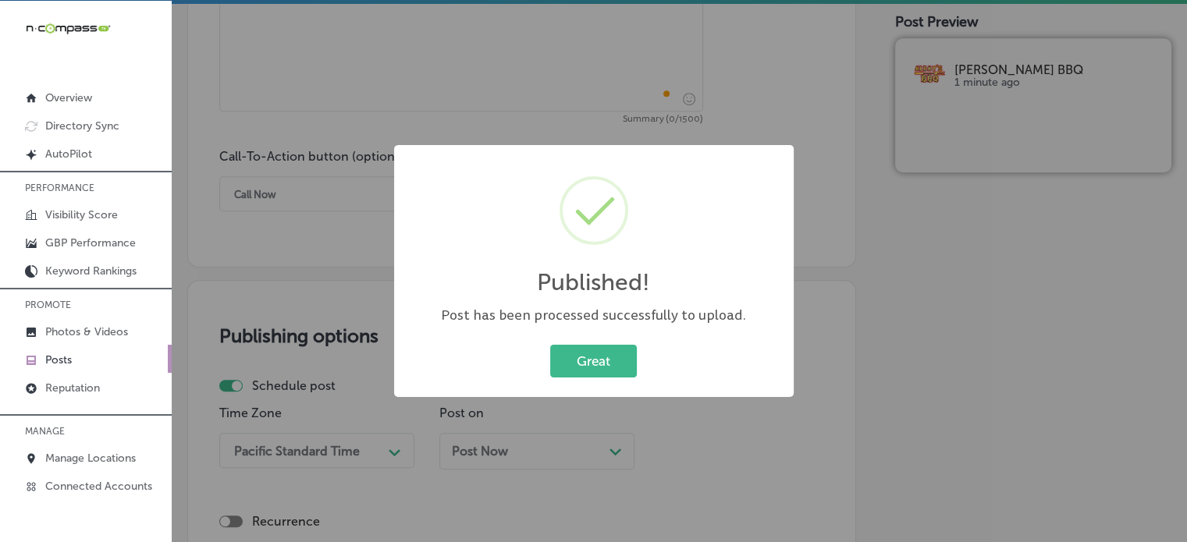
scroll to position [0, 0]
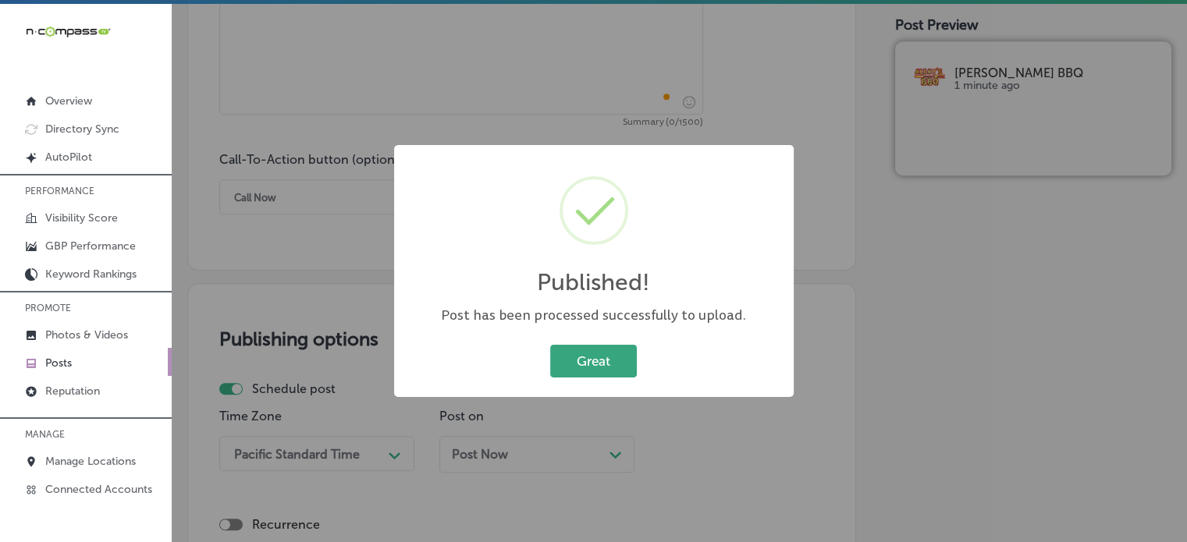
click at [602, 350] on button "Great" at bounding box center [593, 361] width 87 height 32
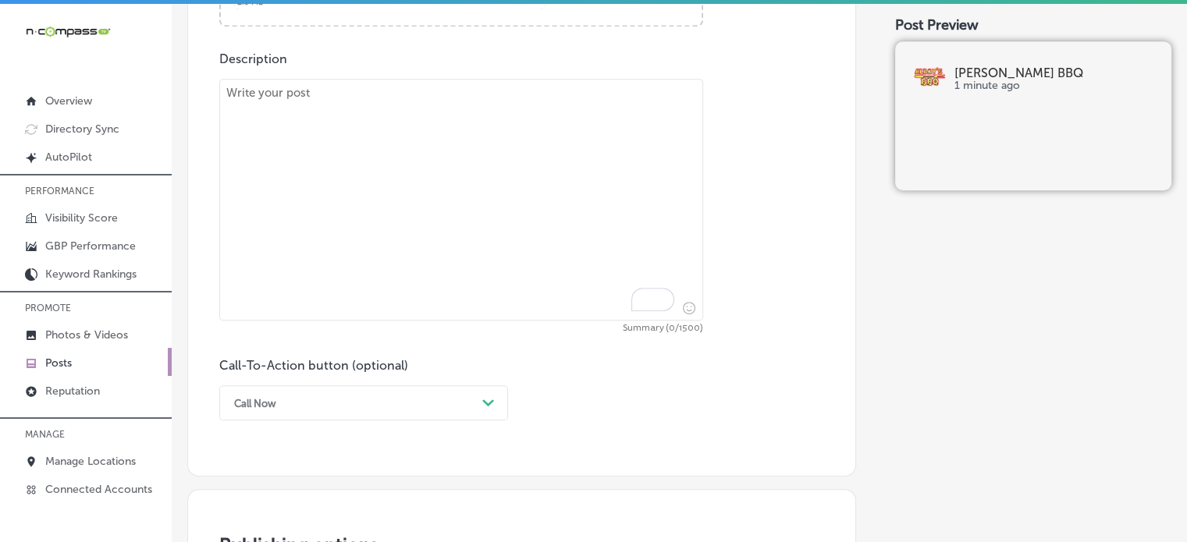
scroll to position [855, 0]
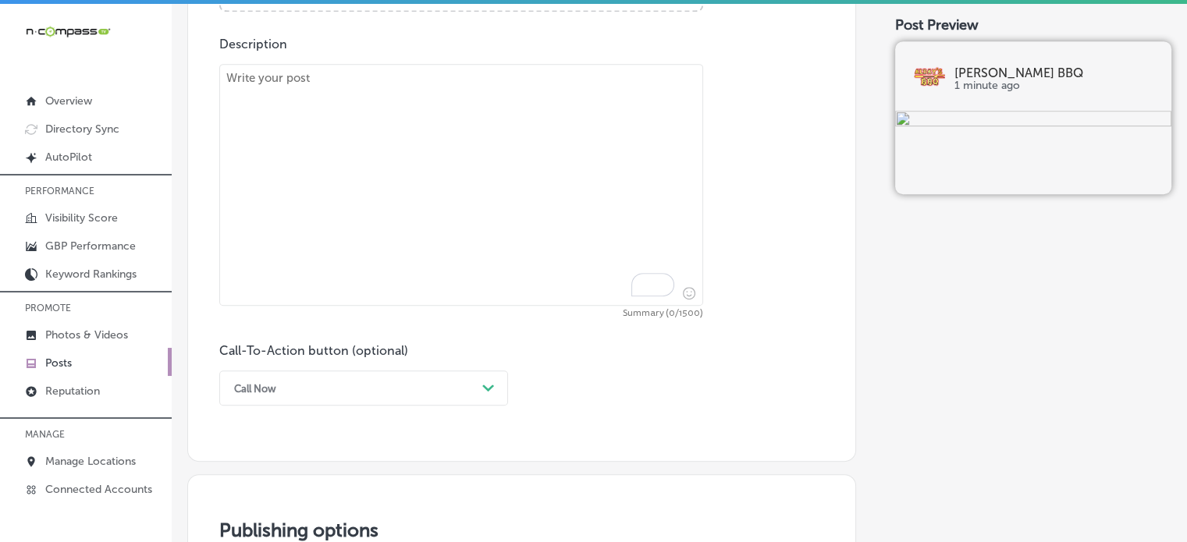
click at [499, 277] on textarea "To enrich screen reader interactions, please activate Accessibility in Grammarl…" at bounding box center [461, 185] width 484 height 242
paste textarea ""Looking to bring the taste of Southern BBQ to your event in [GEOGRAPHIC_DATA],…"
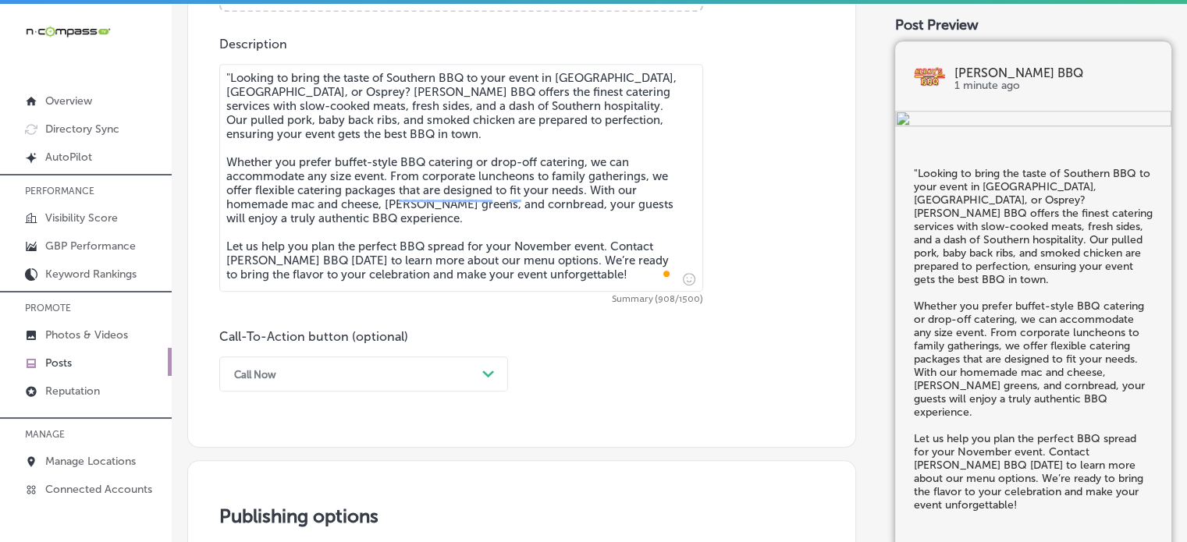
click at [232, 73] on textarea ""Looking to bring the taste of Southern BBQ to your event in [GEOGRAPHIC_DATA],…" at bounding box center [461, 178] width 484 height 228
type textarea "Looking to bring the taste of Southern BBQ to your event in [GEOGRAPHIC_DATA], …"
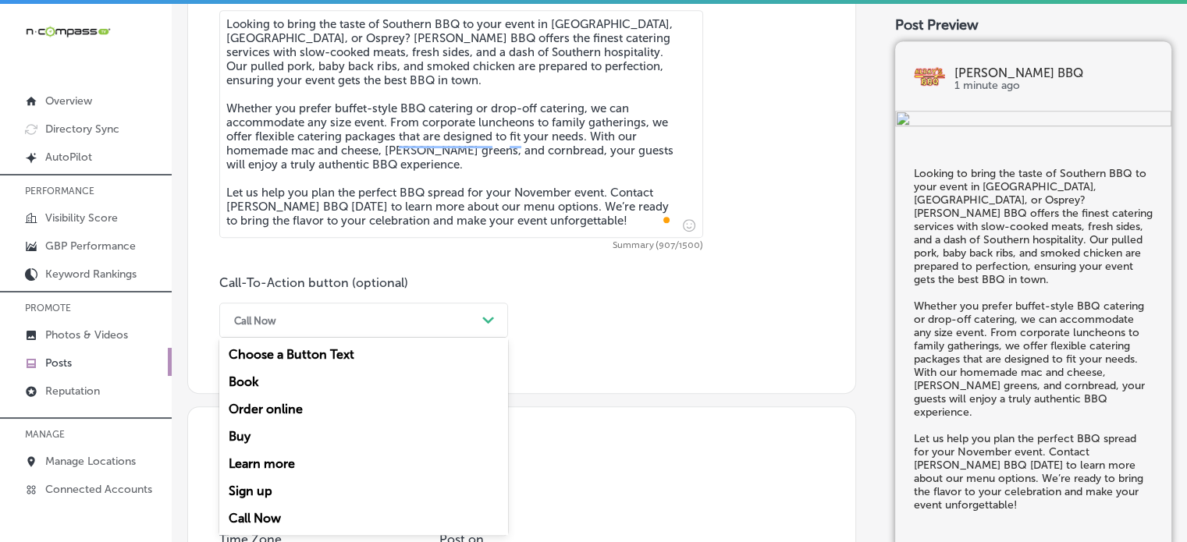
click at [396, 338] on div "option Call Now, selected. option Choose a Button Text focused, 1 of 7. 7 resul…" at bounding box center [363, 320] width 289 height 35
click at [258, 470] on div "Learn more" at bounding box center [363, 463] width 289 height 27
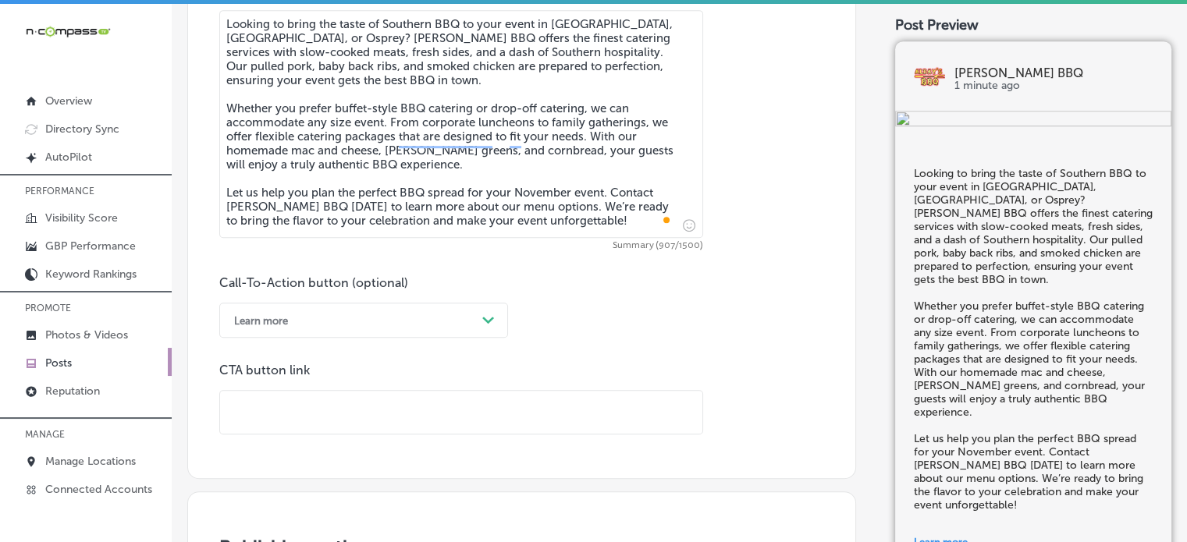
click at [298, 428] on input "text" at bounding box center [461, 412] width 482 height 43
paste input "[URL][DOMAIN_NAME]"
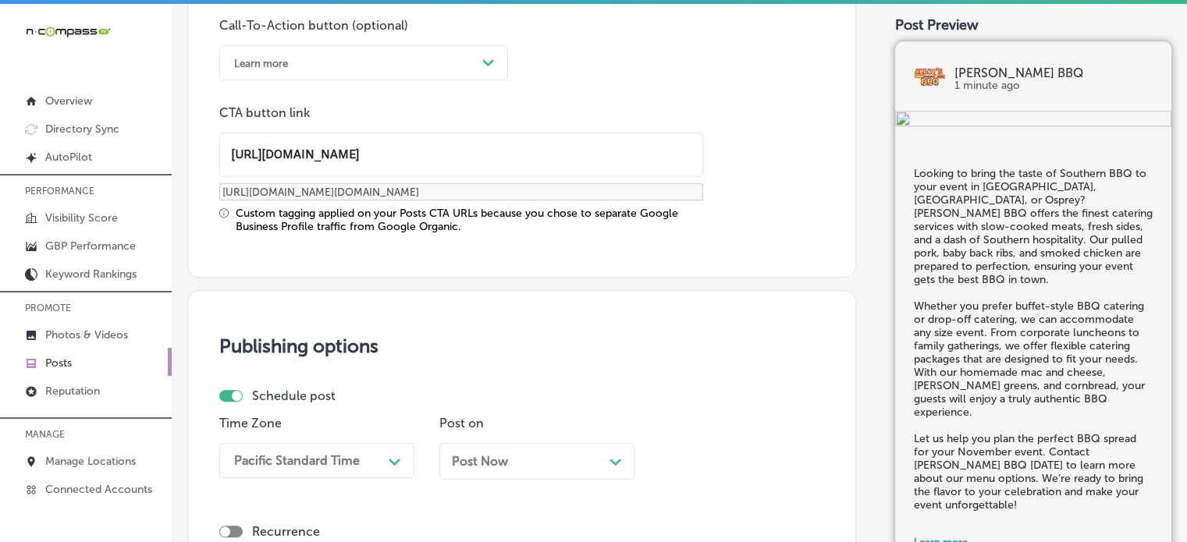
type input "[URL][DOMAIN_NAME]"
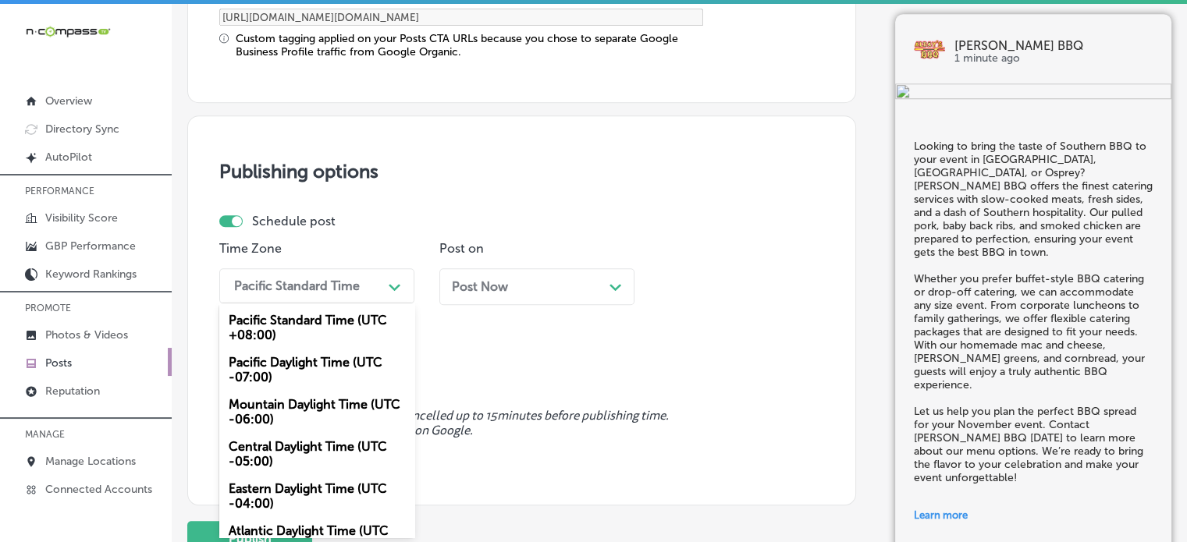
click at [346, 303] on div "option Mountain Daylight Time (UTC -06:00), selected. option Central Daylight T…" at bounding box center [316, 285] width 195 height 35
click at [318, 403] on div "Mountain Daylight Time (UTC -06:00)" at bounding box center [316, 412] width 195 height 42
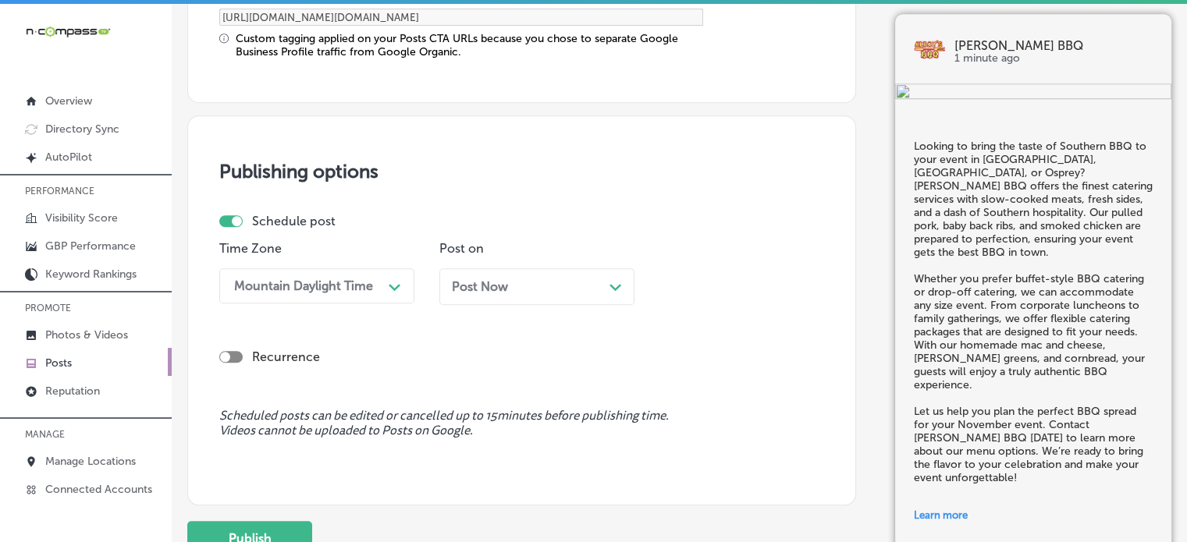
click at [560, 282] on div "Post Now Path Created with Sketch." at bounding box center [537, 286] width 170 height 15
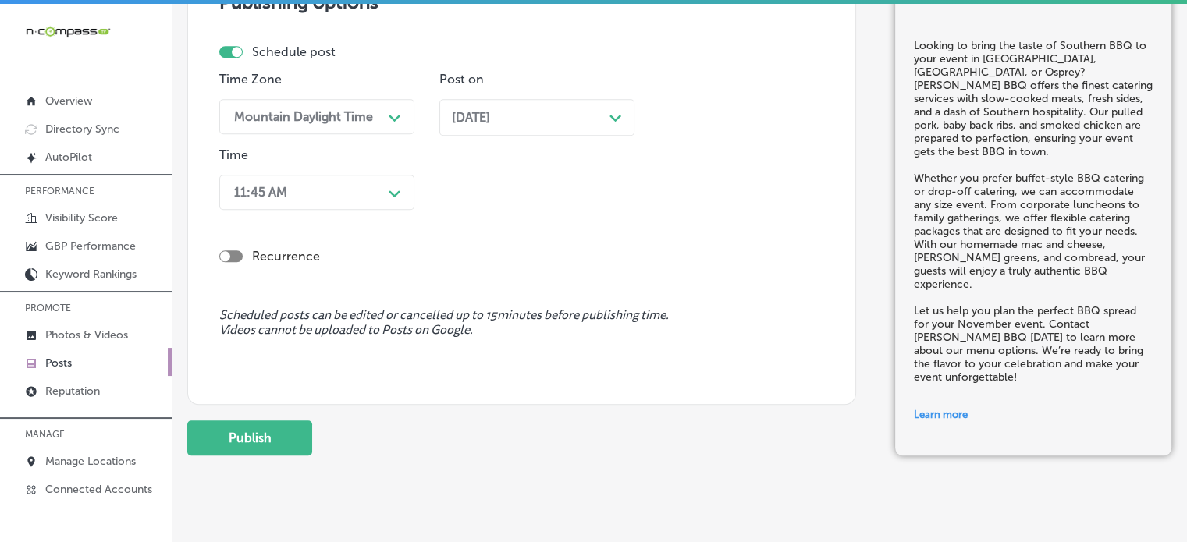
scroll to position [1517, 0]
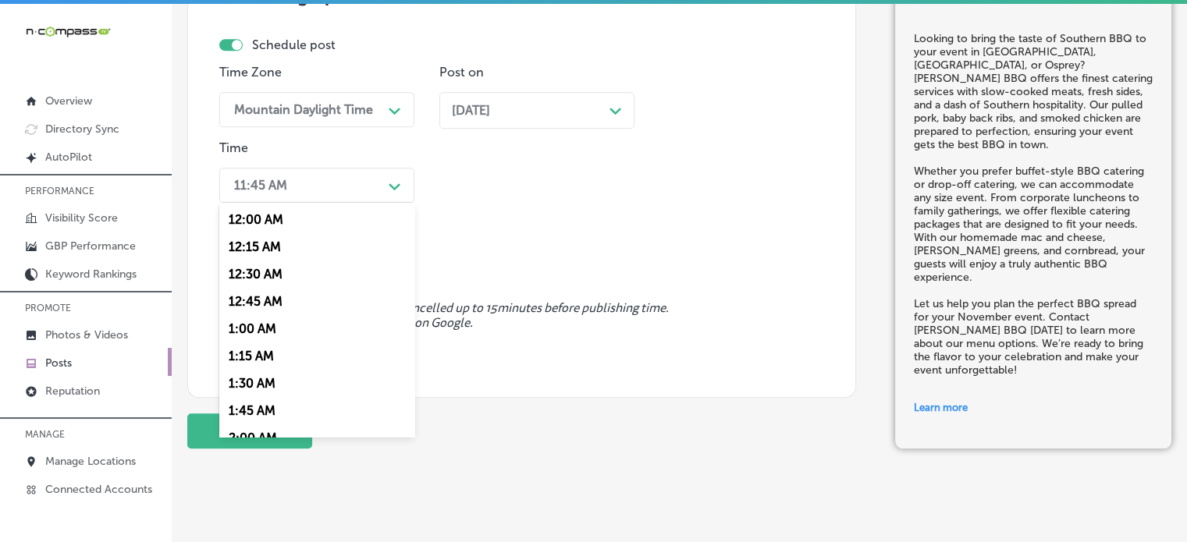
click at [336, 177] on div "11:45 AM" at bounding box center [304, 185] width 156 height 27
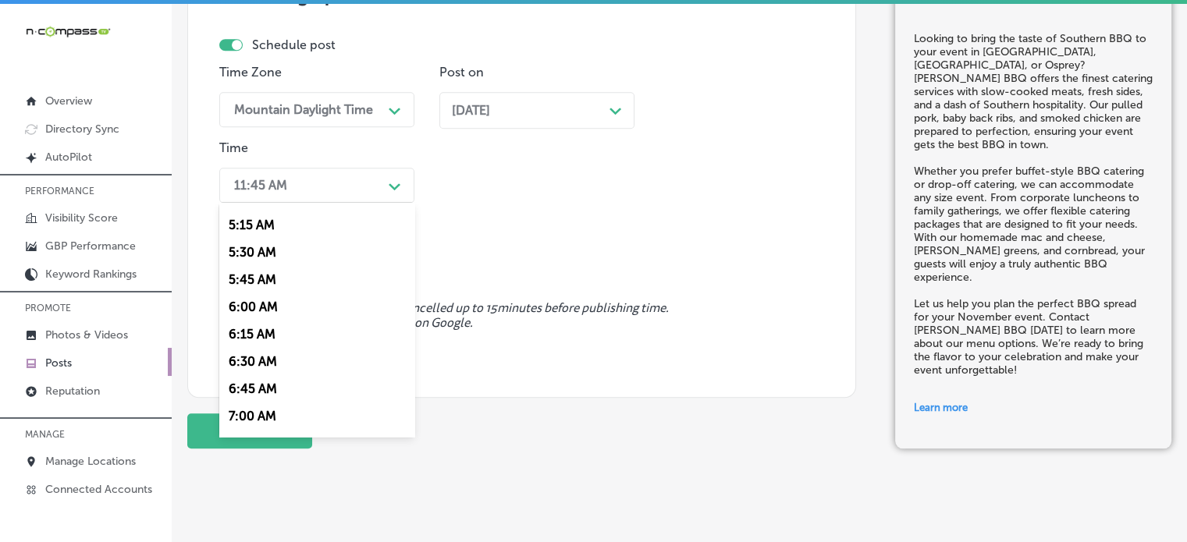
click at [254, 414] on div "7:00 AM" at bounding box center [316, 416] width 195 height 27
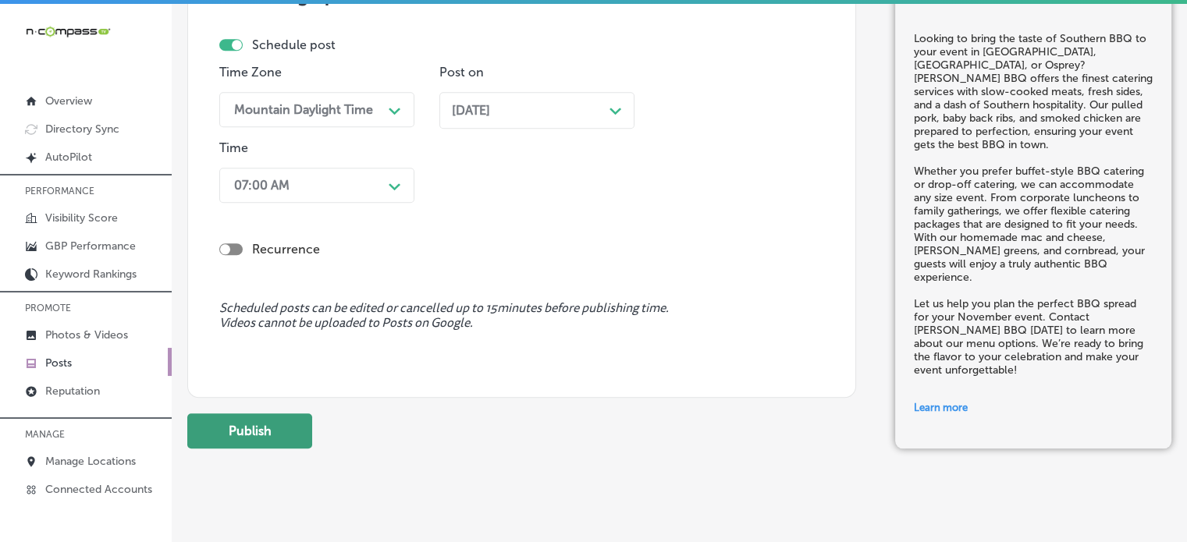
click at [273, 431] on button "Publish" at bounding box center [249, 431] width 125 height 35
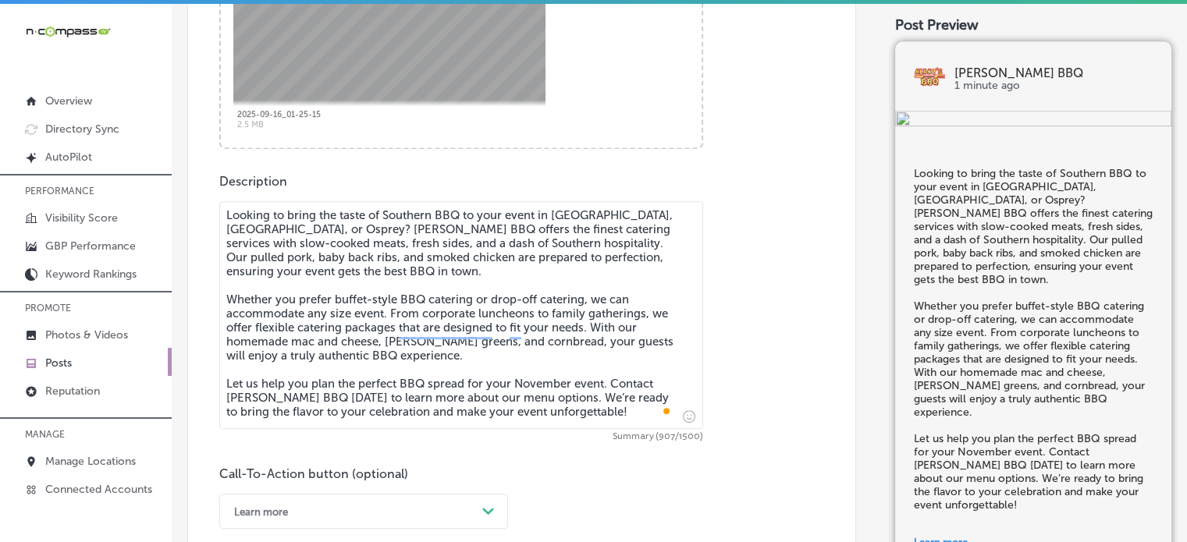
scroll to position [699, 0]
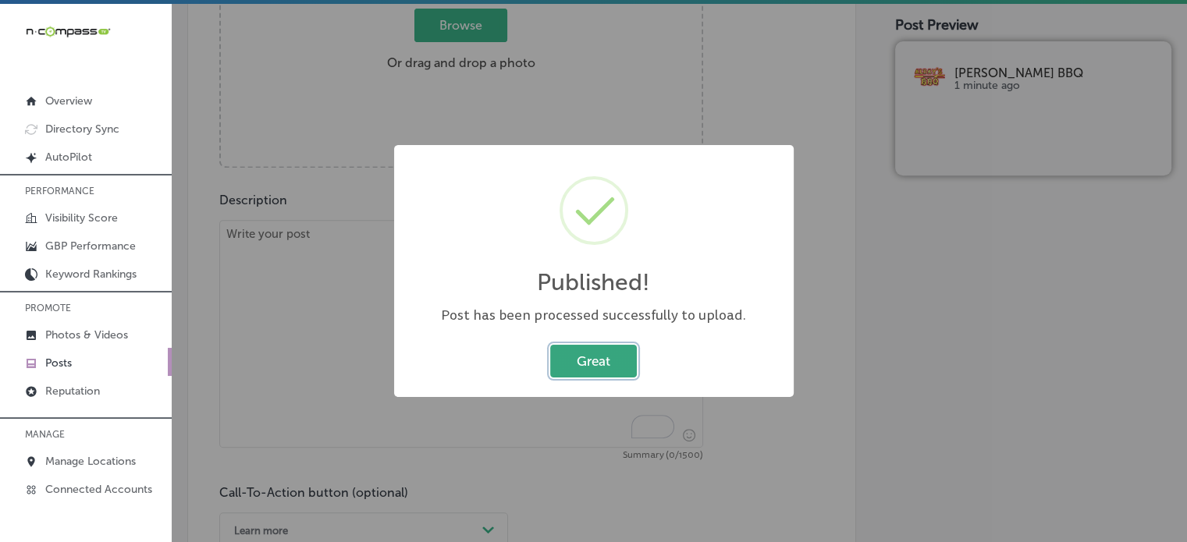
click at [621, 354] on button "Great" at bounding box center [593, 361] width 87 height 32
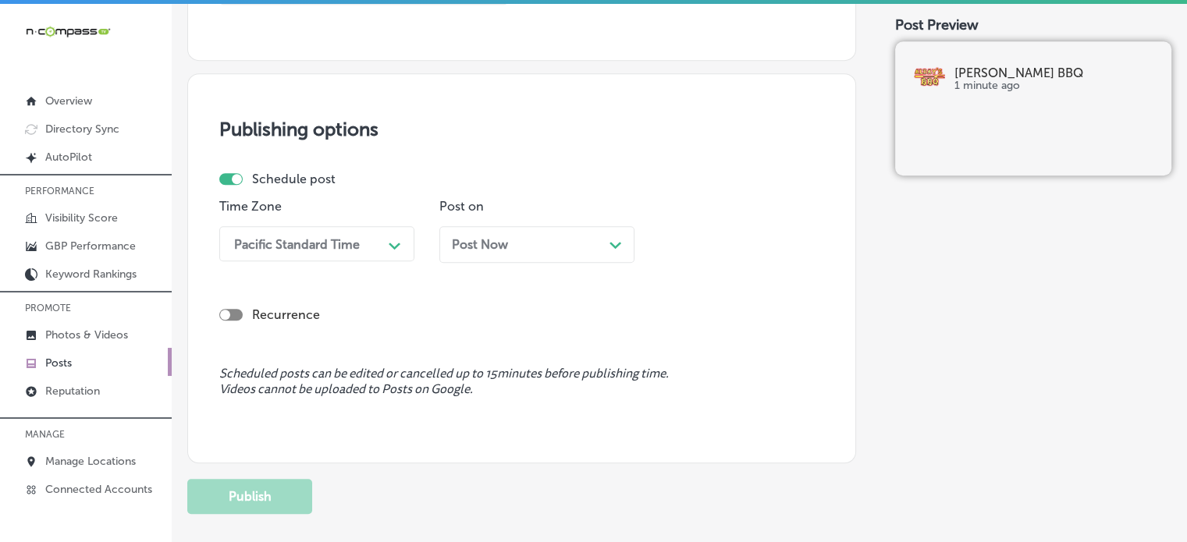
scroll to position [1252, 0]
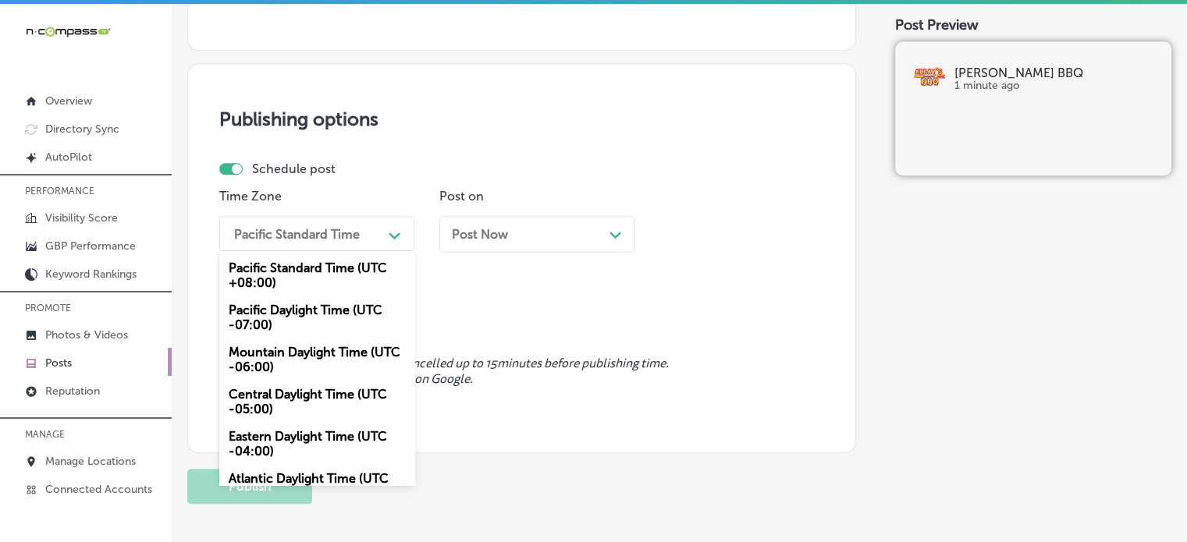
click at [382, 234] on div "Path Created with Sketch." at bounding box center [394, 234] width 25 height 25
click at [312, 367] on div "Mountain Daylight Time (UTC -06:00)" at bounding box center [316, 360] width 195 height 42
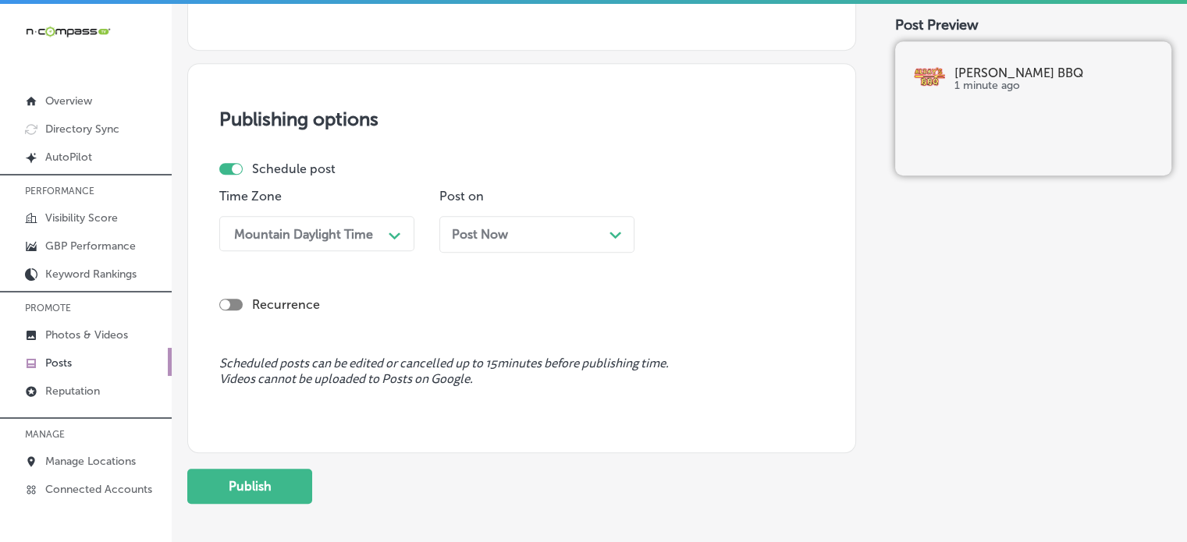
click at [495, 234] on span "Post Now" at bounding box center [480, 234] width 56 height 15
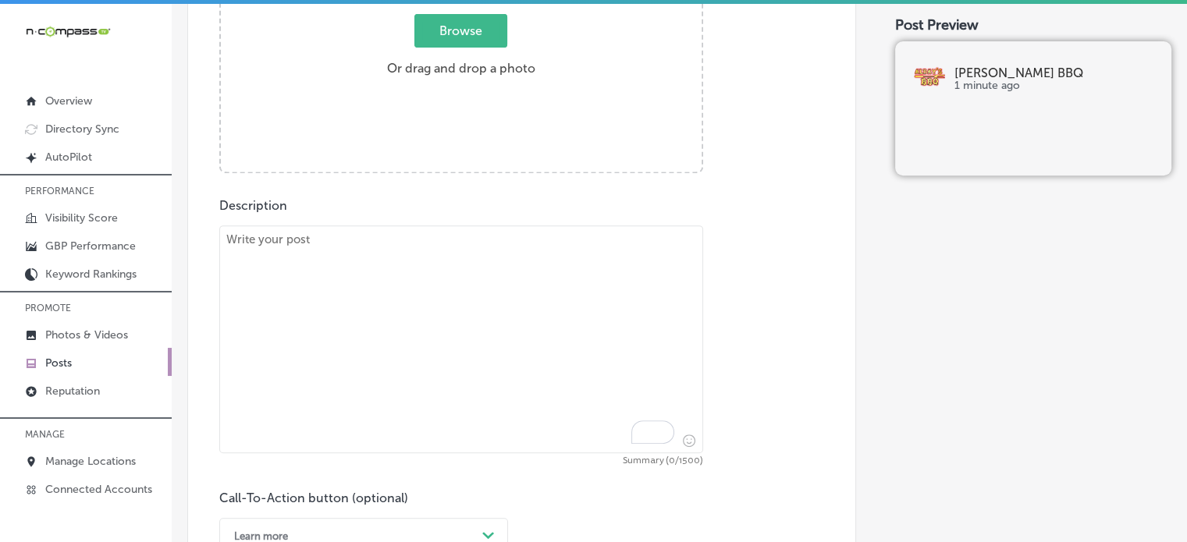
scroll to position [684, 0]
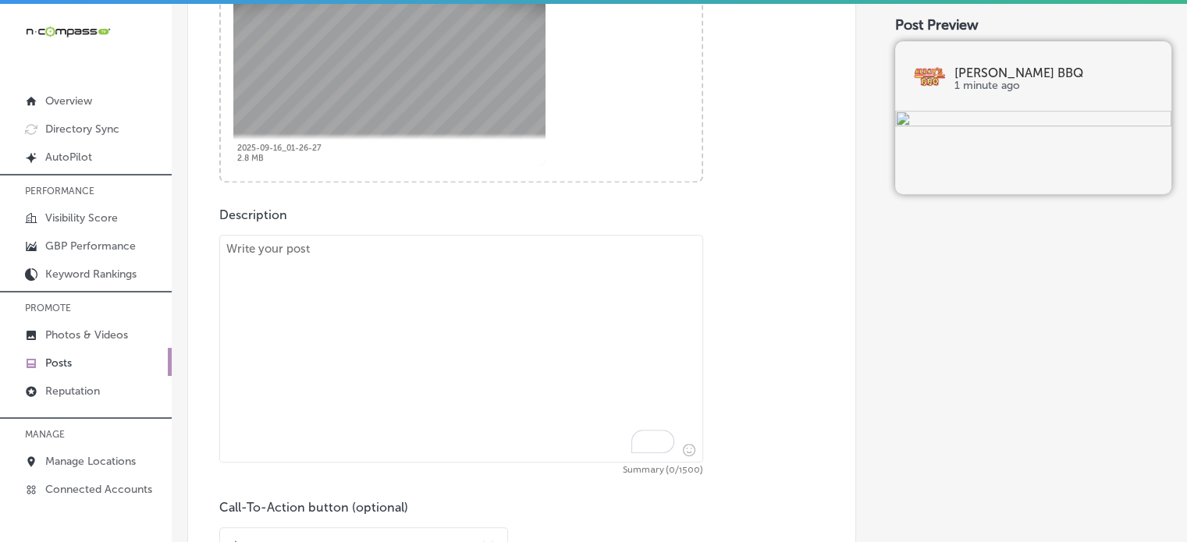
click at [518, 424] on textarea "To enrich screen reader interactions, please activate Accessibility in Grammarl…" at bounding box center [461, 349] width 484 height 228
paste textarea ""Hosting a November event in [GEOGRAPHIC_DATA], Osprey, or [GEOGRAPHIC_DATA]? L…"
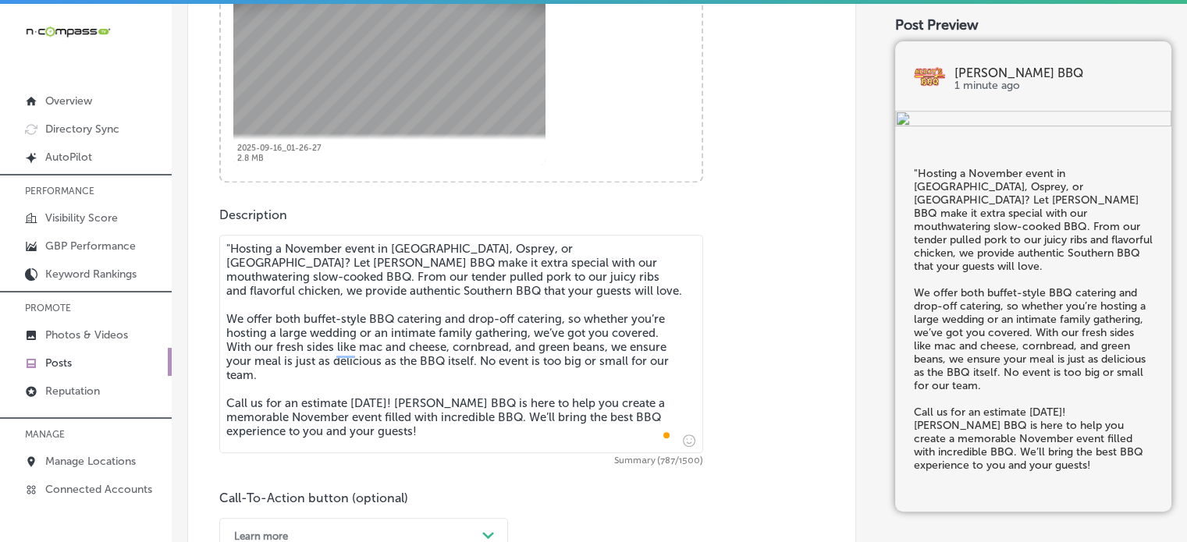
click at [233, 247] on textarea ""Hosting a November event in [GEOGRAPHIC_DATA], Osprey, or [GEOGRAPHIC_DATA]? L…" at bounding box center [461, 344] width 484 height 218
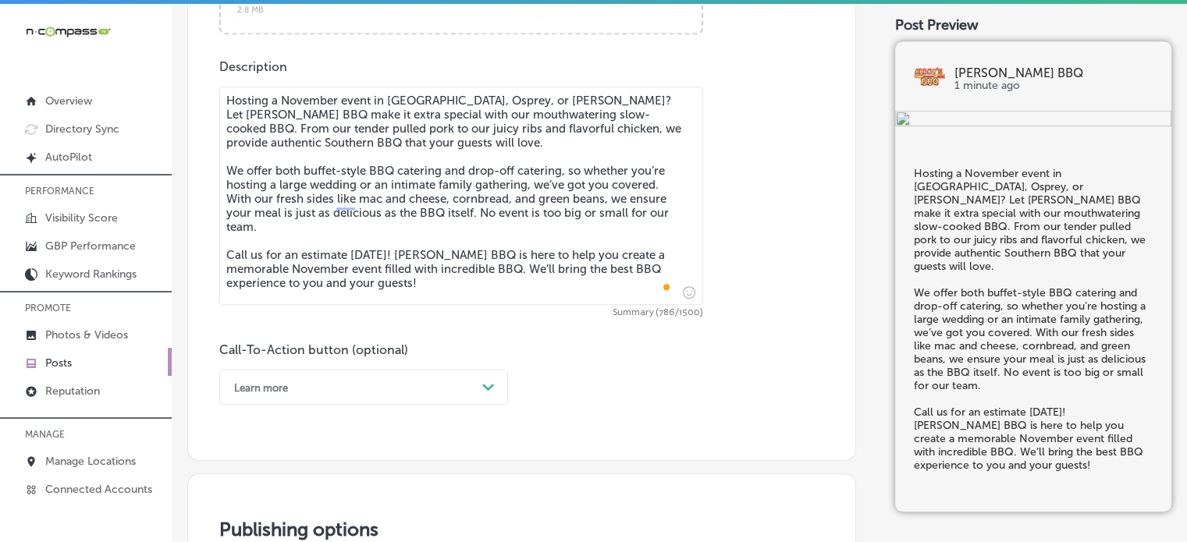
type textarea "Hosting a November event in [GEOGRAPHIC_DATA], Osprey, or [PERSON_NAME]? Let [P…"
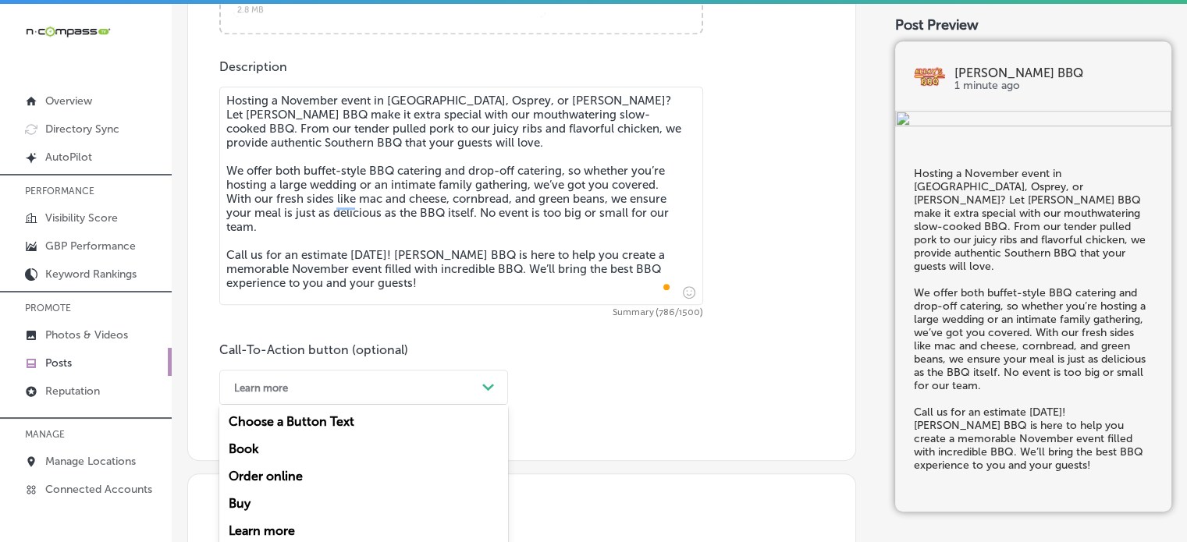
scroll to position [900, 0]
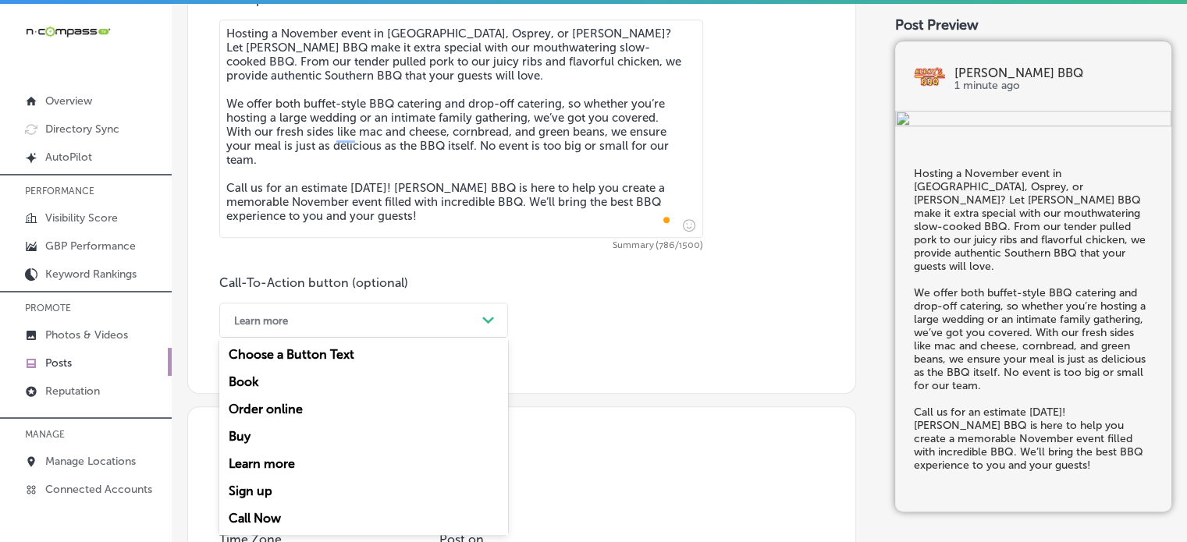
click at [432, 338] on div "option Learn more, selected. option Book focused, 2 of 7. 7 results available. …" at bounding box center [363, 320] width 289 height 35
click at [267, 517] on div "Call Now" at bounding box center [363, 518] width 289 height 27
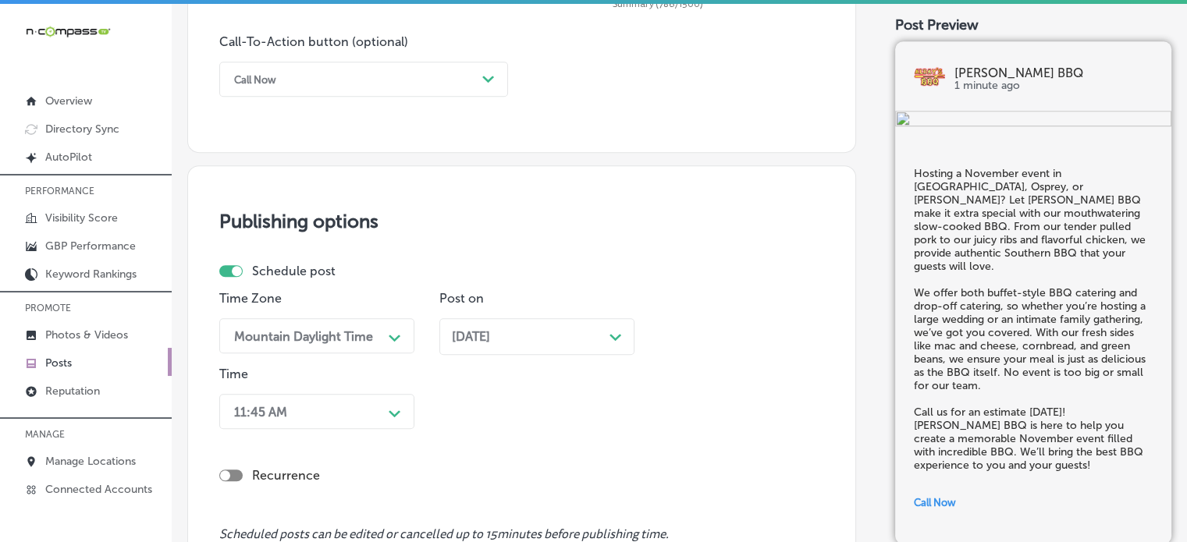
scroll to position [1192, 0]
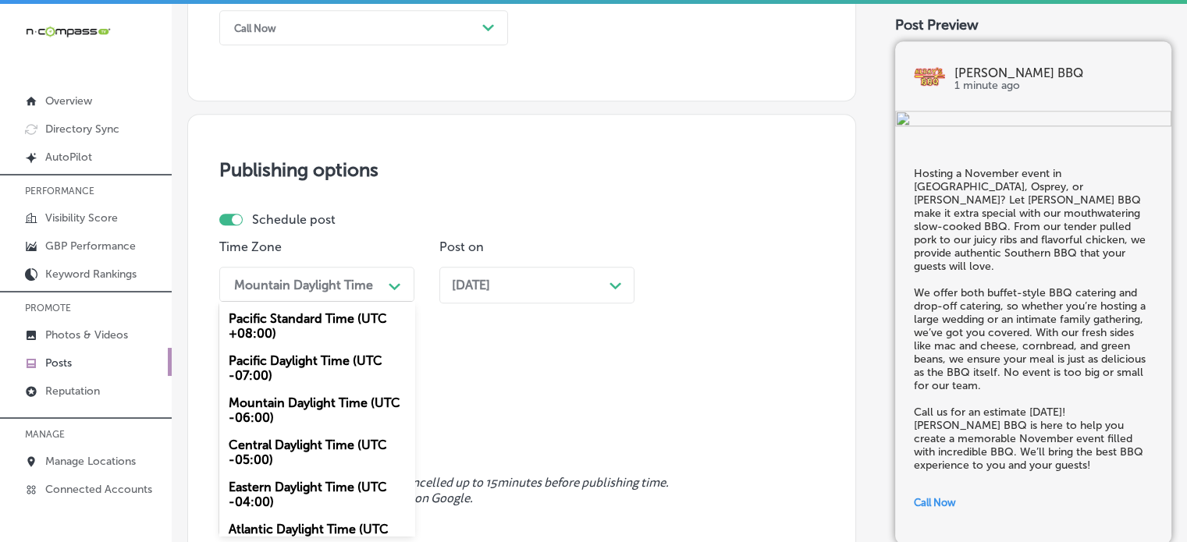
click at [327, 302] on div "option Mountain Daylight Time (UTC -06:00), selected. option Pacific Standard T…" at bounding box center [316, 284] width 195 height 35
click at [328, 405] on div "Mountain Daylight Time (UTC -06:00)" at bounding box center [316, 410] width 195 height 42
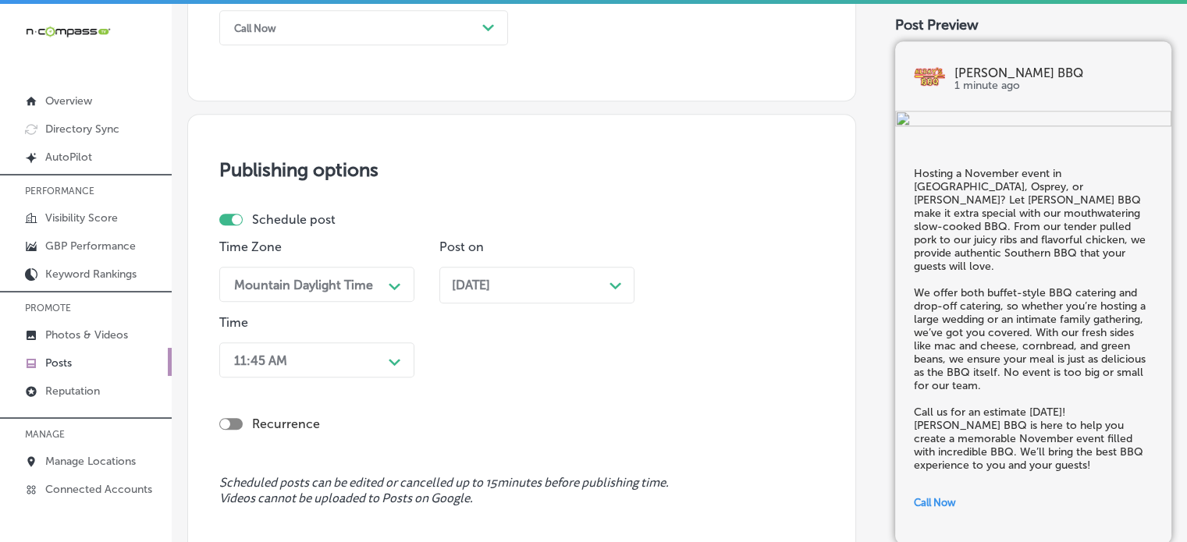
click at [573, 292] on div "[DATE] Path Created with Sketch." at bounding box center [537, 285] width 170 height 15
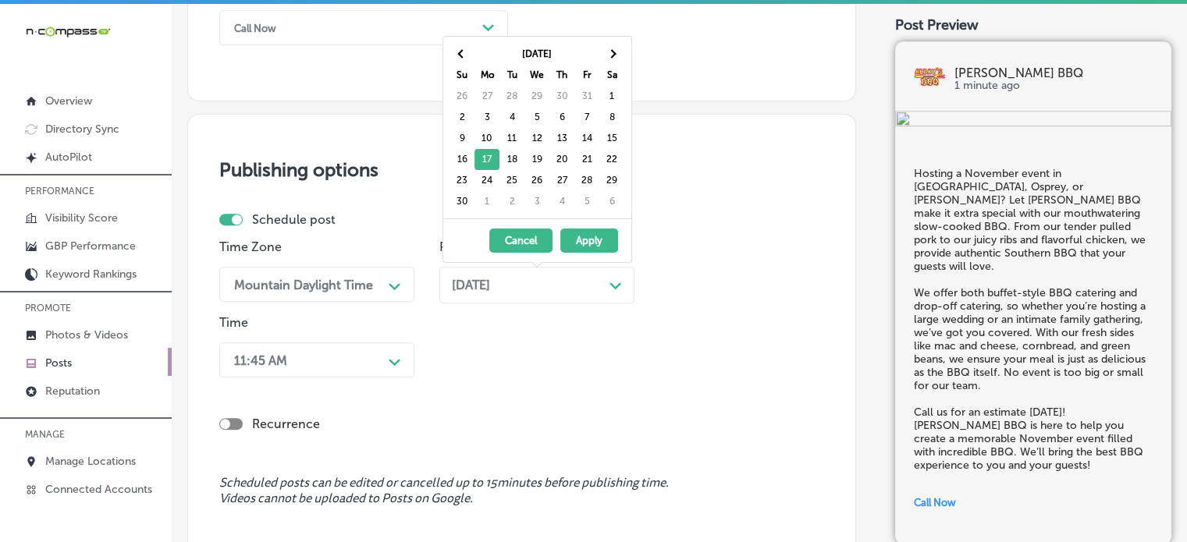
click at [590, 241] on button "Apply" at bounding box center [589, 241] width 58 height 24
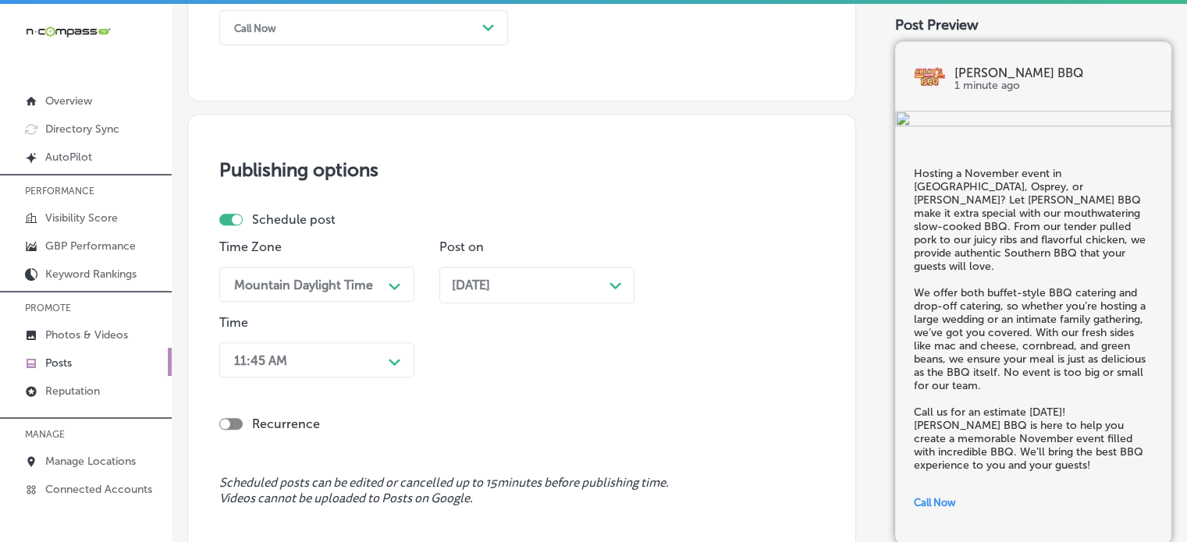
scroll to position [1267, 0]
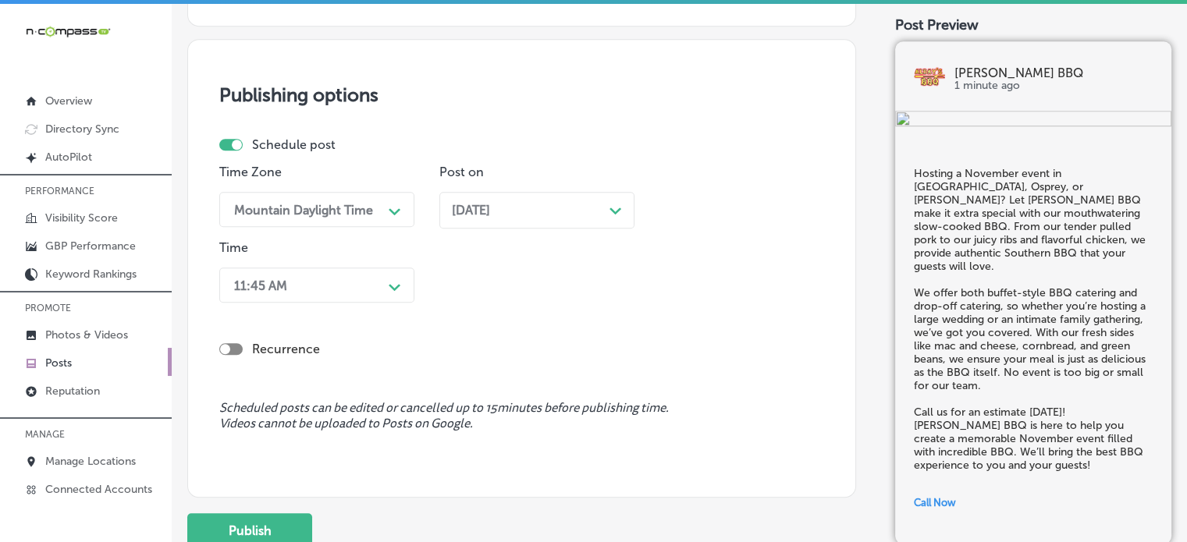
click at [378, 303] on div "11:45 AM Path Created with Sketch." at bounding box center [316, 285] width 195 height 35
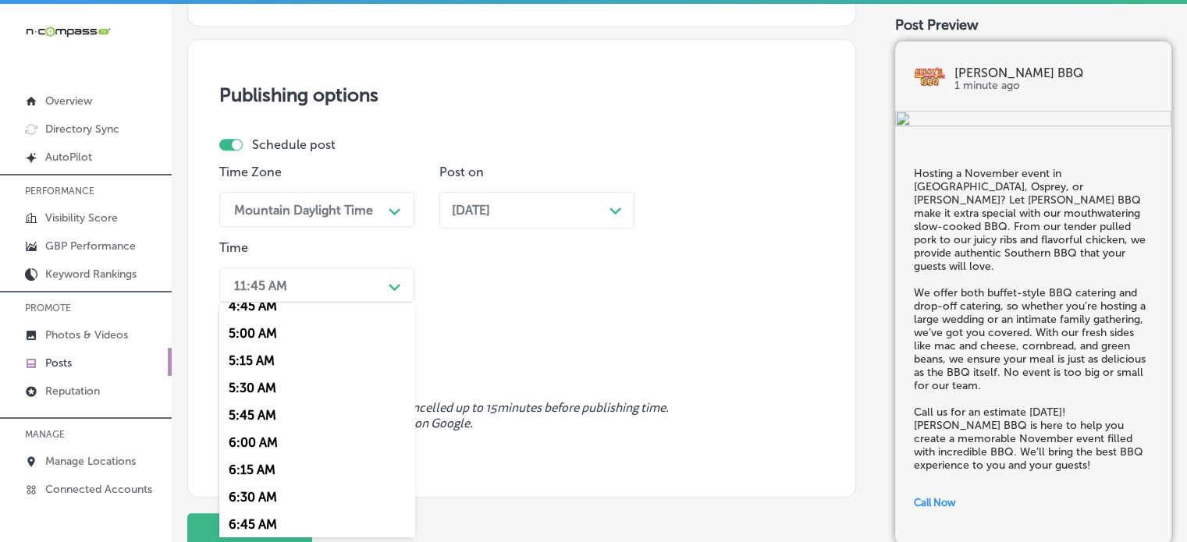
scroll to position [661, 0]
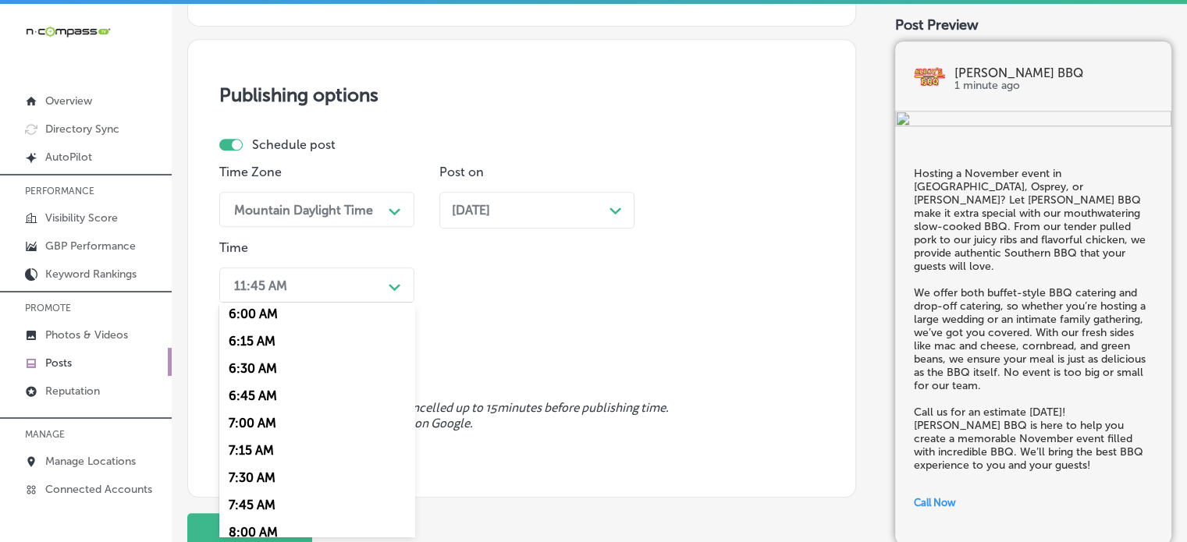
click at [256, 426] on div "7:00 AM" at bounding box center [316, 423] width 195 height 27
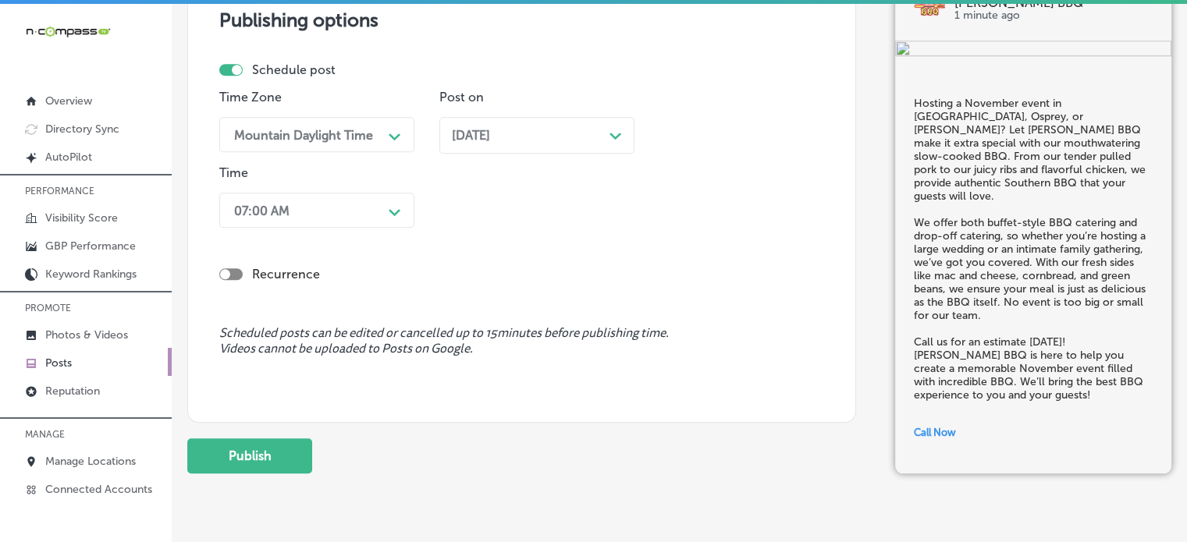
scroll to position [1343, 0]
click at [275, 449] on button "Publish" at bounding box center [249, 455] width 125 height 35
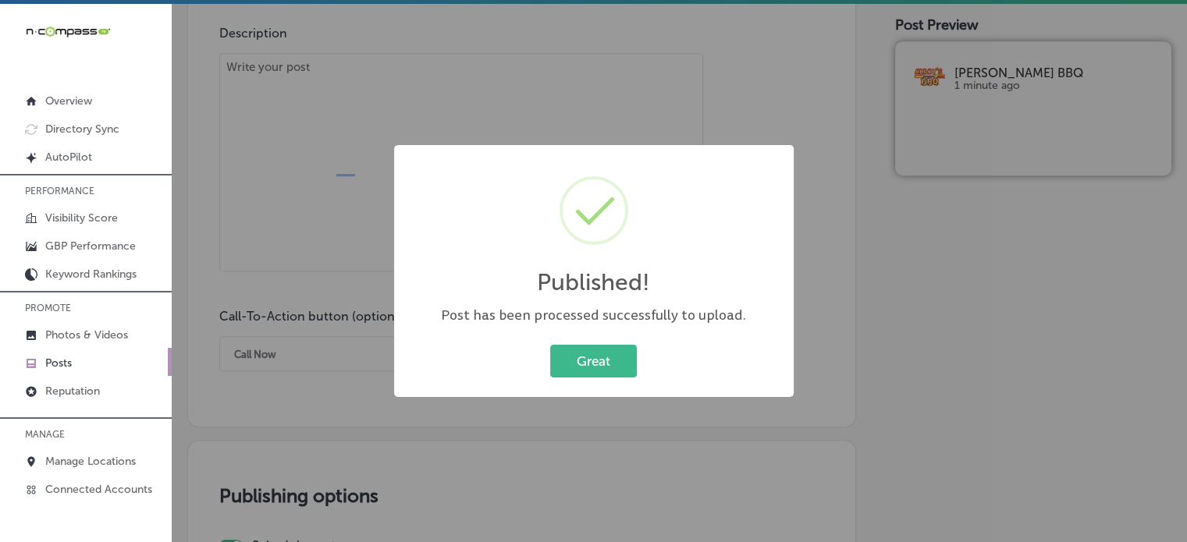
scroll to position [864, 0]
click at [584, 364] on button "Great" at bounding box center [593, 361] width 87 height 32
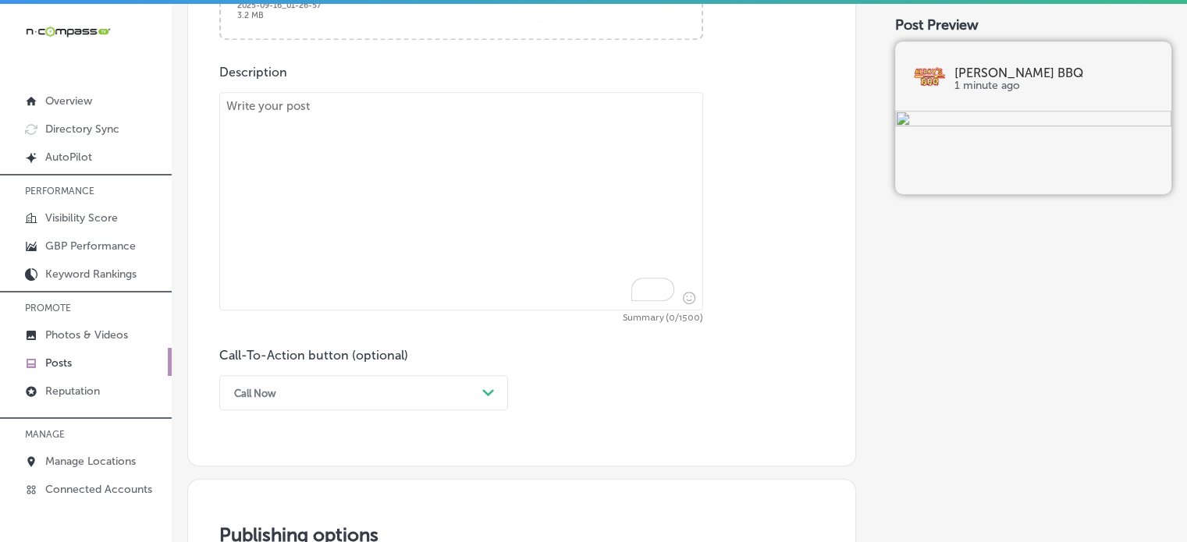
scroll to position [843, 0]
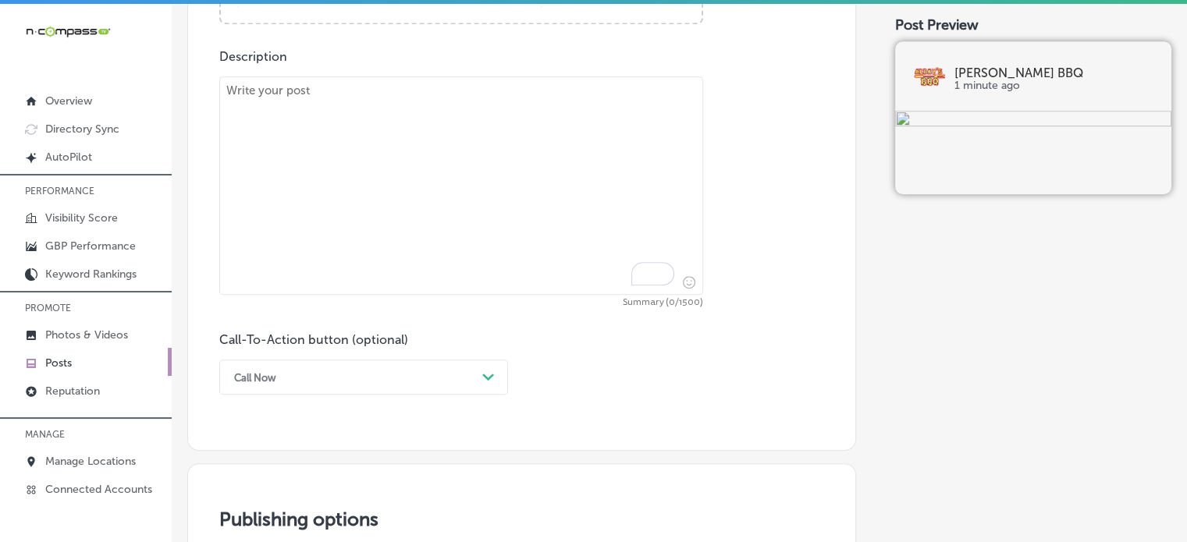
paste textarea ""For those in [GEOGRAPHIC_DATA], [GEOGRAPHIC_DATA], or [GEOGRAPHIC_DATA], [PERS…"
click at [509, 262] on textarea "To enrich screen reader interactions, please activate Accessibility in Grammarl…" at bounding box center [461, 185] width 484 height 218
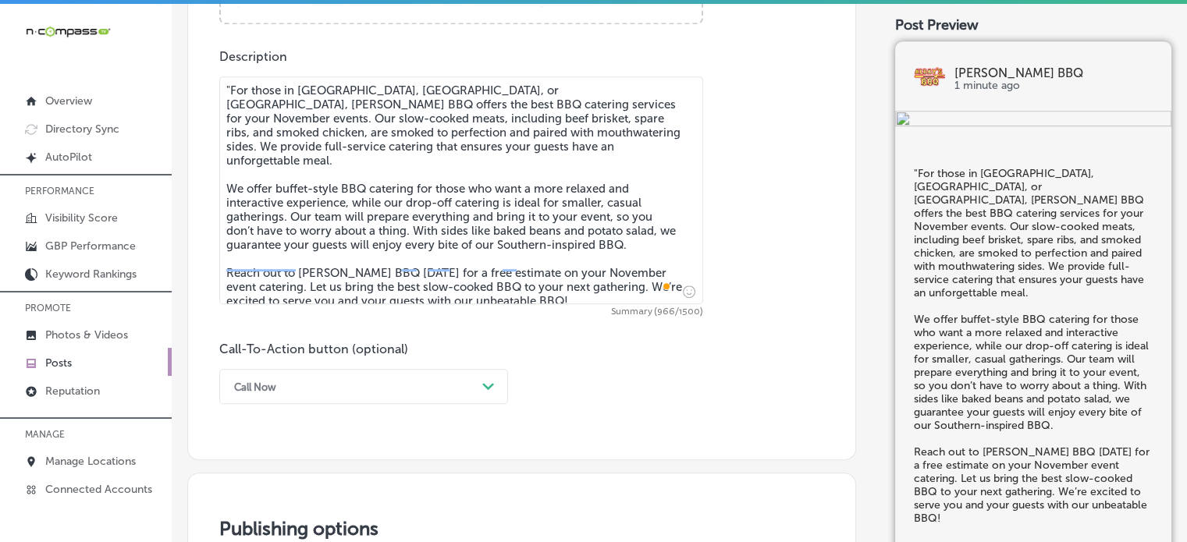
click at [231, 87] on textarea ""For those in [GEOGRAPHIC_DATA], [GEOGRAPHIC_DATA], or [GEOGRAPHIC_DATA], [PERS…" at bounding box center [461, 190] width 484 height 228
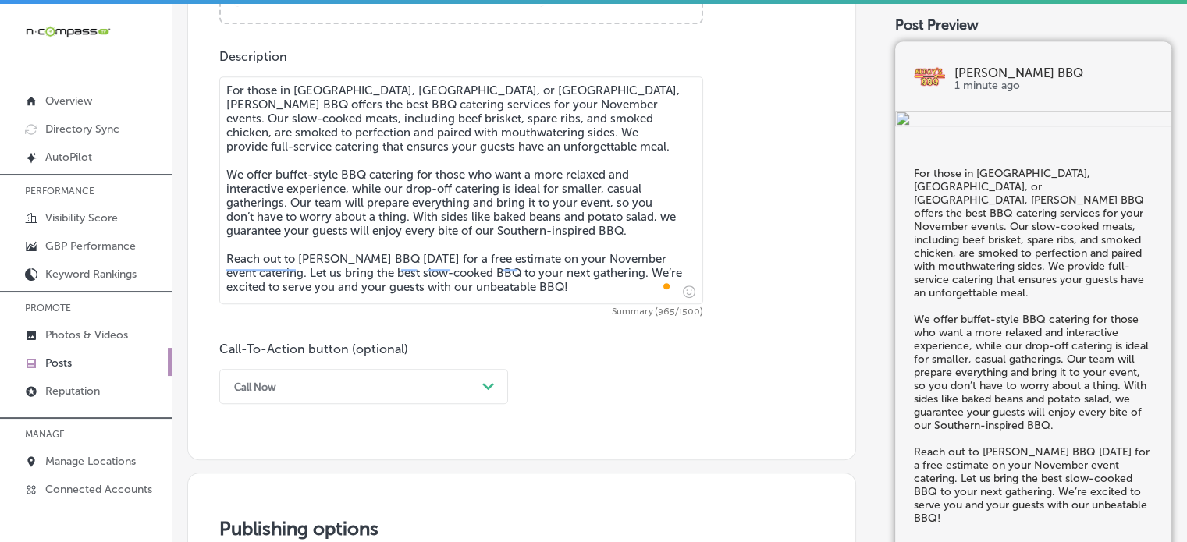
type textarea "For those in [GEOGRAPHIC_DATA], [GEOGRAPHIC_DATA], or [GEOGRAPHIC_DATA], [PERSO…"
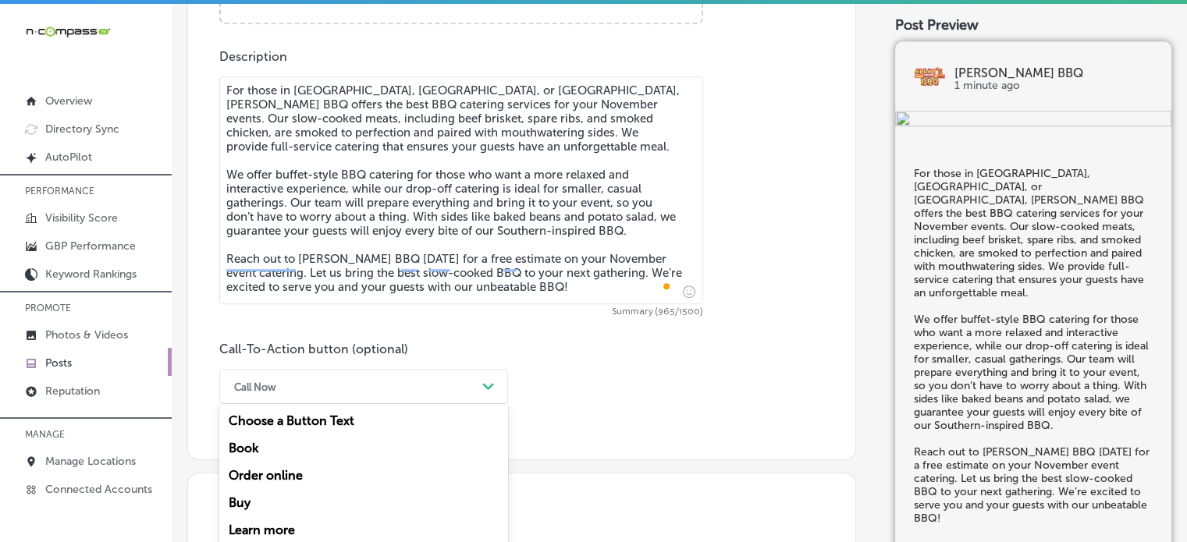
scroll to position [909, 0]
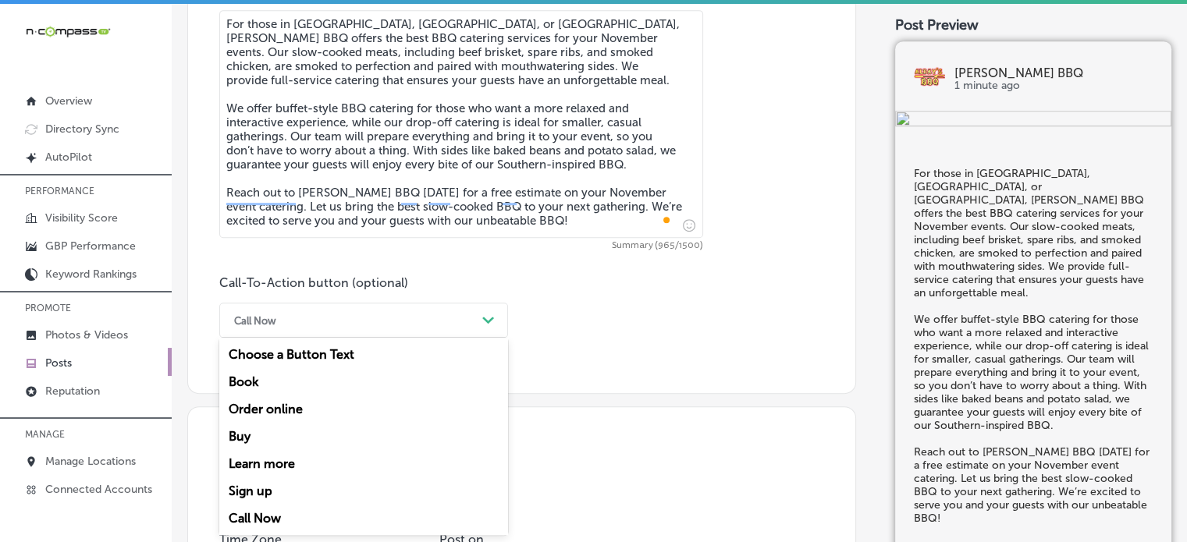
click at [463, 338] on div "option Call Now, selected. option Book focused, 2 of 7. 7 results available. Us…" at bounding box center [363, 320] width 289 height 35
click at [266, 463] on div "Learn more" at bounding box center [363, 463] width 289 height 27
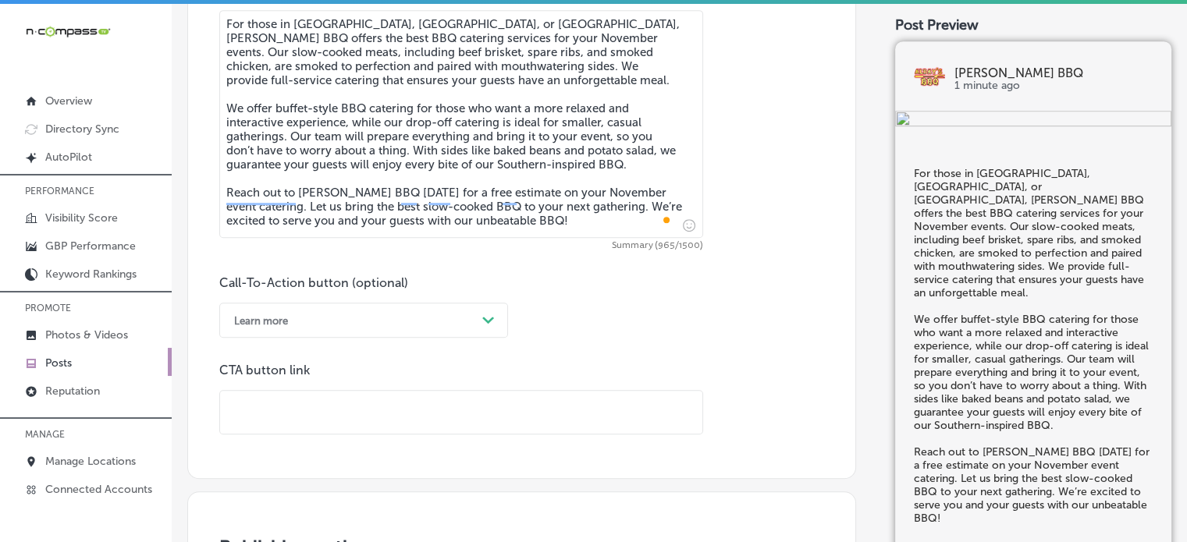
click at [401, 403] on input "text" at bounding box center [461, 412] width 482 height 43
paste input "[URL][DOMAIN_NAME]"
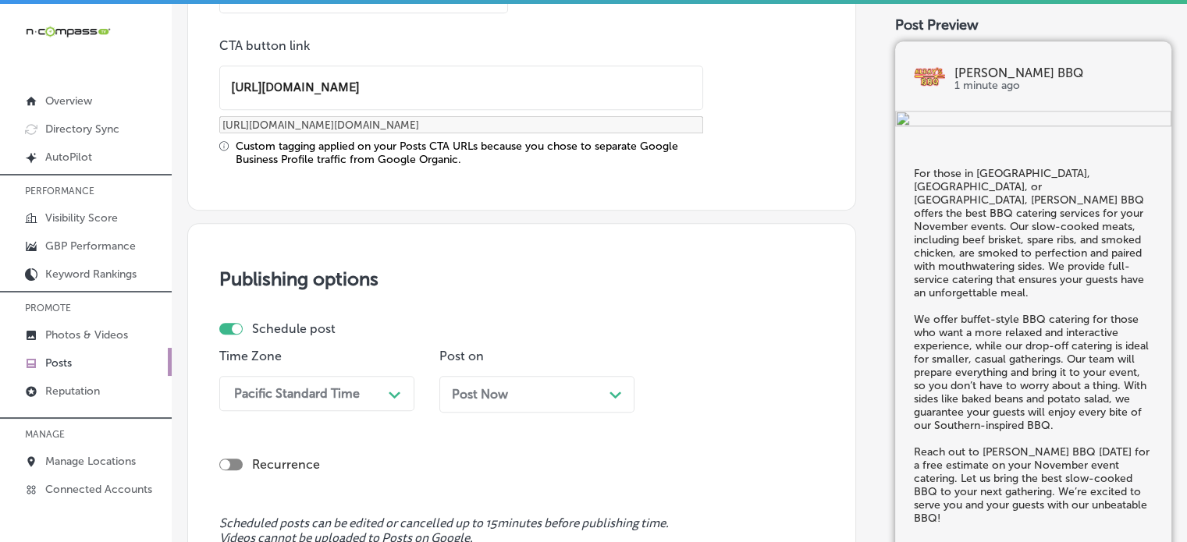
type input "[URL][DOMAIN_NAME]"
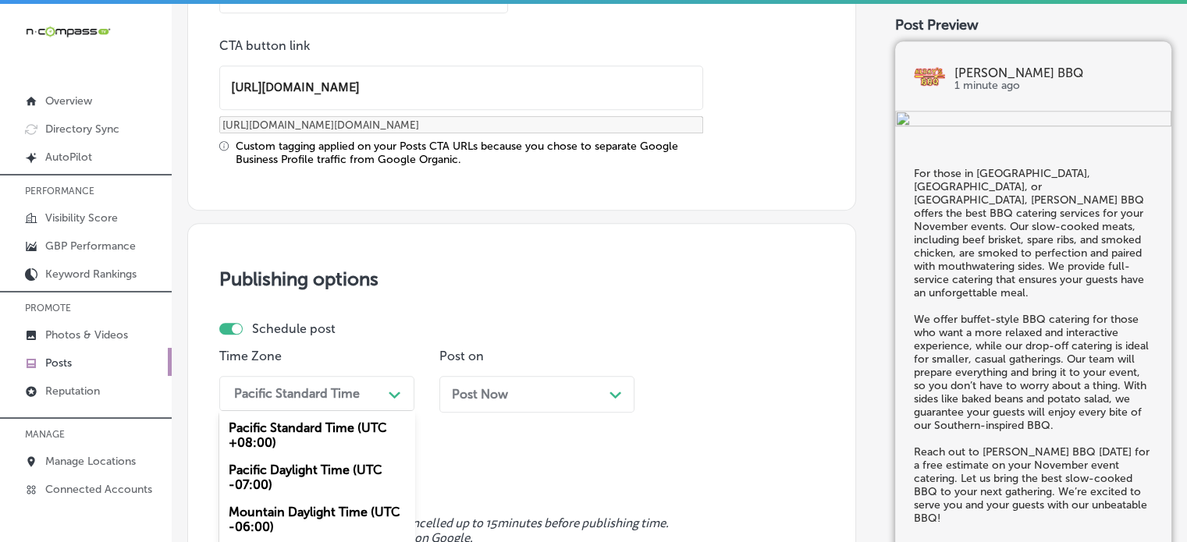
scroll to position [1341, 0]
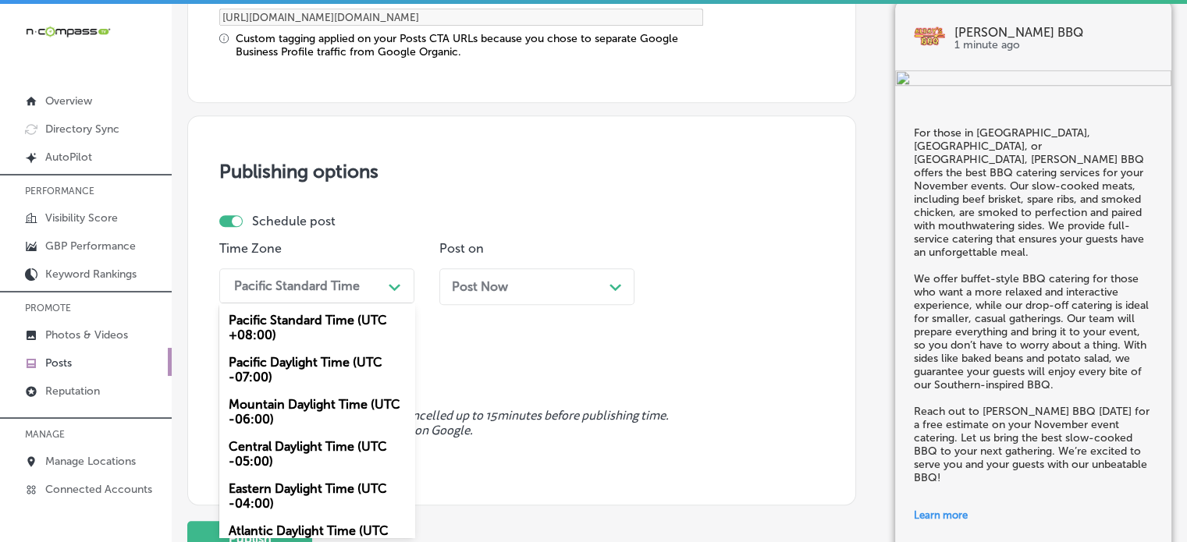
click at [381, 303] on div "option Mountain Daylight Time (UTC -06:00), selected. option Mountain Daylight …" at bounding box center [316, 285] width 195 height 35
click at [343, 406] on div "Mountain Daylight Time (UTC -06:00)" at bounding box center [316, 412] width 195 height 42
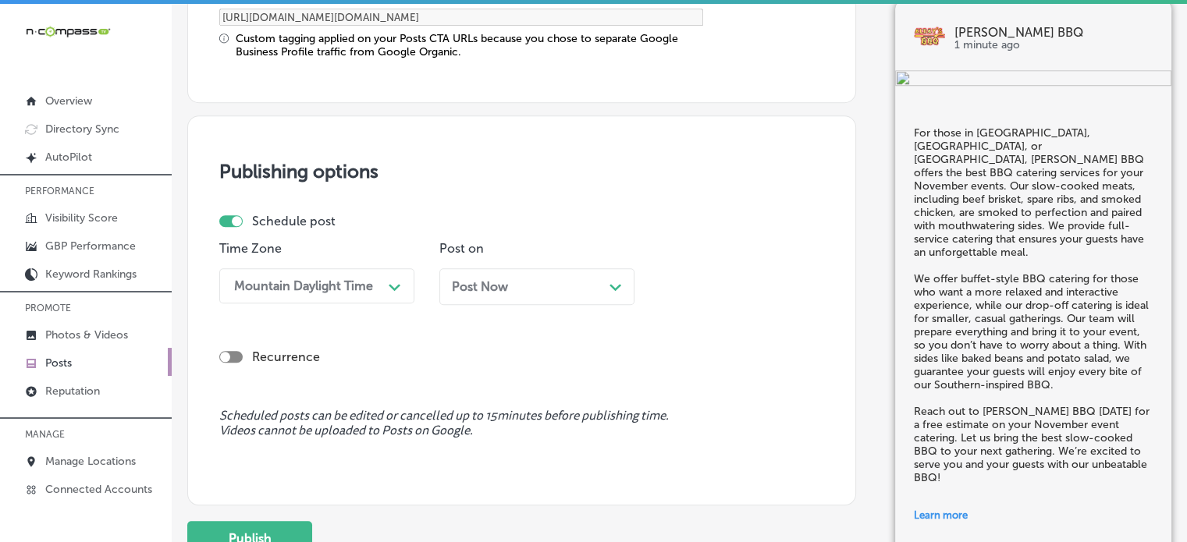
click at [527, 295] on div "Post Now Path Created with Sketch." at bounding box center [536, 286] width 195 height 37
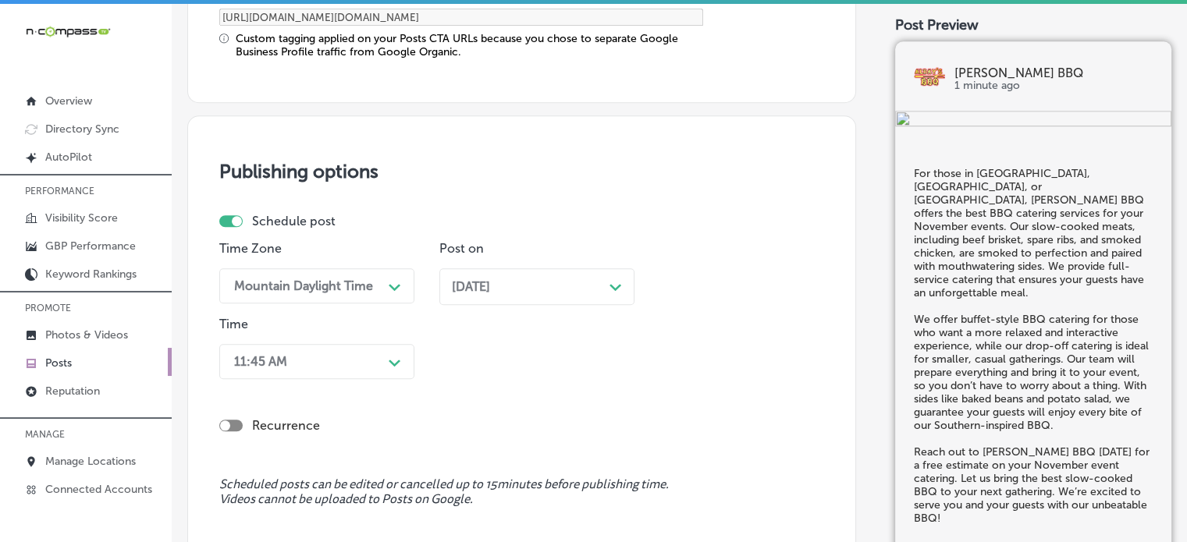
scroll to position [1417, 0]
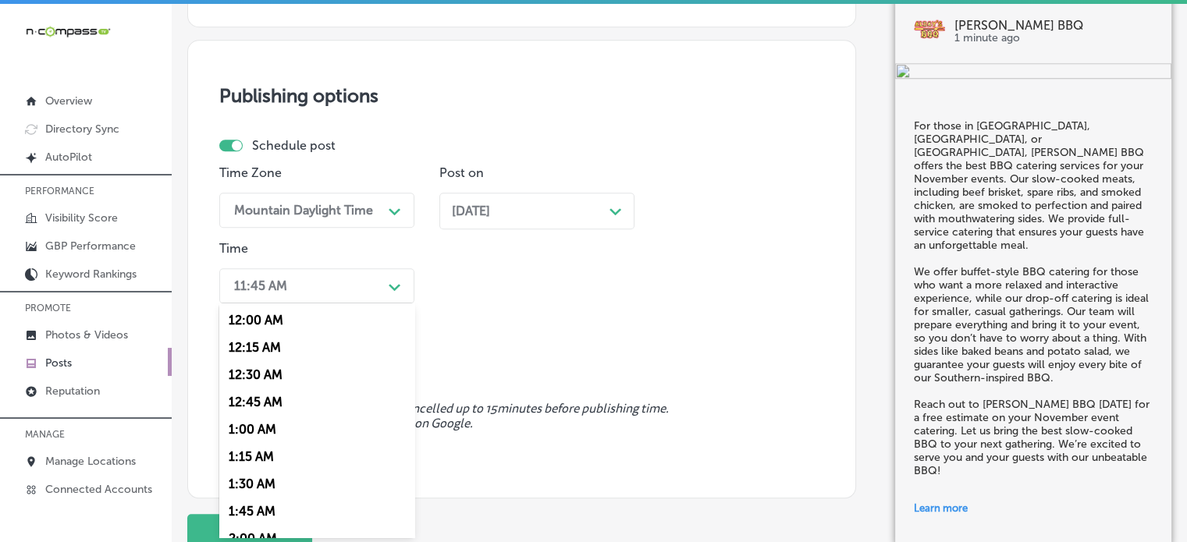
click at [351, 303] on div "option 7:00 AM, selected. option 12:30 AM focused, 3 of 96. 96 results availabl…" at bounding box center [316, 285] width 195 height 35
click at [253, 428] on div "7:00 AM" at bounding box center [316, 430] width 195 height 27
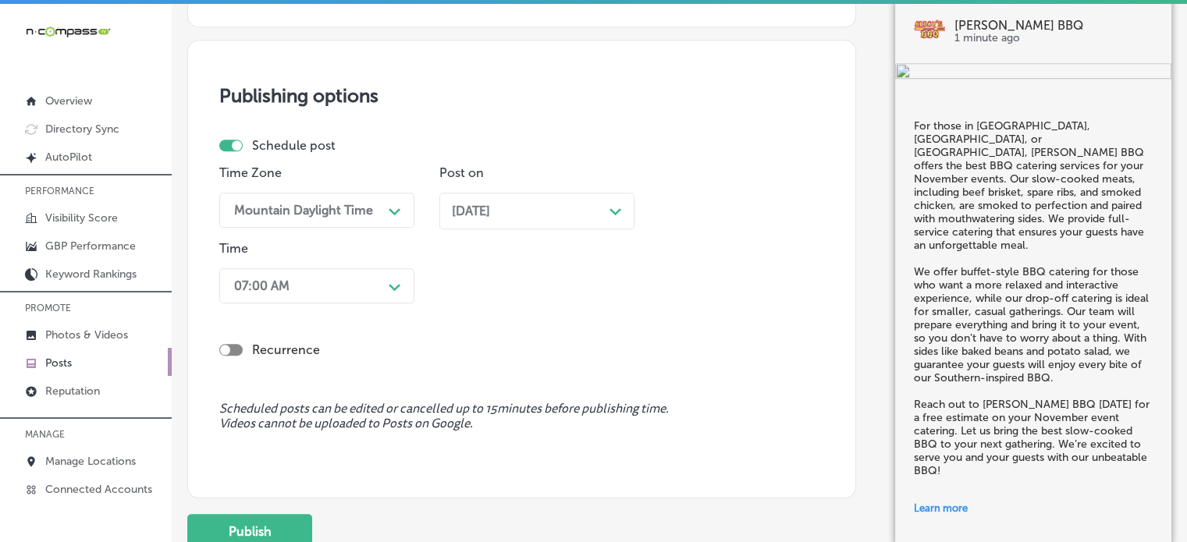
scroll to position [1521, 0]
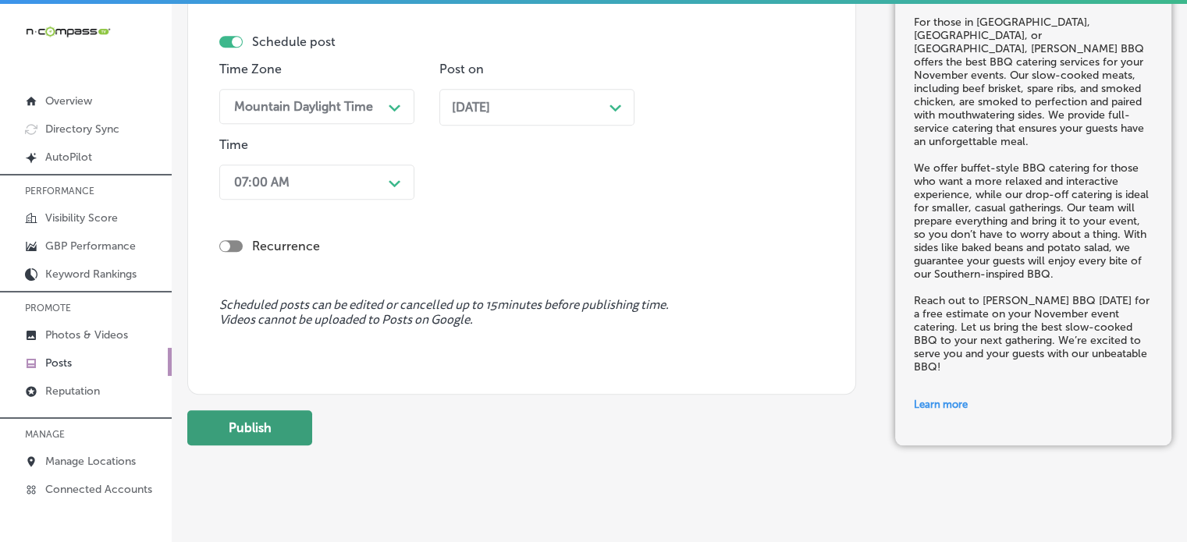
click at [250, 417] on button "Publish" at bounding box center [249, 427] width 125 height 35
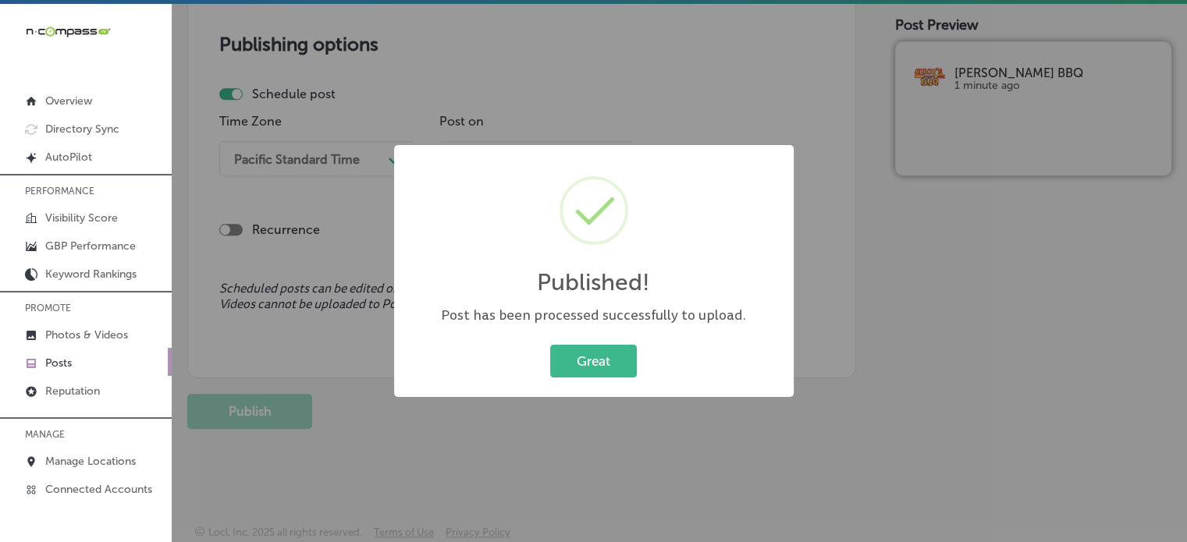
scroll to position [1326, 0]
drag, startPoint x: 592, startPoint y: 380, endPoint x: 596, endPoint y: 370, distance: 10.9
click at [596, 370] on div "Great Cancel" at bounding box center [594, 361] width 368 height 41
click at [596, 370] on button "Great" at bounding box center [593, 361] width 87 height 32
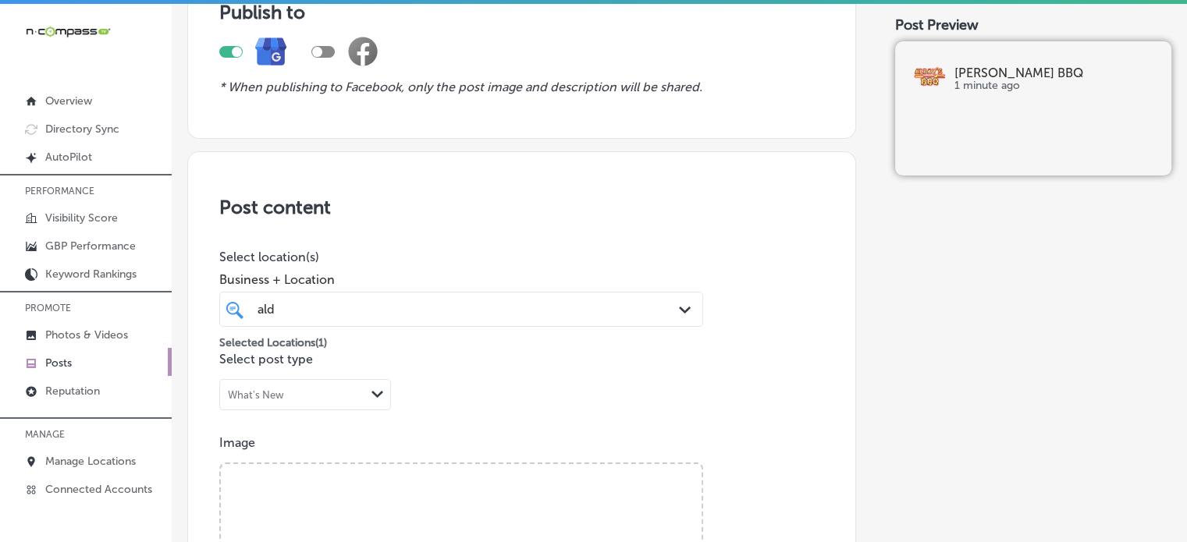
scroll to position [0, 0]
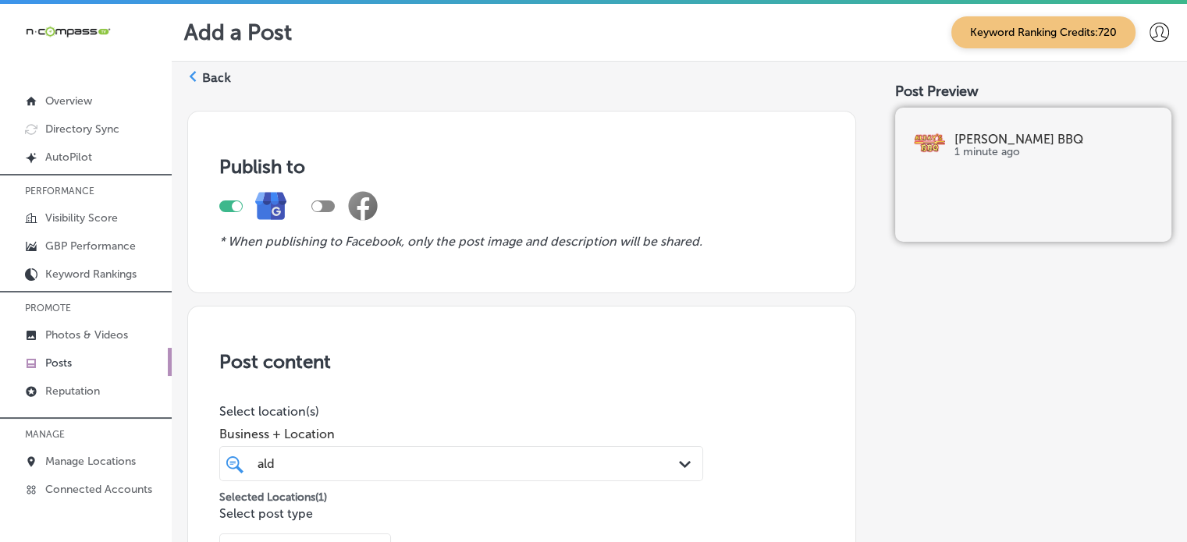
click at [223, 74] on label "Back" at bounding box center [216, 77] width 29 height 17
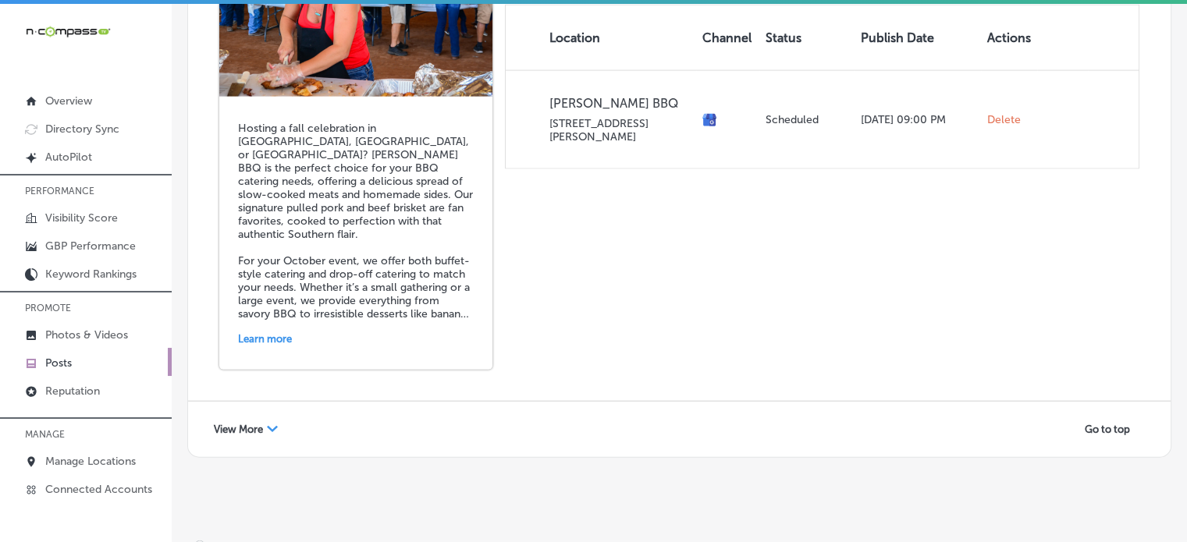
scroll to position [3, 0]
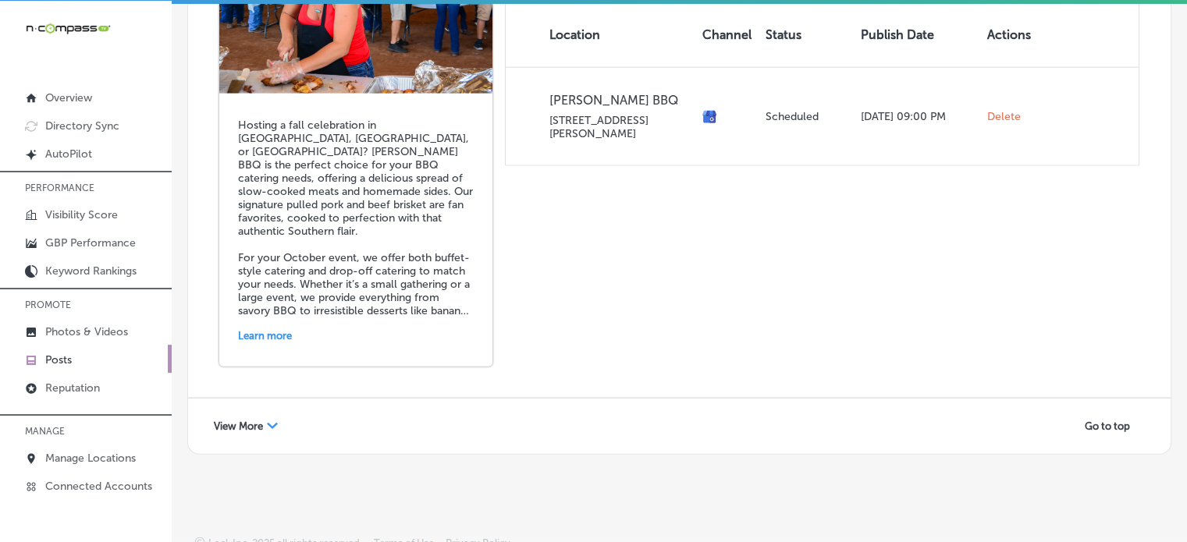
click at [240, 421] on span "View More" at bounding box center [238, 427] width 49 height 12
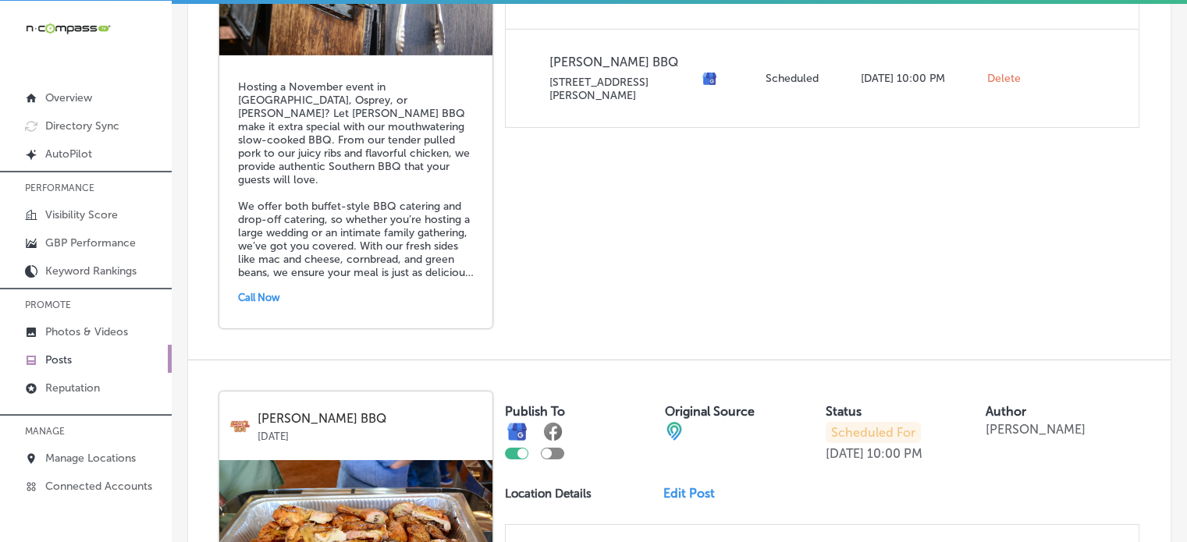
scroll to position [5767, 0]
